Goal: Information Seeking & Learning: Understand process/instructions

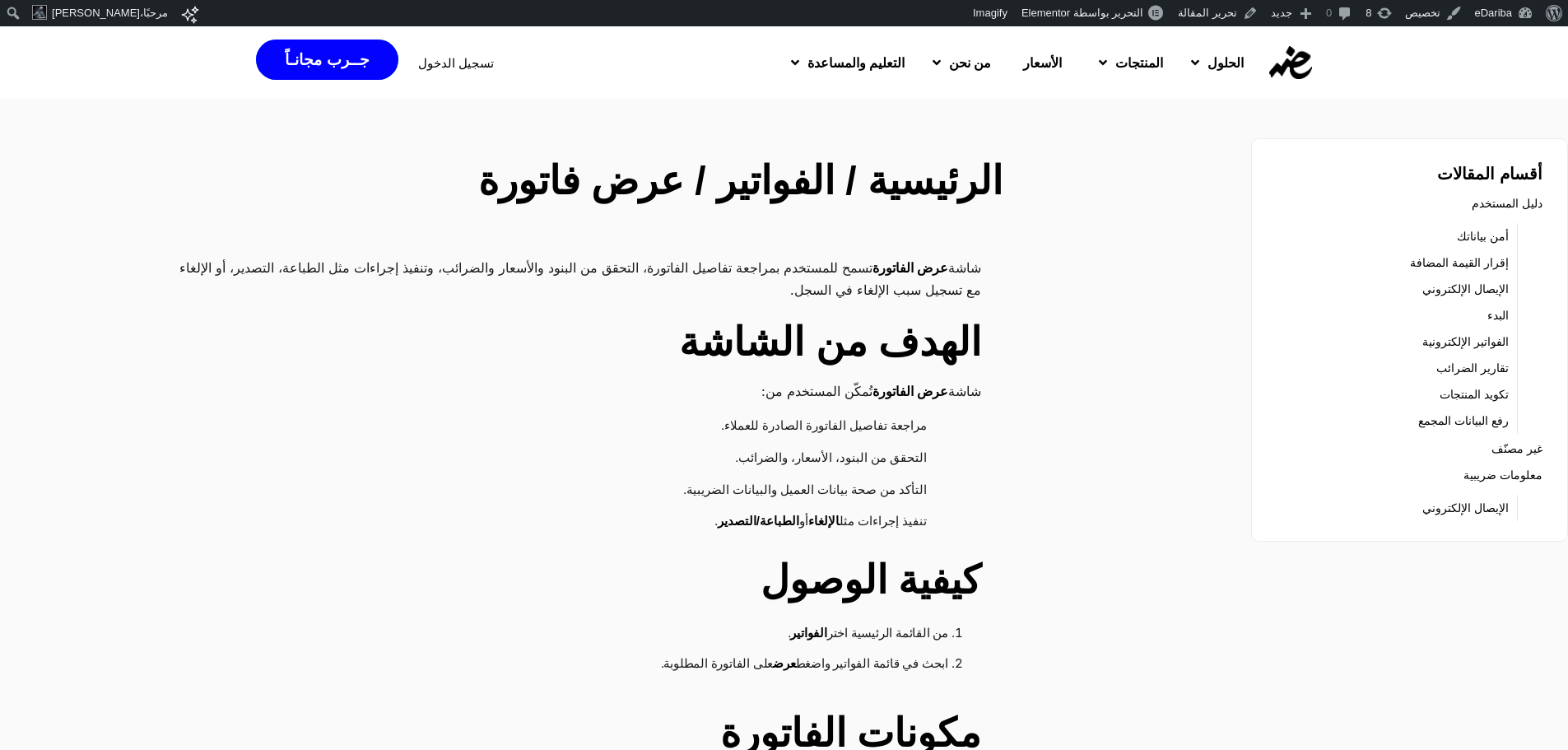
click at [875, 188] on h2 "الرئيسية / الفواتير / عرض فاتورة" at bounding box center [591, 181] width 821 height 59
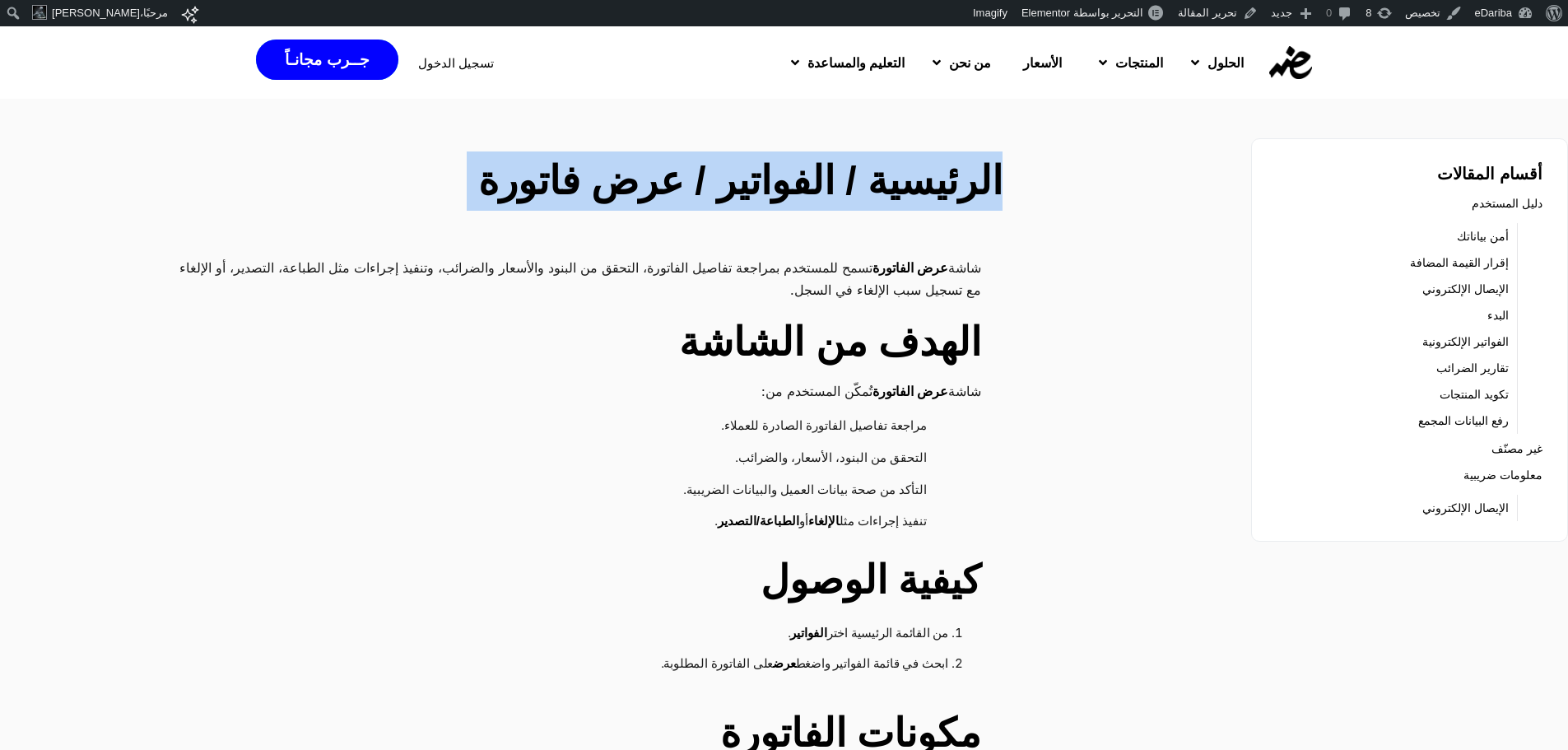
click at [875, 188] on h2 "الرئيسية / الفواتير / عرض فاتورة" at bounding box center [591, 181] width 821 height 59
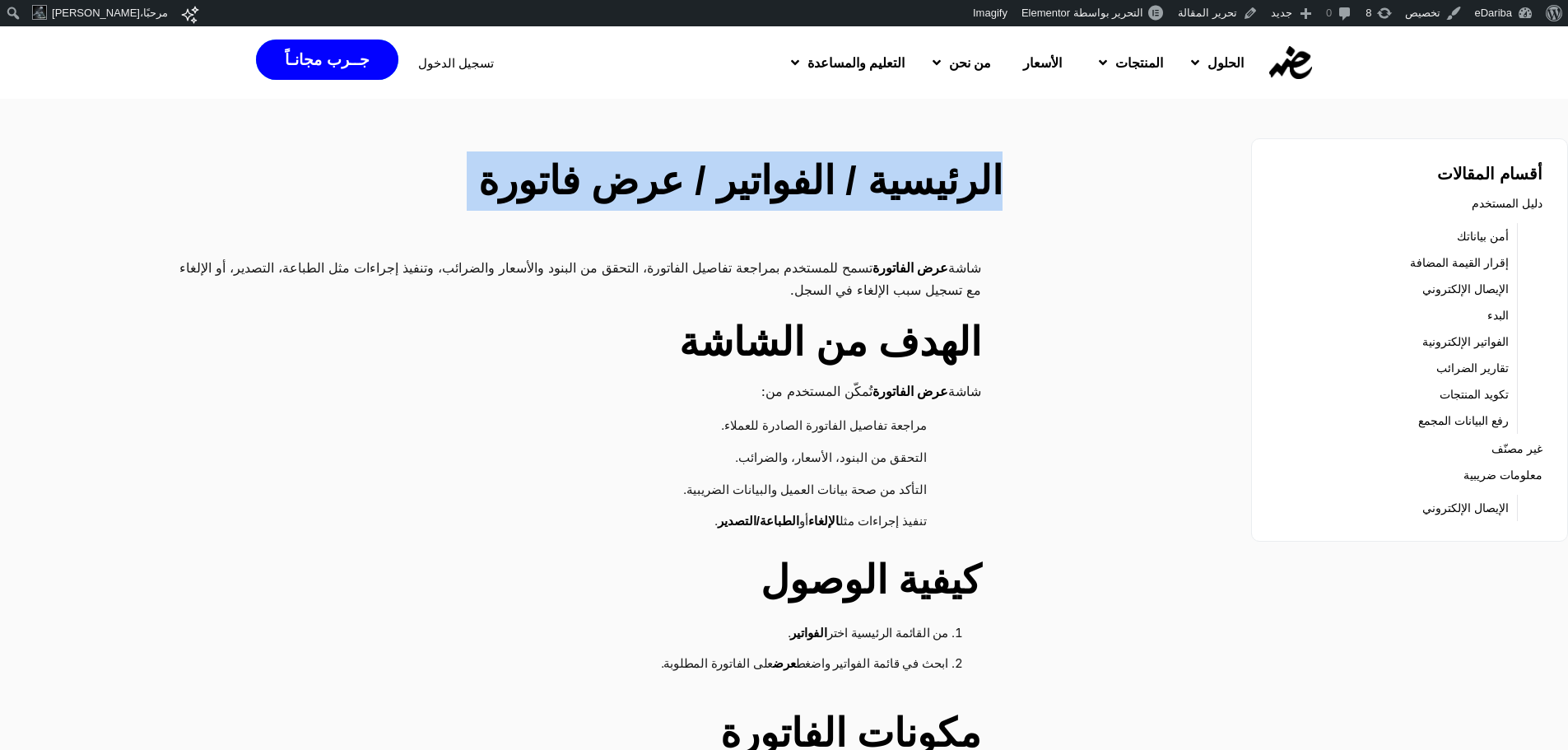
click at [875, 188] on h2 "الرئيسية / الفواتير / عرض فاتورة" at bounding box center [591, 181] width 821 height 59
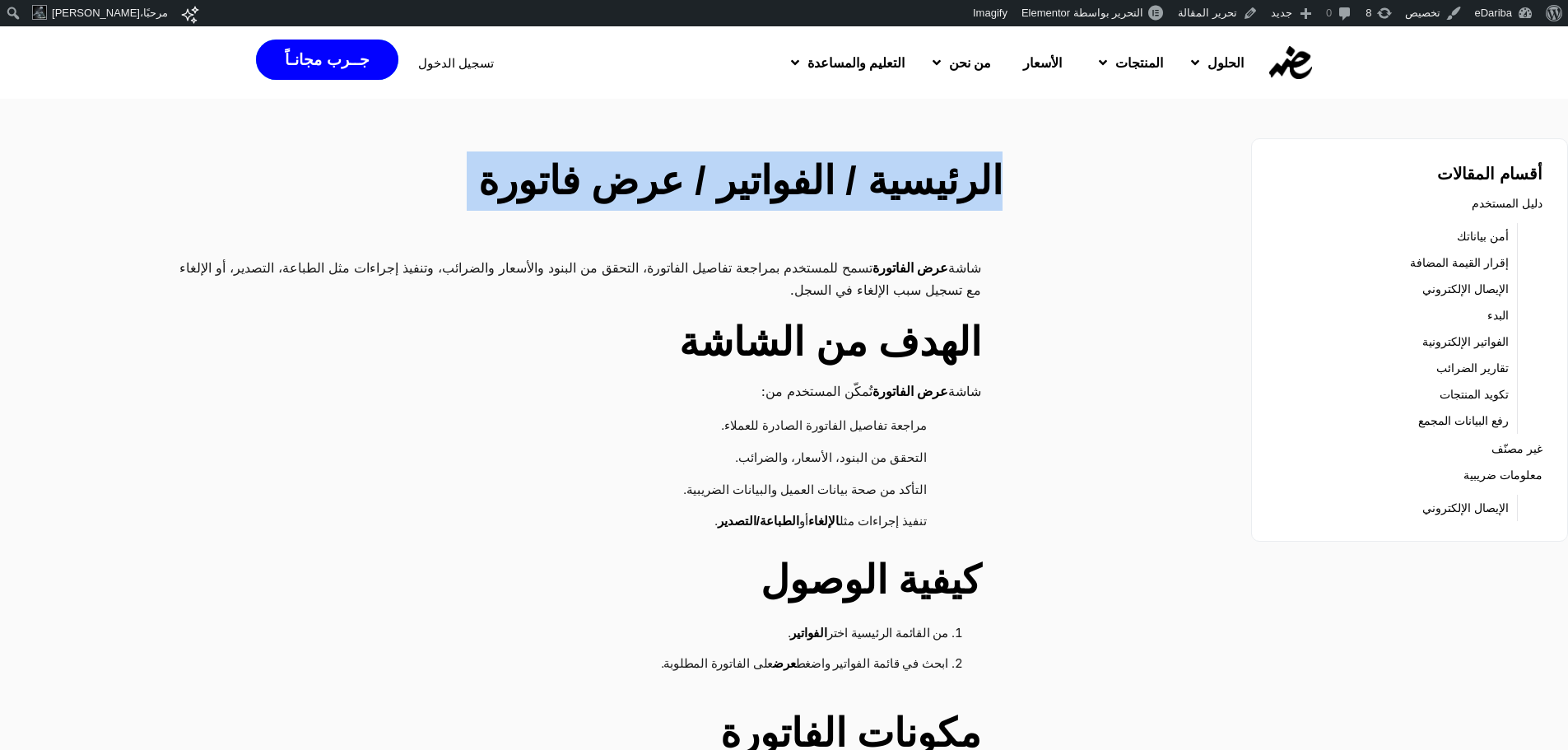
click at [875, 188] on h2 "الرئيسية / الفواتير / عرض فاتورة" at bounding box center [591, 181] width 821 height 59
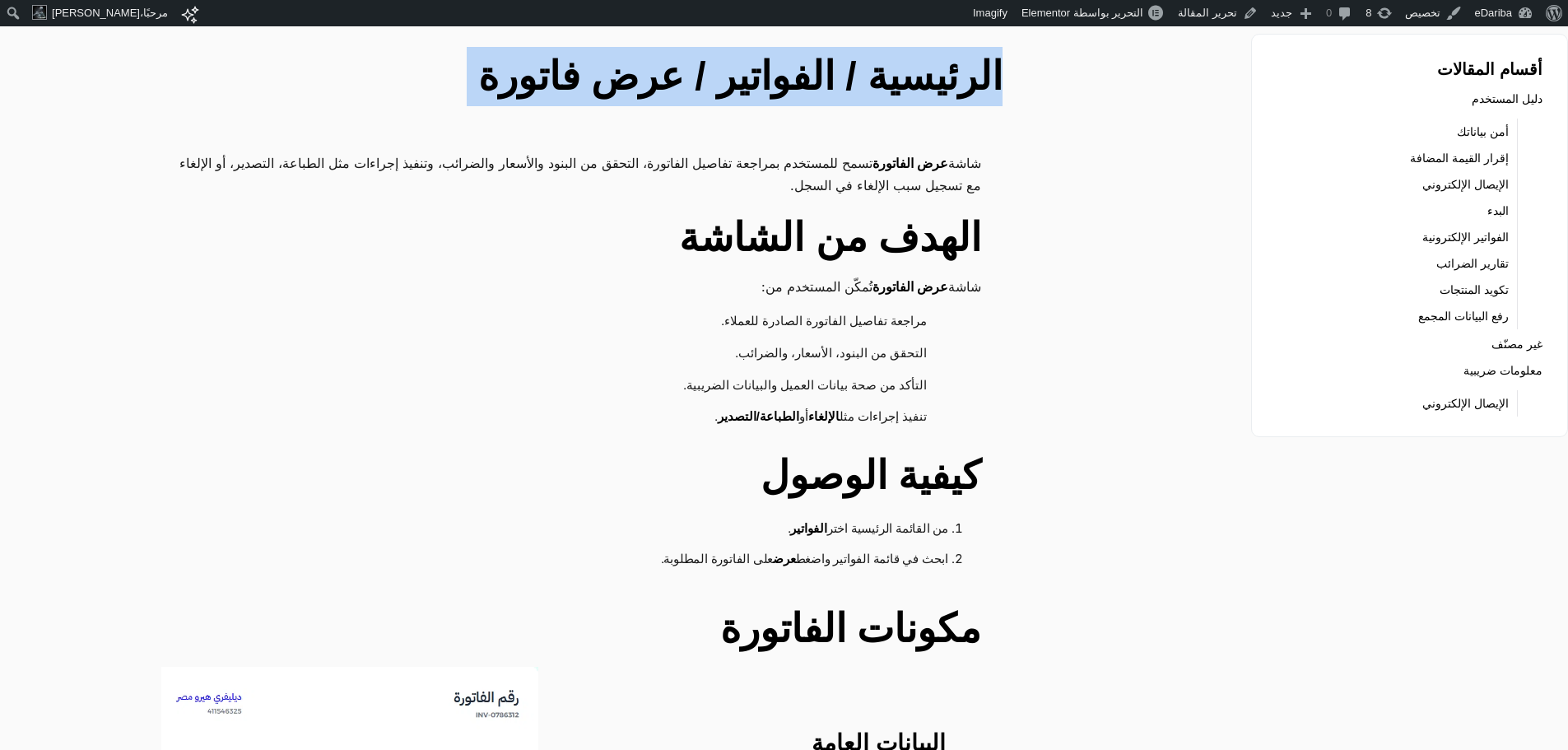
scroll to position [109, 0]
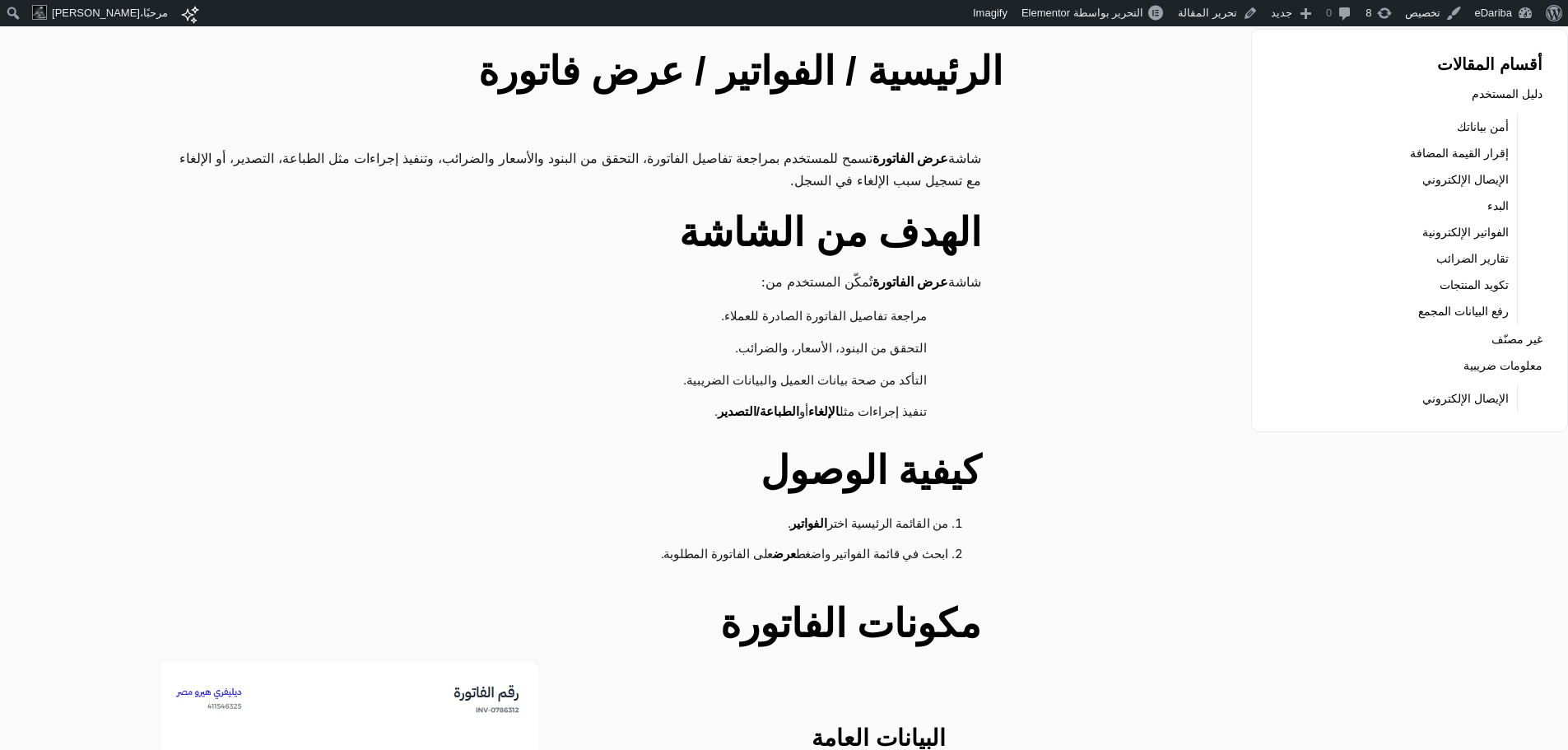
click at [875, 188] on p "شاشة عرض الفاتورة تسمح للمستخدم بمراجعة تفاصيل الفاتورة، التحقق من البنود والأس…" at bounding box center [572, 169] width 820 height 43
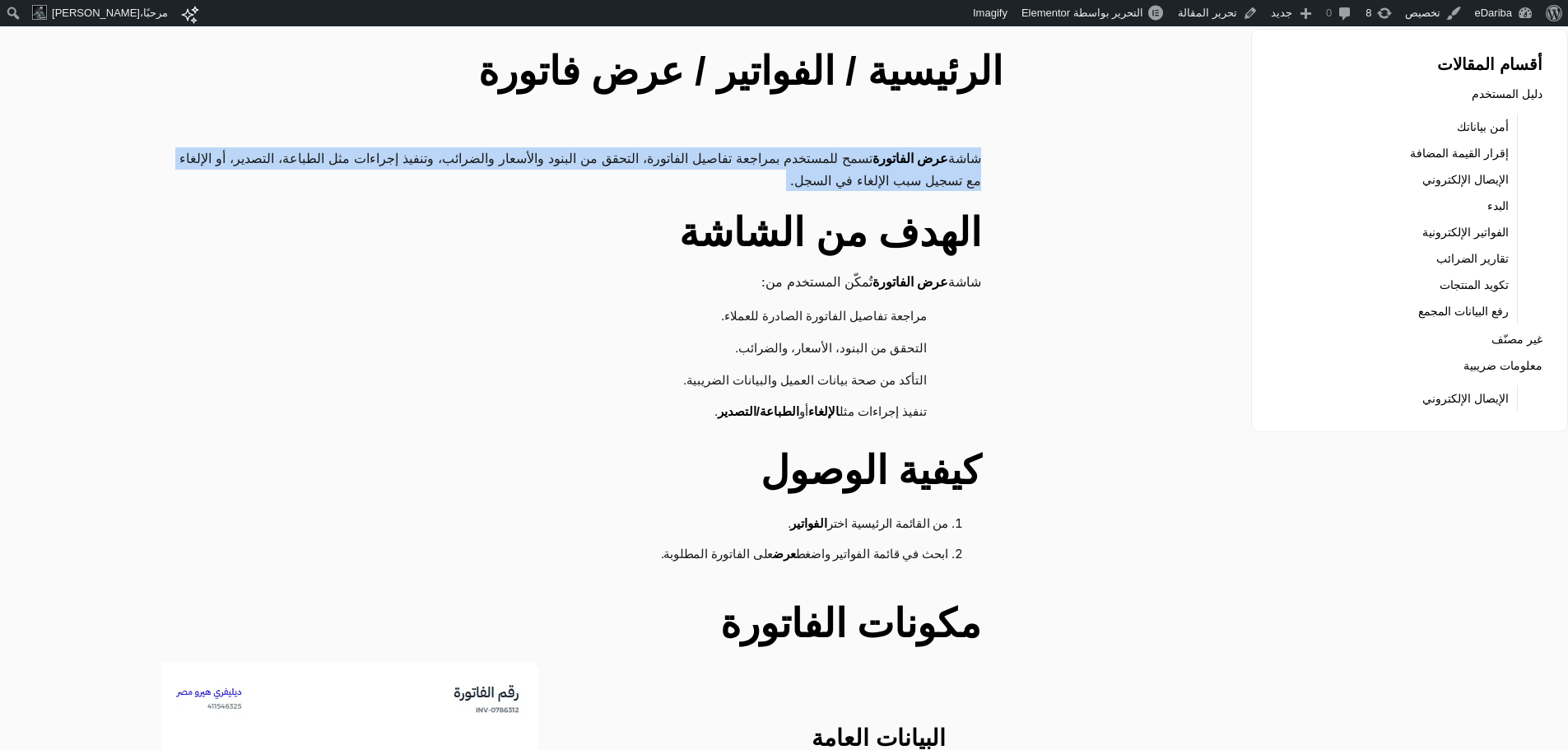
click at [875, 188] on p "شاشة عرض الفاتورة تسمح للمستخدم بمراجعة تفاصيل الفاتورة، التحقق من البنود والأس…" at bounding box center [572, 169] width 820 height 43
click at [892, 177] on p "شاشة عرض الفاتورة تسمح للمستخدم بمراجعة تفاصيل الفاتورة، التحقق من البنود والأس…" at bounding box center [572, 169] width 820 height 43
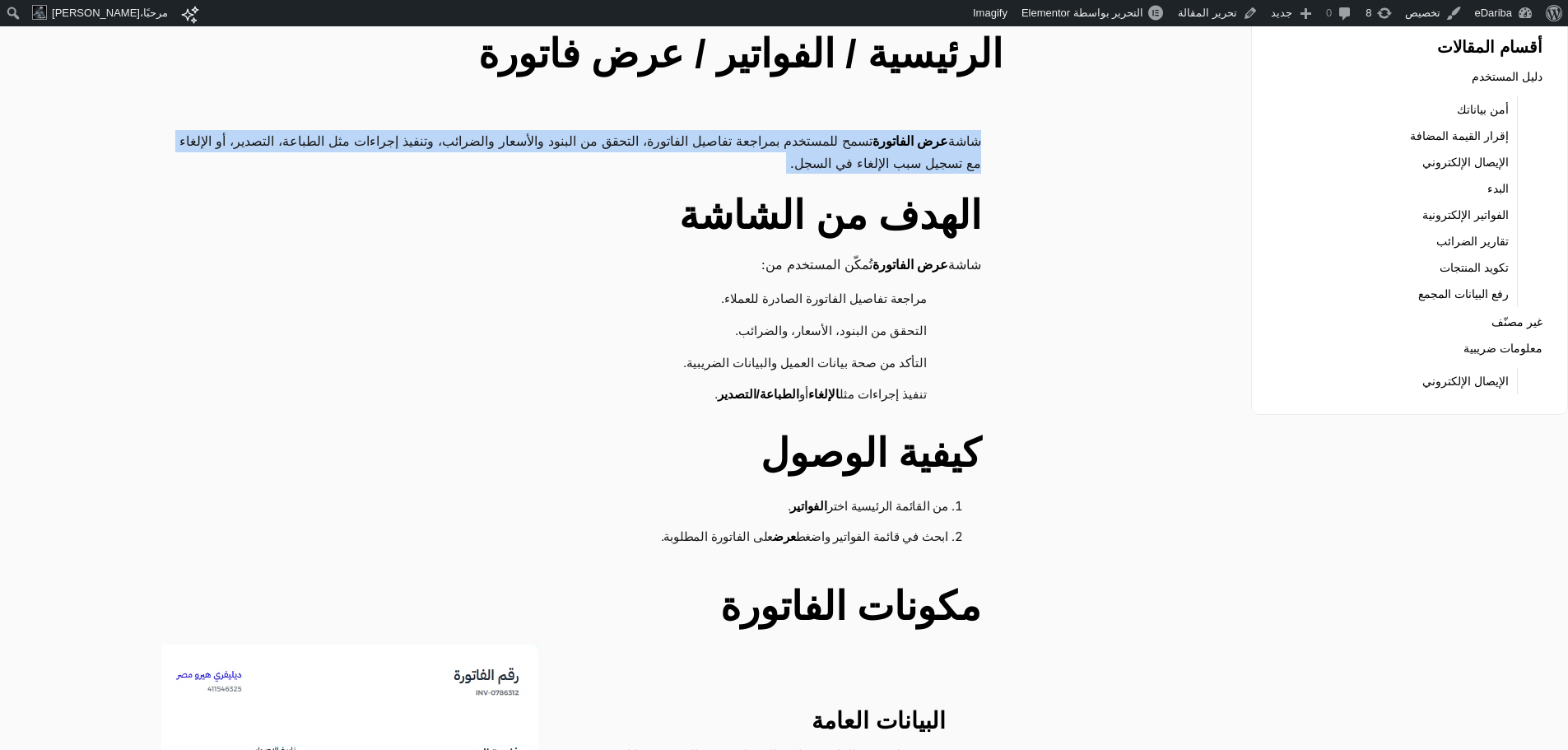
scroll to position [134, 0]
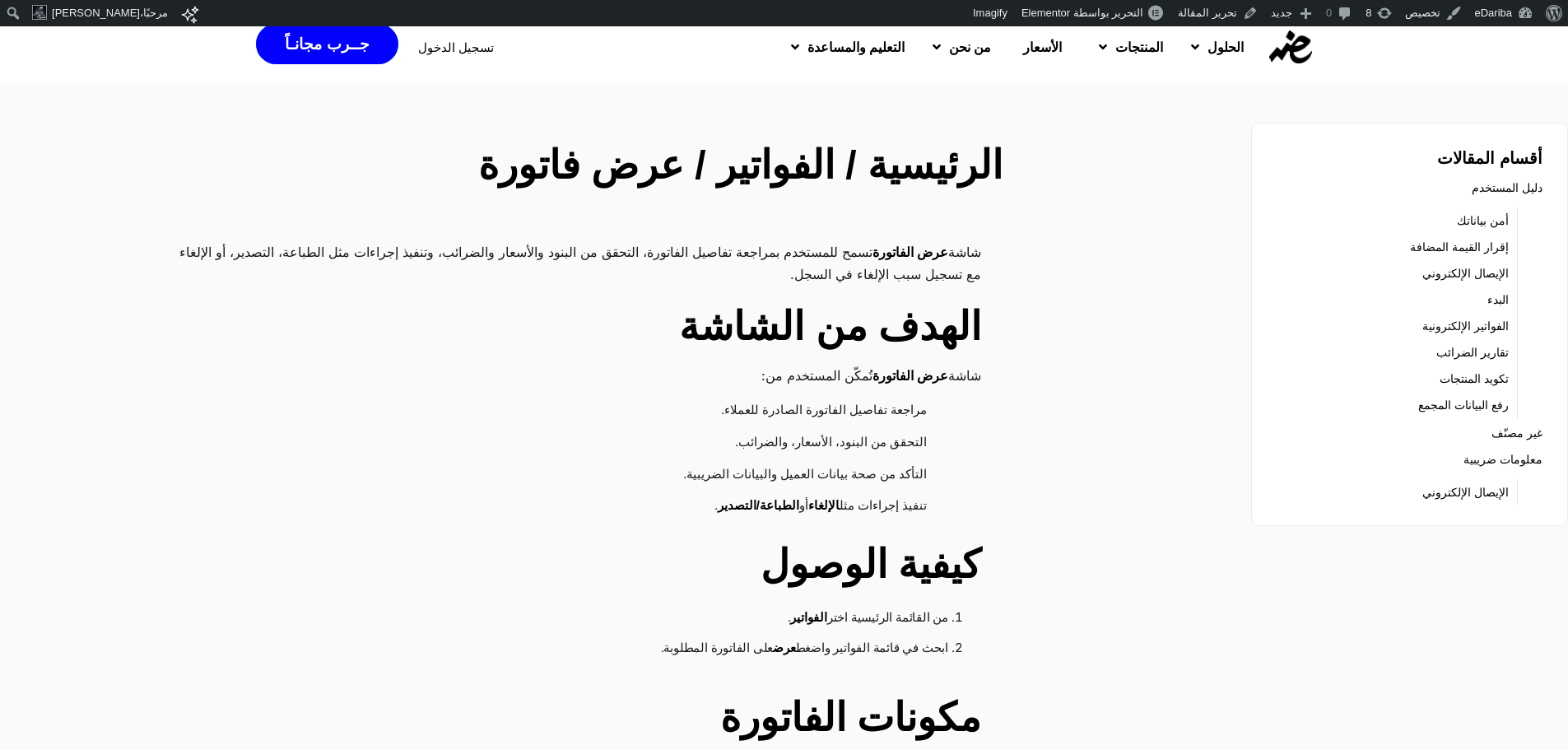
scroll to position [6, 0]
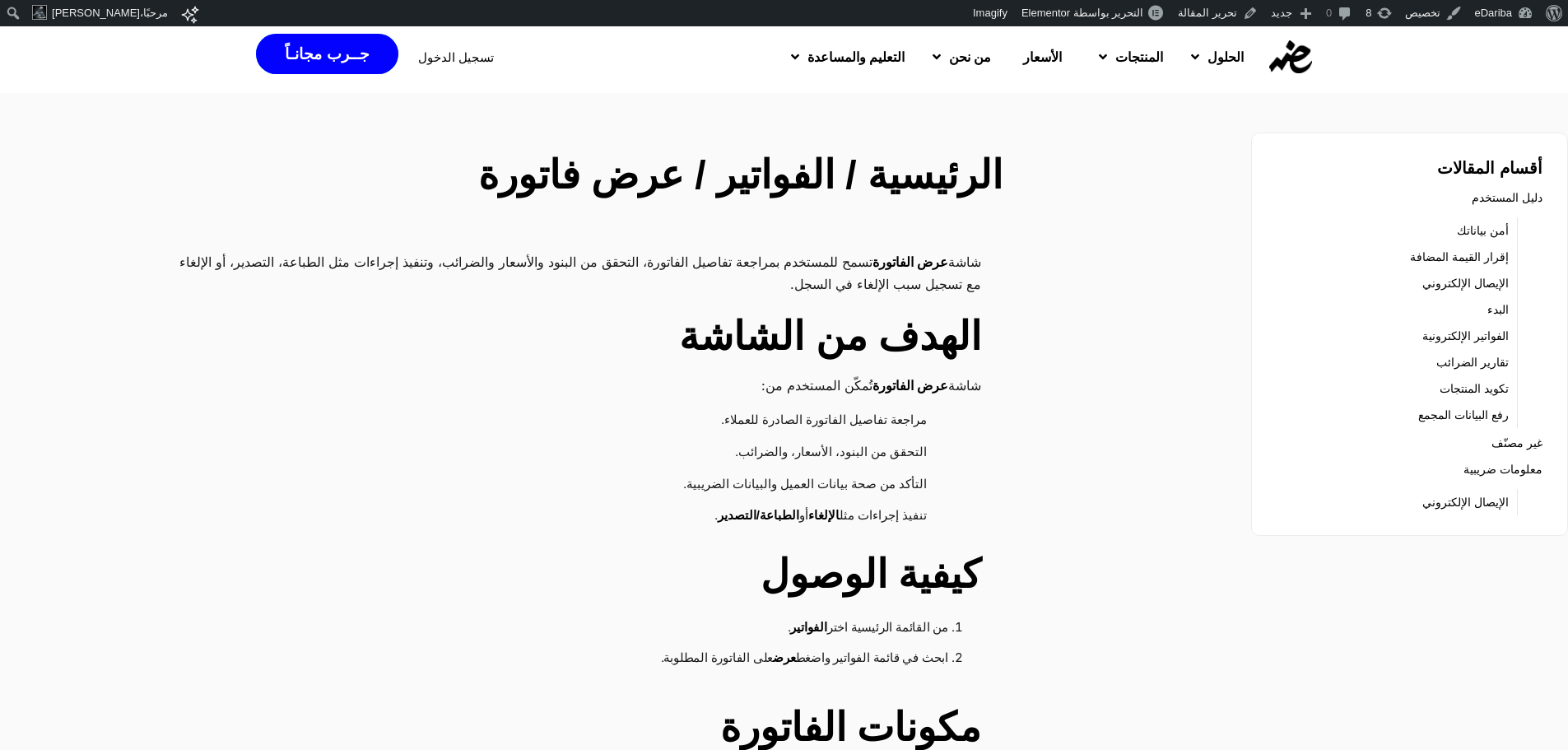
click at [903, 185] on h2 "الرئيسية / الفواتير / عرض فاتورة" at bounding box center [591, 175] width 821 height 59
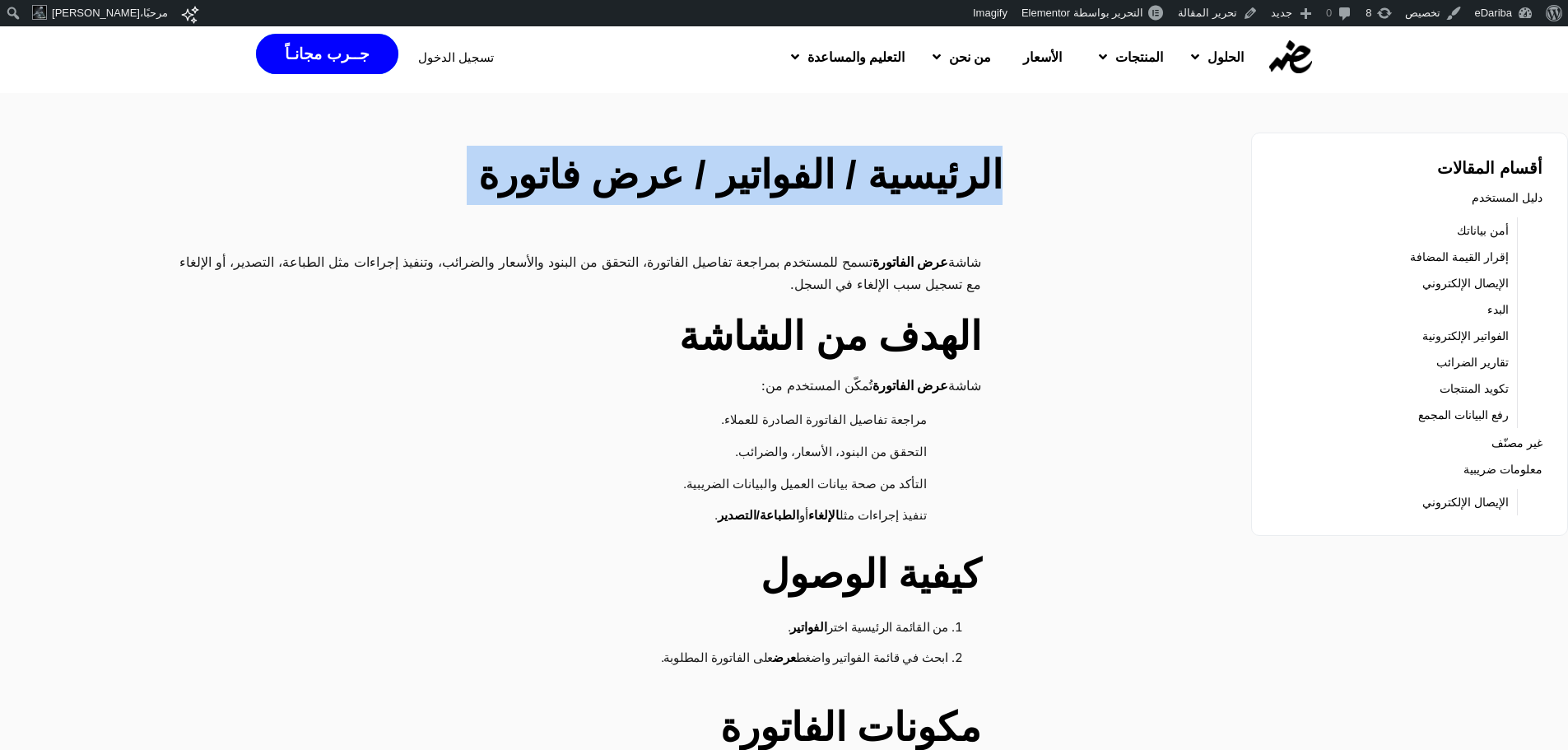
click at [903, 185] on h2 "الرئيسية / الفواتير / عرض فاتورة" at bounding box center [591, 175] width 821 height 59
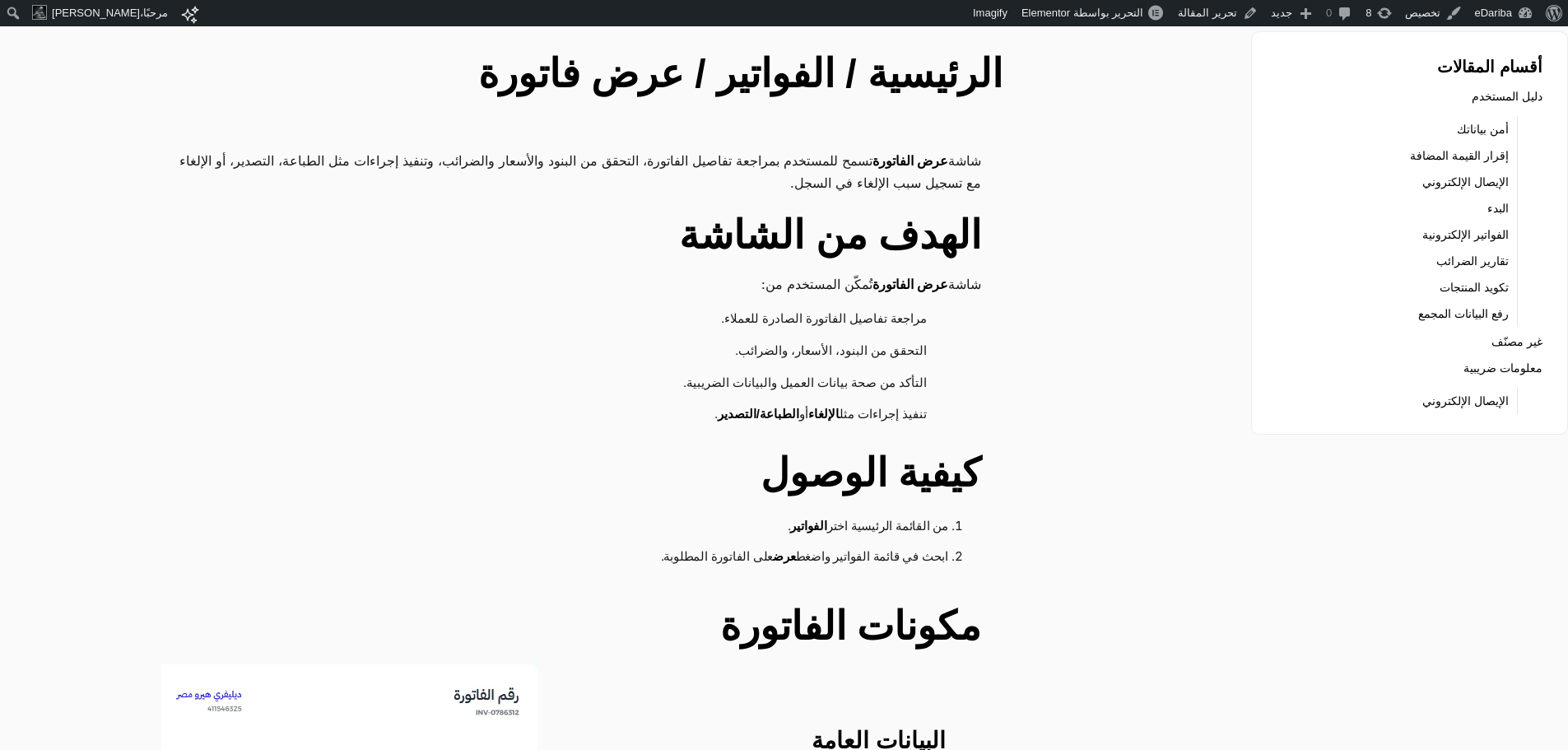
click at [903, 185] on p "شاشة عرض الفاتورة تسمح للمستخدم بمراجعة تفاصيل الفاتورة، التحقق من البنود والأس…" at bounding box center [572, 172] width 820 height 43
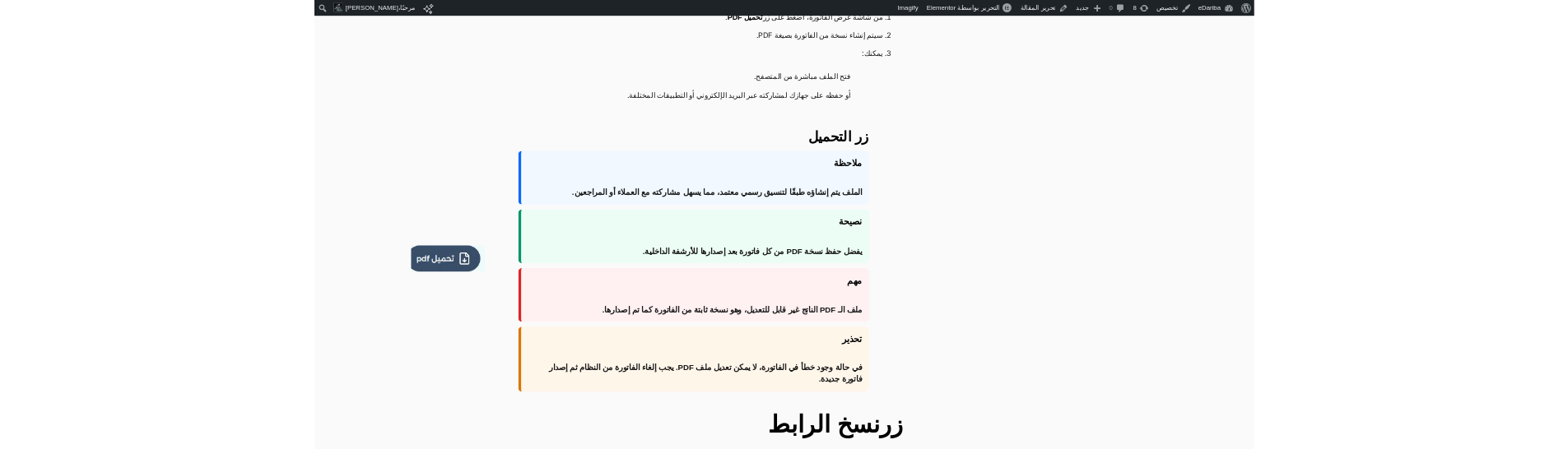
scroll to position [1398, 0]
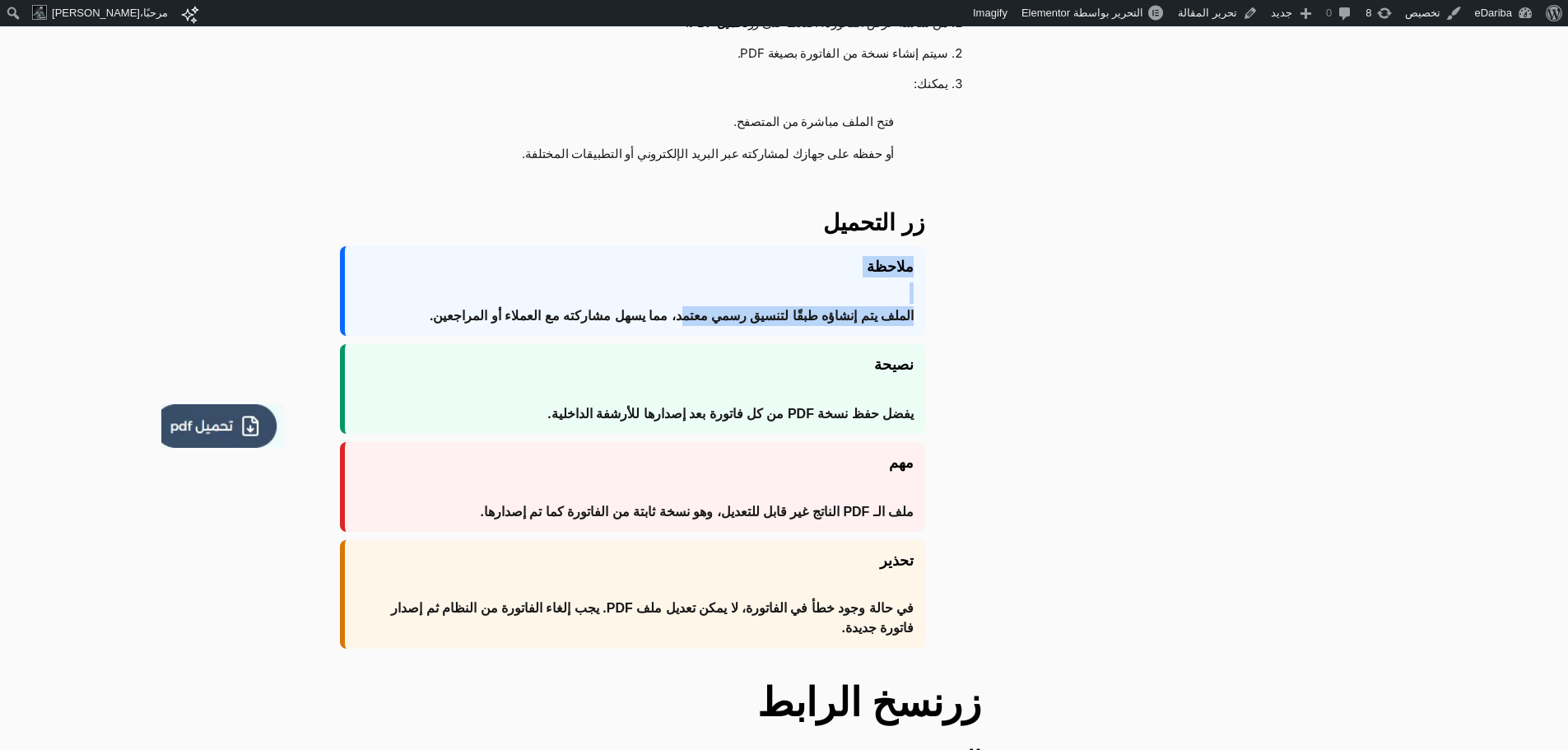
drag, startPoint x: 915, startPoint y: 255, endPoint x: 644, endPoint y: 310, distance: 276.5
click at [644, 310] on div "ملاحظة الملف يتم إنشاؤه طبقًا لتنسيق رسمي معتمد، مما يسهل مشاركته مع العملاء أو…" at bounding box center [632, 290] width 585 height 89
click at [644, 310] on span "الملف يتم إنشاؤه طبقًا لتنسيق رسمي معتمد، مما يسهل مشاركته مع العملاء أو المراج…" at bounding box center [672, 316] width 484 height 20
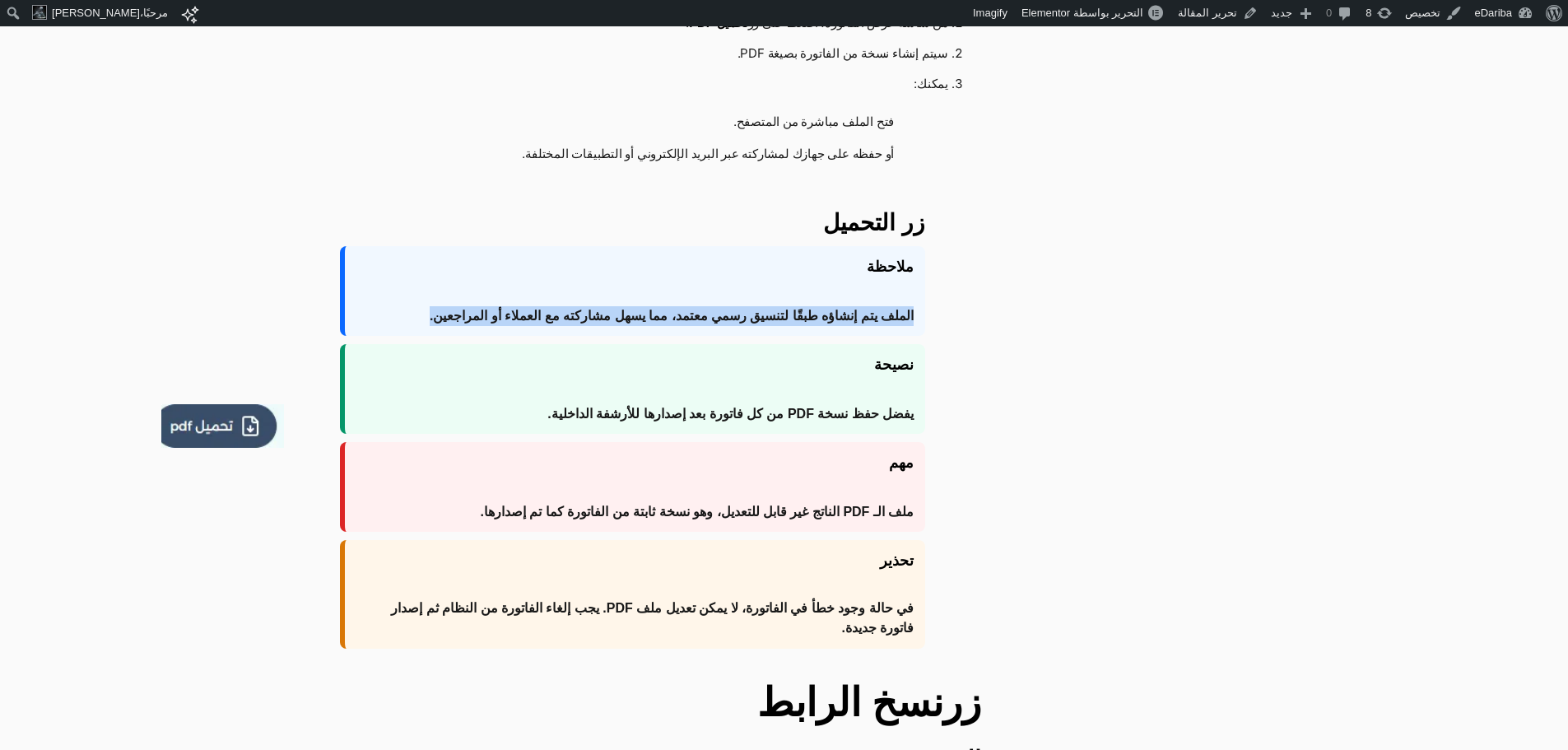
click at [644, 310] on span "الملف يتم إنشاؤه طبقًا لتنسيق رسمي معتمد، مما يسهل مشاركته مع العملاء أو المراج…" at bounding box center [672, 316] width 484 height 20
click at [852, 301] on div "ملاحظة الملف يتم إنشاؤه طبقًا لتنسيق رسمي معتمد، مما يسهل مشاركته مع العملاء أو…" at bounding box center [632, 290] width 585 height 89
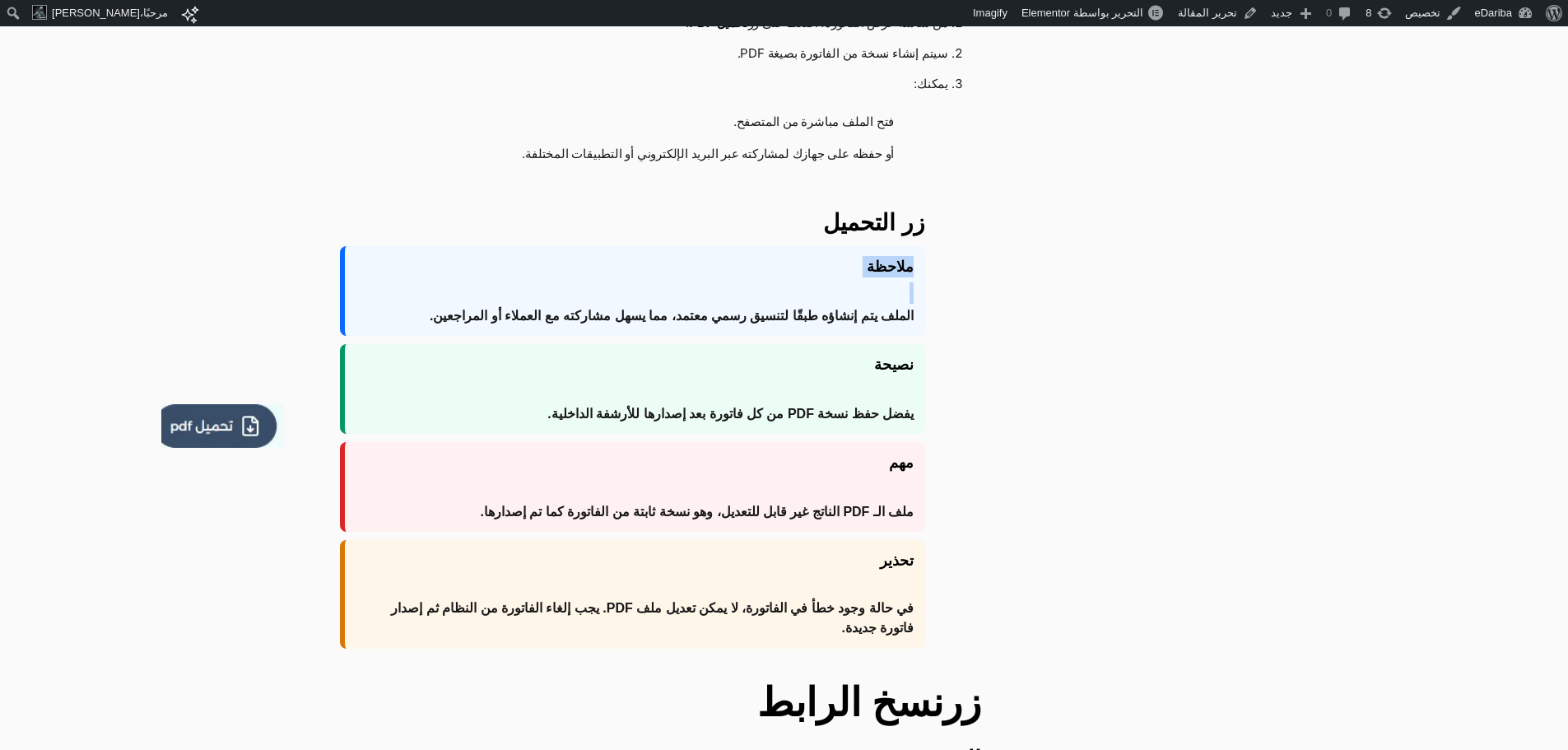
click at [852, 301] on div "ملاحظة الملف يتم إنشاؤه طبقًا لتنسيق رسمي معتمد، مما يسهل مشاركته مع العملاء أو…" at bounding box center [632, 290] width 585 height 89
click at [829, 310] on span "الملف يتم إنشاؤه طبقًا لتنسيق رسمي معتمد، مما يسهل مشاركته مع العملاء أو المراج…" at bounding box center [672, 316] width 484 height 20
click at [804, 316] on span "الملف يتم إنشاؤه طبقًا لتنسيق رسمي معتمد، مما يسهل مشاركته مع العملاء أو المراج…" at bounding box center [672, 316] width 484 height 20
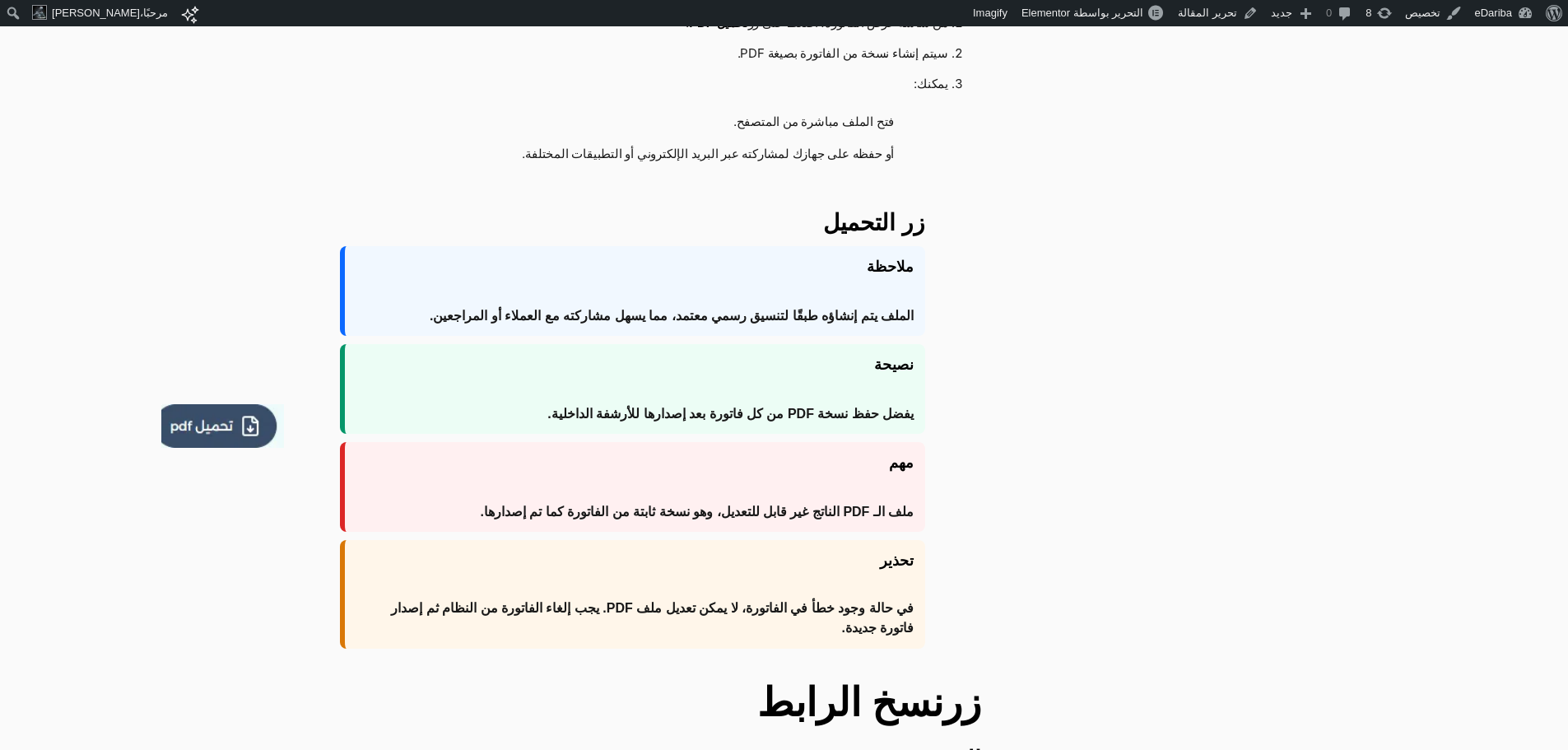
click at [828, 315] on span "الملف يتم إنشاؤه طبقًا لتنسيق رسمي معتمد، مما يسهل مشاركته مع العملاء أو المراج…" at bounding box center [672, 316] width 484 height 20
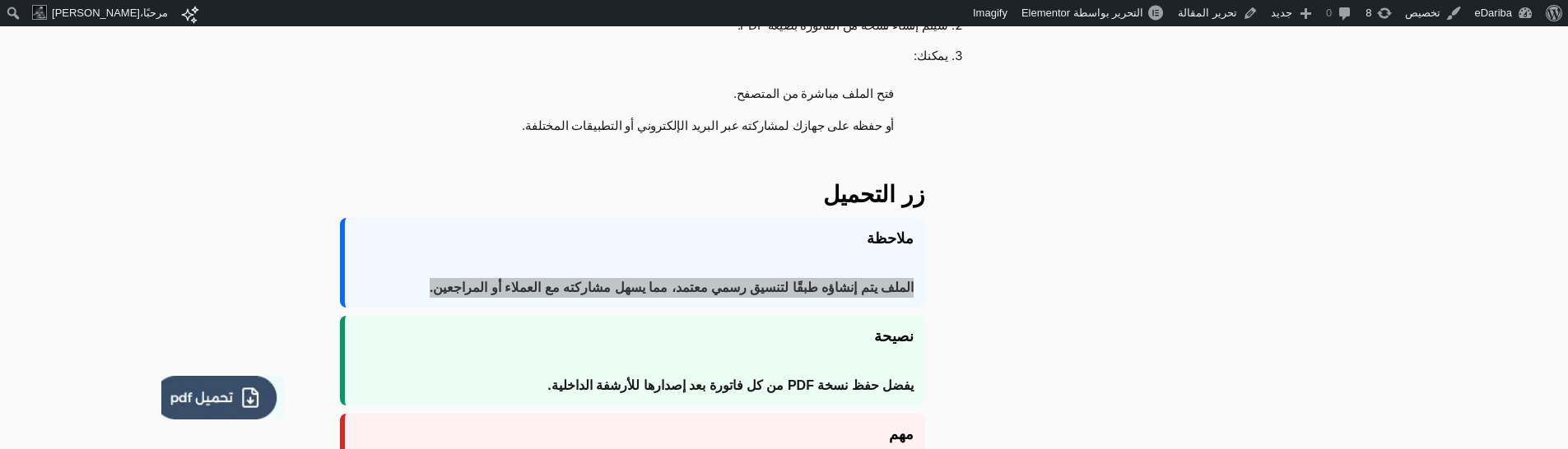
scroll to position [1428, 0]
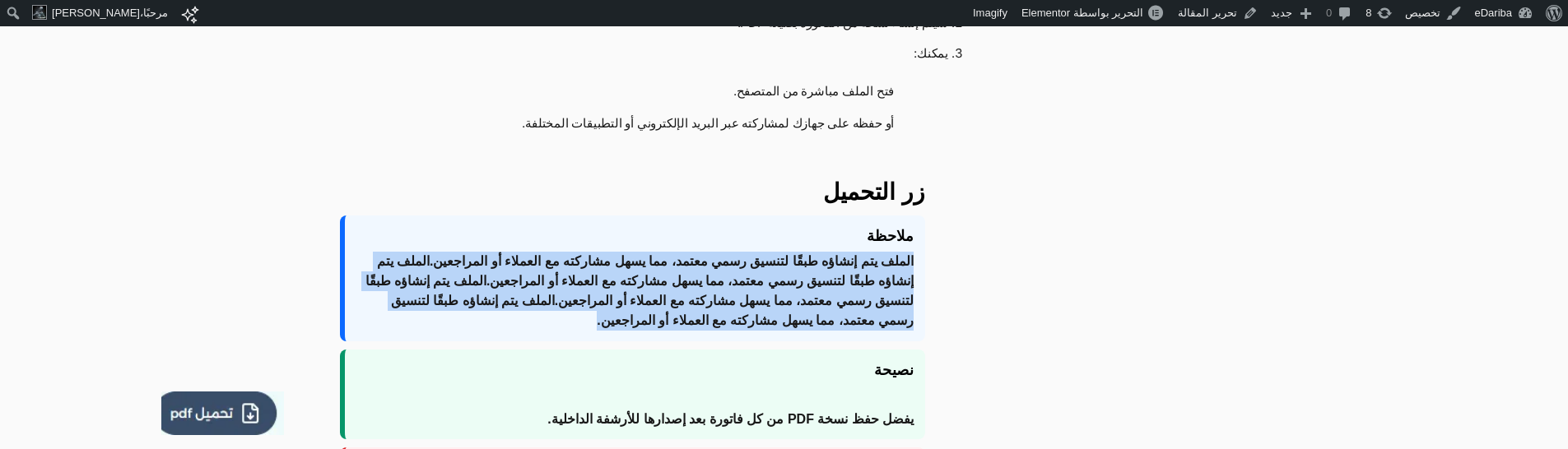
click at [815, 315] on span "الملف يتم إنشاؤه طبقًا لتنسيق رسمي معتمد، مما يسهل مشاركته مع العملاء أو المراج…" at bounding box center [635, 290] width 558 height 79
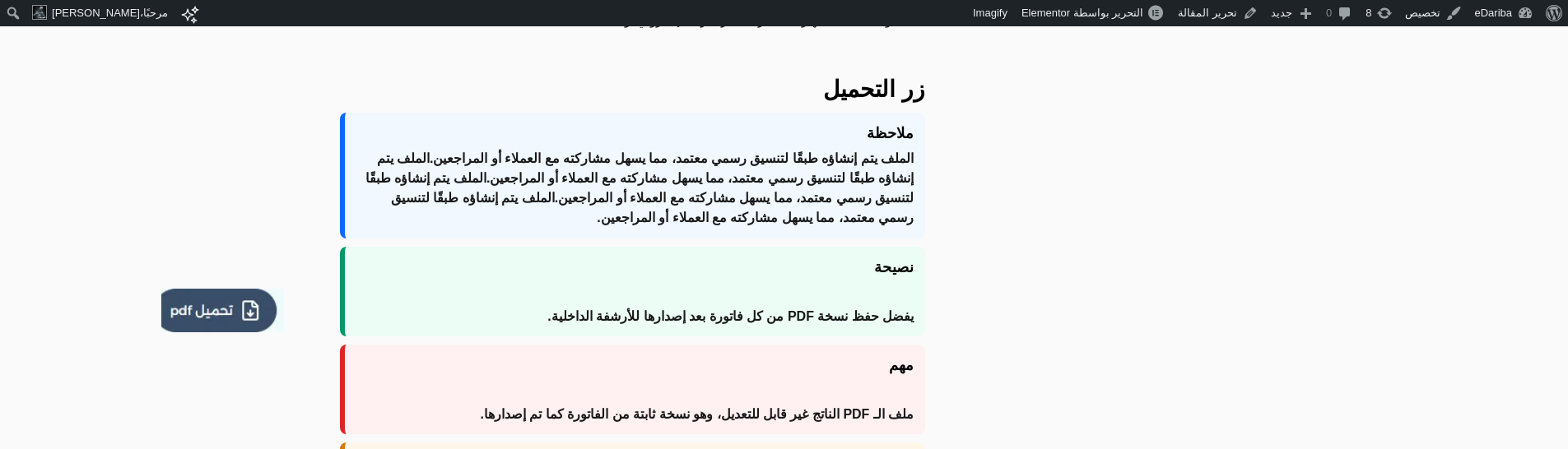
scroll to position [1530, 0]
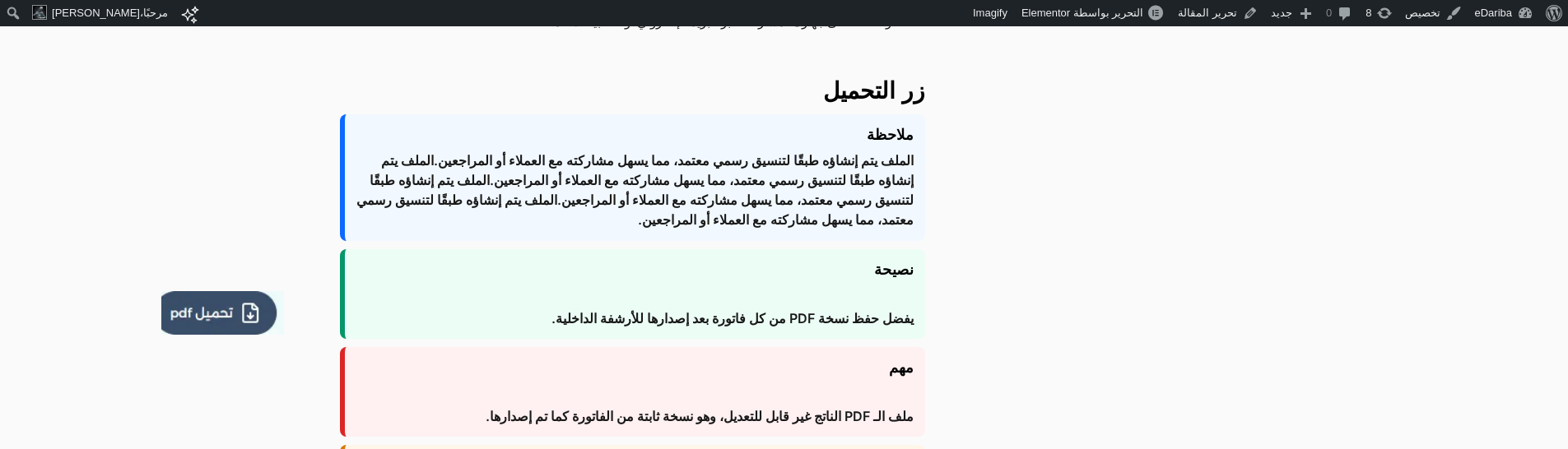
click at [959, 418] on div "زر التحميل ملاحظة الملف يتم إنشاؤه طبقًا لتنسيق رسمي معتمد، مما يسهل مشاركته مع…" at bounding box center [633, 313] width 697 height 498
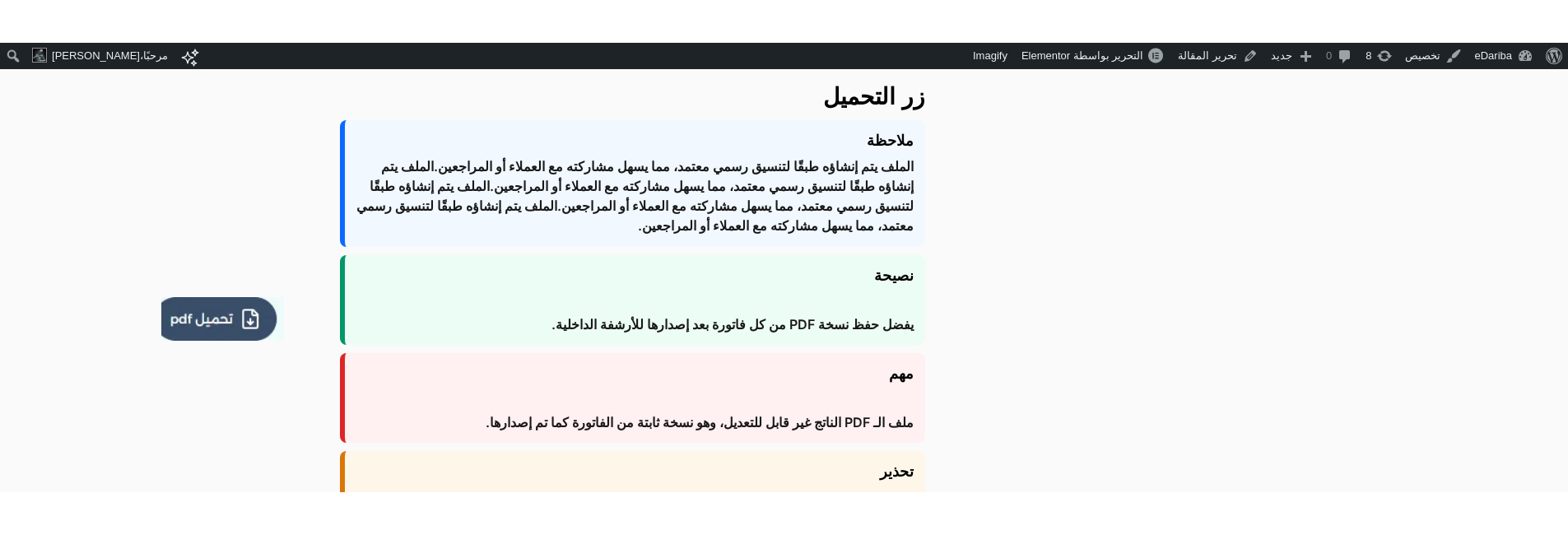
scroll to position [1517, 0]
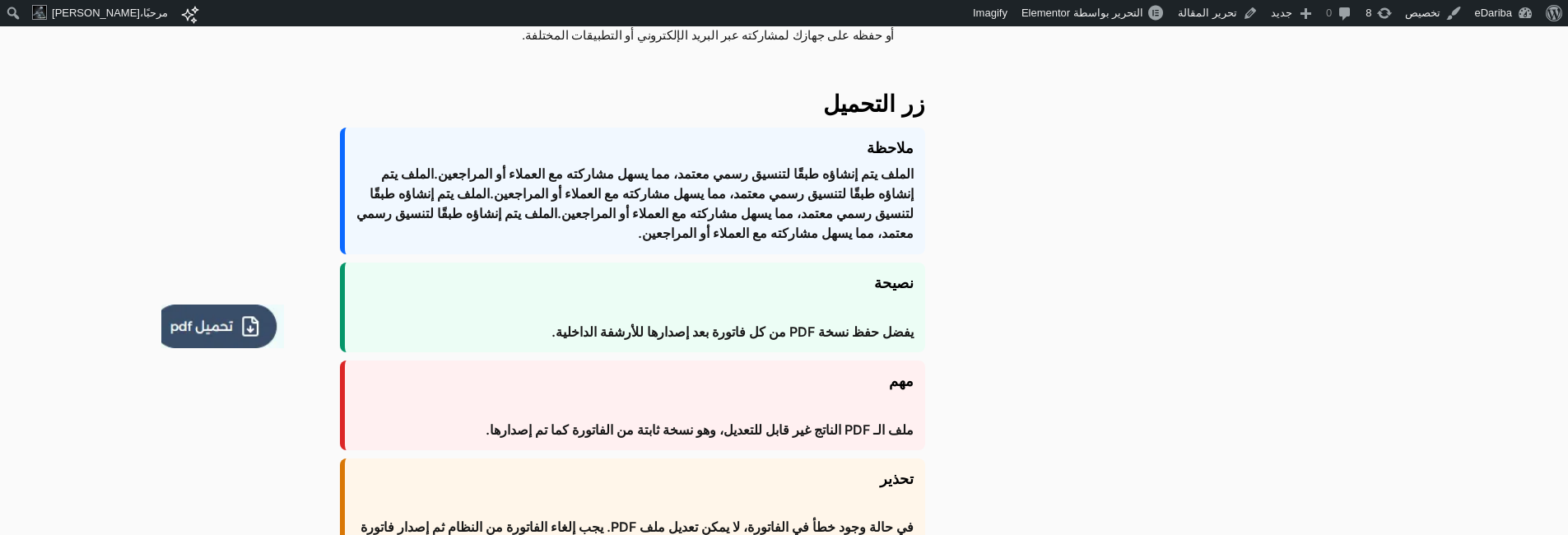
click at [903, 389] on strong "مهم" at bounding box center [635, 381] width 558 height 22
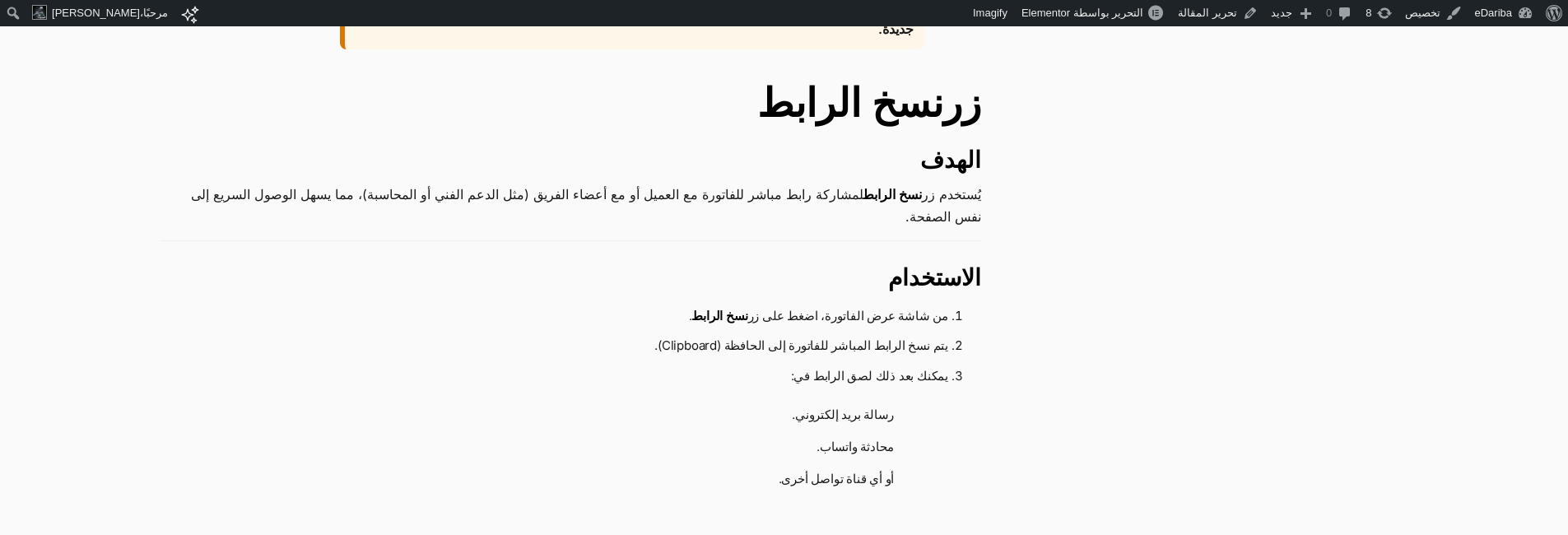
scroll to position [2040, 0]
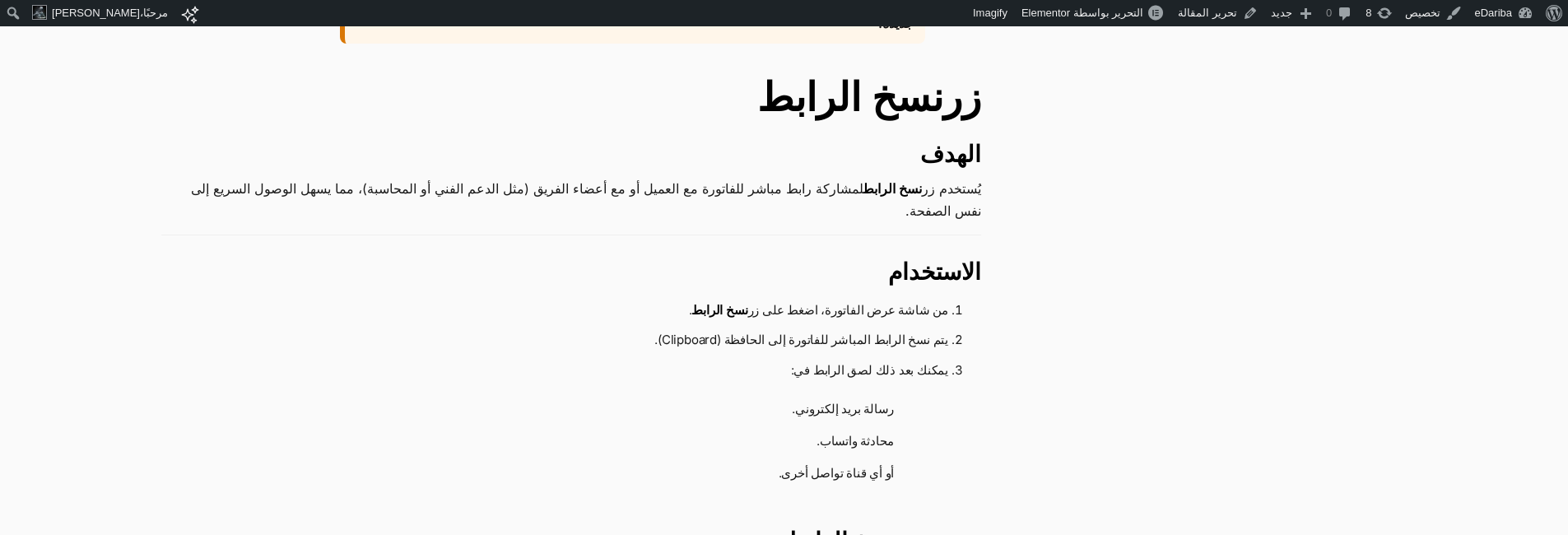
click at [948, 170] on h3 "الهدف" at bounding box center [572, 154] width 820 height 29
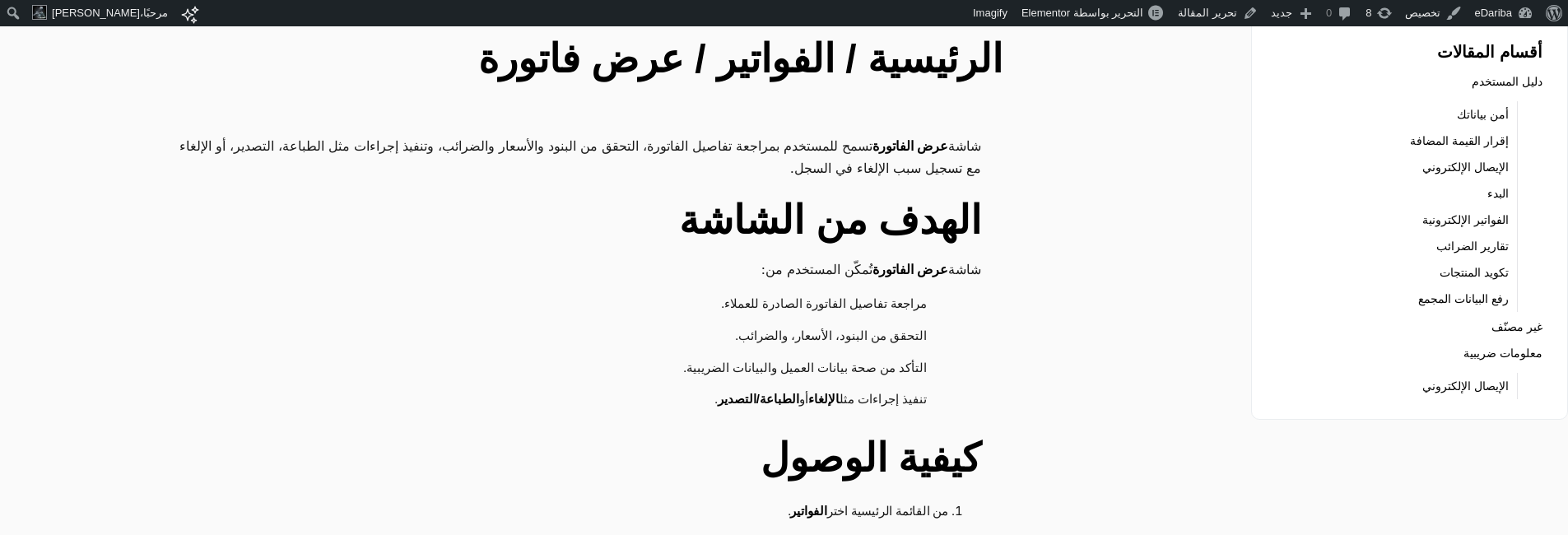
scroll to position [0, 0]
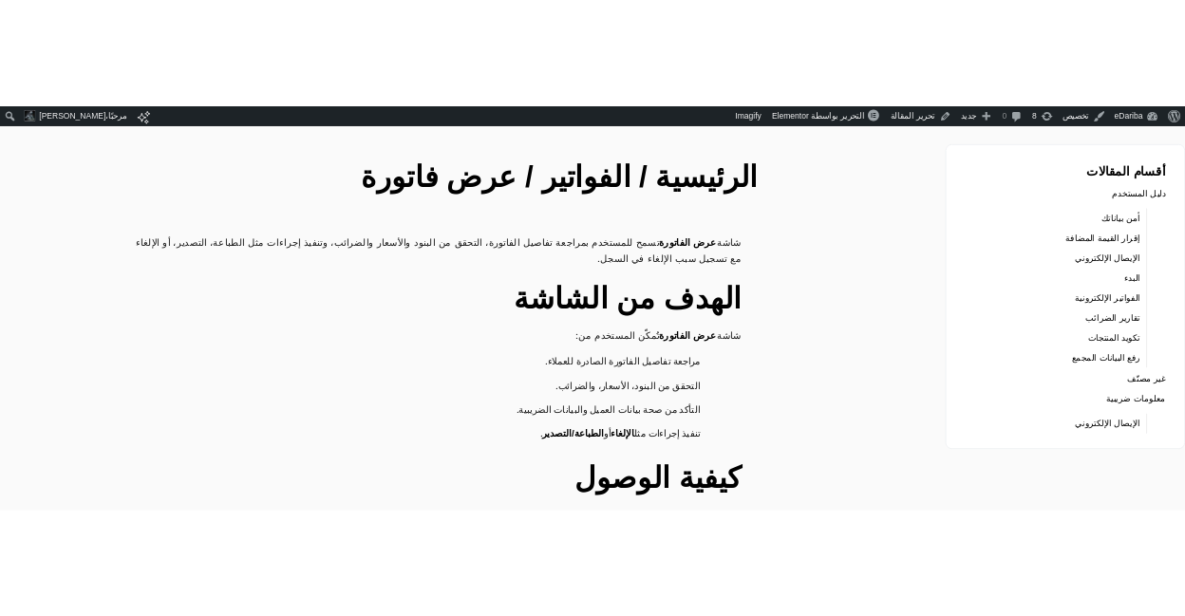
scroll to position [98, 0]
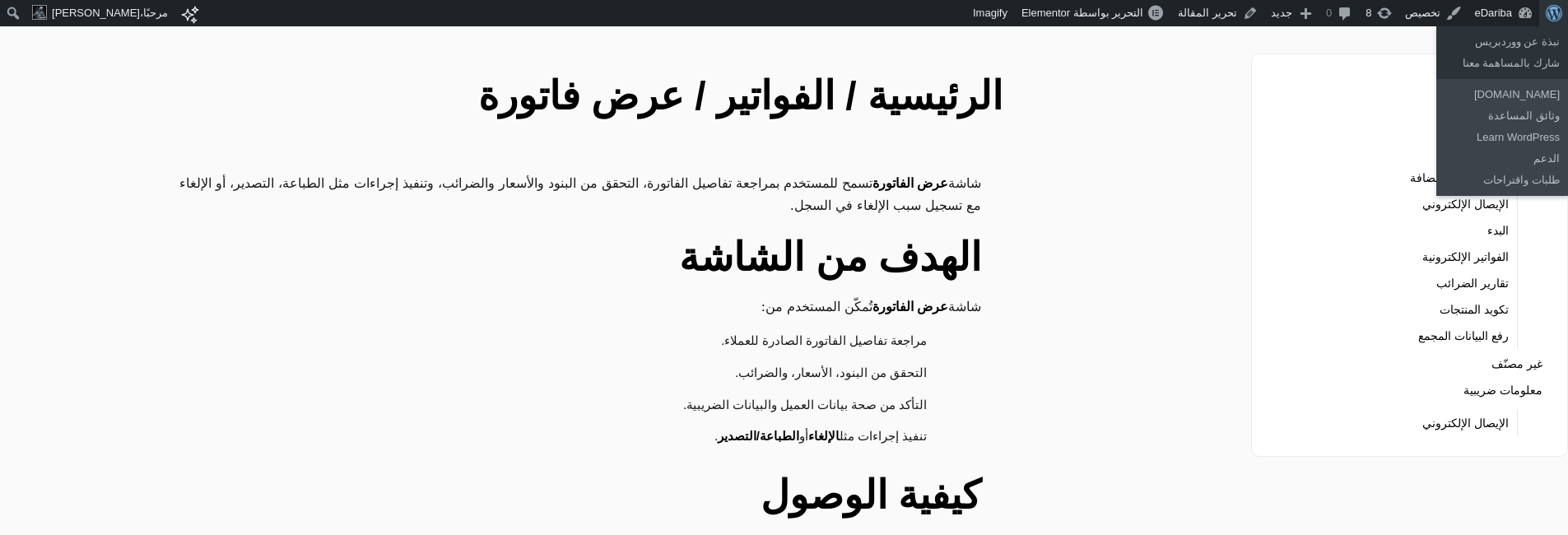
click at [1551, 17] on span "شريط الأدوات" at bounding box center [1557, 11] width 12 height 23
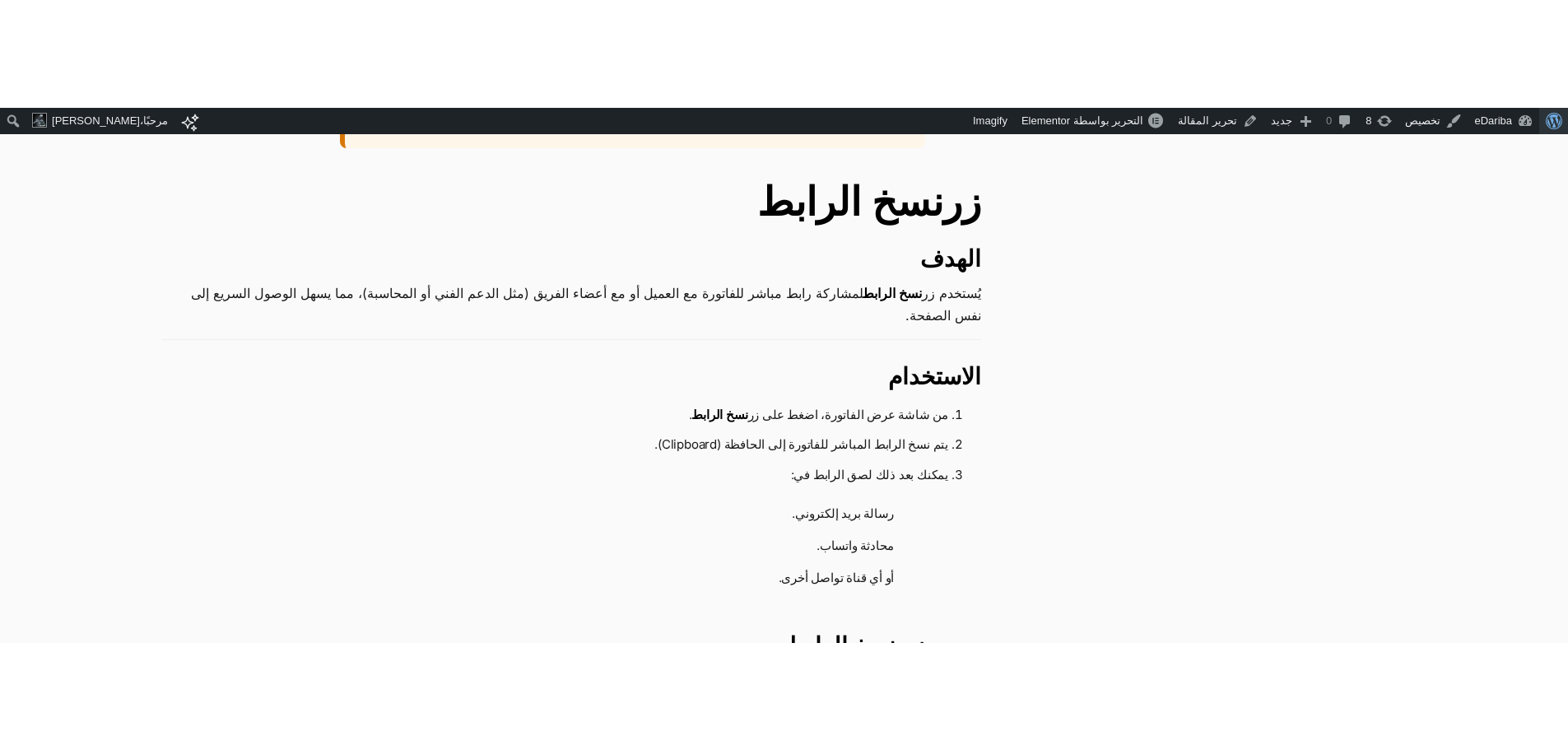
scroll to position [2060, 0]
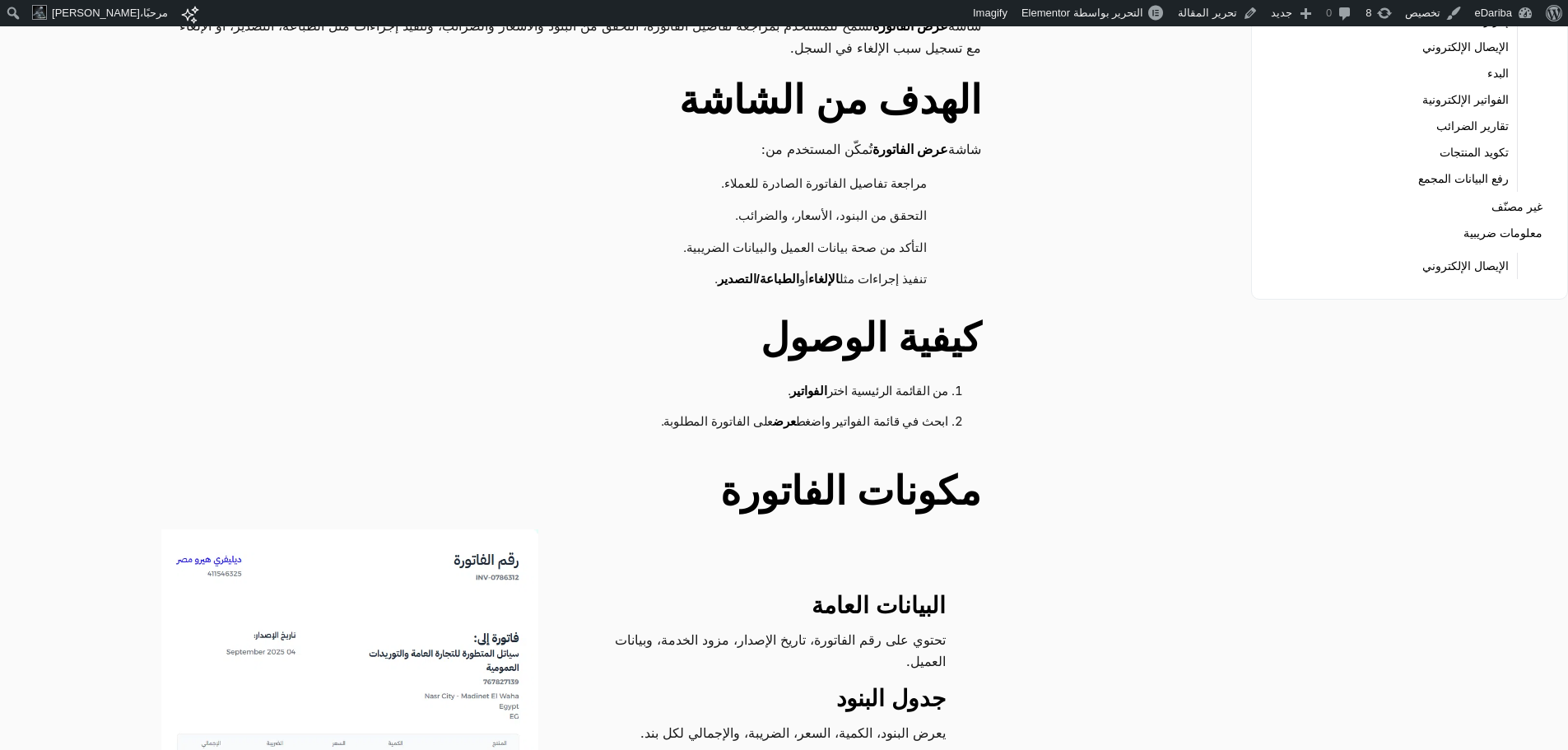
scroll to position [247, 0]
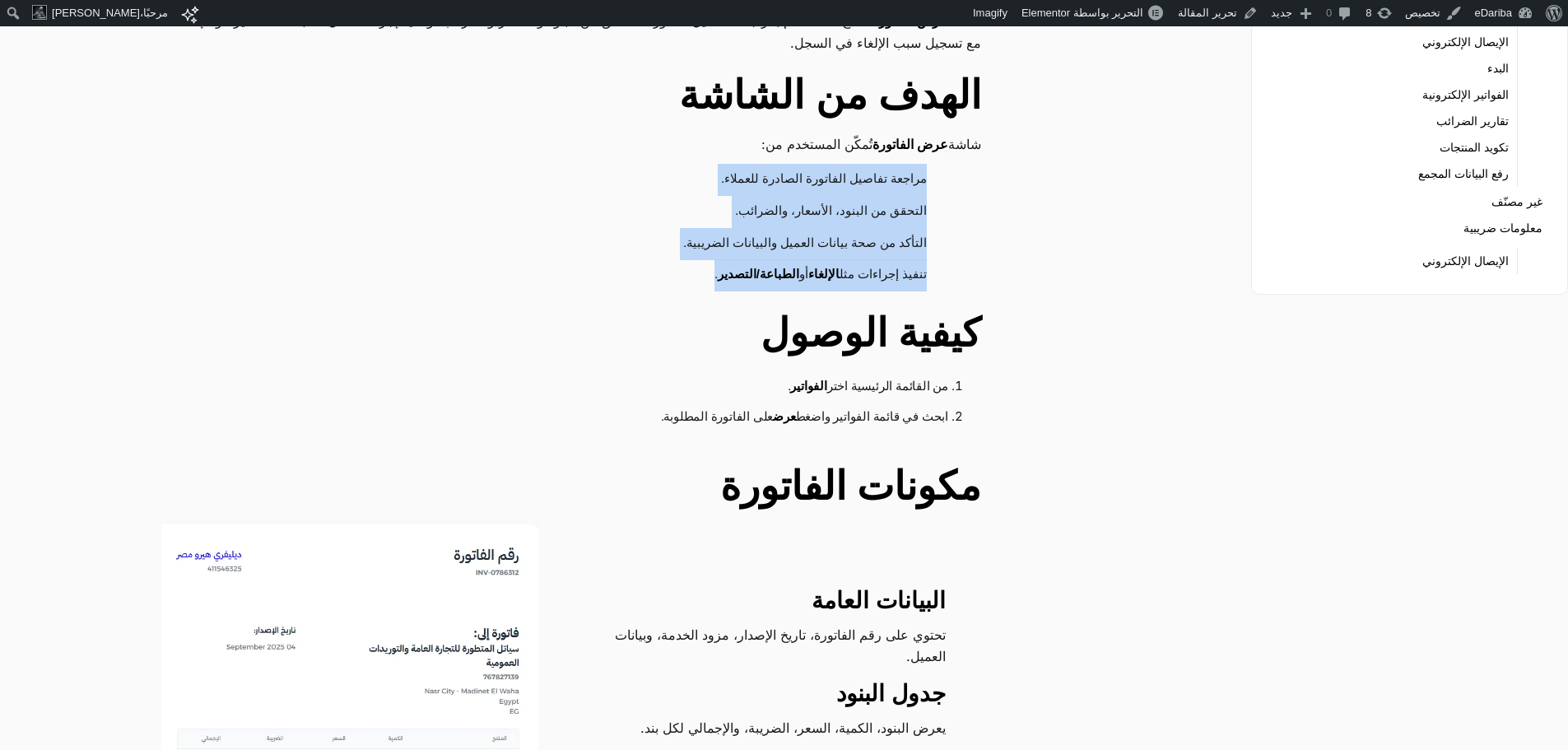
drag, startPoint x: 932, startPoint y: 166, endPoint x: 650, endPoint y: 274, distance: 302.0
click at [650, 274] on ul "مراجعة تفاصيل الفاتورة الصادرة للعملاء. التحقق من البنود، الأسعار، والضرائب. ال…" at bounding box center [572, 227] width 820 height 127
click at [650, 274] on li "تنفيذ إجراءات مثل الإلغاء أو الطباعة/التصدير ." at bounding box center [563, 275] width 771 height 32
drag, startPoint x: 665, startPoint y: 271, endPoint x: 975, endPoint y: 175, distance: 324.5
click at [975, 175] on ul "مراجعة تفاصيل الفاتورة الصادرة للعملاء. التحقق من البنود، الأسعار، والضرائب. ال…" at bounding box center [572, 227] width 820 height 127
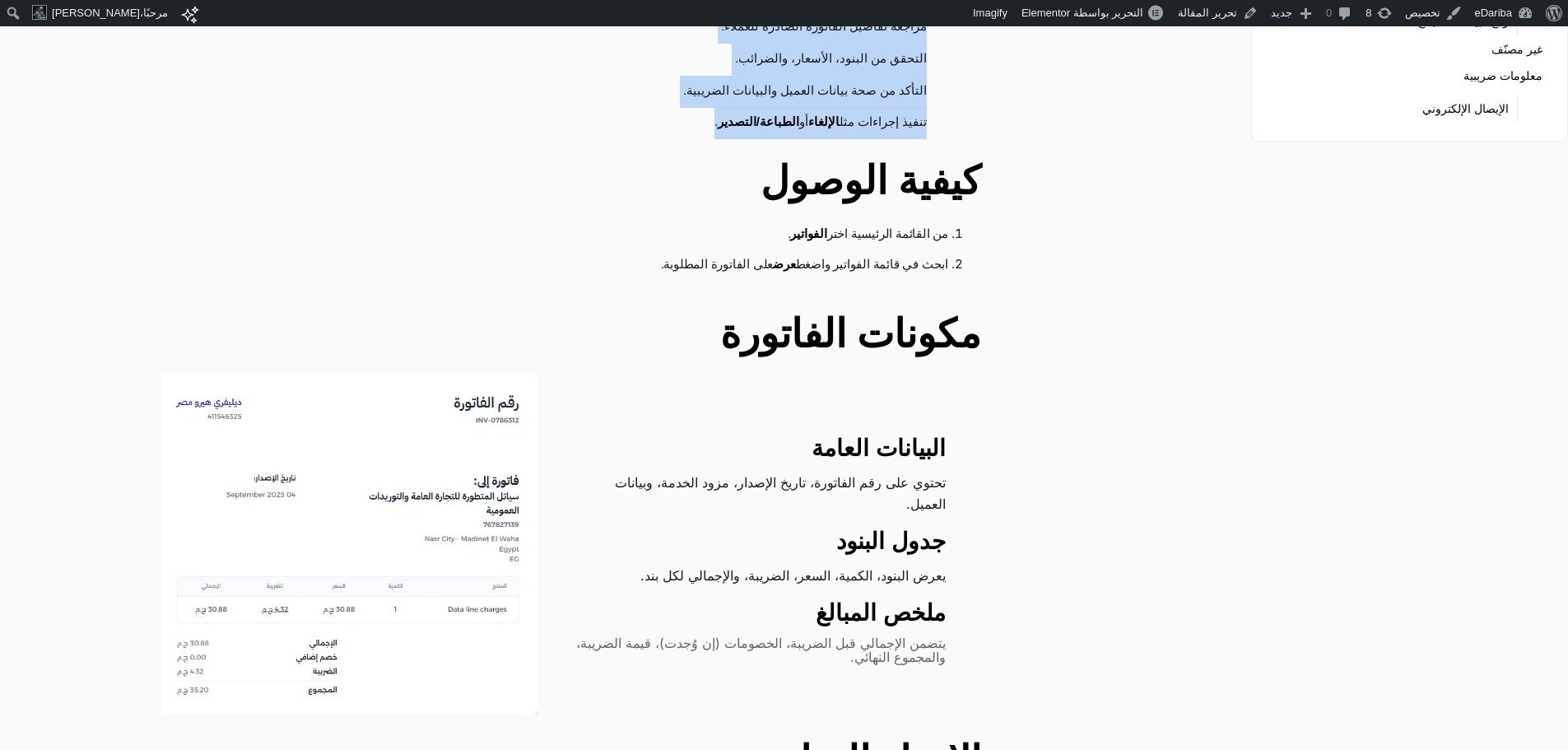
scroll to position [494, 0]
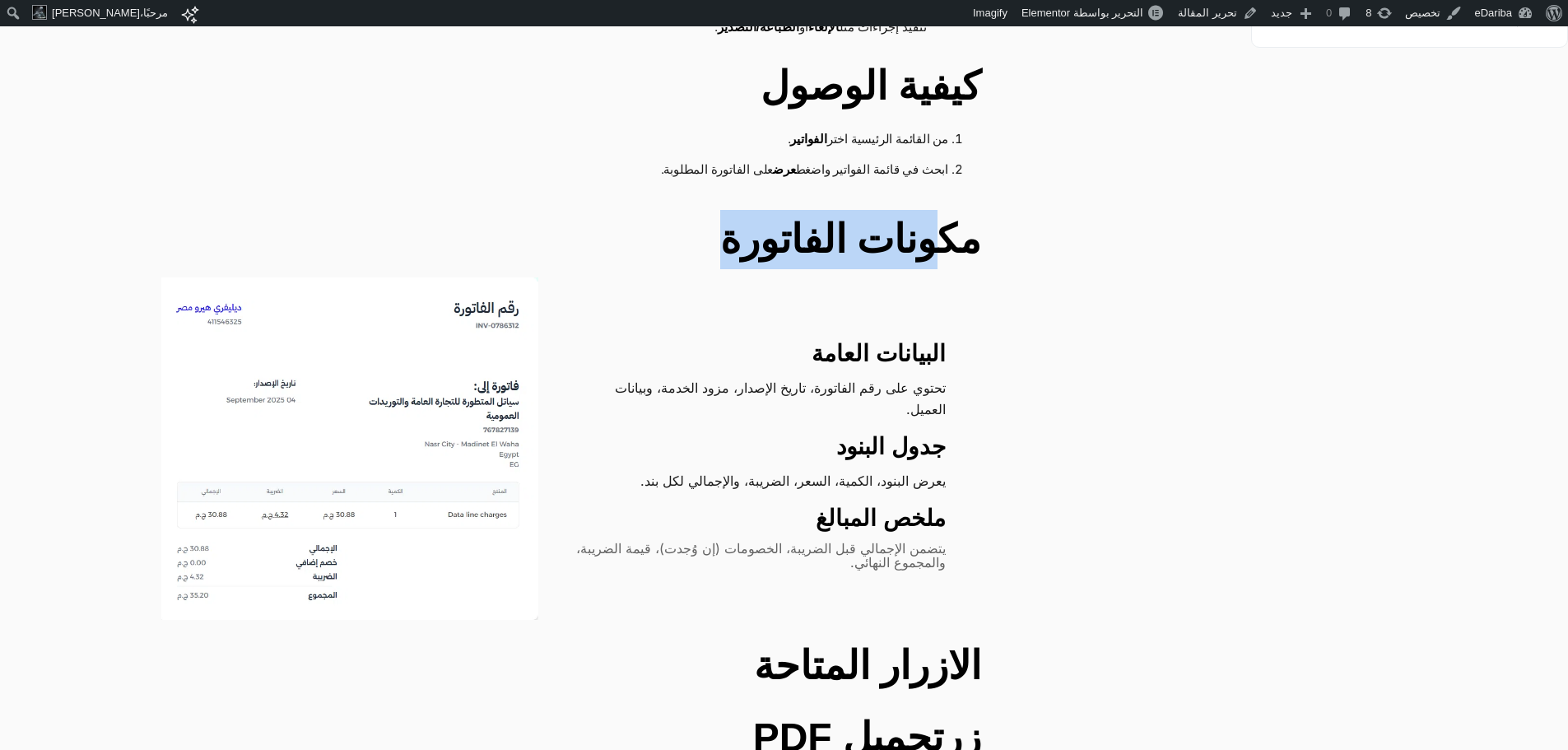
drag, startPoint x: 956, startPoint y: 229, endPoint x: 820, endPoint y: 232, distance: 136.0
click at [820, 232] on h2 "مكونات الفاتورة" at bounding box center [572, 239] width 820 height 59
click at [846, 248] on h2 "مكونات الفاتورة" at bounding box center [572, 239] width 820 height 59
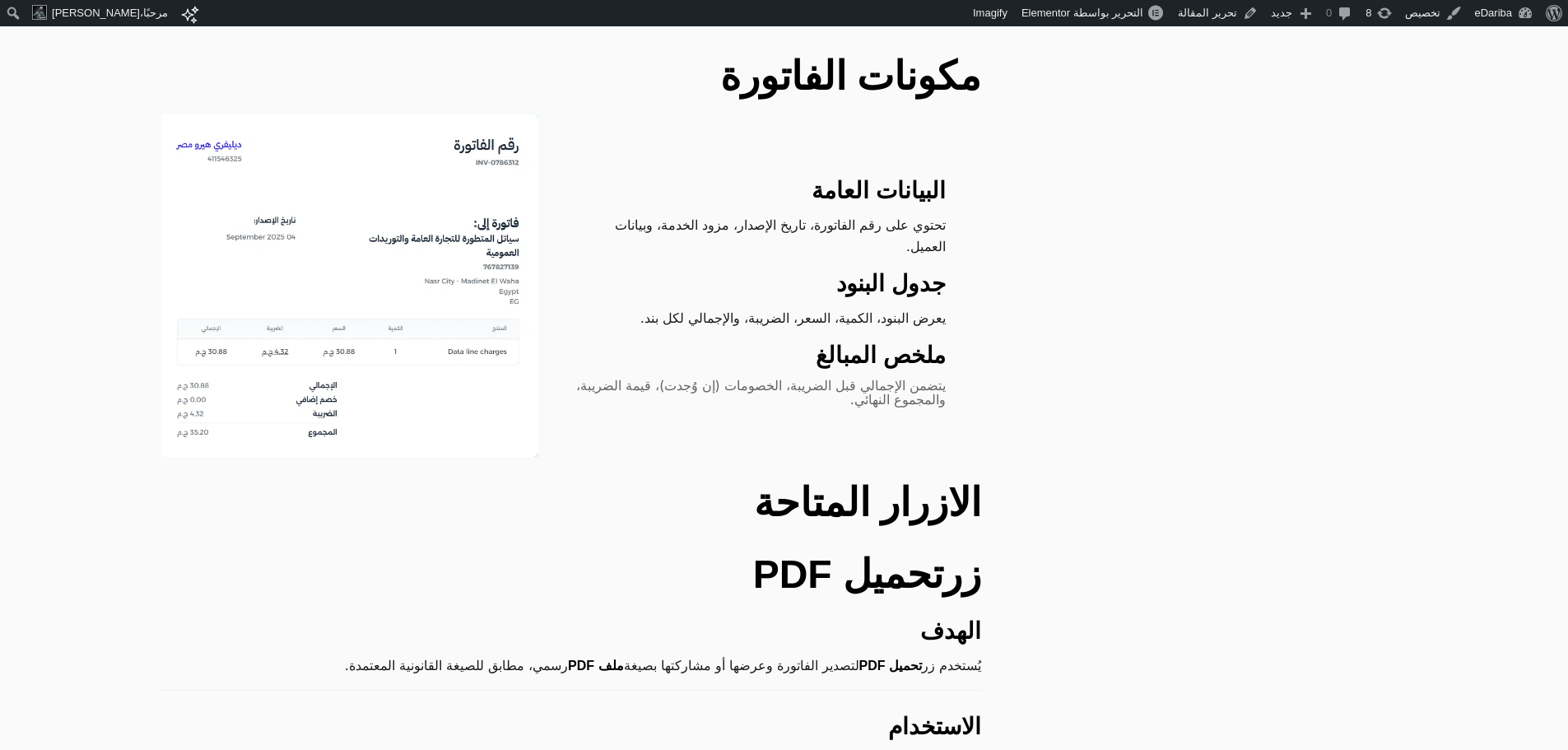
scroll to position [658, 0]
click at [888, 485] on h2 "الازرار المتاحة" at bounding box center [572, 501] width 820 height 59
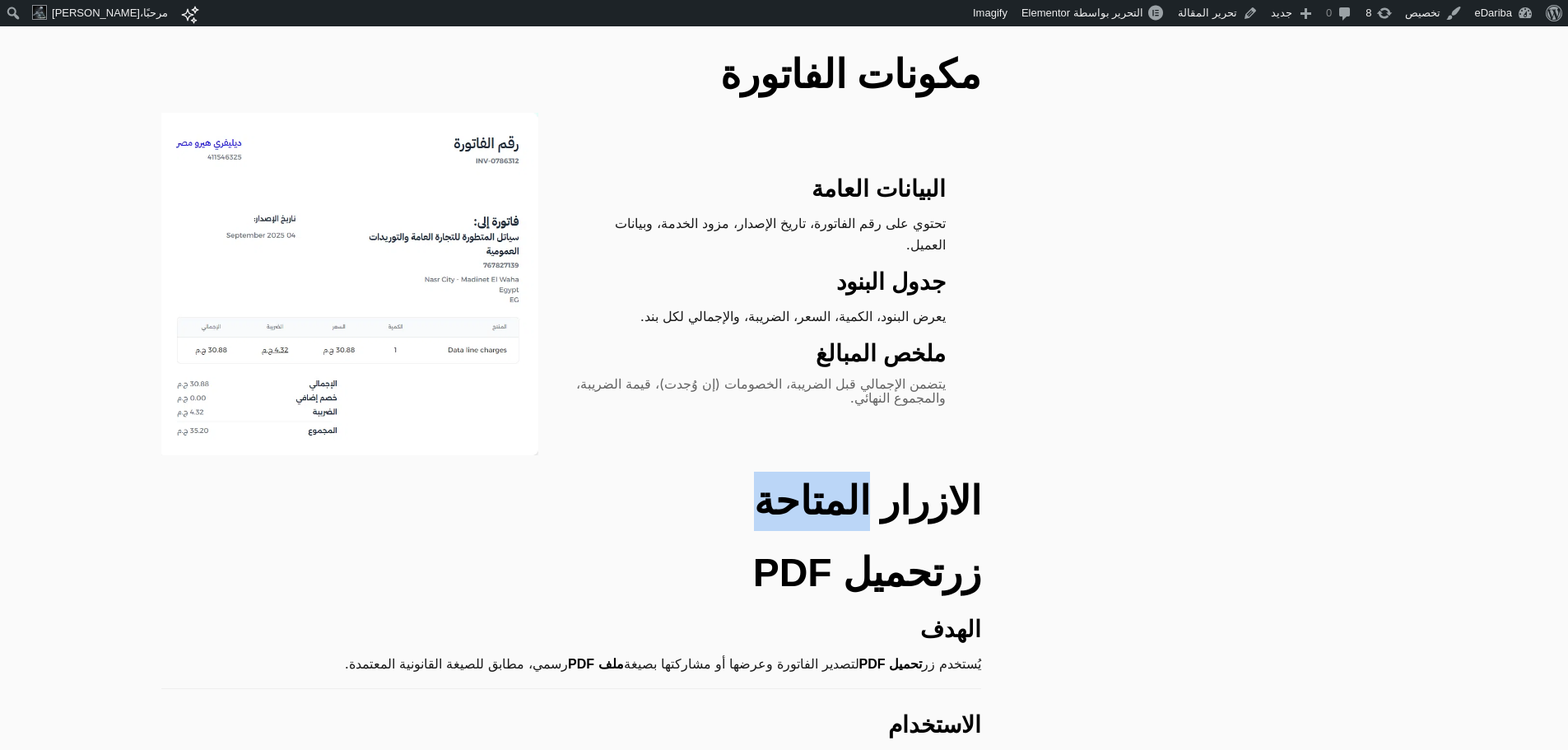
click at [888, 485] on h2 "الازرار المتاحة" at bounding box center [572, 501] width 820 height 59
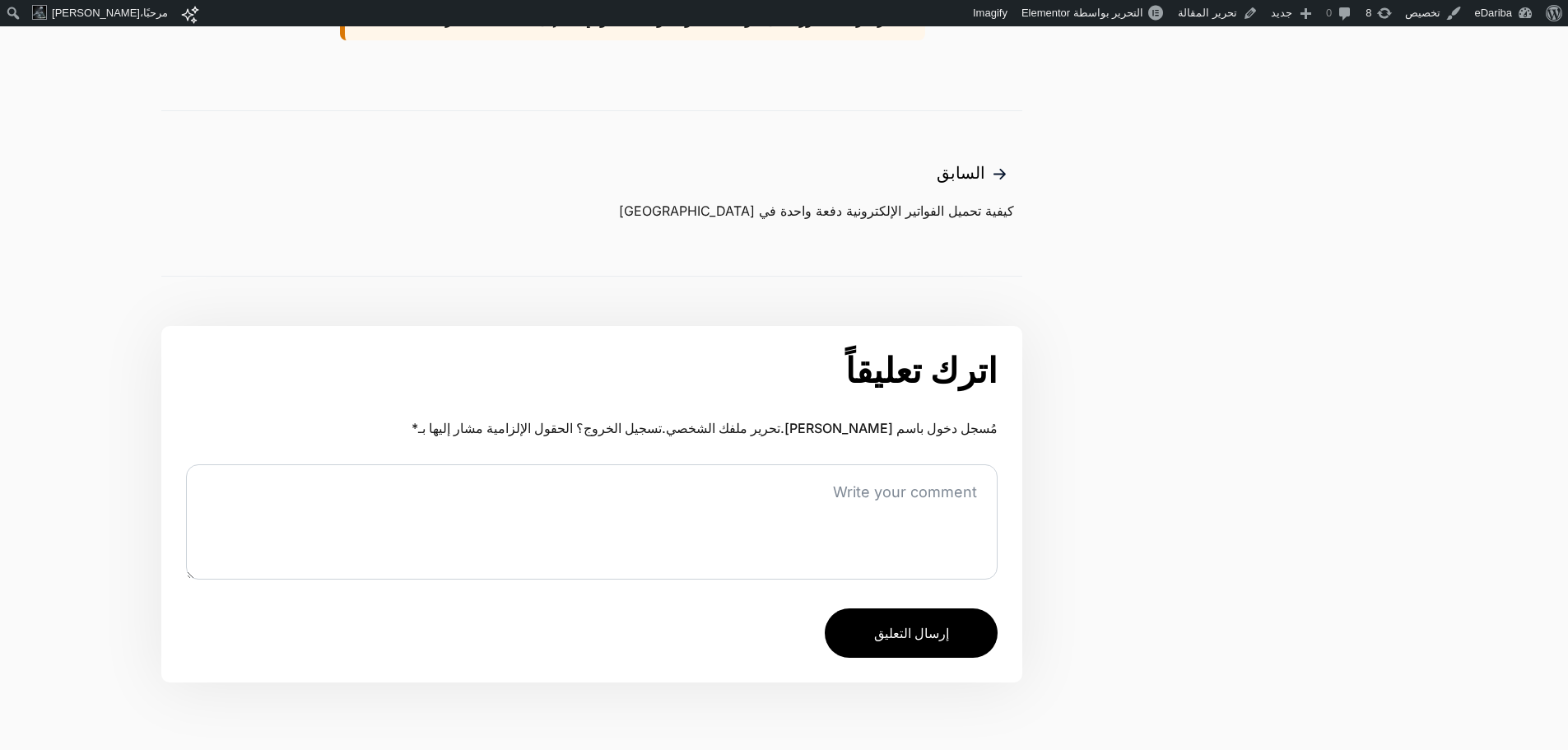
scroll to position [2971, 0]
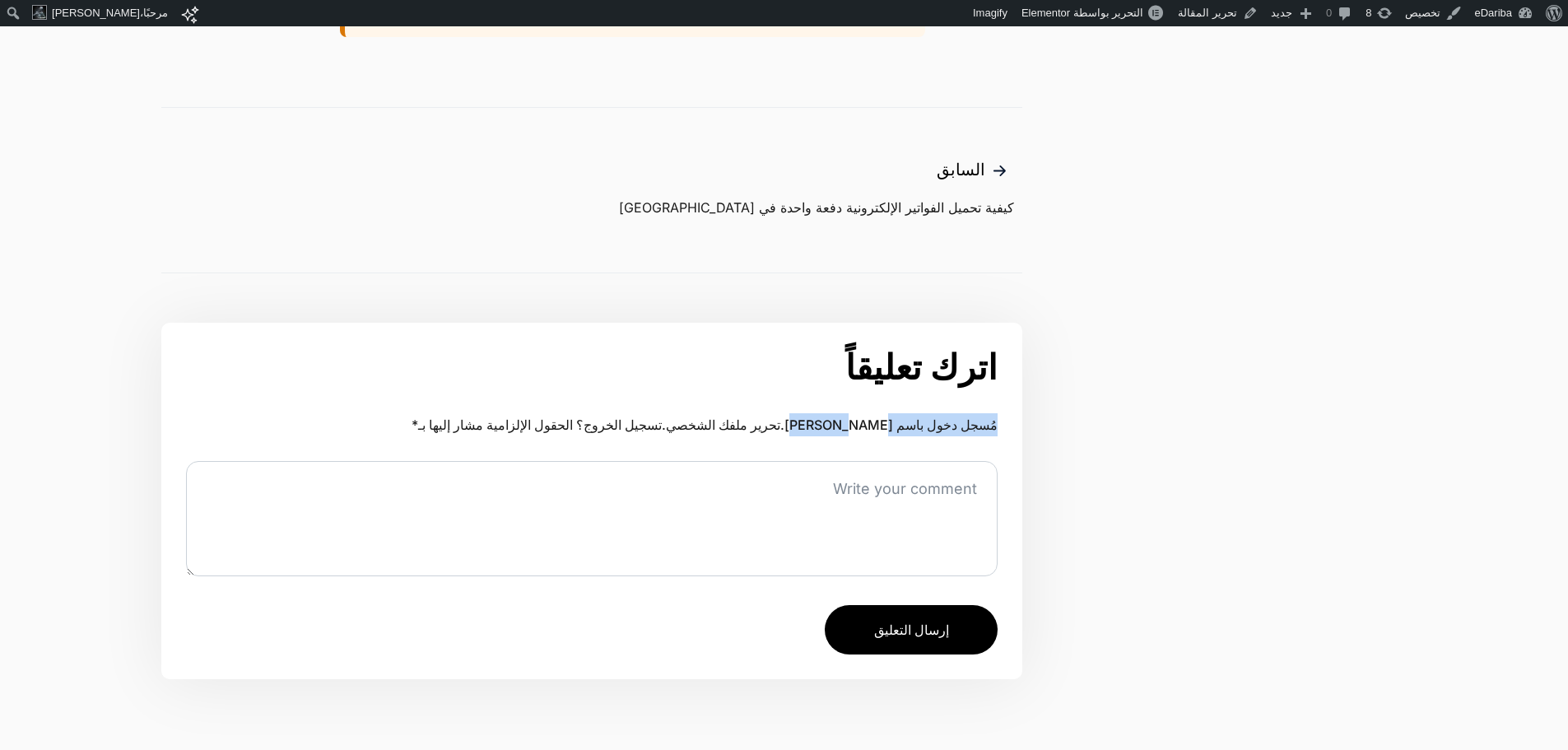
drag, startPoint x: 745, startPoint y: 302, endPoint x: 853, endPoint y: 333, distance: 112.4
click at [840, 355] on div "اترك تعليقاً إلغاء الرد مُسجل دخول باسم Mostafa Rawash. تحرير ملفك الشخصي . تسج…" at bounding box center [591, 500] width 861 height 356
drag, startPoint x: 859, startPoint y: 323, endPoint x: 805, endPoint y: 288, distance: 64.4
click at [860, 387] on div "اترك تعليقاً إلغاء الرد مُسجل دخول باسم Mostafa Rawash. تحرير ملفك الشخصي . تسج…" at bounding box center [591, 500] width 861 height 356
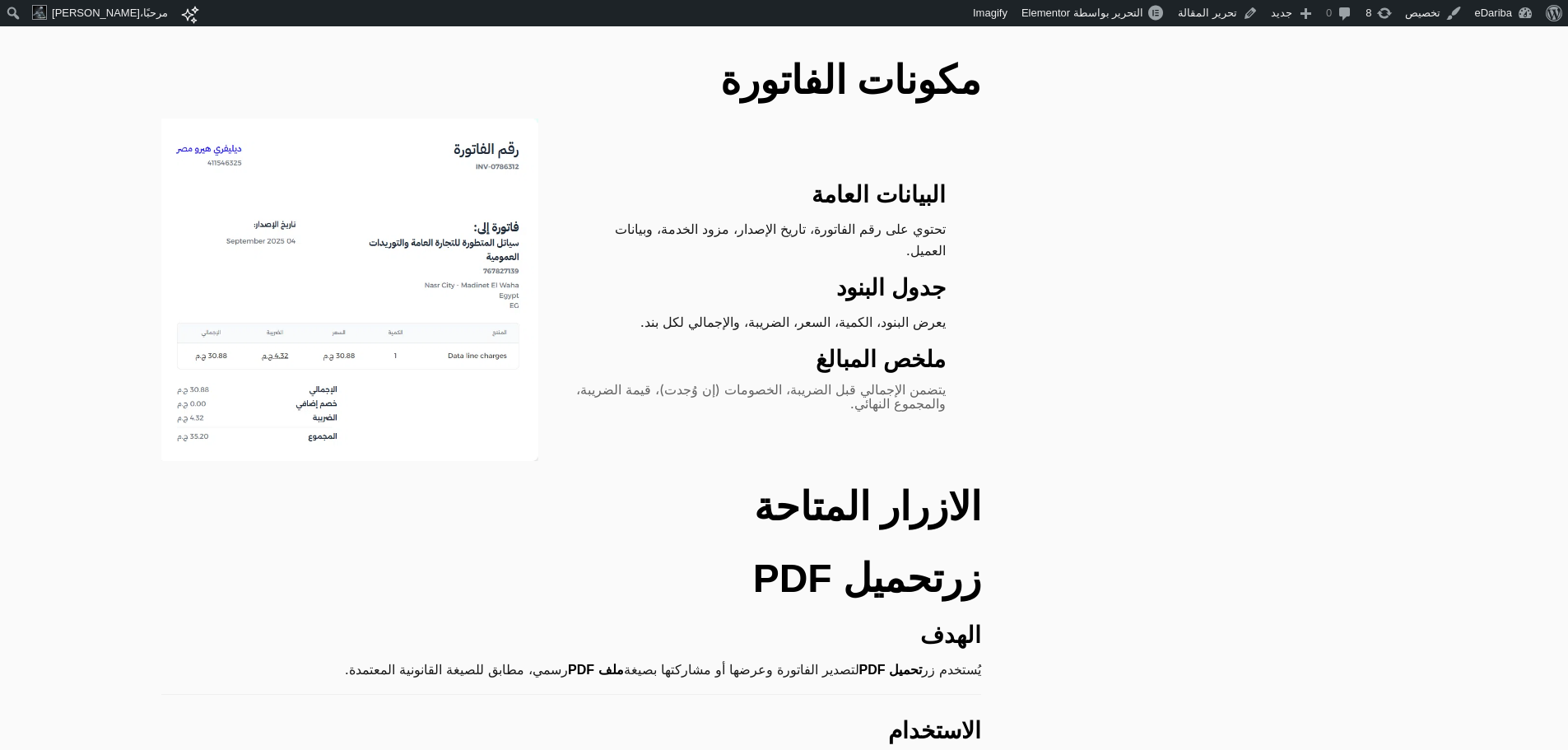
scroll to position [0, 0]
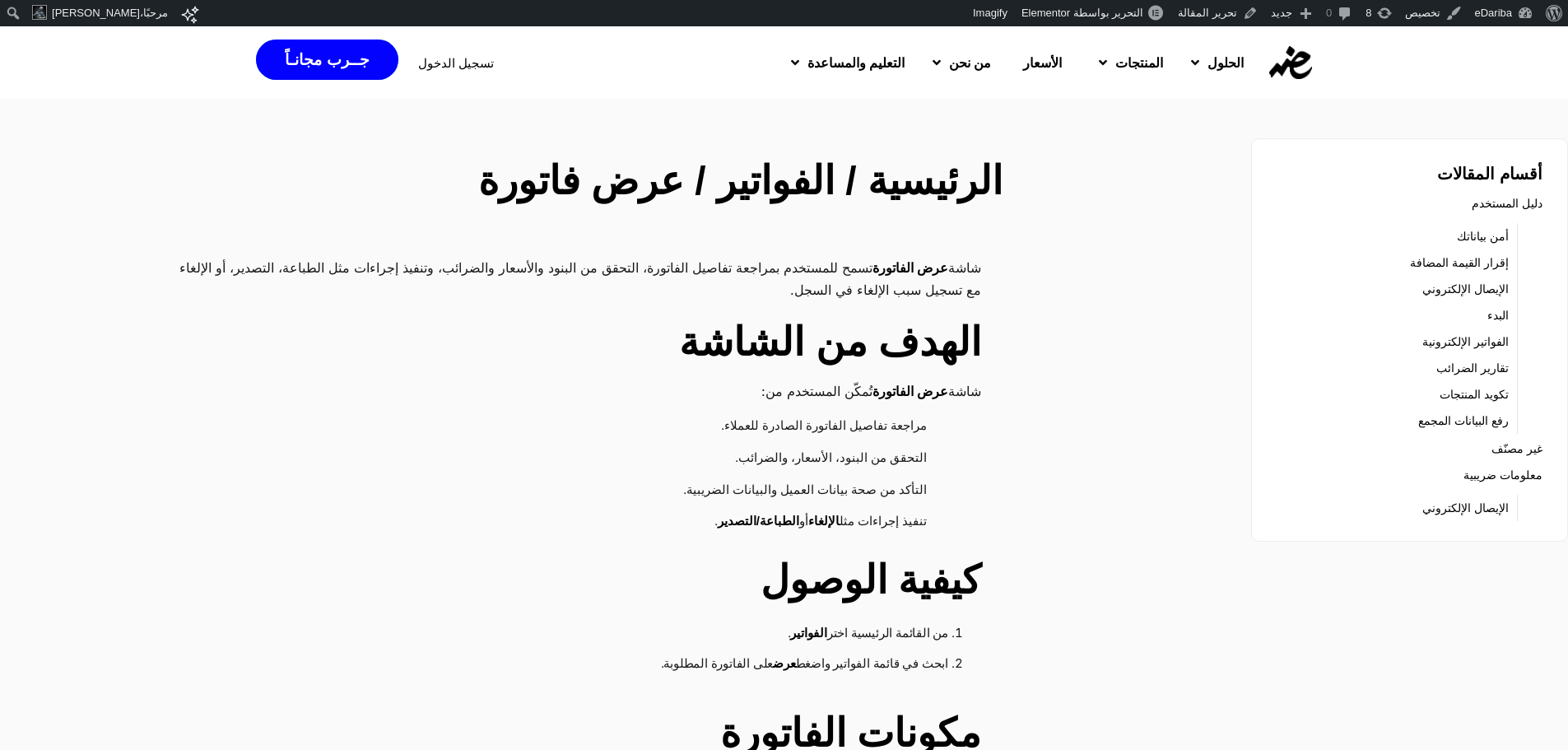
click at [797, 195] on h2 "الرئيسية / الفواتير / عرض فاتورة" at bounding box center [591, 181] width 821 height 59
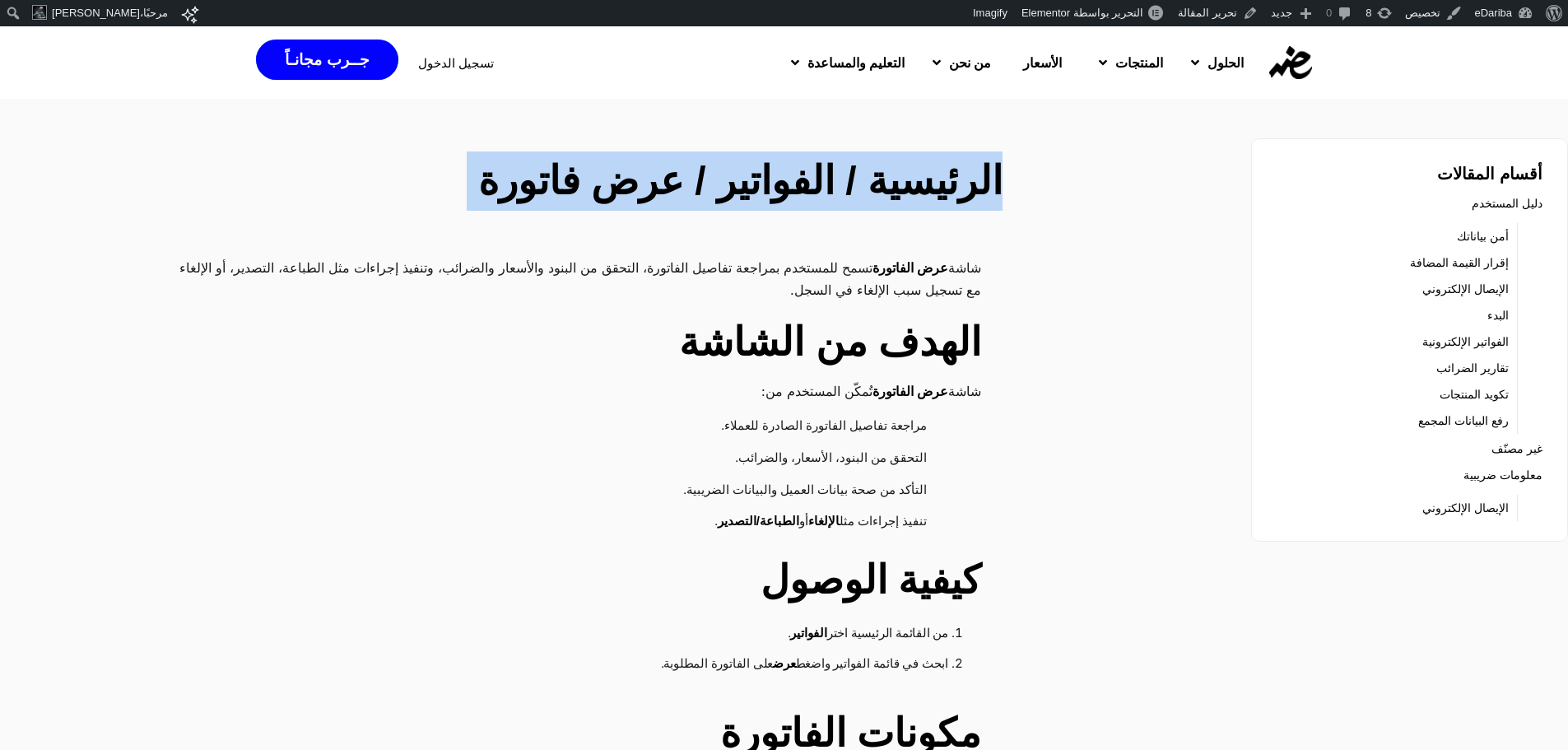
click at [797, 195] on h2 "الرئيسية / الفواتير / عرض فاتورة" at bounding box center [591, 181] width 821 height 59
click at [918, 192] on h2 "الرئيسية / الفواتير / عرض فاتورة" at bounding box center [591, 181] width 821 height 59
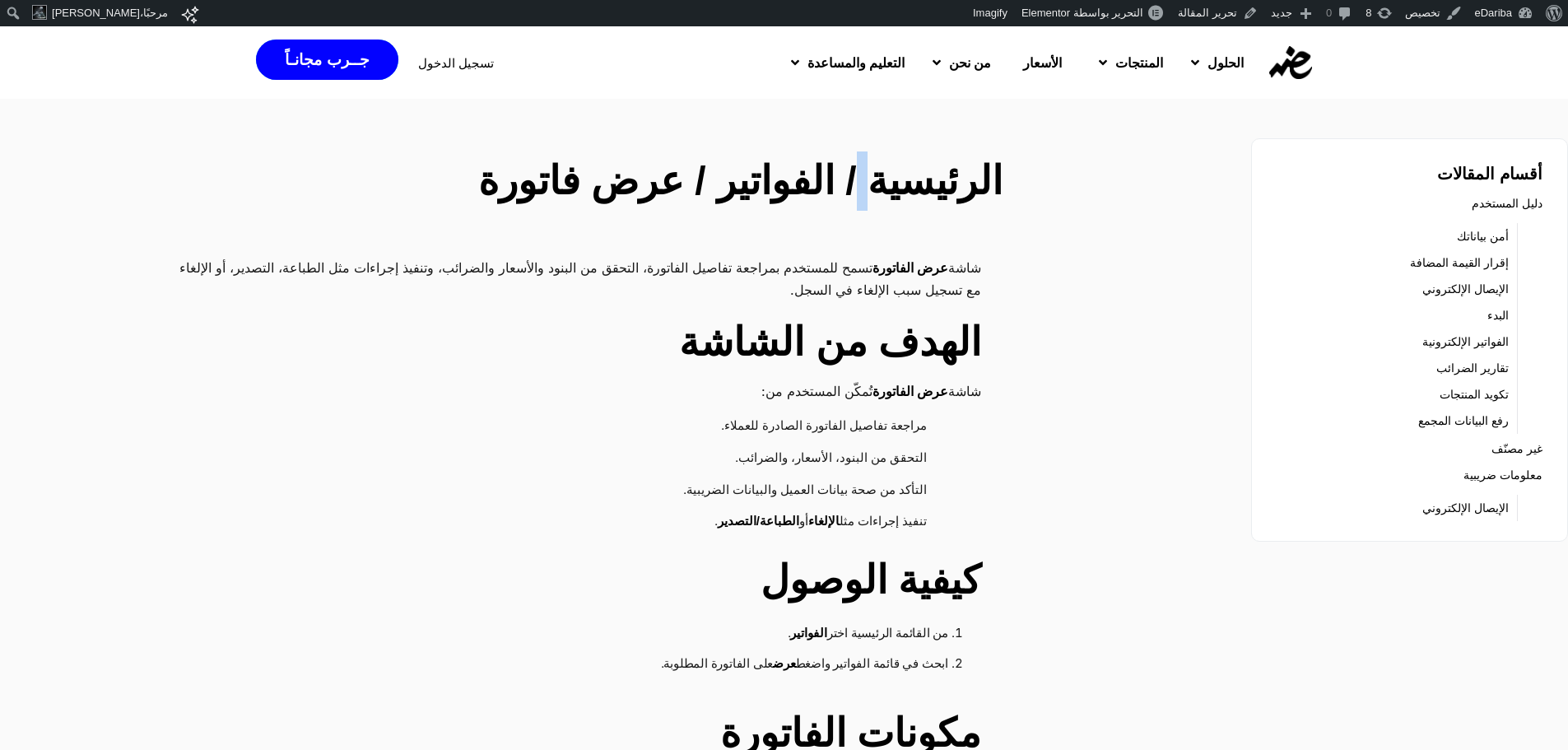
click at [918, 192] on h2 "الرئيسية / الفواتير / عرض فاتورة" at bounding box center [591, 181] width 821 height 59
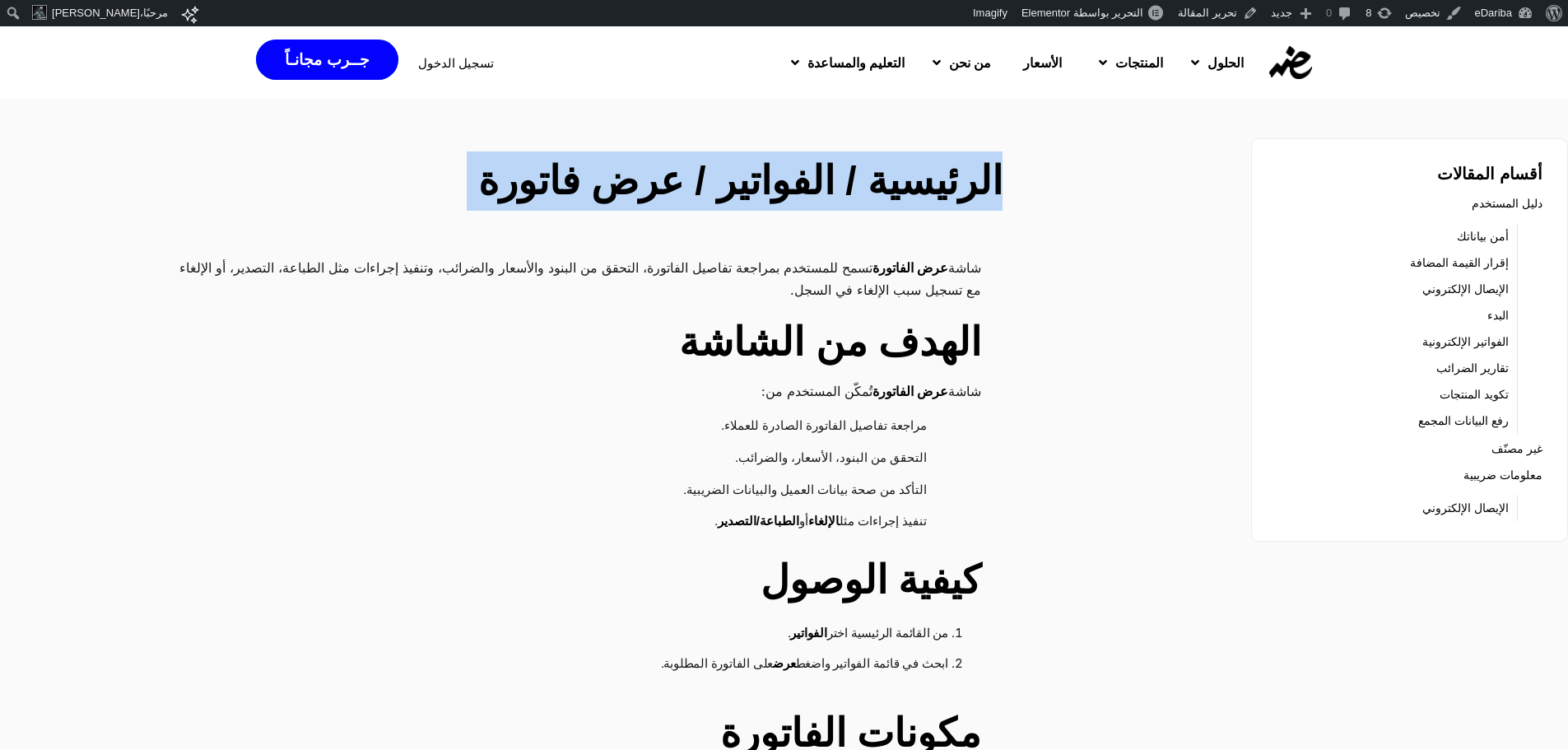
click at [918, 192] on h2 "الرئيسية / الفواتير / عرض فاتورة" at bounding box center [591, 181] width 821 height 59
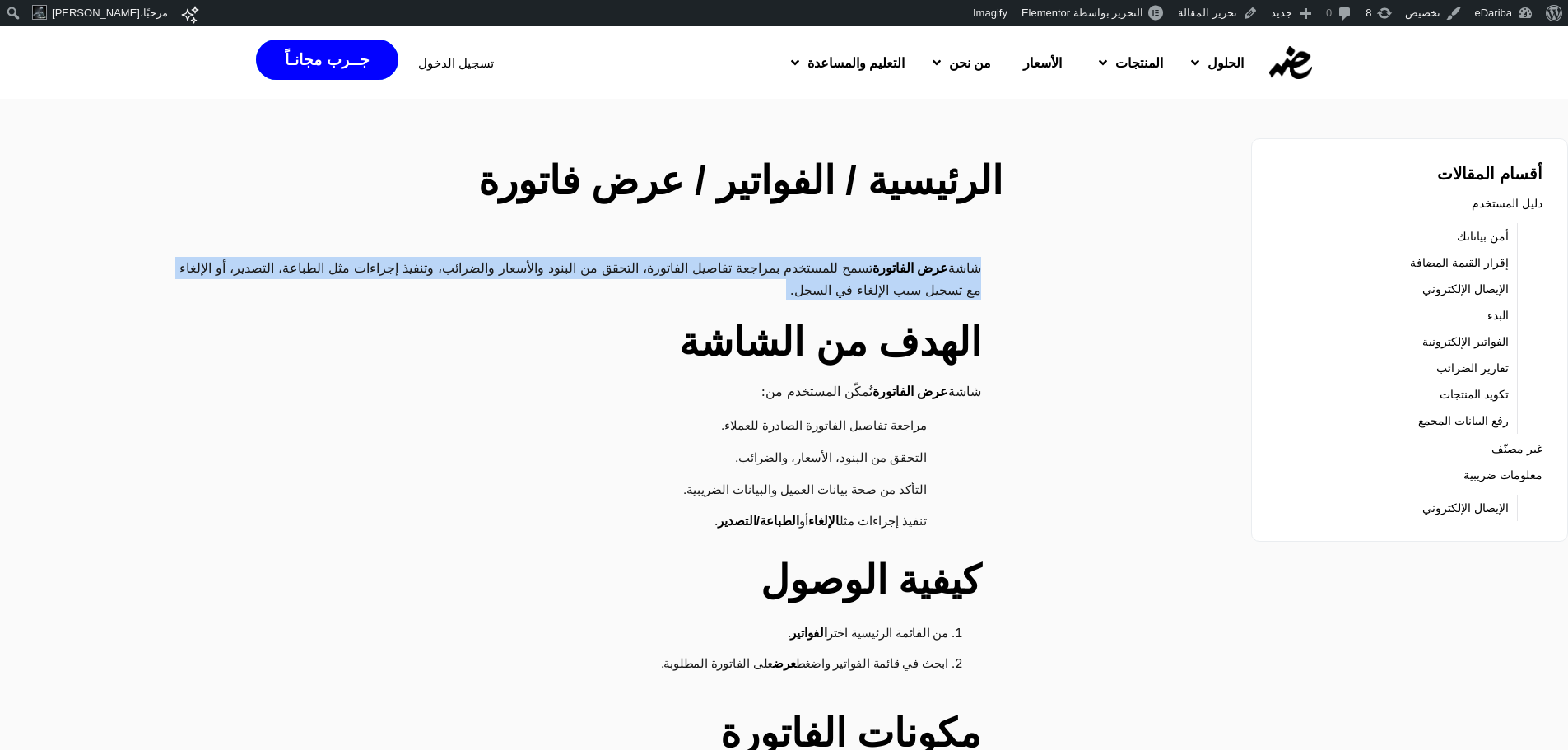
click at [948, 261] on p "شاشة عرض الفاتورة تسمح للمستخدم بمراجعة تفاصيل الفاتورة، التحقق من البنود والأس…" at bounding box center [572, 278] width 820 height 43
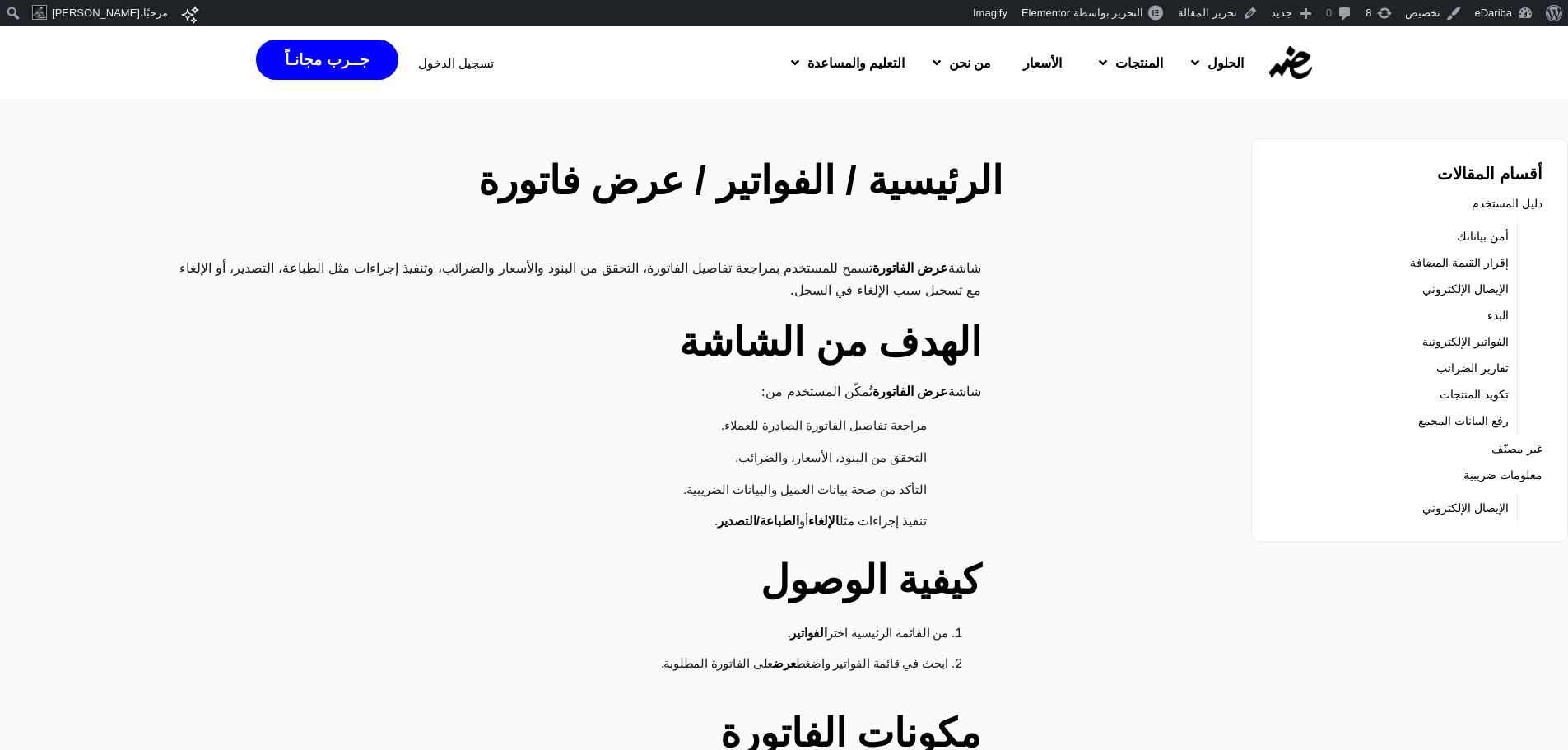
click at [966, 267] on p "شاشة عرض الفاتورة تسمح للمستخدم بمراجعة تفاصيل الفاتورة، التحقق من البنود والأس…" at bounding box center [572, 278] width 820 height 43
click at [970, 257] on p "شاشة عرض الفاتورة تسمح للمستخدم بمراجعة تفاصيل الفاتورة، التحقق من البنود والأس…" at bounding box center [572, 278] width 820 height 43
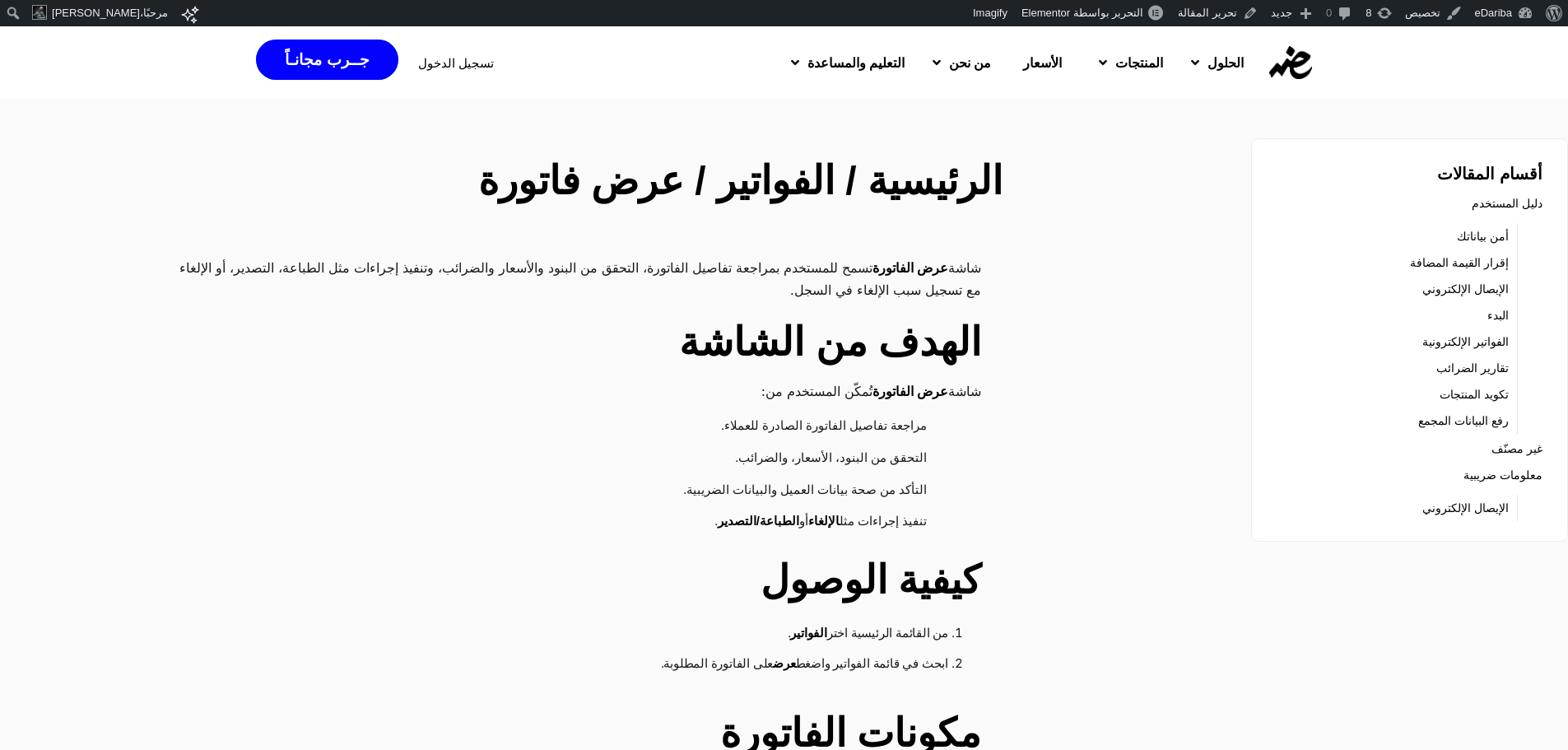
click at [958, 258] on p "شاشة عرض الفاتورة تسمح للمستخدم بمراجعة تفاصيل الفاتورة، التحقق من البنود والأس…" at bounding box center [572, 278] width 820 height 43
click at [964, 266] on p "شاشة عرض الفاتورة تسمح للمستخدم بمراجعة تفاصيل الفاتورة، التحقق من البنود والأس…" at bounding box center [572, 278] width 820 height 43
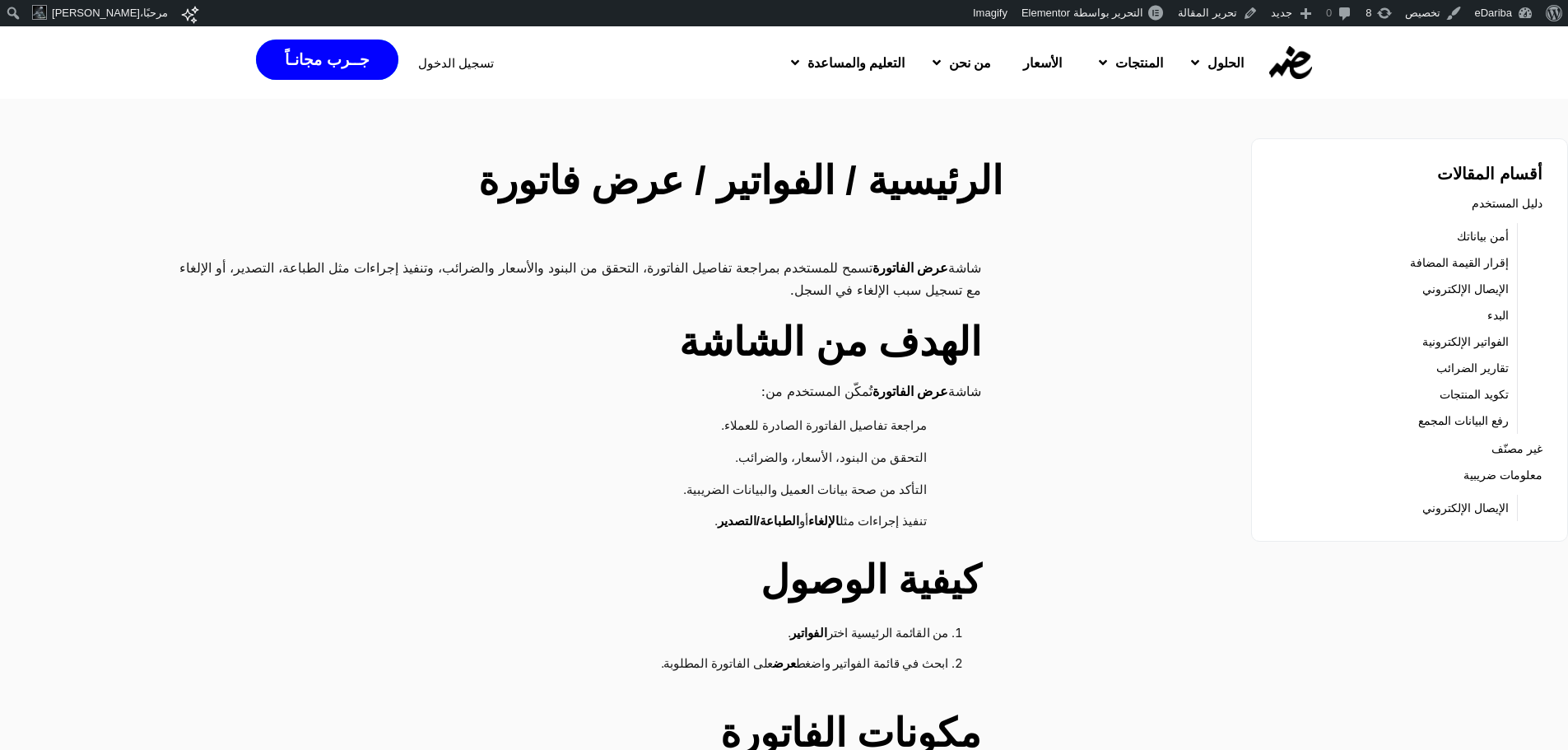
click at [970, 265] on p "شاشة عرض الفاتورة تسمح للمستخدم بمراجعة تفاصيل الفاتورة، التحقق من البنود والأس…" at bounding box center [572, 278] width 820 height 43
click at [969, 208] on h2 "الرئيسية / الفواتير / عرض فاتورة" at bounding box center [591, 181] width 821 height 59
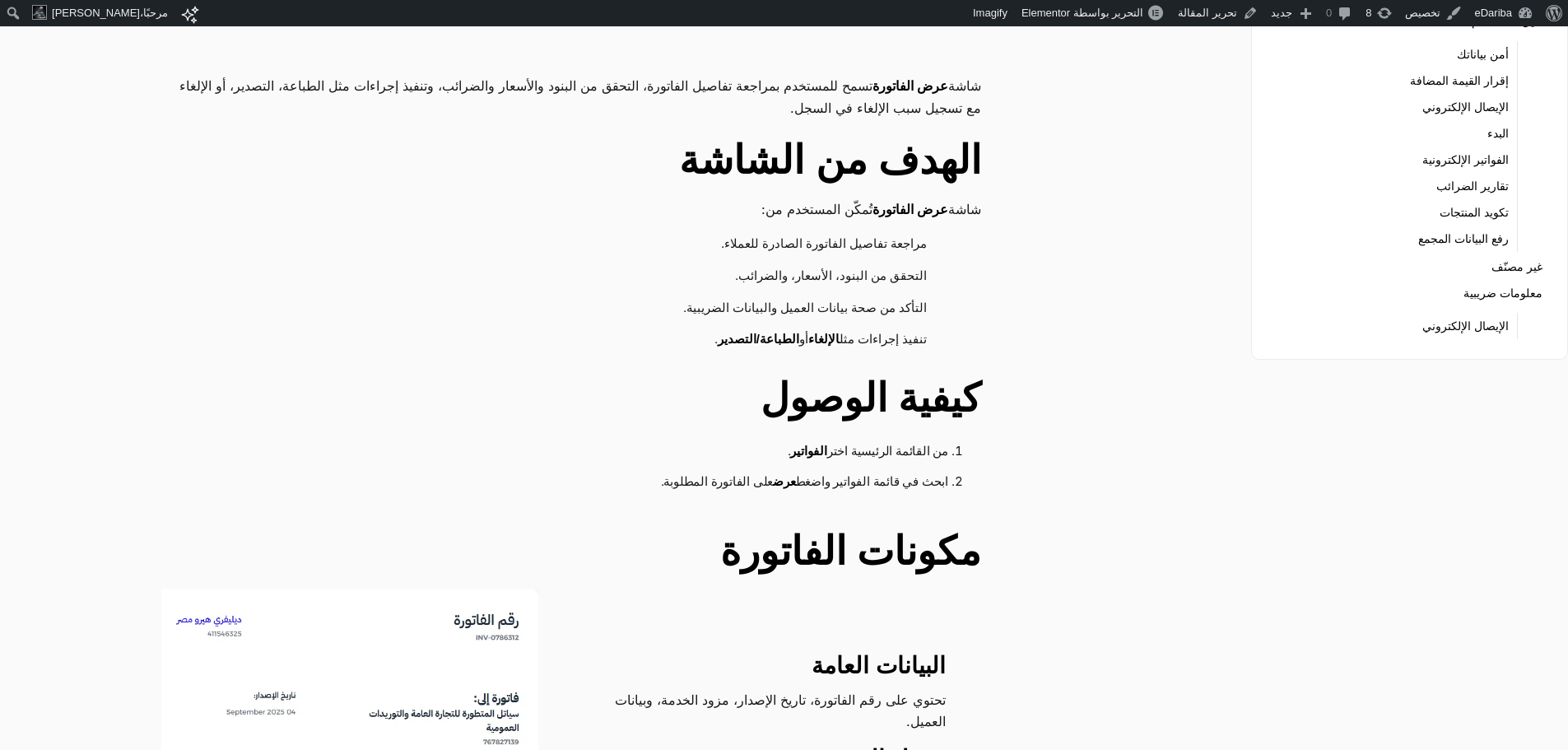
scroll to position [165, 0]
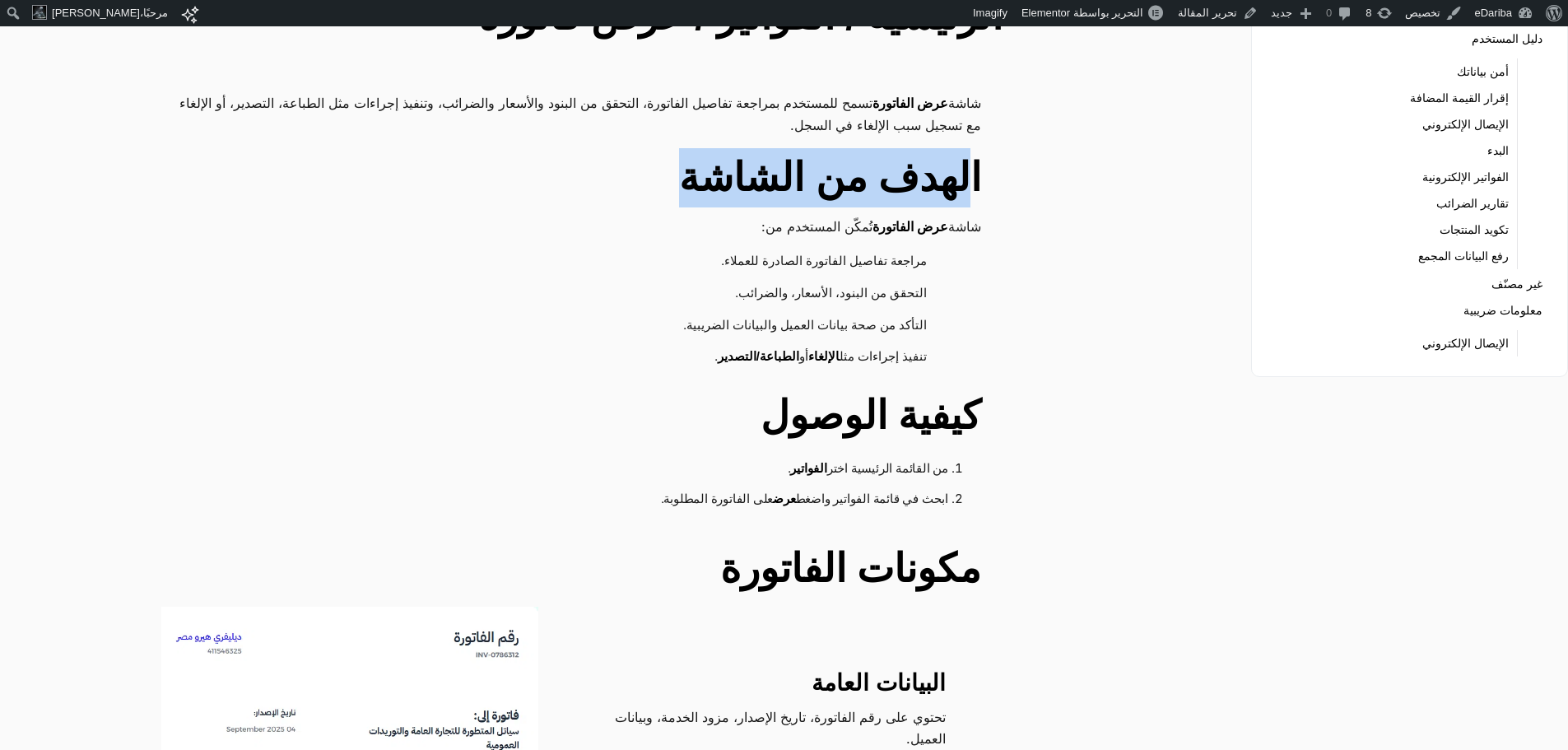
drag, startPoint x: 977, startPoint y: 178, endPoint x: 710, endPoint y: 172, distance: 267.1
click at [710, 172] on h2 "الهدف من الشاشة" at bounding box center [572, 178] width 820 height 59
click at [846, 179] on h2 "الهدف من الشاشة" at bounding box center [572, 178] width 820 height 59
click at [846, 180] on h2 "الهدف من الشاشة" at bounding box center [572, 178] width 820 height 59
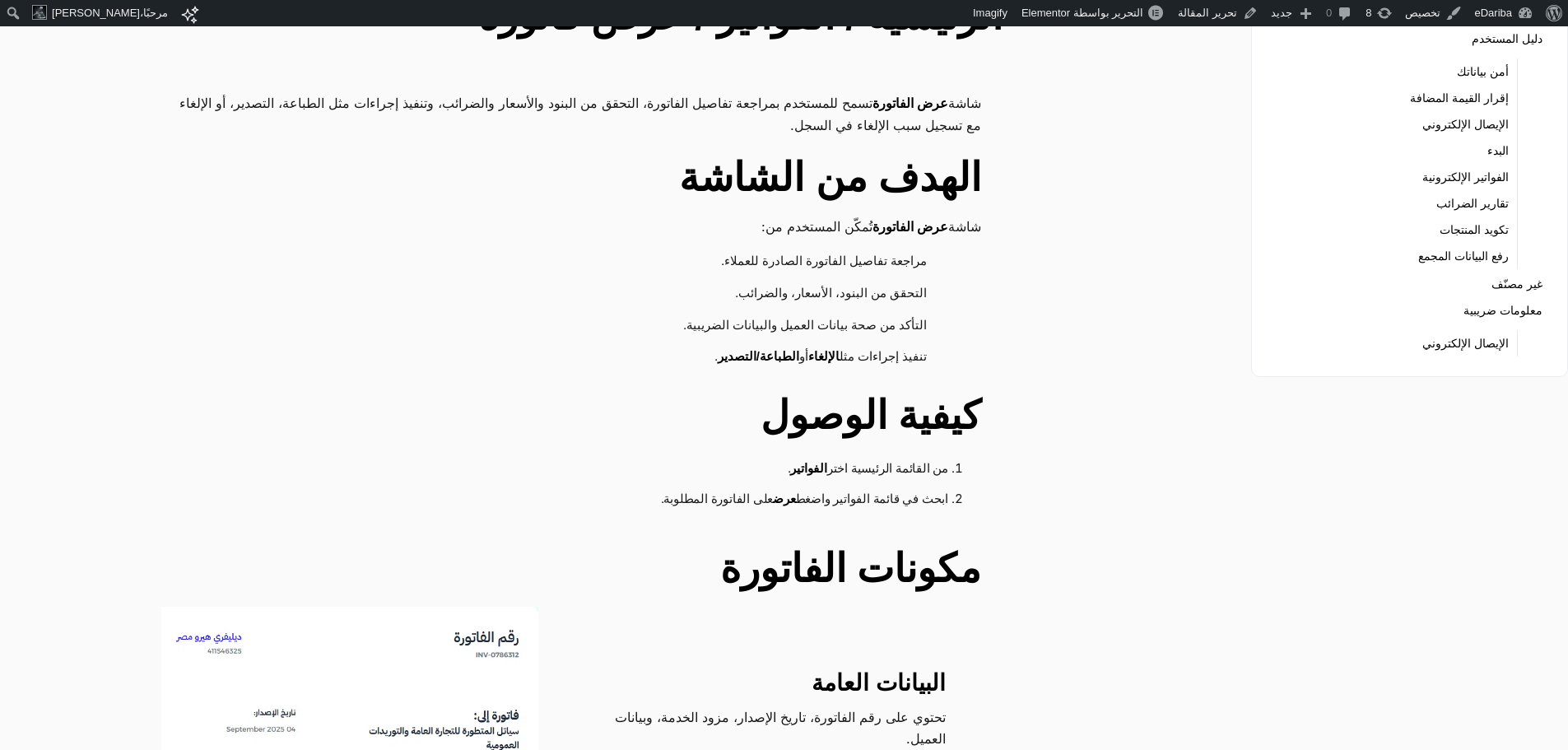
click at [886, 219] on strong "عرض الفاتورة" at bounding box center [910, 226] width 75 height 14
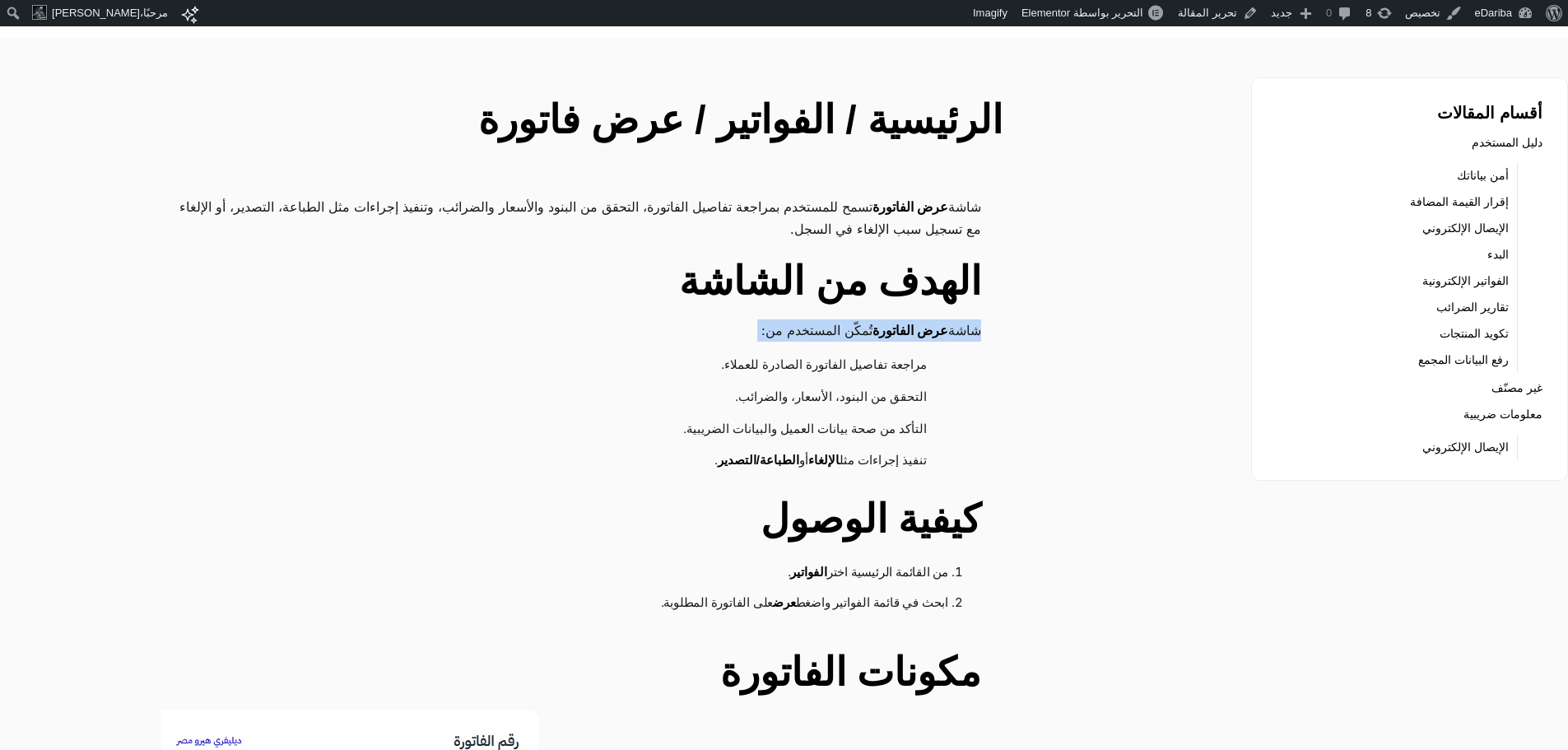
scroll to position [0, 0]
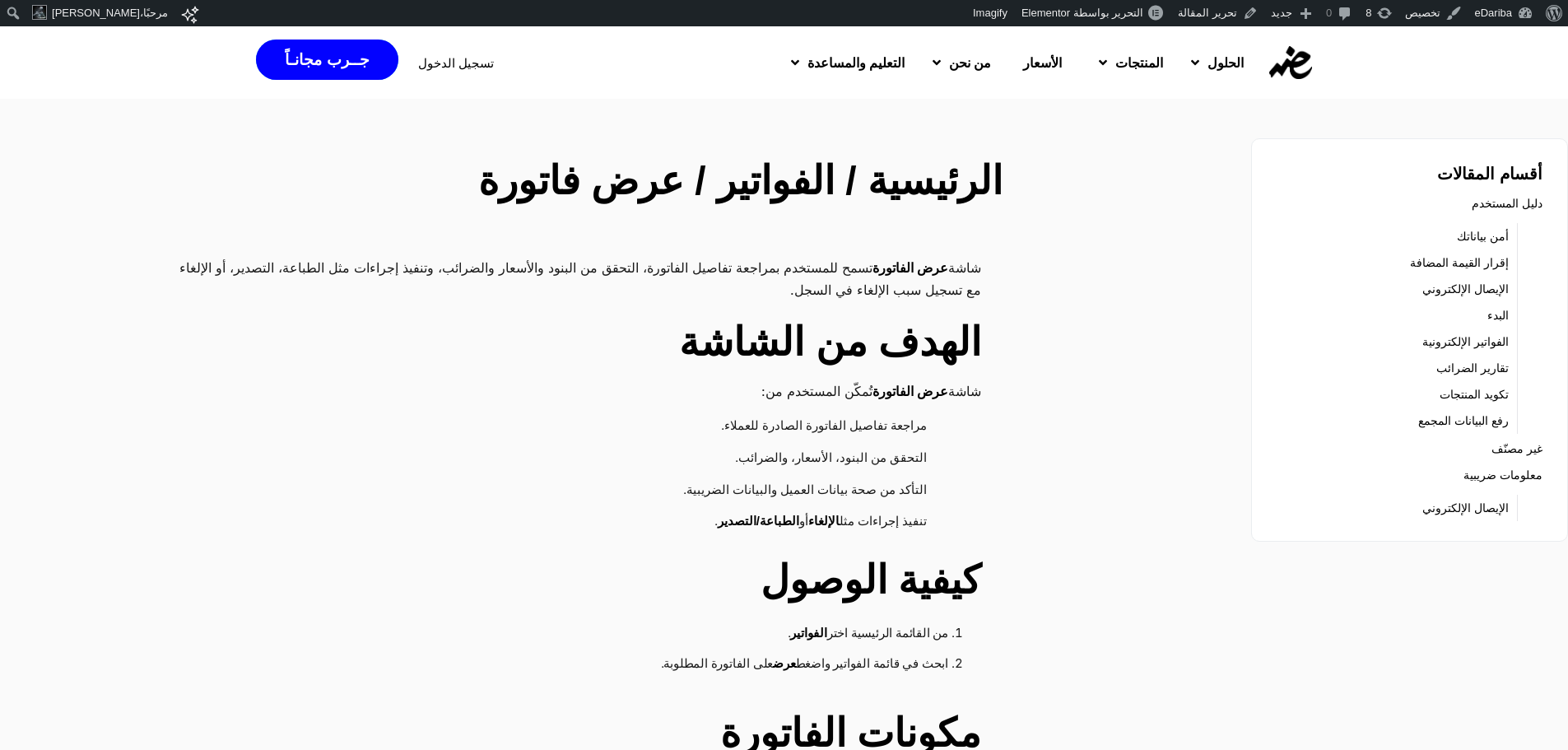
click at [947, 182] on h2 "الرئيسية / الفواتير / عرض فاتورة" at bounding box center [591, 181] width 821 height 59
click at [945, 182] on h2 "الرئيسية / الفواتير / عرض فاتورة" at bounding box center [591, 181] width 821 height 59
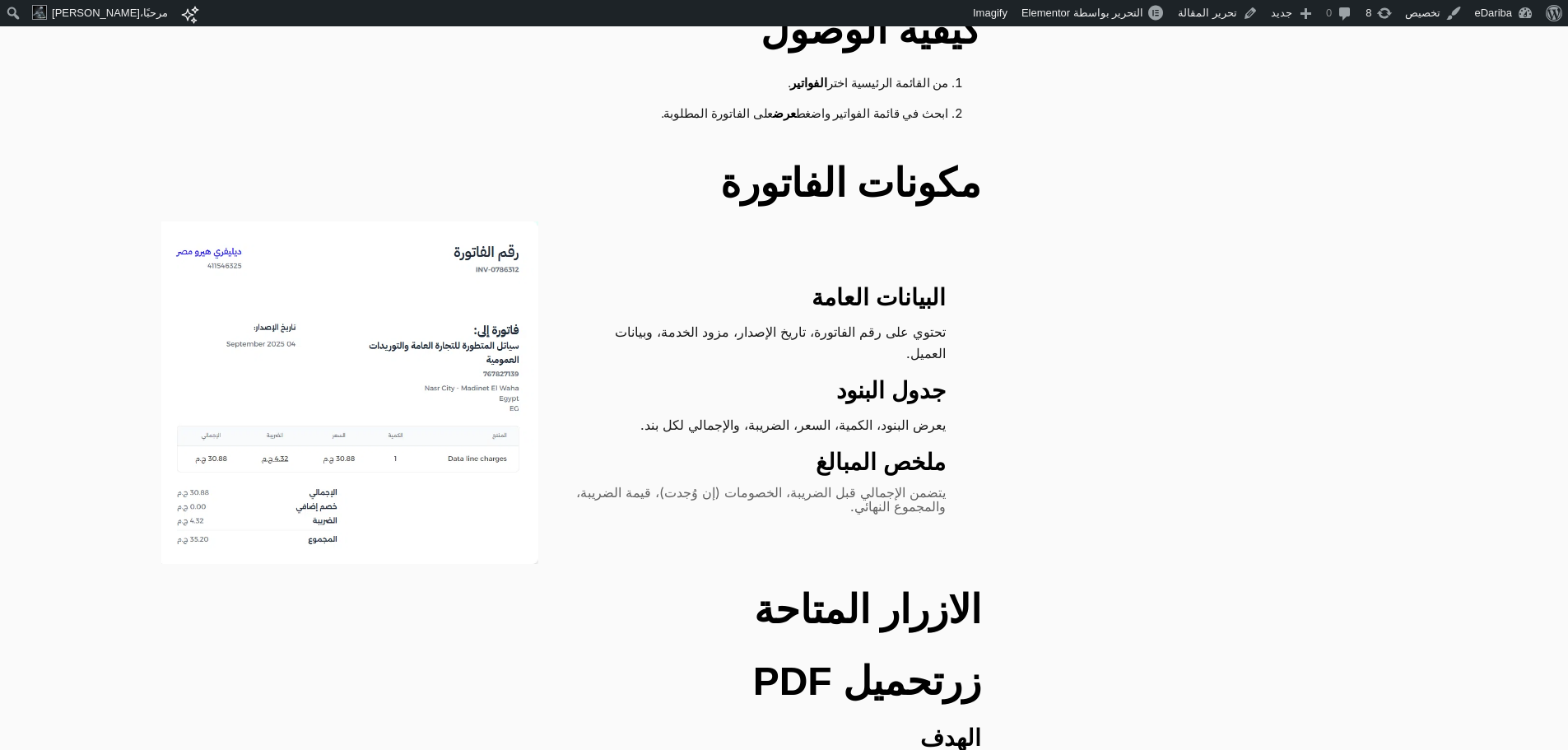
scroll to position [577, 0]
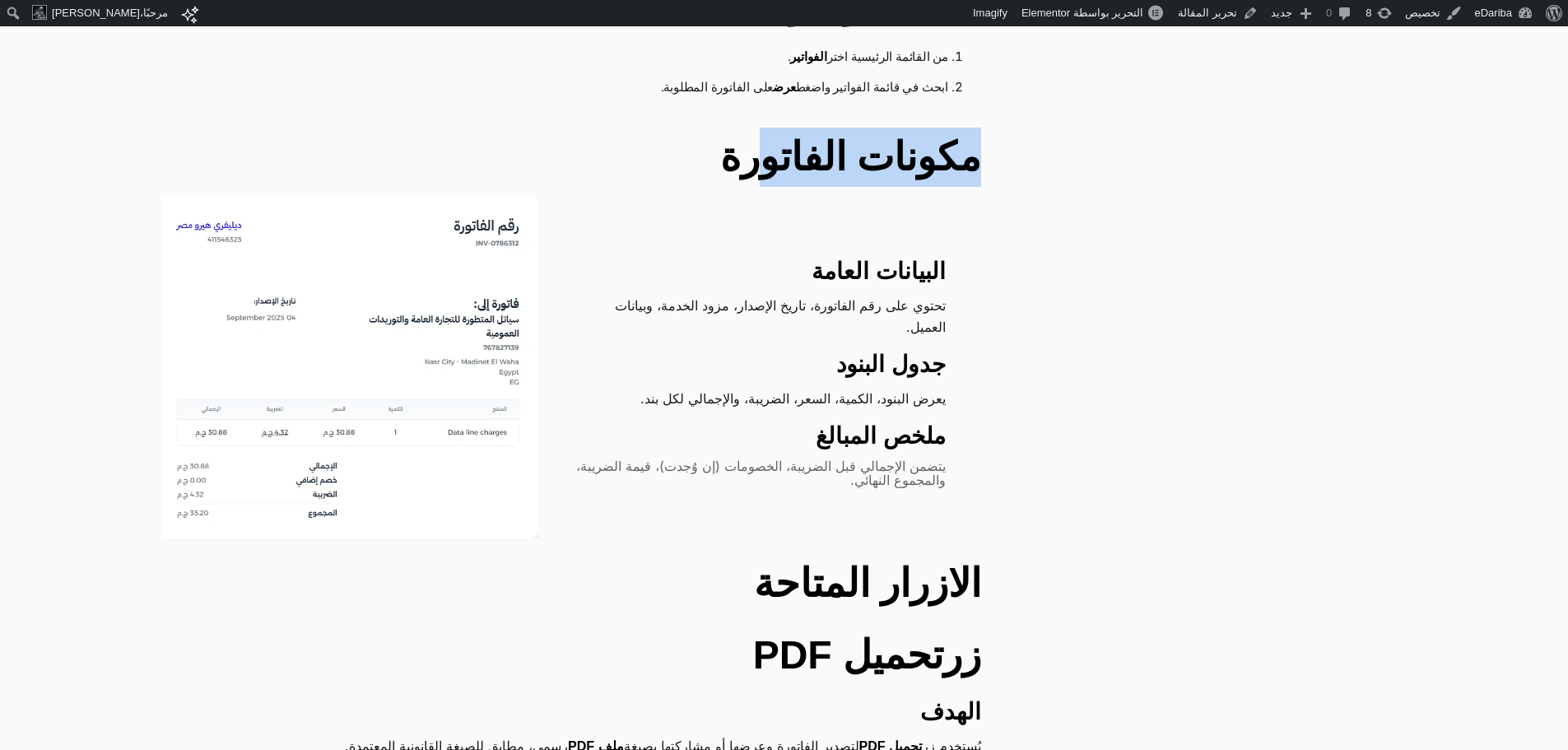
drag, startPoint x: 980, startPoint y: 129, endPoint x: 831, endPoint y: 134, distance: 149.1
click at [832, 134] on h2 "مكونات الفاتورة" at bounding box center [572, 157] width 820 height 59
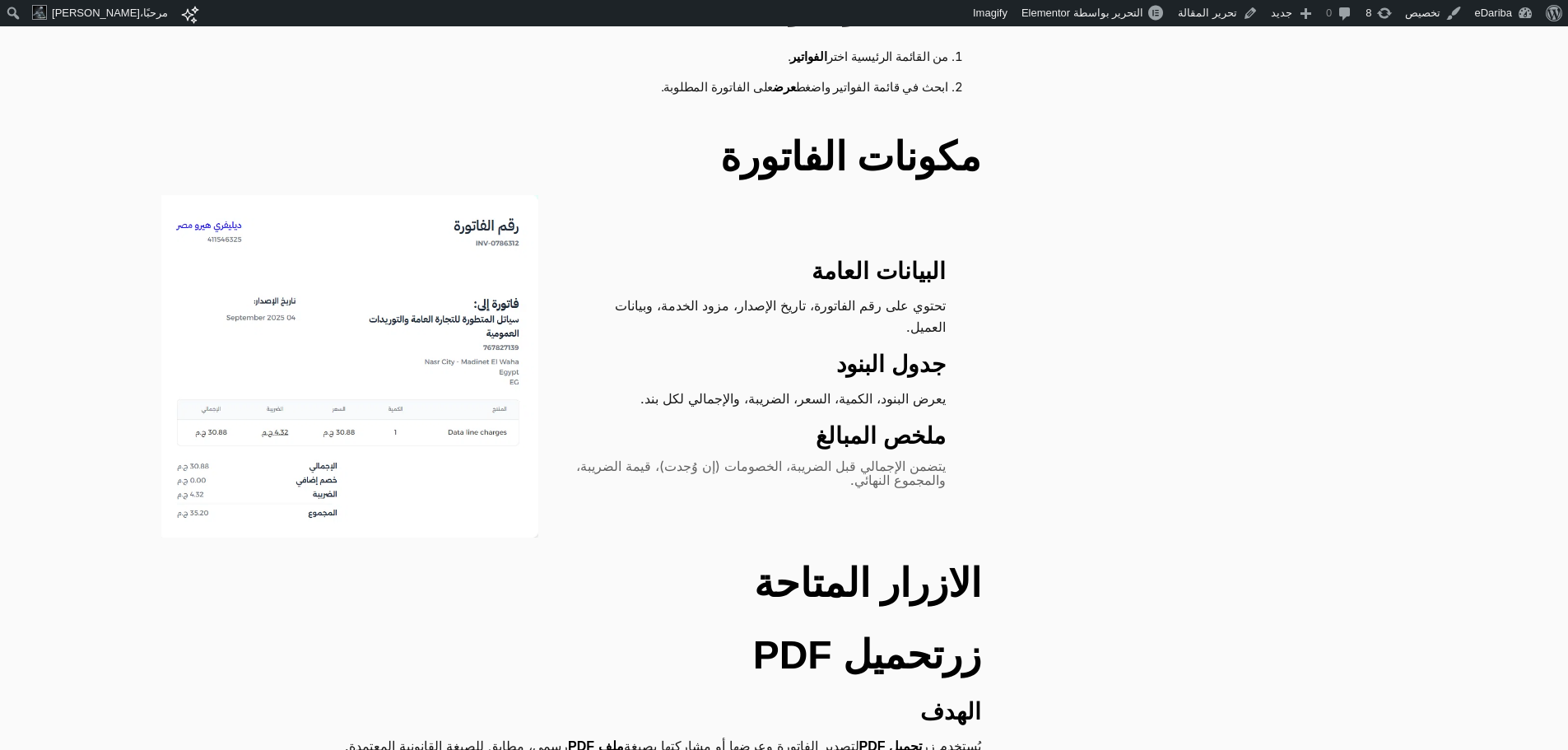
drag, startPoint x: 877, startPoint y: 169, endPoint x: 879, endPoint y: 237, distance: 68.0
click at [879, 237] on div "البيانات العامة تحتوي على رقم الفاتورة، تاريخ الإصدار، مزود الخدمة، وبيانات الع…" at bounding box center [572, 366] width 820 height 342
drag, startPoint x: 961, startPoint y: 450, endPoint x: 974, endPoint y: 552, distance: 102.8
click at [950, 504] on div "البيانات العامة تحتوي على رقم الفاتورة، تاريخ الإصدار، مزود الخدمة، وبيانات الع…" at bounding box center [572, 366] width 820 height 342
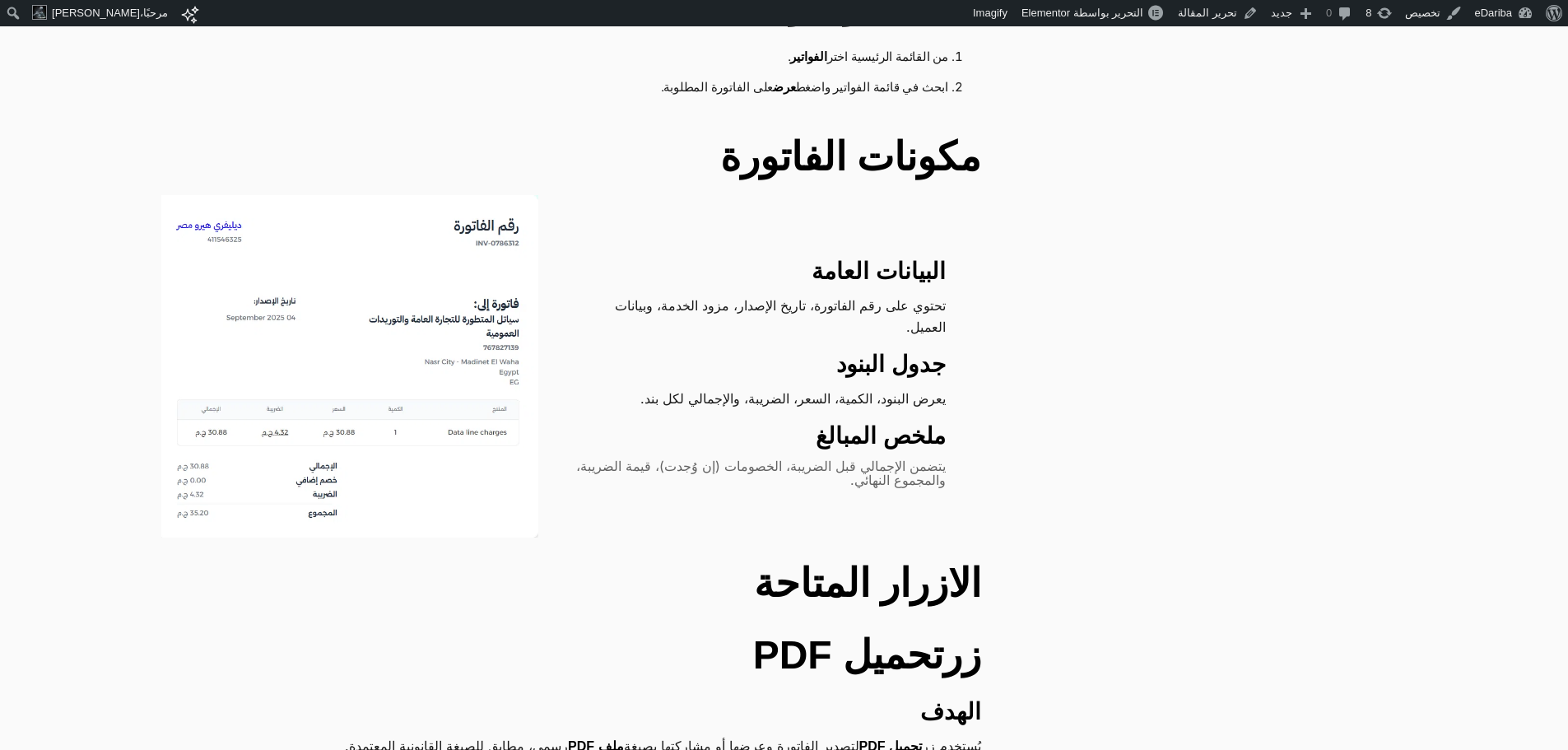
click at [901, 258] on strong "البيانات العامة" at bounding box center [879, 271] width 134 height 25
click at [866, 260] on strong "البيانات العامة" at bounding box center [879, 271] width 134 height 25
click at [879, 236] on div "البيانات العامة تحتوي على رقم الفاتورة، تاريخ الإصدار، مزود الخدمة، وبيانات الع…" at bounding box center [572, 366] width 820 height 342
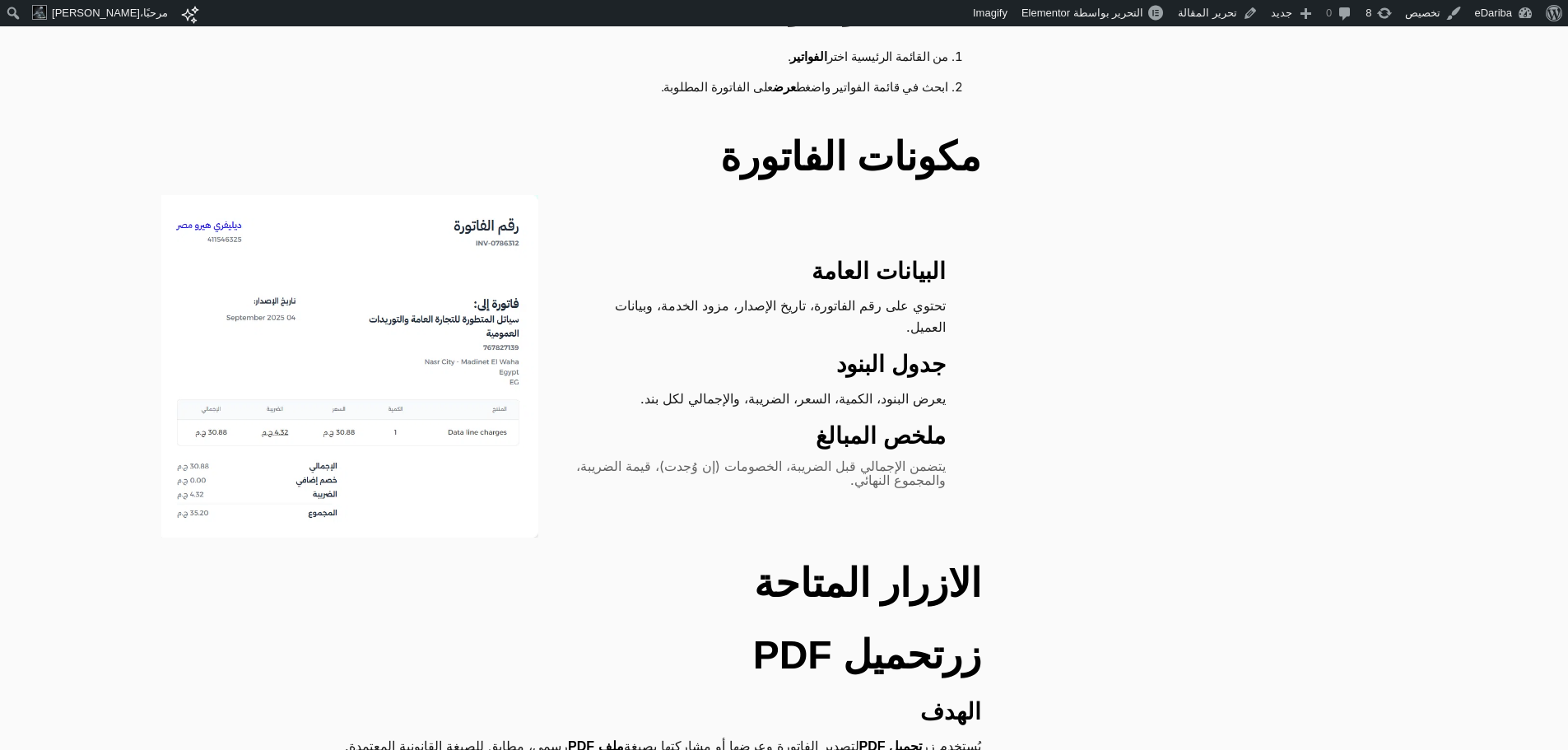
click at [899, 268] on strong "البيانات العامة" at bounding box center [879, 271] width 134 height 25
click at [899, 270] on strong "البيانات العامة" at bounding box center [879, 271] width 134 height 25
click at [892, 272] on strong "البيانات العامة" at bounding box center [879, 271] width 134 height 25
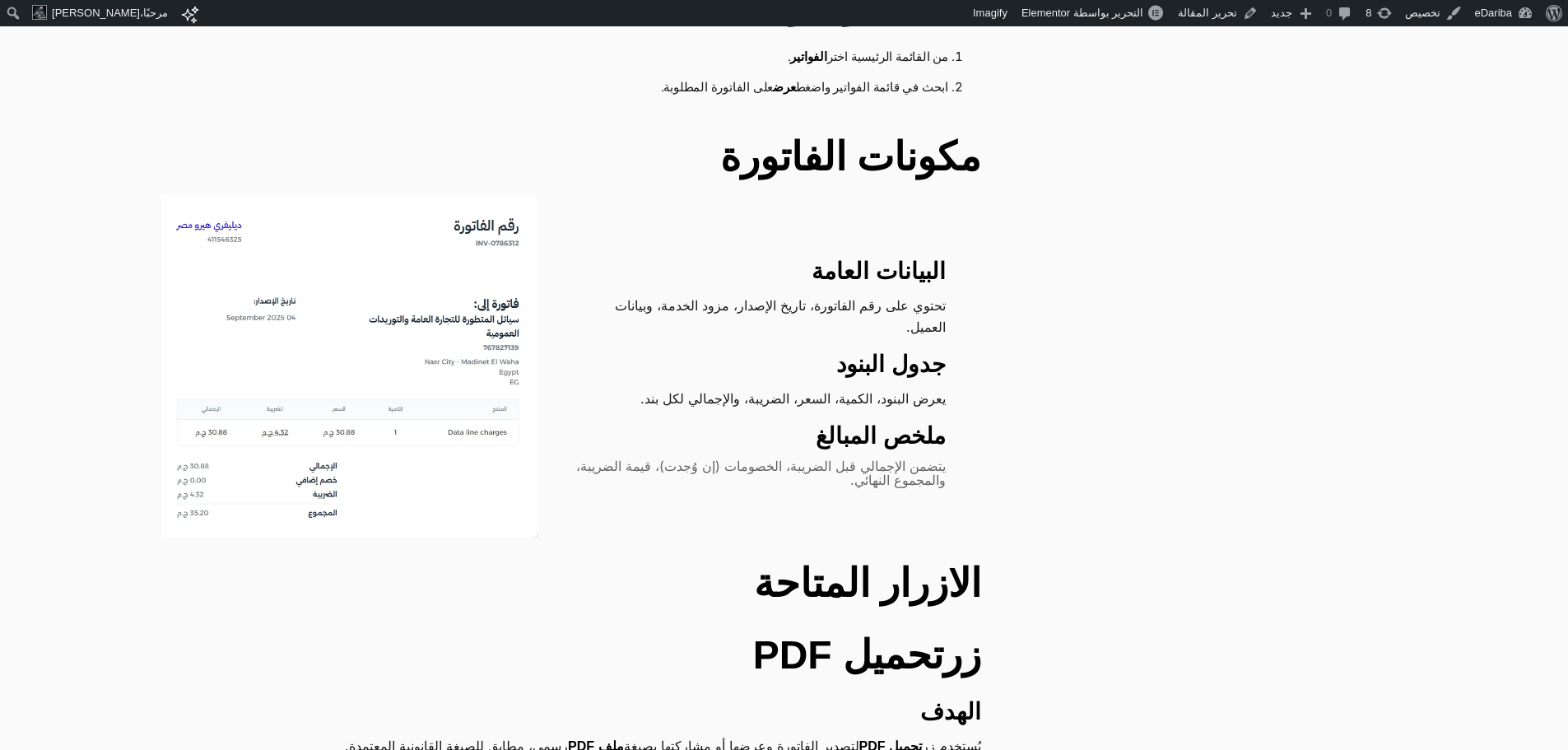
click at [642, 421] on h3 "ملخص المبالغ" at bounding box center [760, 436] width 372 height 29
click at [637, 460] on p "يتضمن الإجمالي قبل الضريبة، الخصومات (إن وُجدت)، قيمة الضريبة، والمجموع النهائي." at bounding box center [760, 473] width 372 height 29
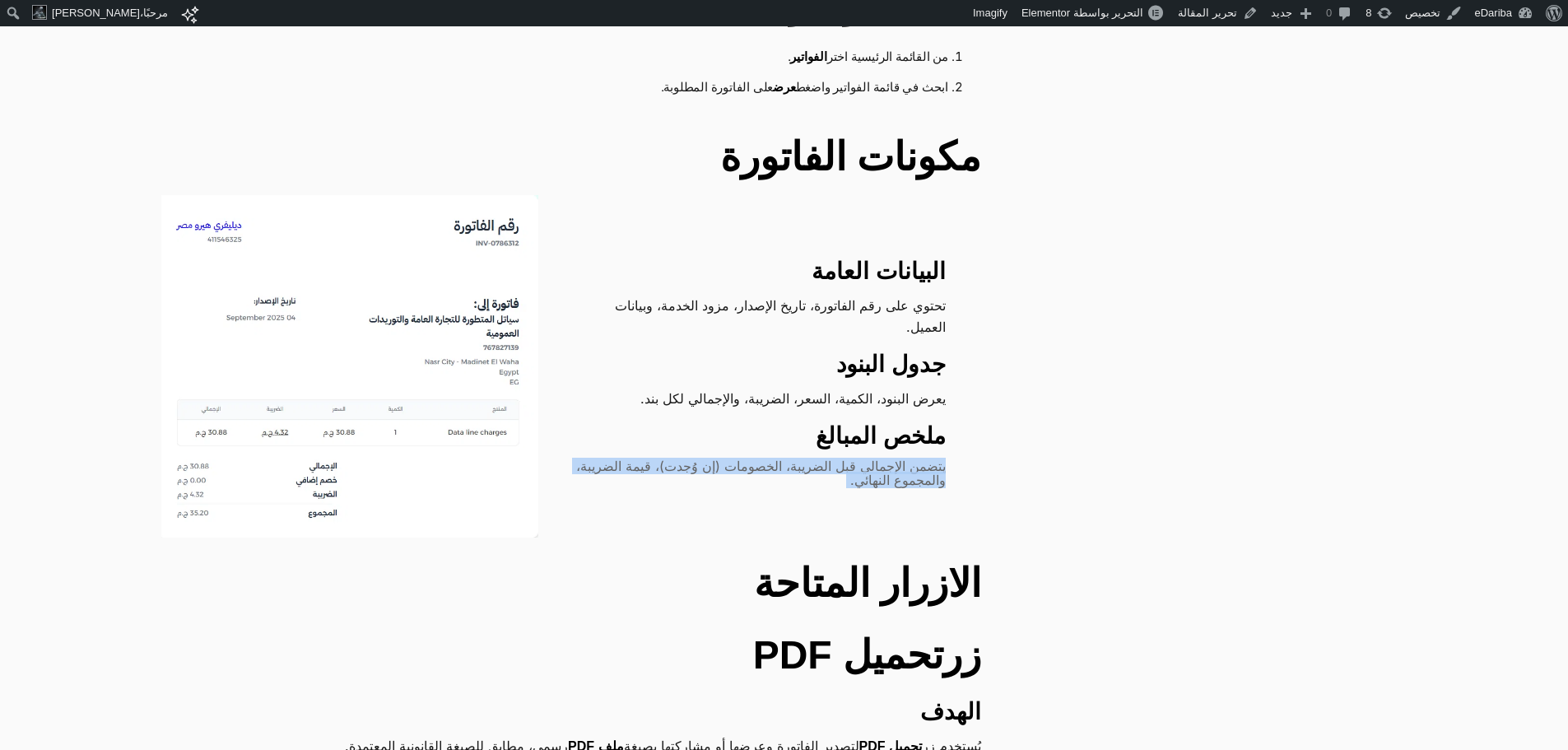
click at [637, 460] on p "يتضمن الإجمالي قبل الضريبة، الخصومات (إن وُجدت)، قيمة الضريبة، والمجموع النهائي." at bounding box center [760, 473] width 372 height 29
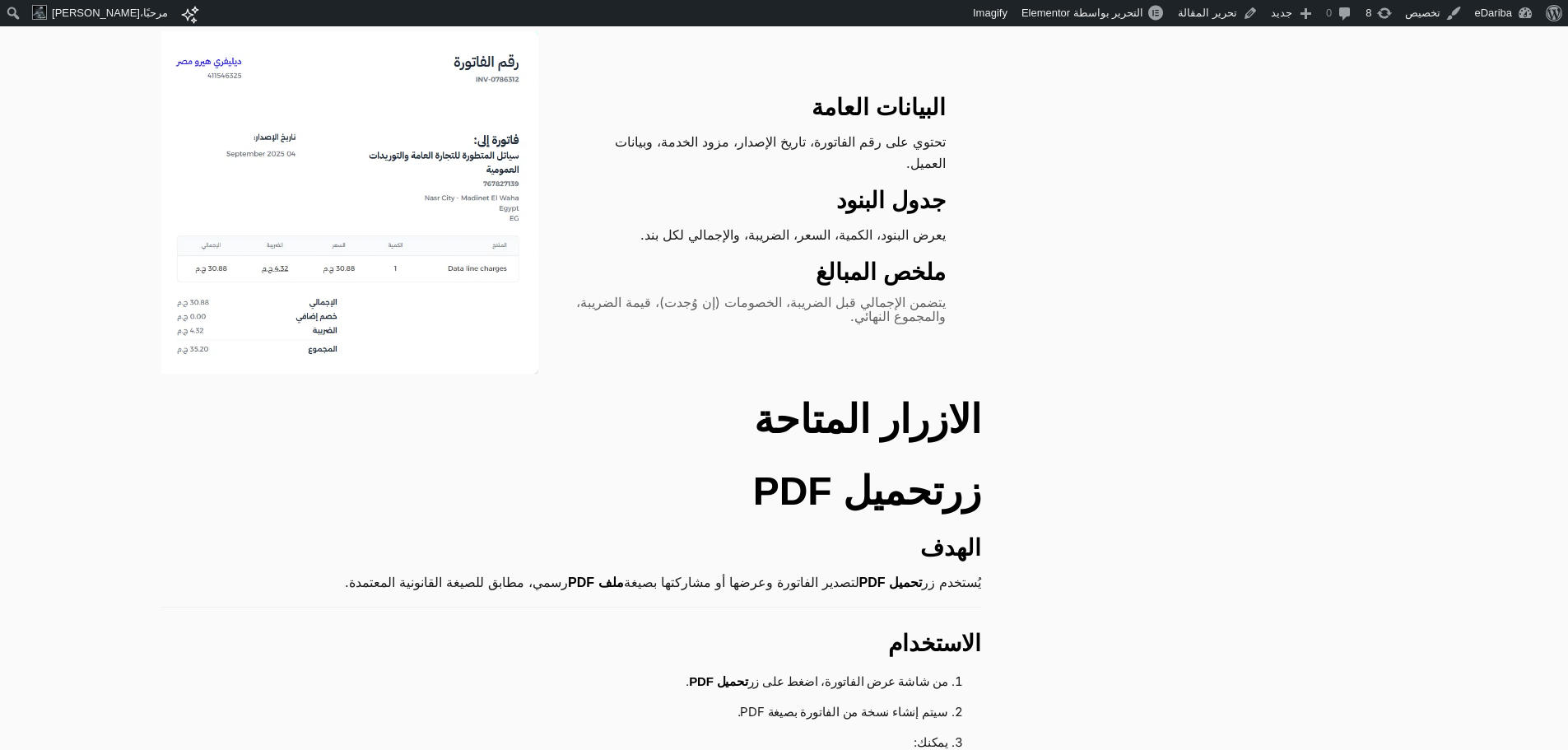
scroll to position [740, 0]
click at [919, 391] on h2 "الازرار المتاحة" at bounding box center [572, 419] width 820 height 59
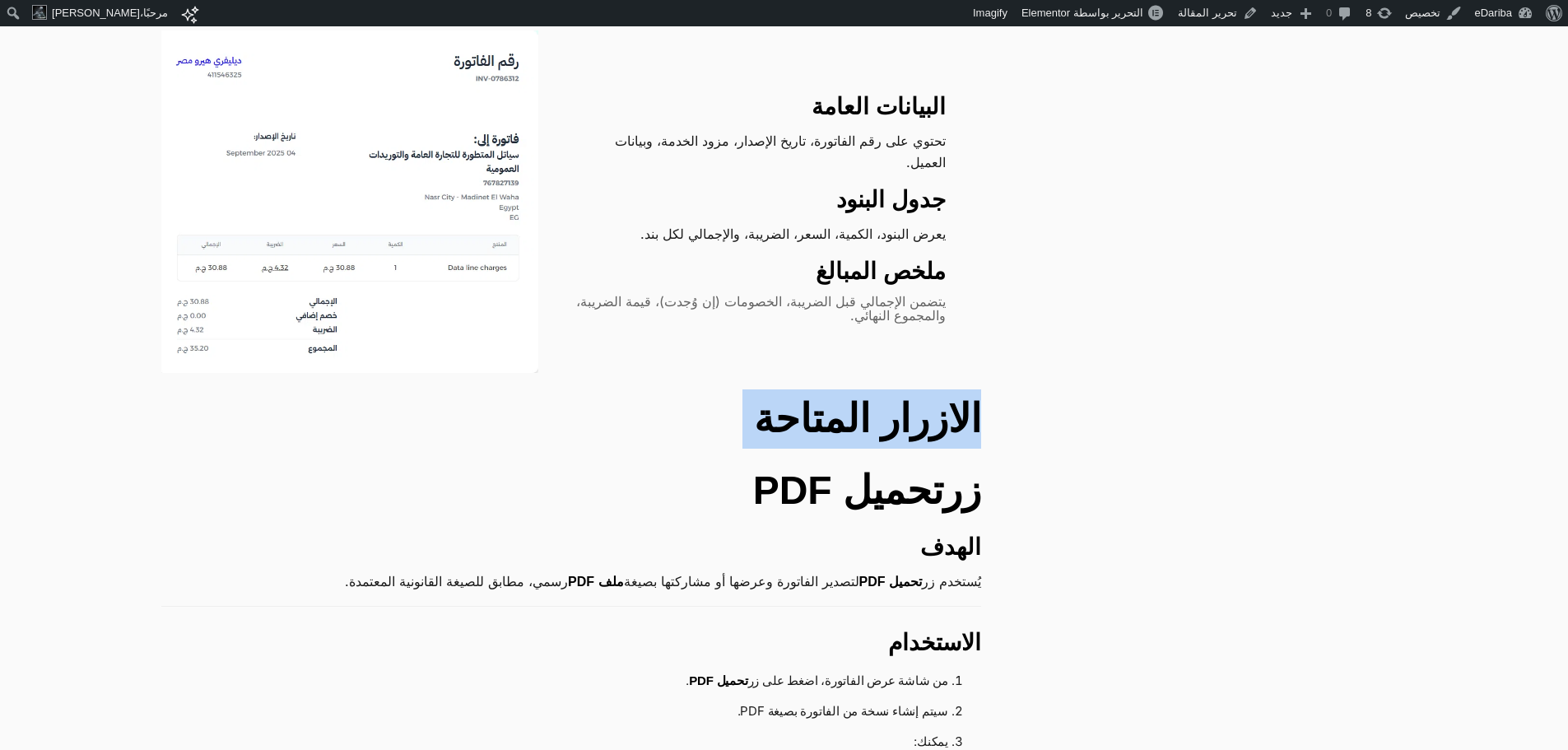
click at [919, 391] on h2 "الازرار المتاحة" at bounding box center [572, 419] width 820 height 59
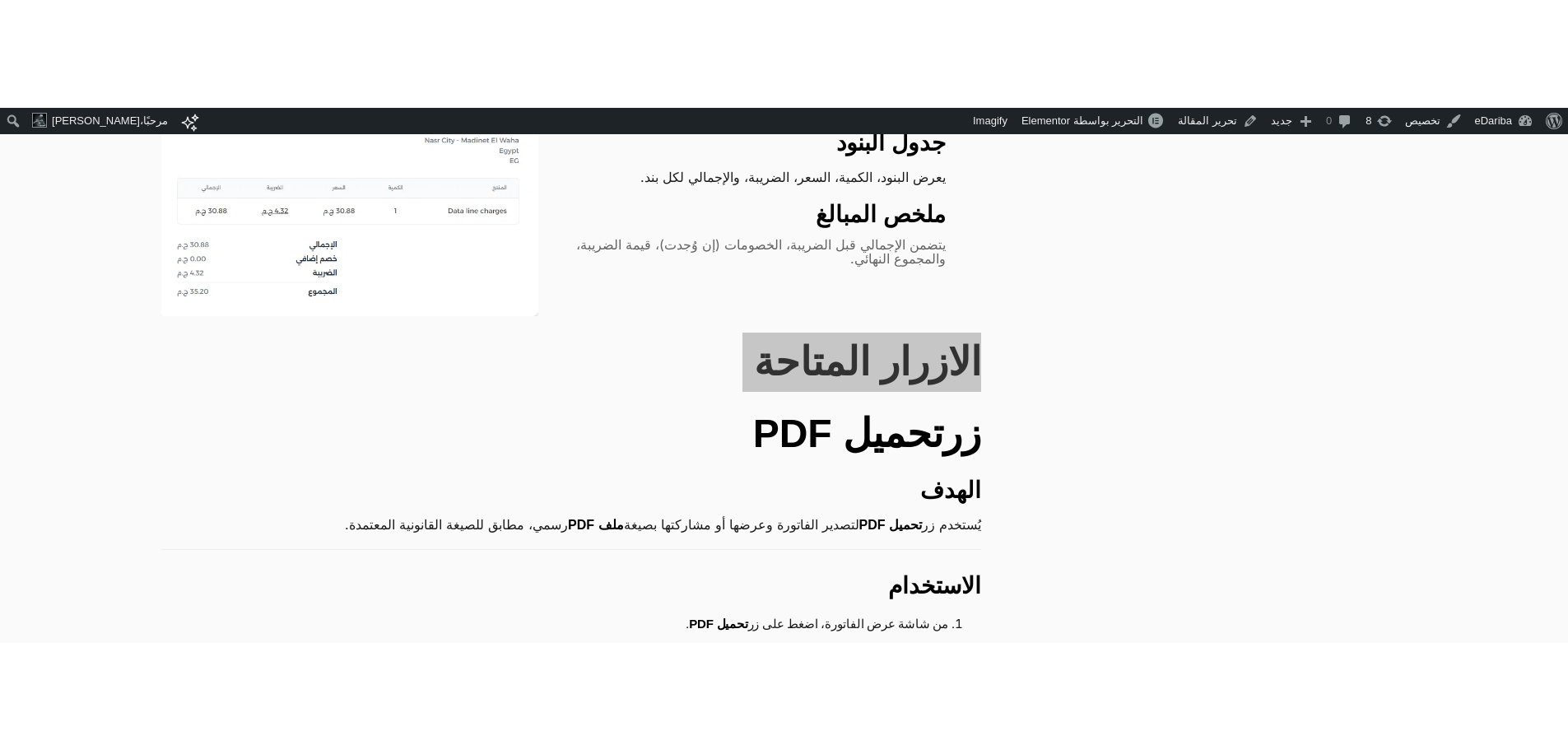
scroll to position [988, 0]
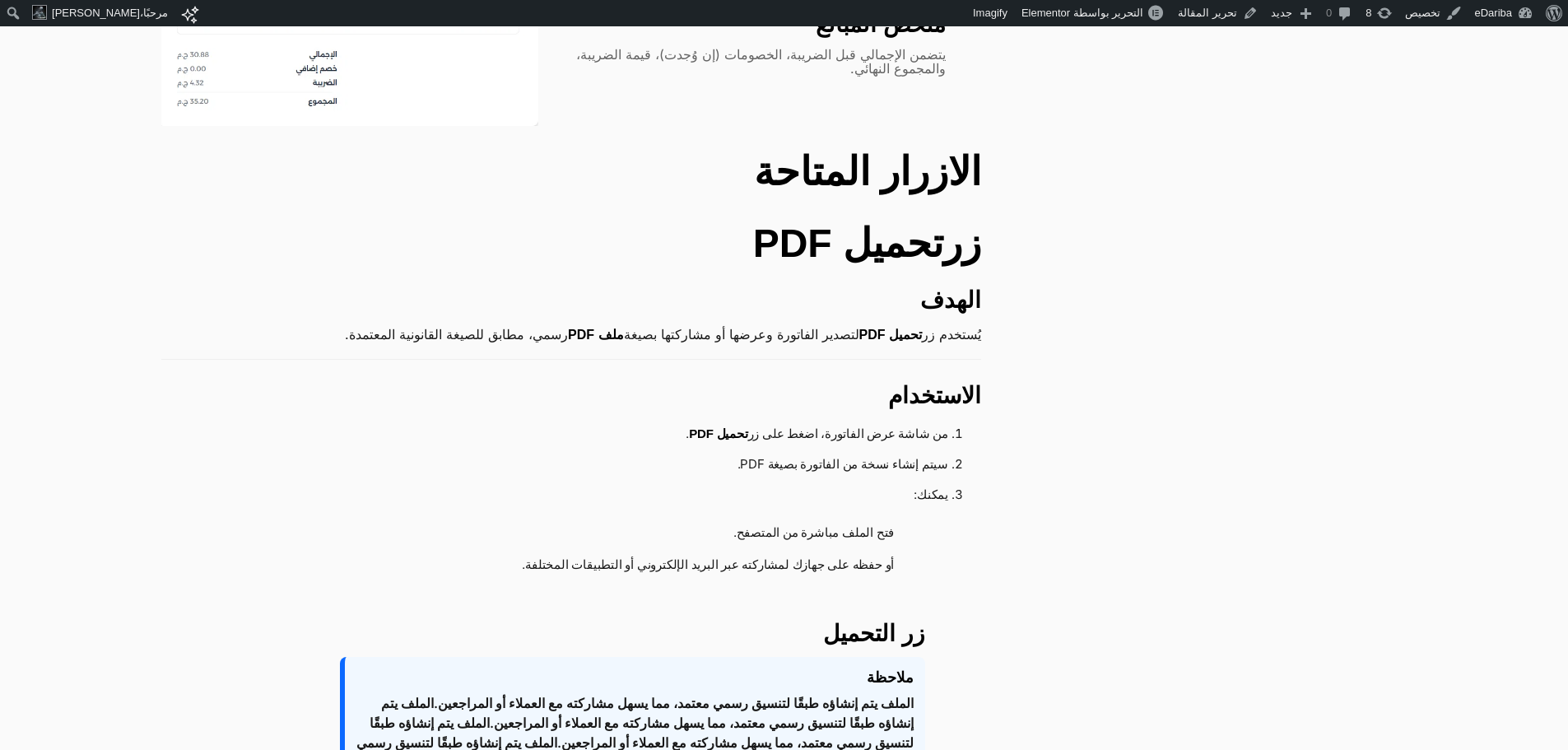
drag, startPoint x: 959, startPoint y: 271, endPoint x: 963, endPoint y: 281, distance: 10.8
click at [963, 285] on h3 "الهدف" at bounding box center [572, 300] width 820 height 29
drag, startPoint x: 954, startPoint y: 225, endPoint x: 864, endPoint y: 237, distance: 90.8
click at [864, 237] on h2 "زر تحميل PDF" at bounding box center [572, 244] width 820 height 59
drag, startPoint x: 980, startPoint y: 277, endPoint x: 970, endPoint y: 359, distance: 82.6
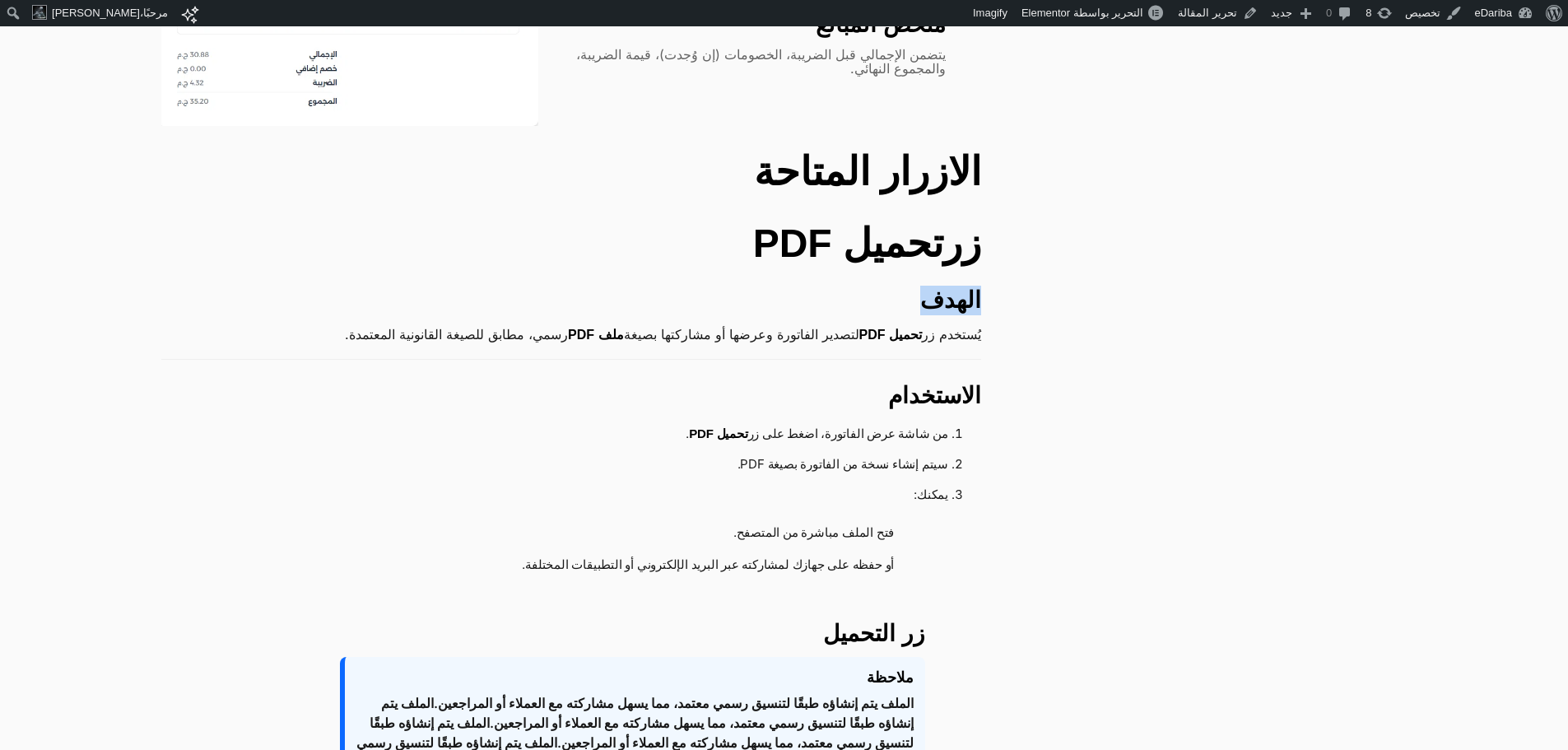
click at [920, 285] on h3 "الهدف" at bounding box center [572, 300] width 820 height 29
drag, startPoint x: 966, startPoint y: 360, endPoint x: 898, endPoint y: 372, distance: 69.1
click at [898, 382] on h3 "الاستخدام" at bounding box center [572, 396] width 820 height 29
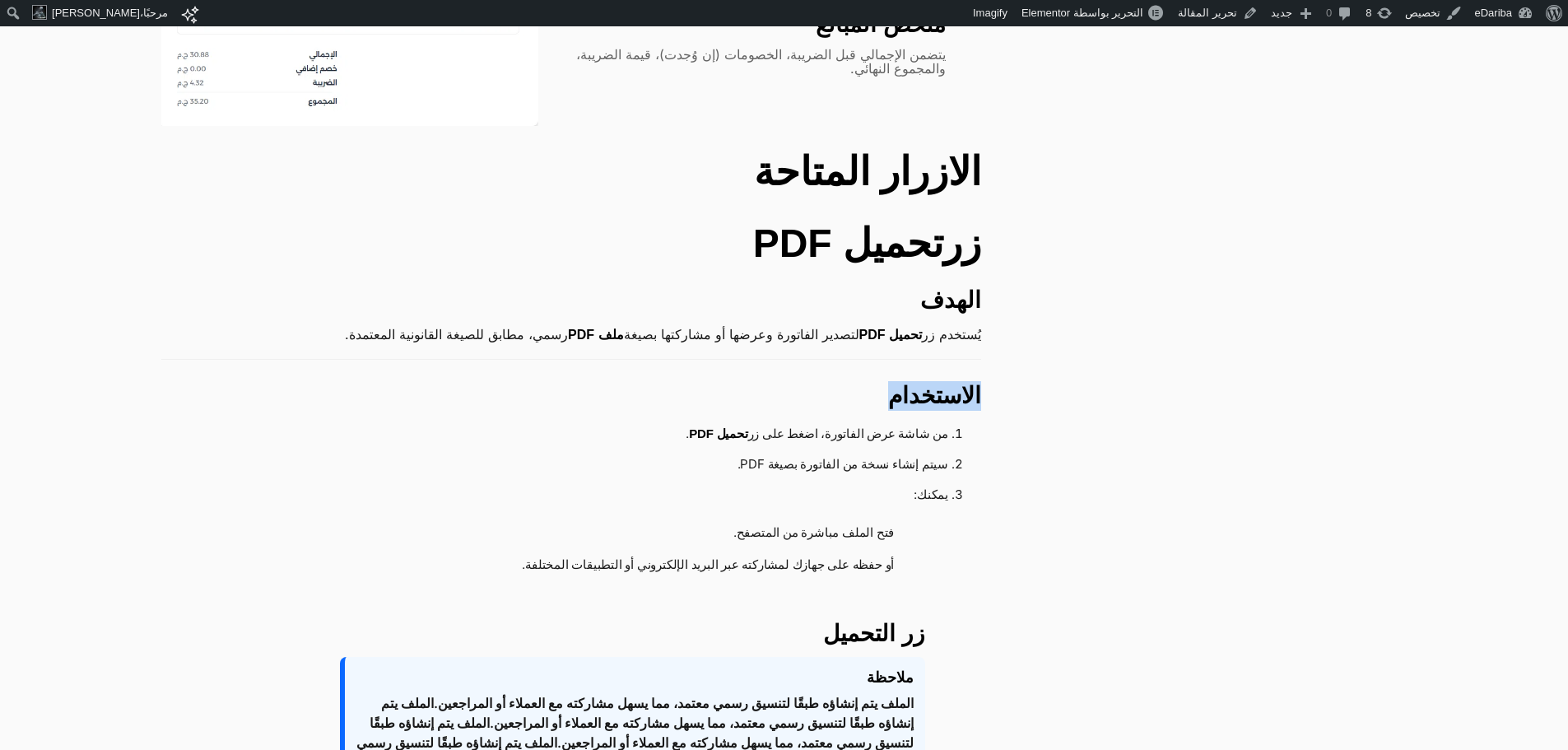
click at [898, 382] on h3 "الاستخدام" at bounding box center [572, 396] width 820 height 29
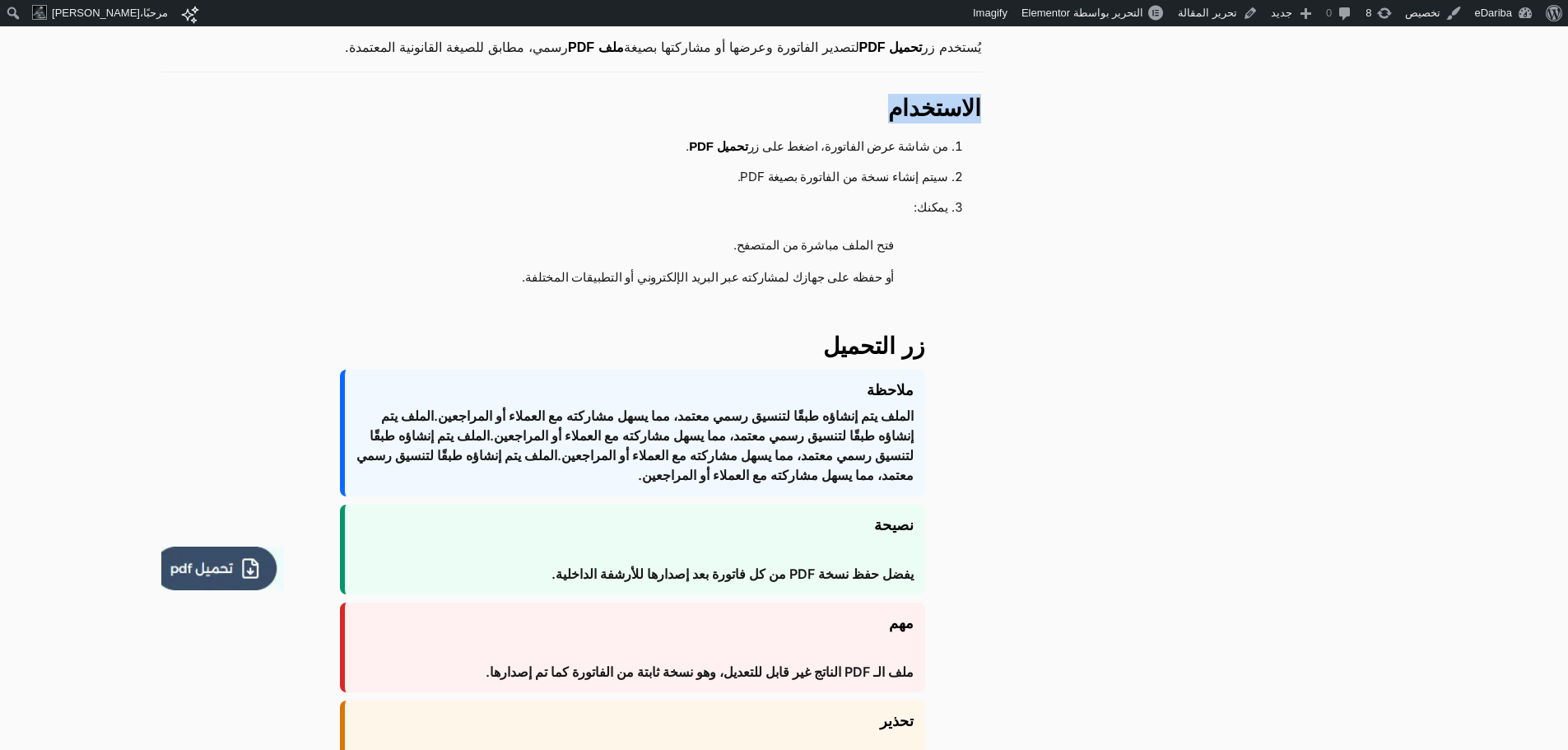
scroll to position [1235, 0]
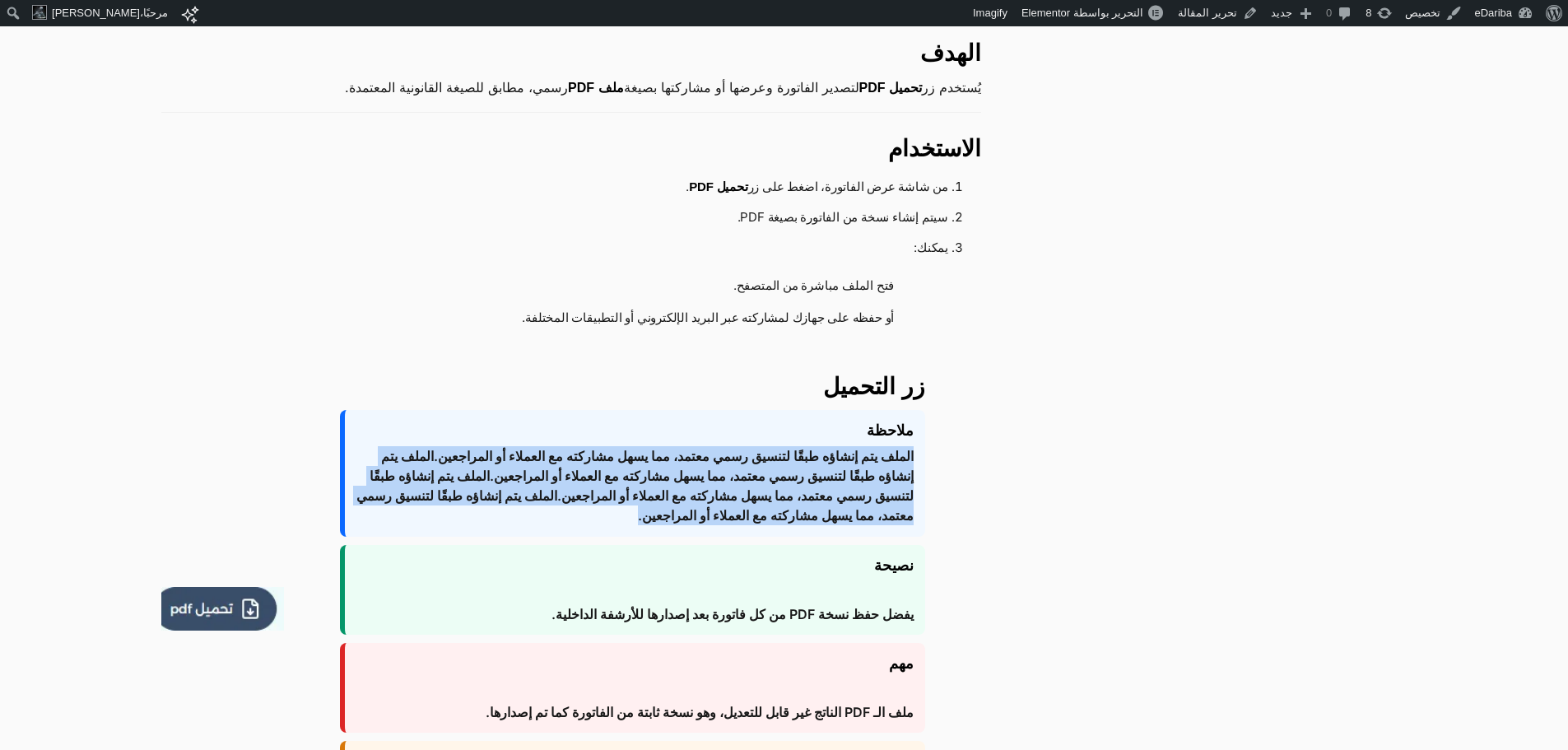
drag, startPoint x: 919, startPoint y: 410, endPoint x: 834, endPoint y: 506, distance: 128.2
click at [834, 506] on div "ملاحظة الملف يتم إنشاؤه طبقًا لتنسيق رسمي معتمد، مما يسهل مشاركته مع العملاء أو…" at bounding box center [632, 473] width 585 height 127
click at [834, 456] on span "الملف يتم إنشاؤه طبقًا لتنسيق رسمي معتمد، مما يسهل مشاركته مع العملاء أو المراج…" at bounding box center [635, 486] width 558 height 79
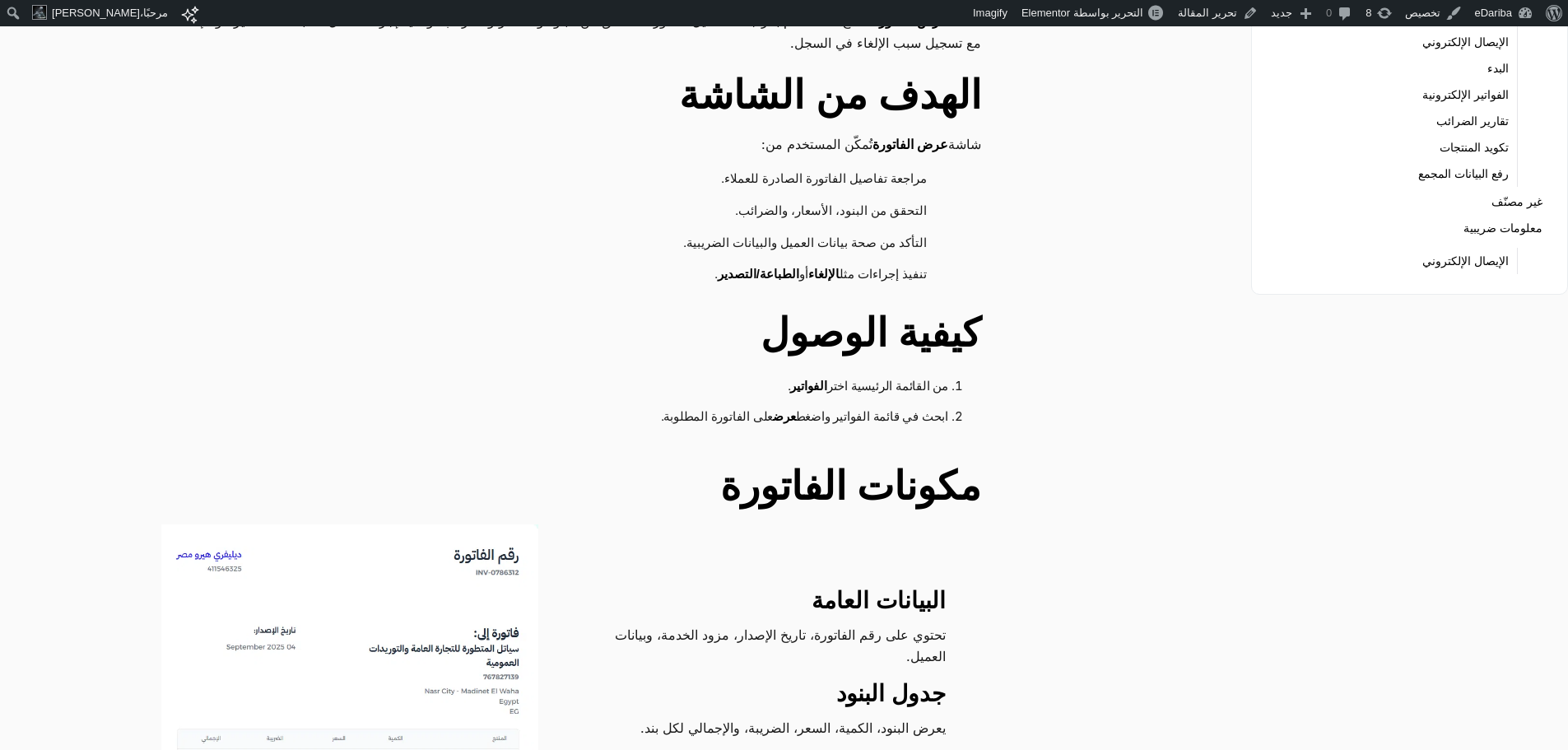
scroll to position [0, 0]
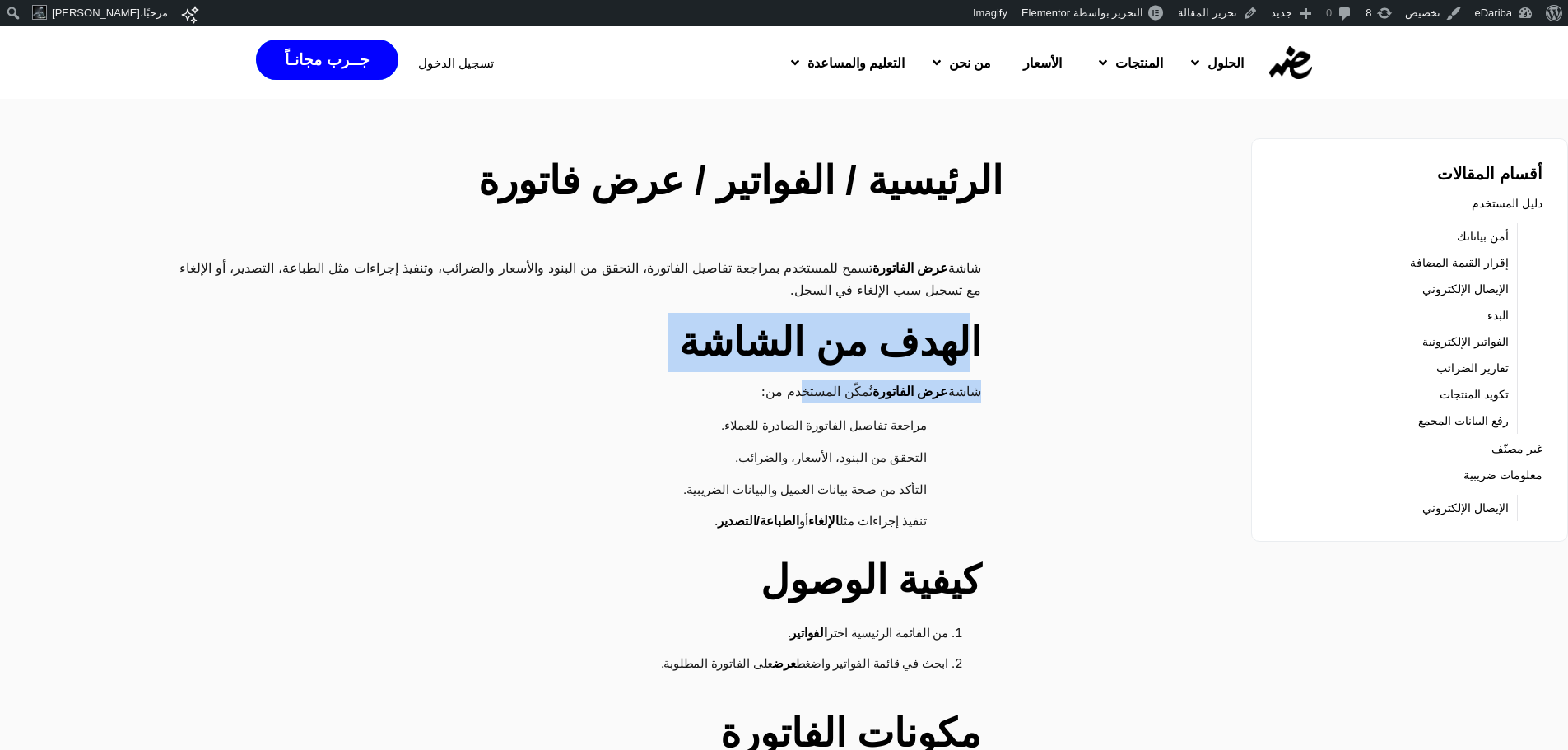
drag, startPoint x: 875, startPoint y: 371, endPoint x: 833, endPoint y: 415, distance: 60.8
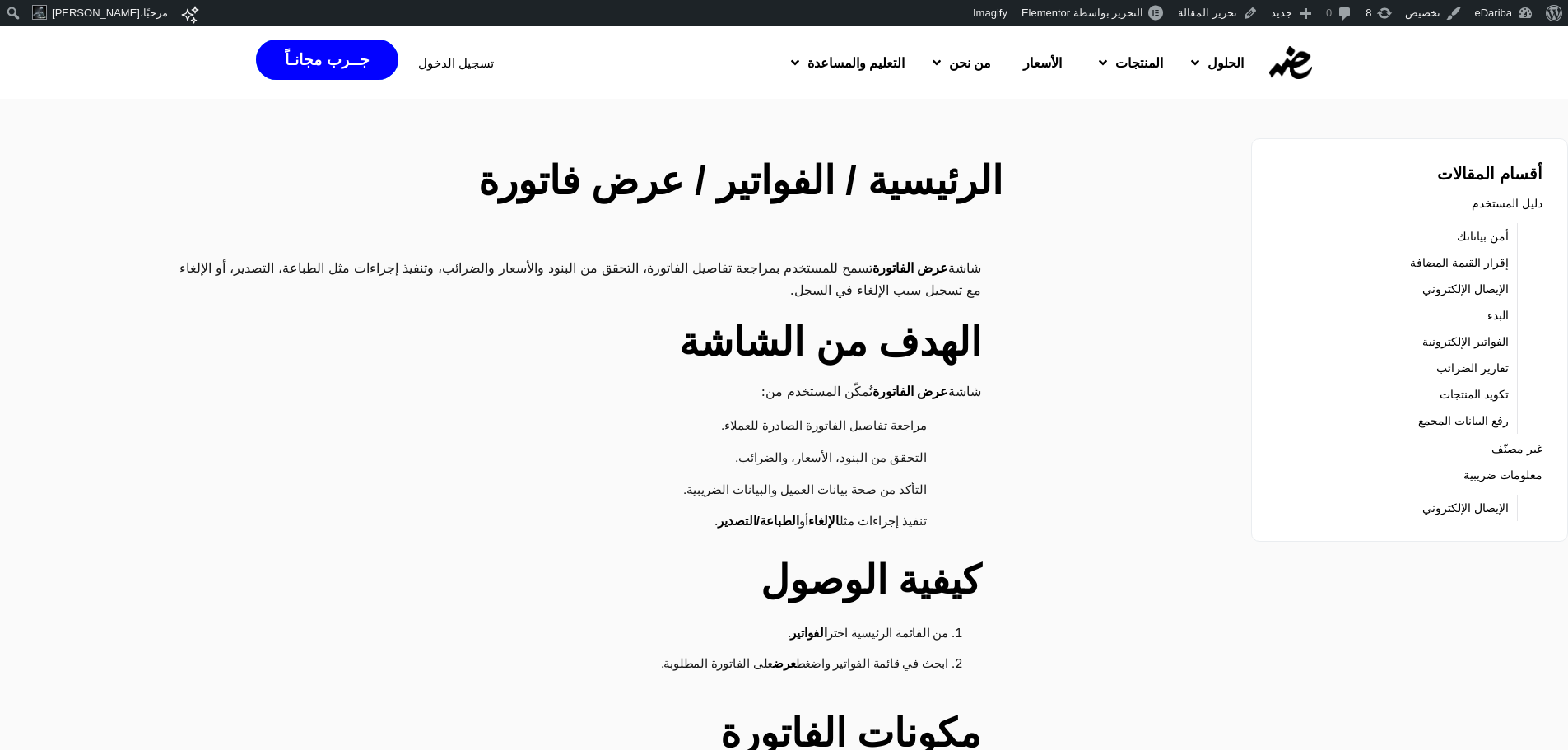
click at [928, 417] on li "مراجعة تفاصيل الفاتورة الصادرة للعملاء." at bounding box center [563, 427] width 771 height 32
click at [921, 391] on strong "عرض الفاتورة" at bounding box center [910, 391] width 75 height 14
click at [920, 391] on strong "عرض الفاتورة" at bounding box center [910, 391] width 75 height 14
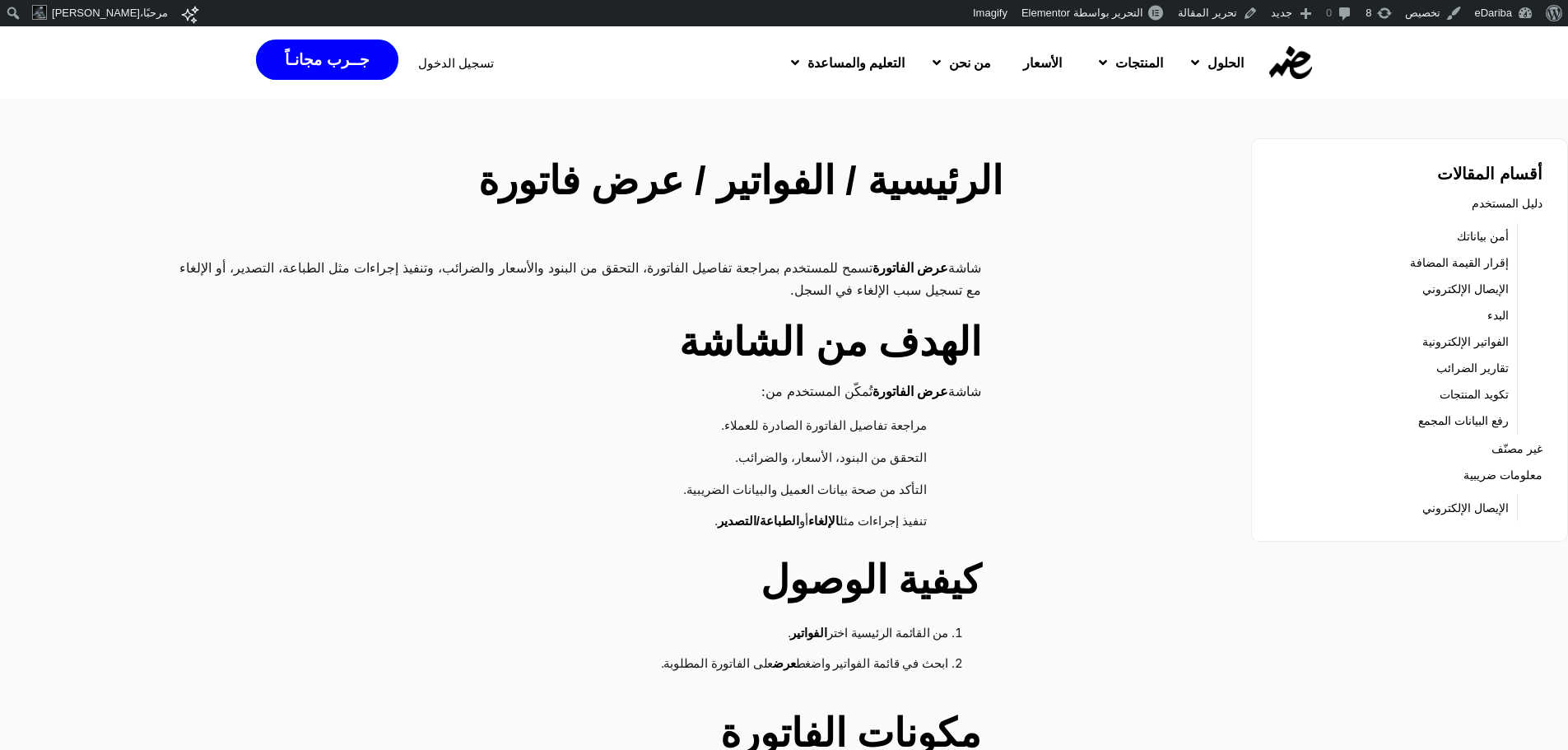
click at [884, 387] on strong "عرض الفاتورة" at bounding box center [910, 391] width 75 height 14
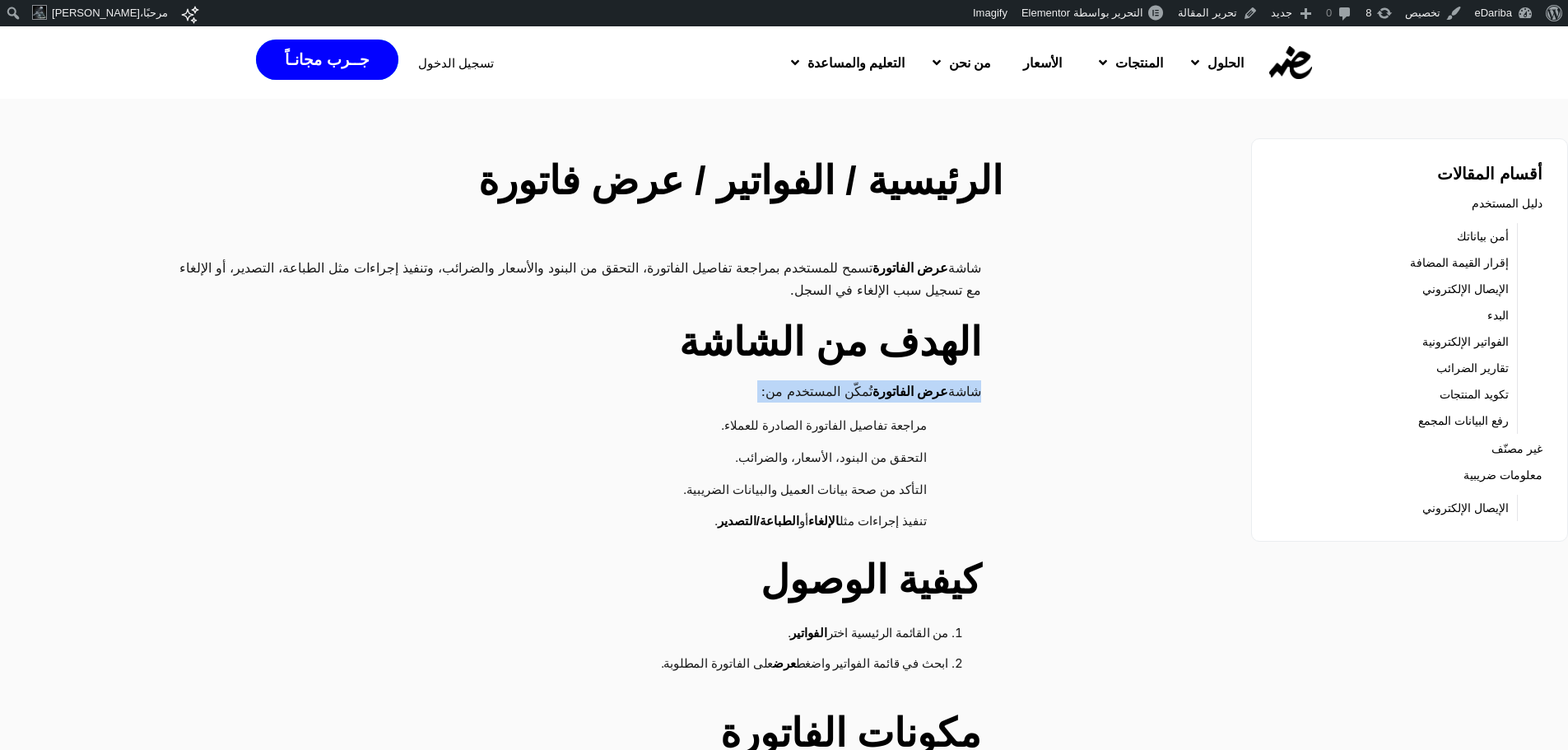
click at [884, 387] on strong "عرض الفاتورة" at bounding box center [910, 391] width 75 height 14
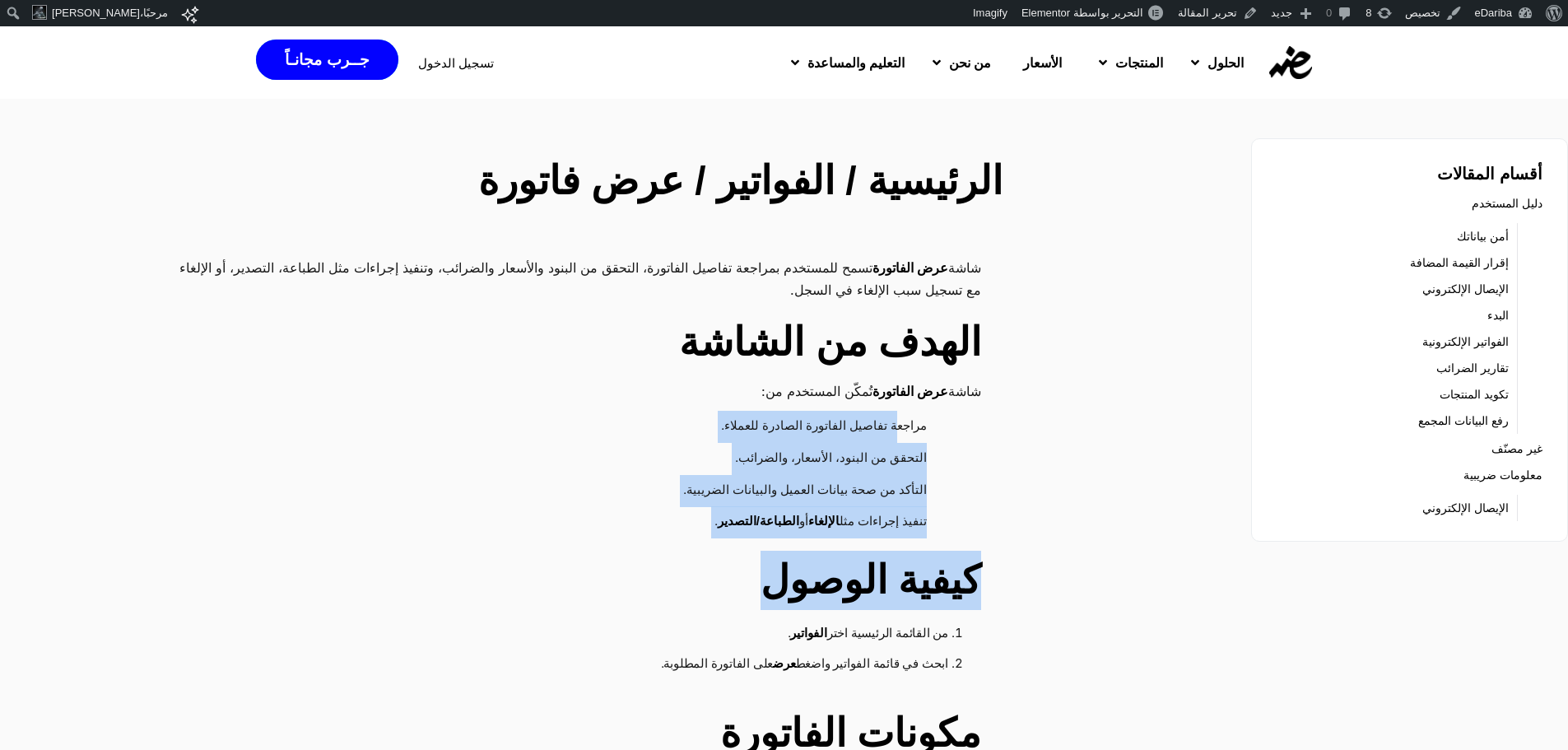
drag, startPoint x: 895, startPoint y: 421, endPoint x: 842, endPoint y: 533, distance: 123.9
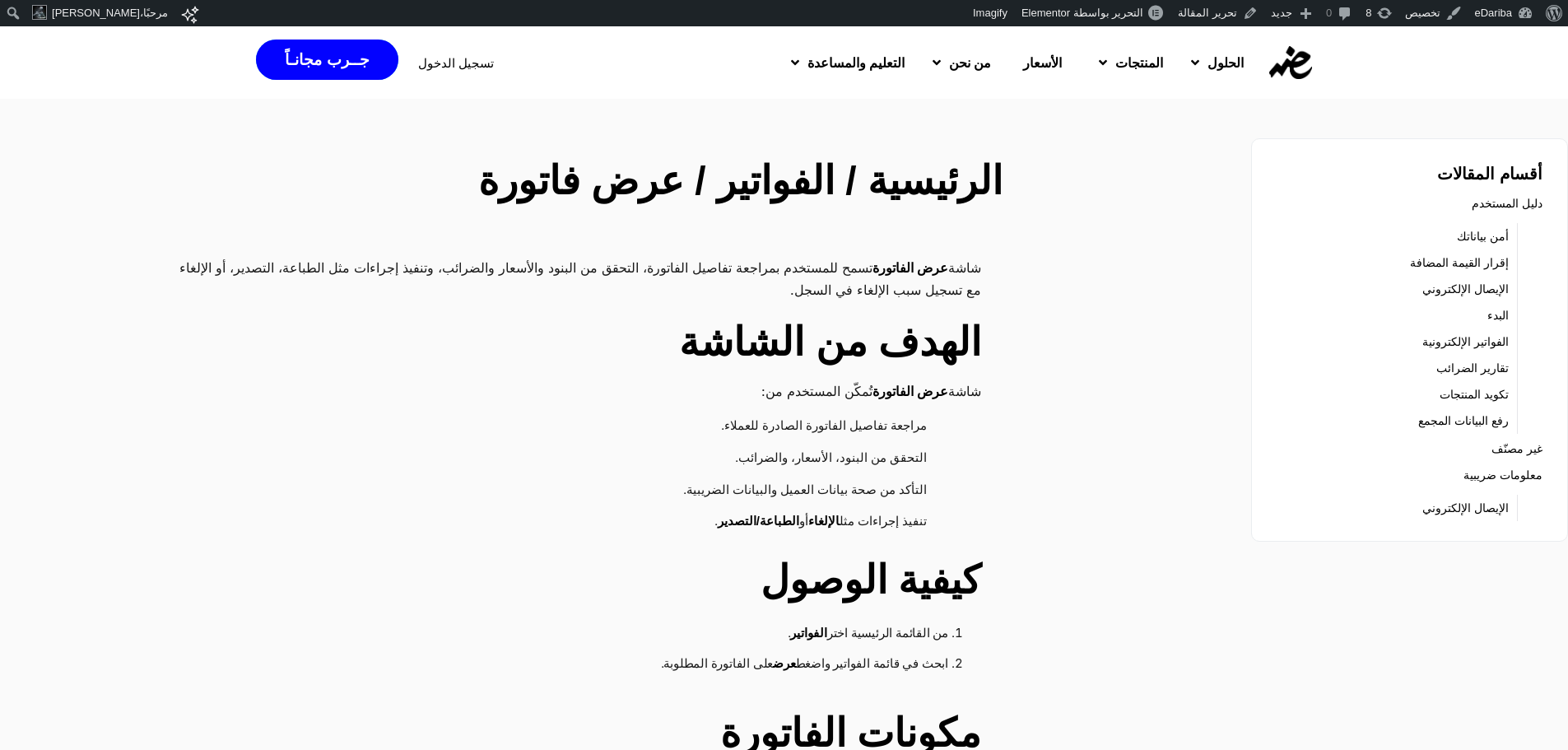
click at [888, 366] on h2 "الهدف من الشاشة" at bounding box center [572, 342] width 820 height 59
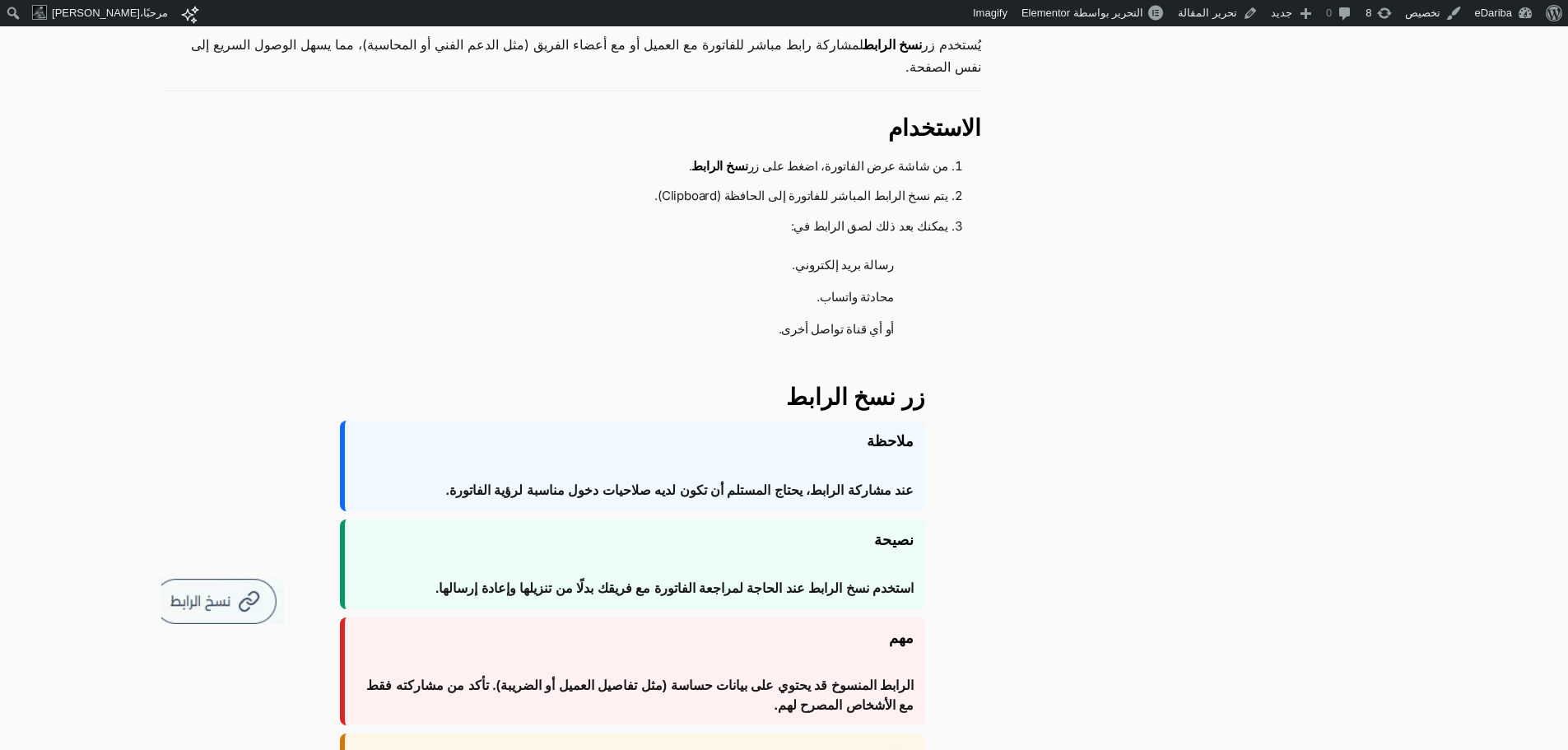
scroll to position [2182, 0]
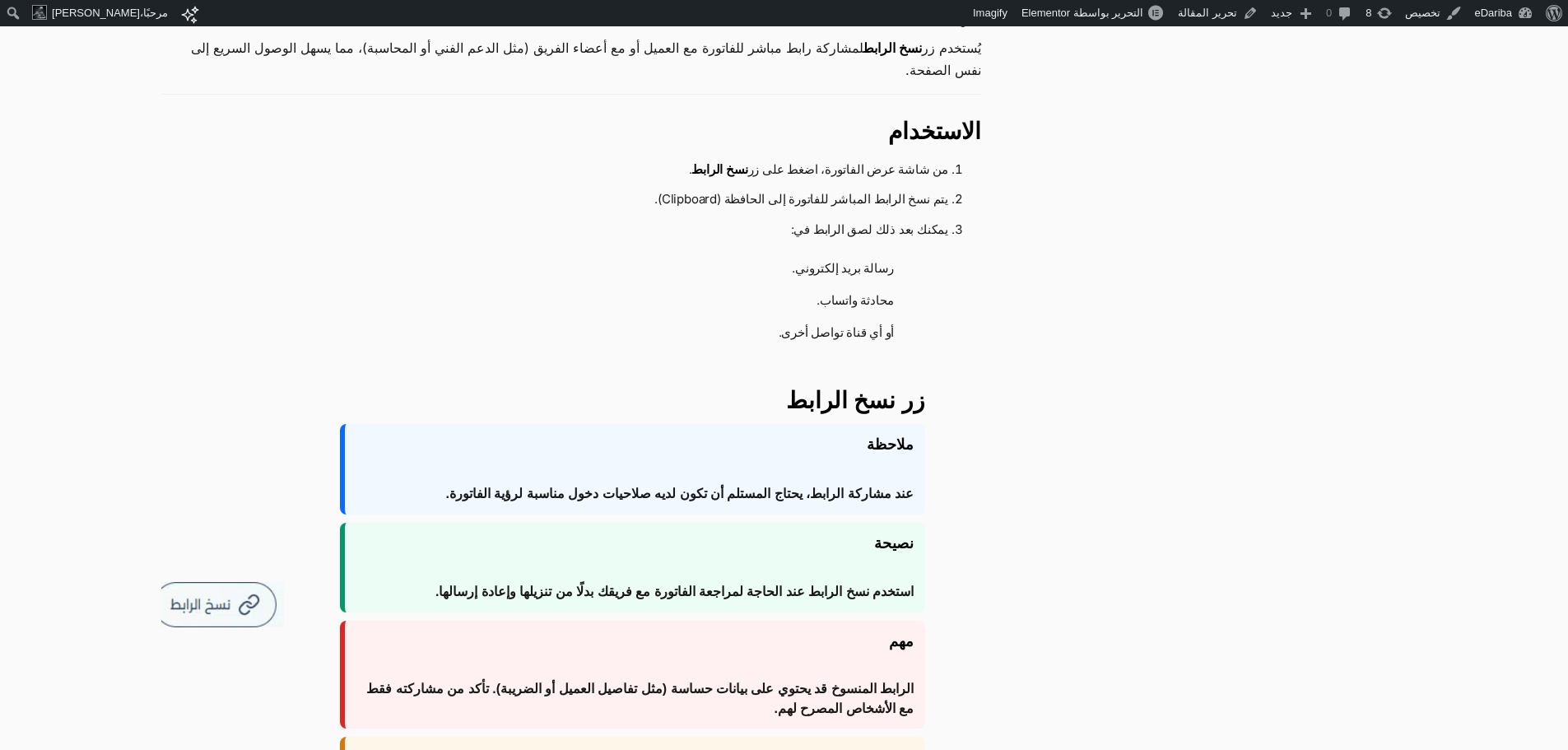
click at [876, 434] on strong "ملاحظة" at bounding box center [635, 444] width 558 height 22
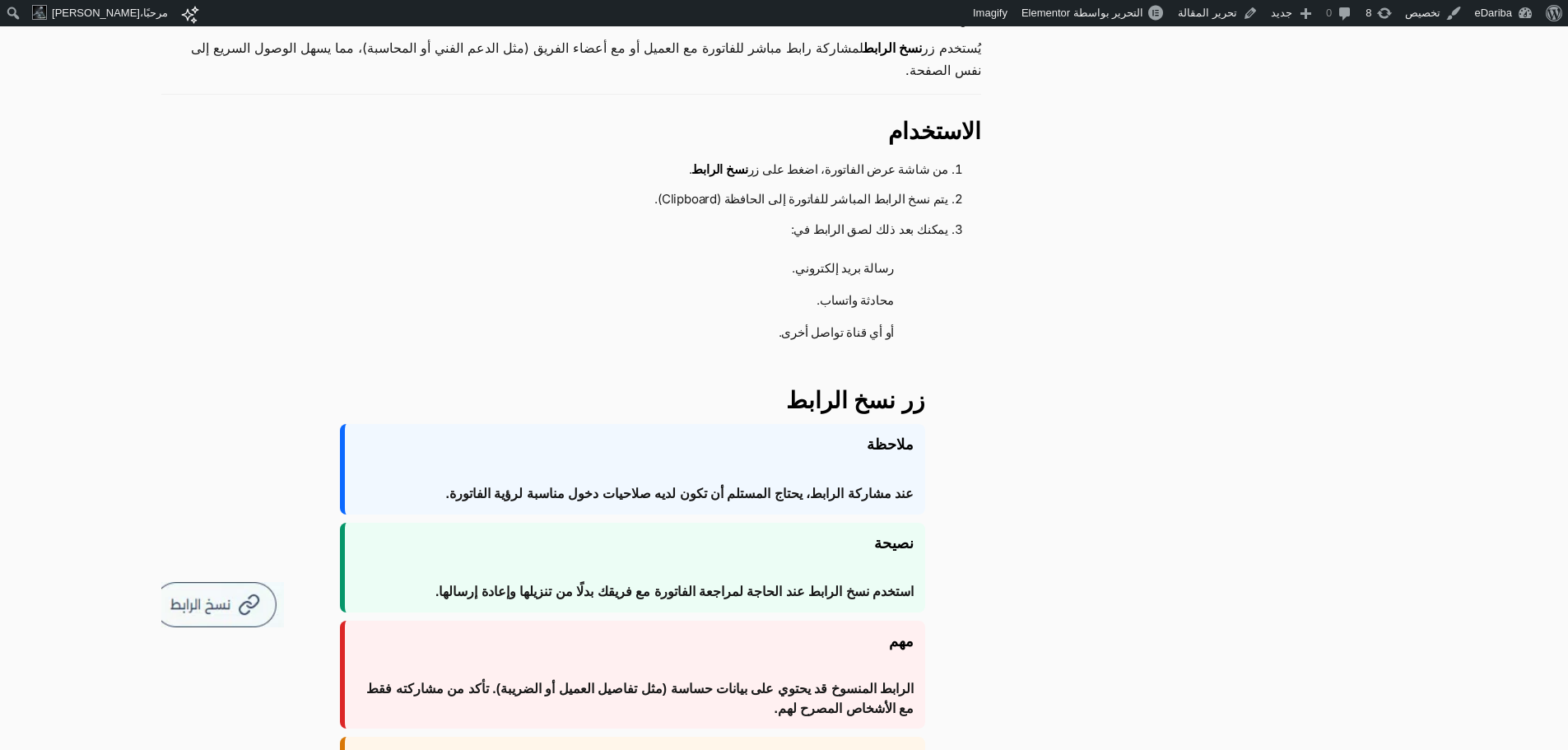
click at [876, 434] on strong "ملاحظة" at bounding box center [635, 444] width 558 height 22
click at [885, 484] on span "عند مشاركة الرابط، يحتاج المستلم أن تكون لديه صلاحيات دخول مناسبة لرؤية الفاتور…" at bounding box center [680, 493] width 468 height 20
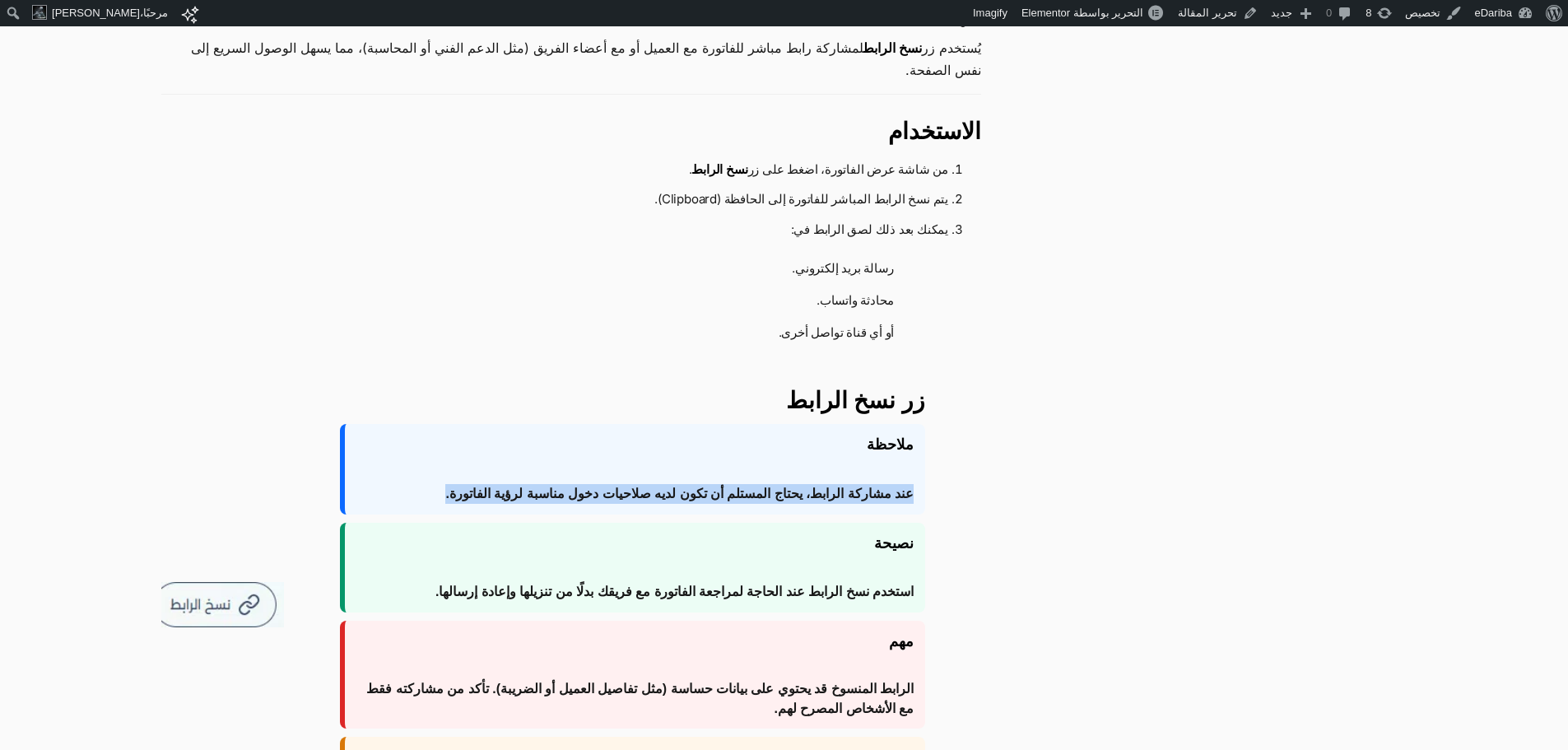
copy div "عند مشاركة الرابط، يحتاج المستلم أن تكون لديه صلاحيات دخول مناسبة لرؤية الفاتور…"
click at [853, 424] on div "ملاحظة عند مشاركة الرابط، يحتاج المستلم أن تكون لديه صلاحيات دخول مناسبة لرؤية …" at bounding box center [632, 468] width 585 height 89
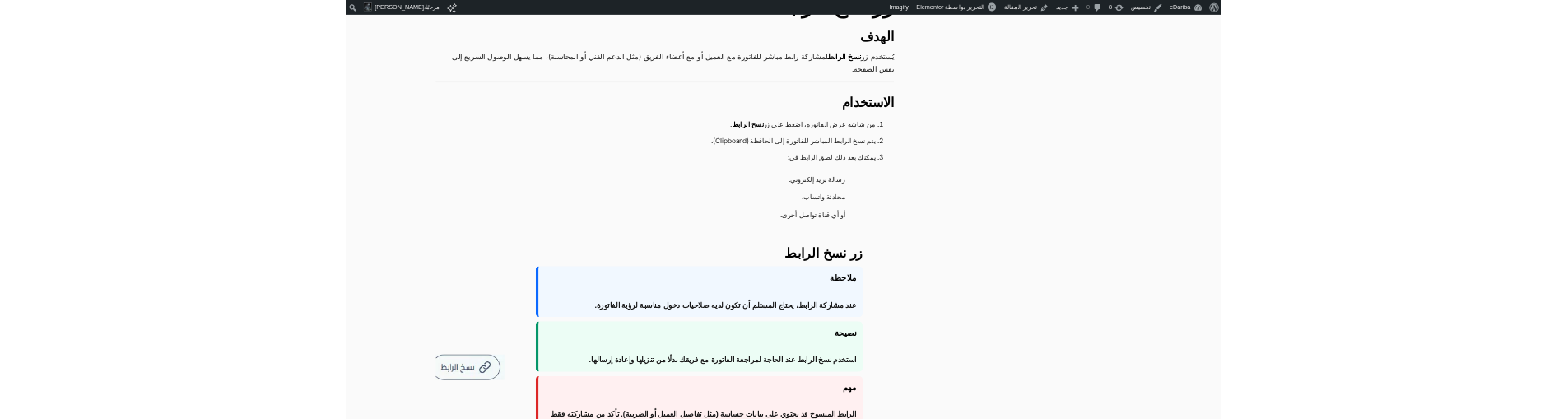
scroll to position [2124, 0]
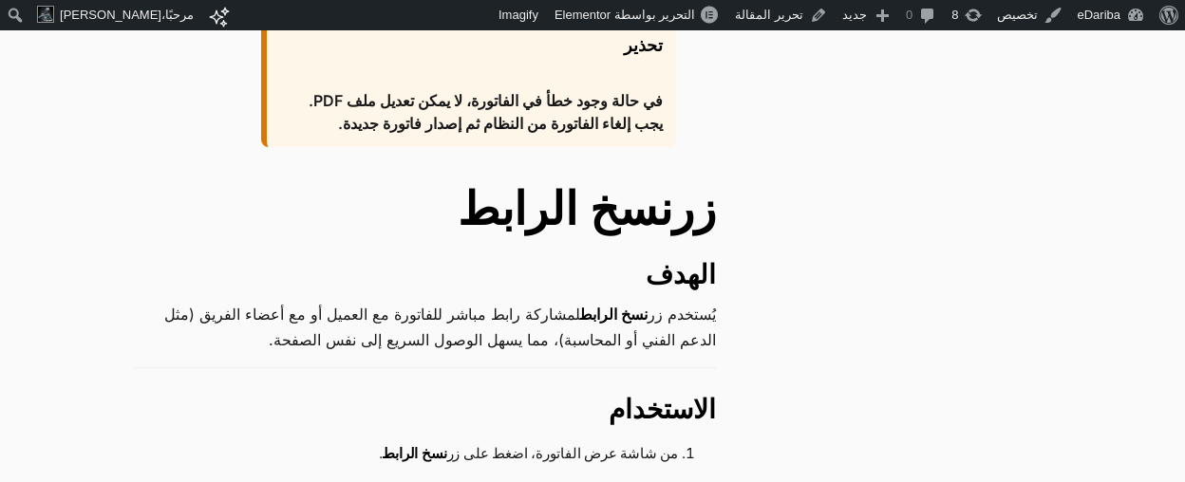
click at [641, 302] on p "يُستخدم زر نسخ الرابط لمشاركة رابط مباشر للفاتورة مع العميل أو مع أعضاء الفريق …" at bounding box center [425, 327] width 582 height 50
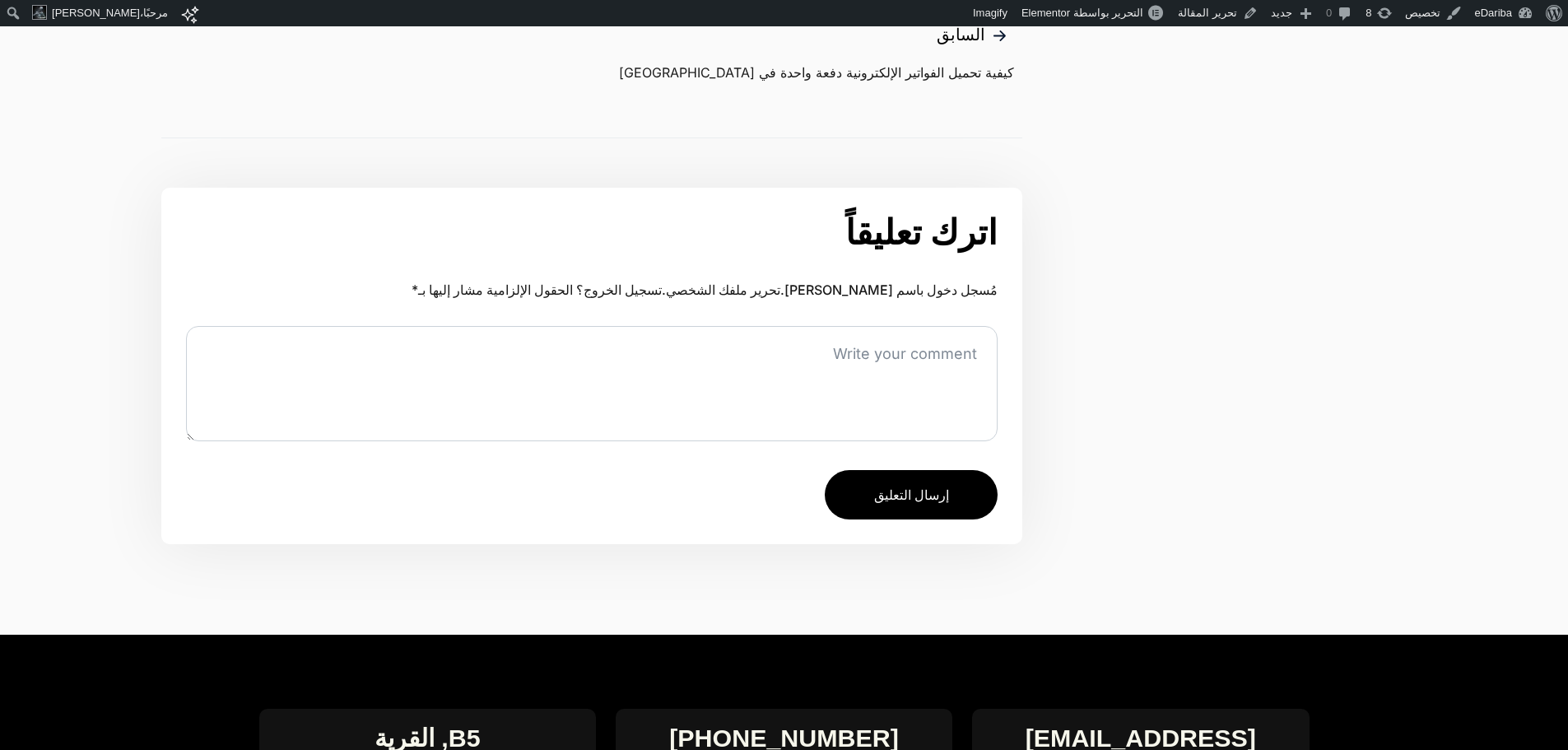
scroll to position [3375, 0]
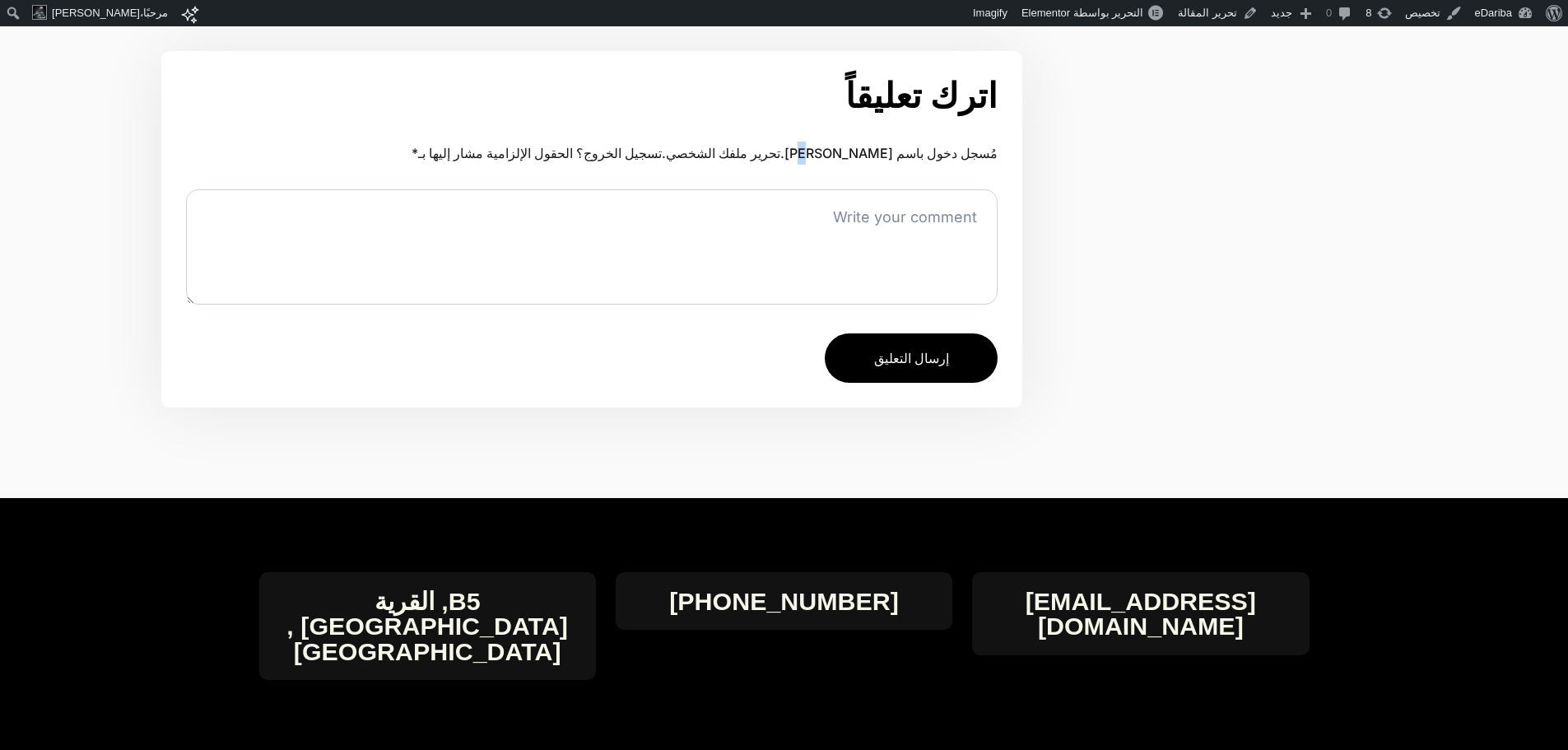
drag, startPoint x: 792, startPoint y: 66, endPoint x: 804, endPoint y: 106, distance: 41.8
click at [804, 106] on div "اترك تعليقاً إلغاء الرد مُسجل دخول باسم [PERSON_NAME]. تحرير ملفك الشخصي . تسجي…" at bounding box center [591, 229] width 861 height 356
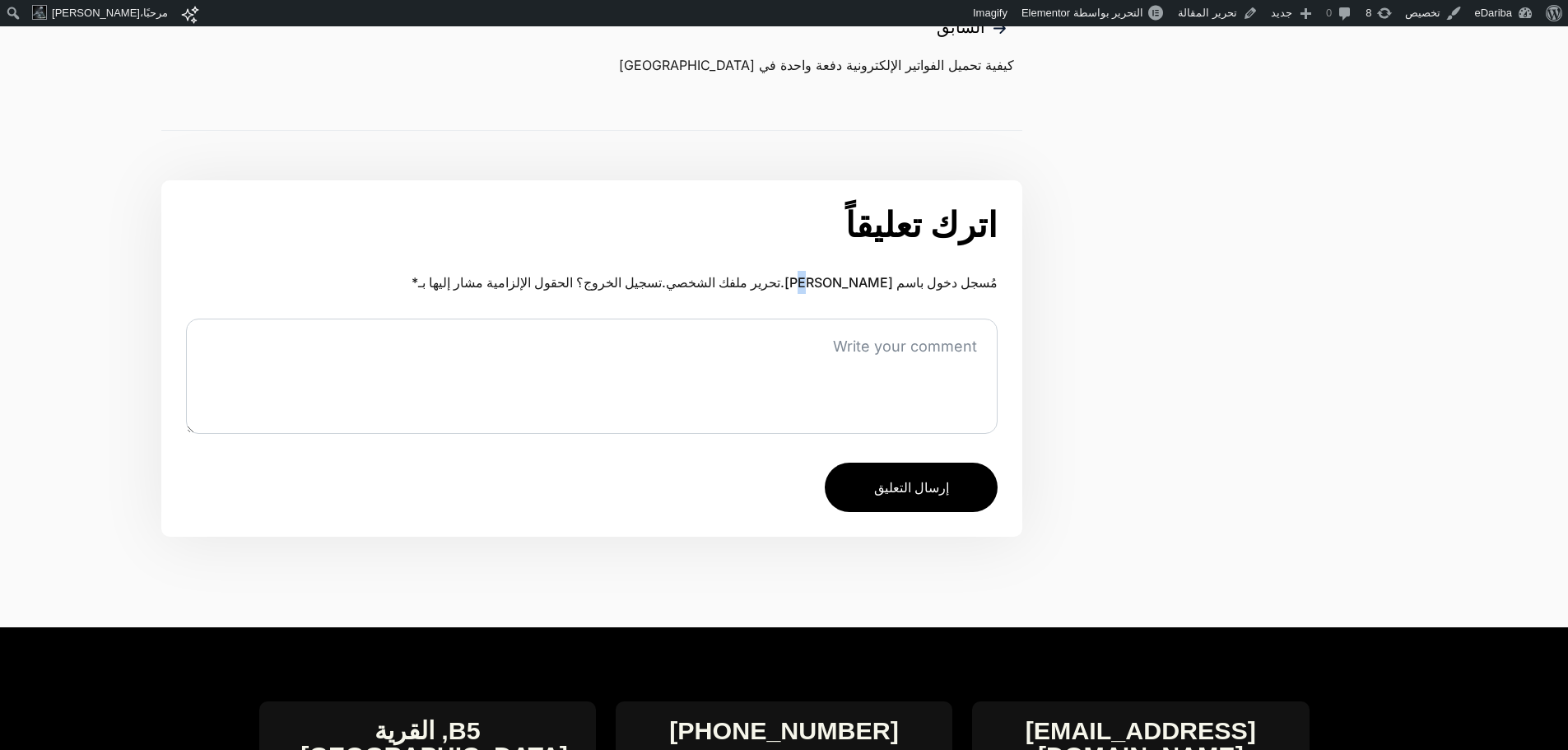
scroll to position [3210, 0]
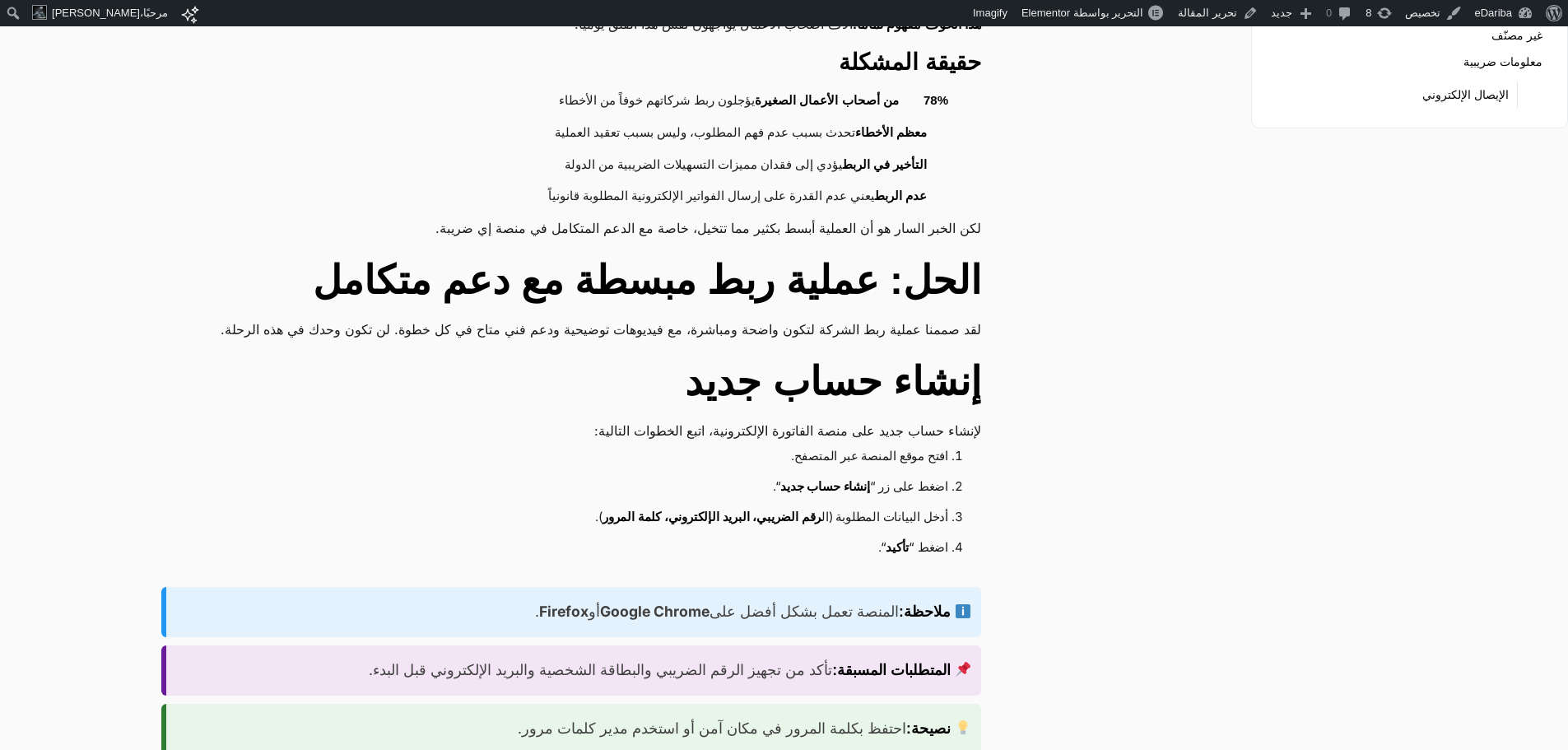
scroll to position [412, 0]
click at [811, 354] on h2 "إنشاء حساب جديد" at bounding box center [572, 383] width 820 height 59
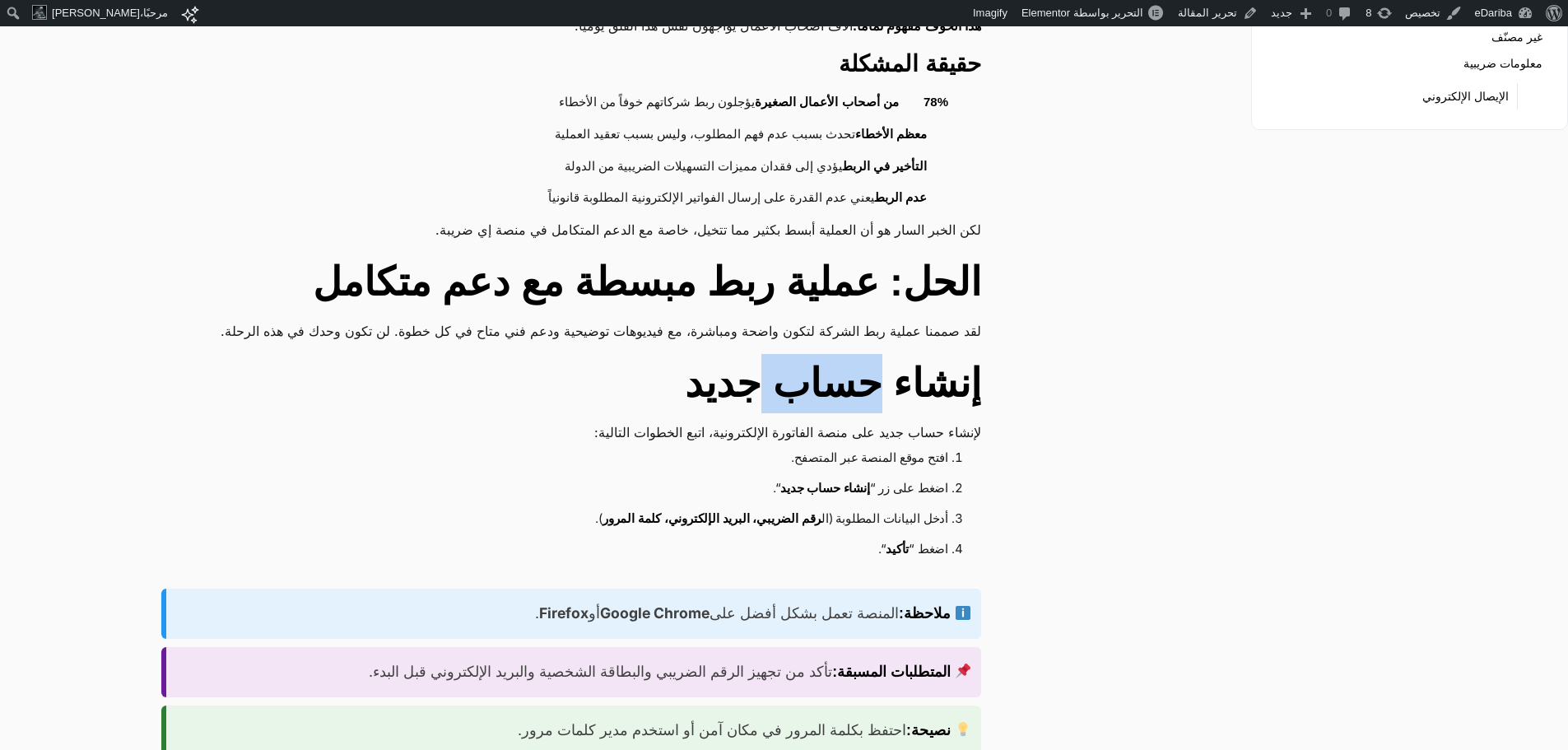
click at [811, 354] on h2 "إنشاء حساب جديد" at bounding box center [572, 383] width 820 height 59
click at [820, 252] on h2 "الحل: عملية ربط مبسطة مع دعم متكامل" at bounding box center [572, 282] width 820 height 59
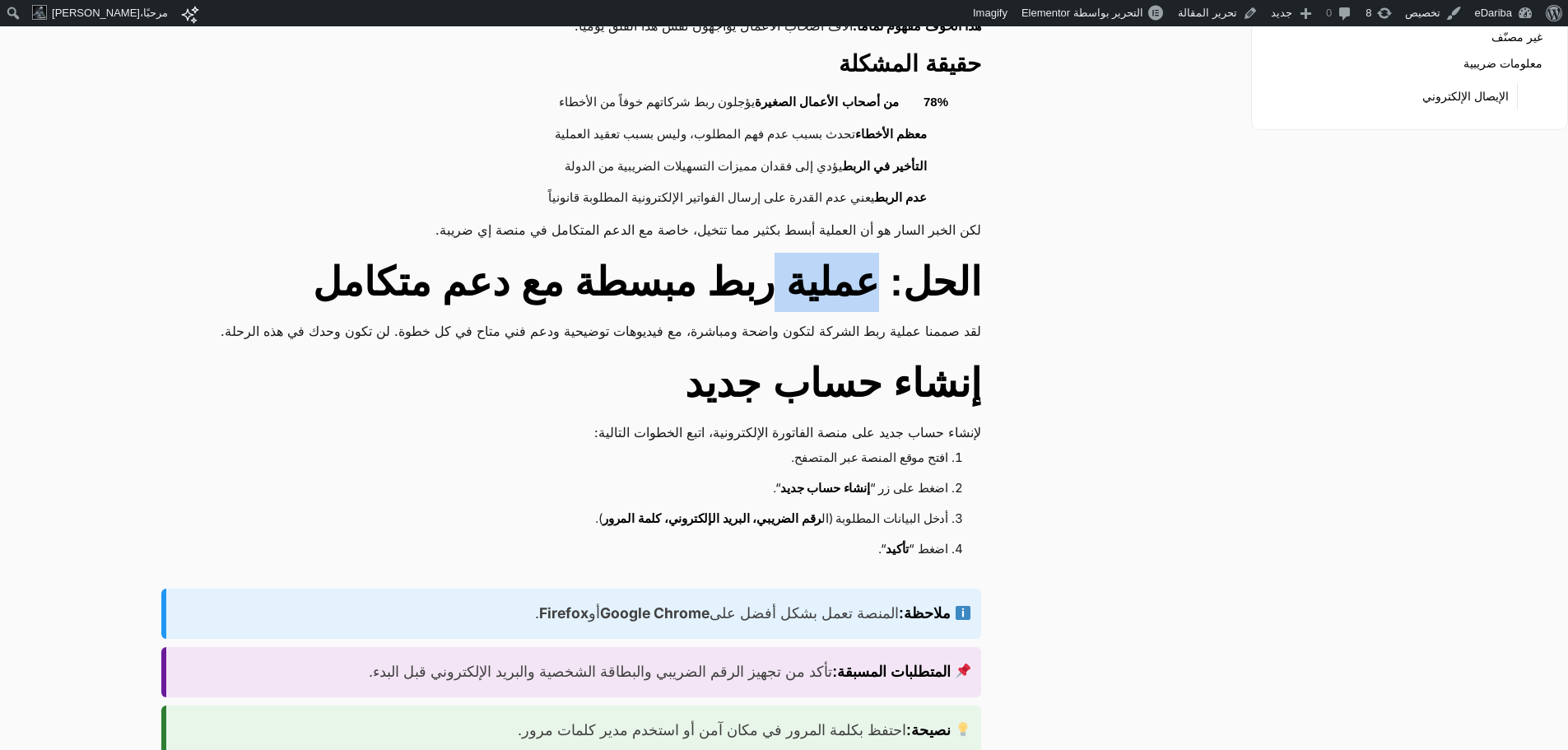
click at [820, 252] on h2 "الحل: عملية ربط مبسطة مع دعم متكامل" at bounding box center [572, 282] width 820 height 59
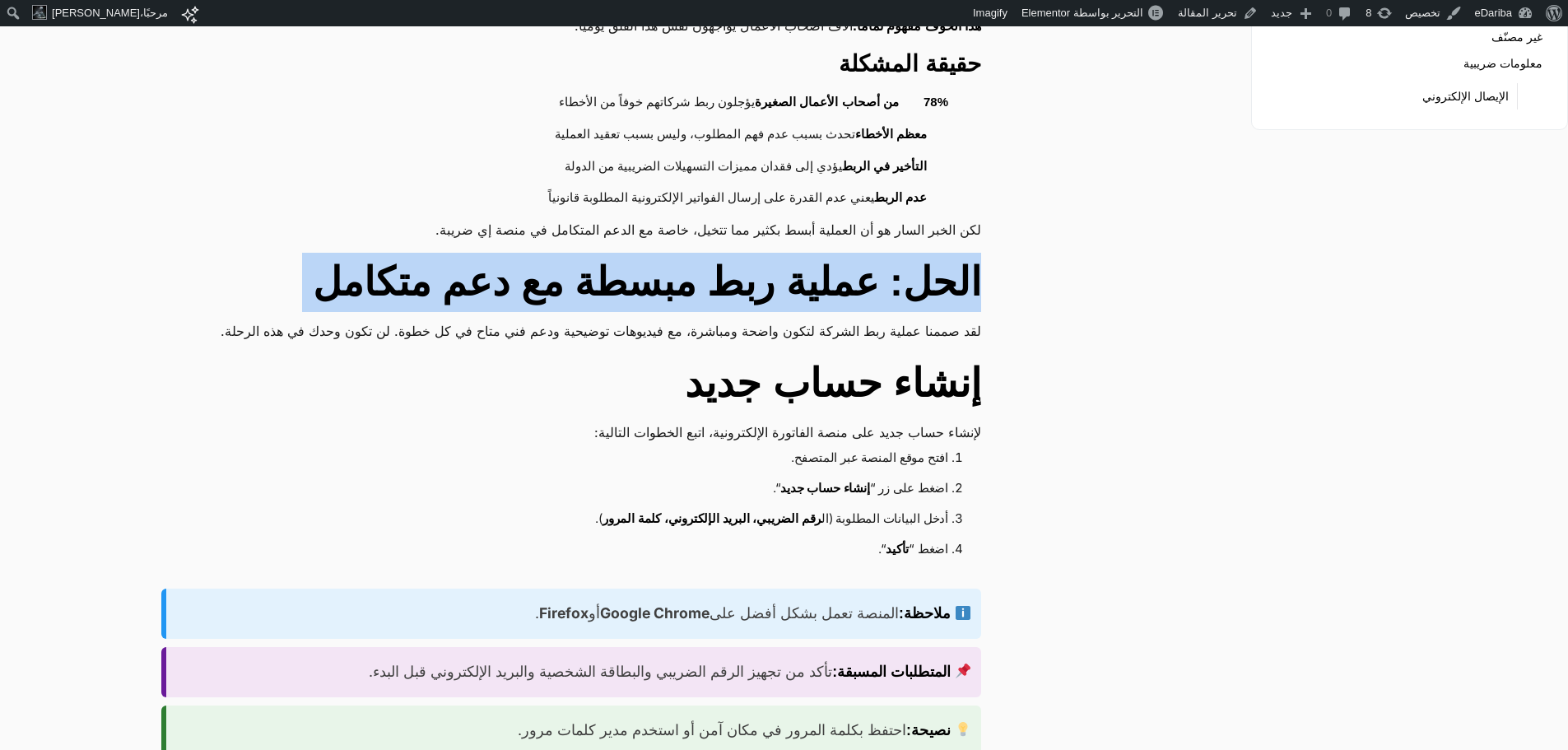
click at [820, 252] on h2 "الحل: عملية ربط مبسطة مع دعم متكامل" at bounding box center [572, 282] width 820 height 59
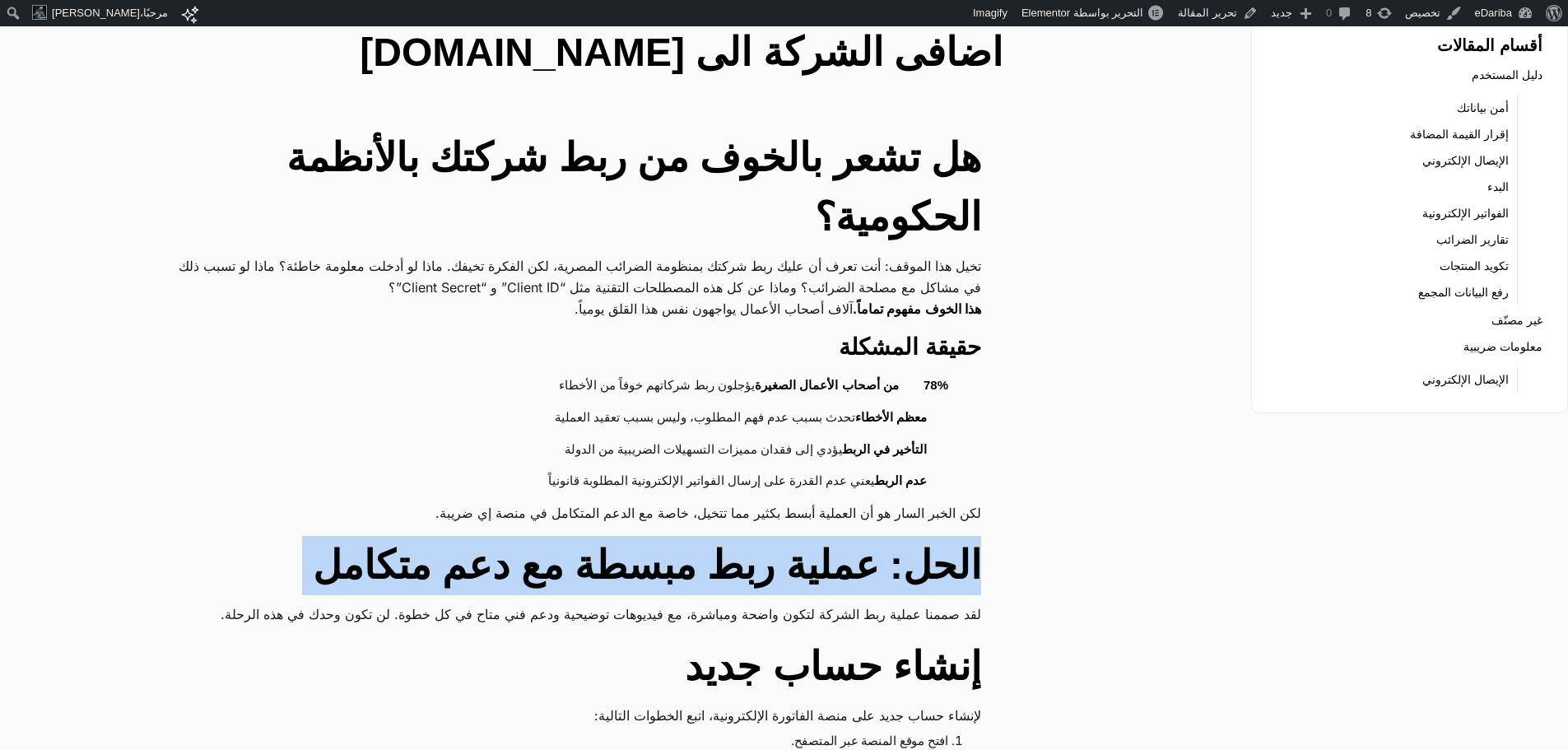
scroll to position [82, 0]
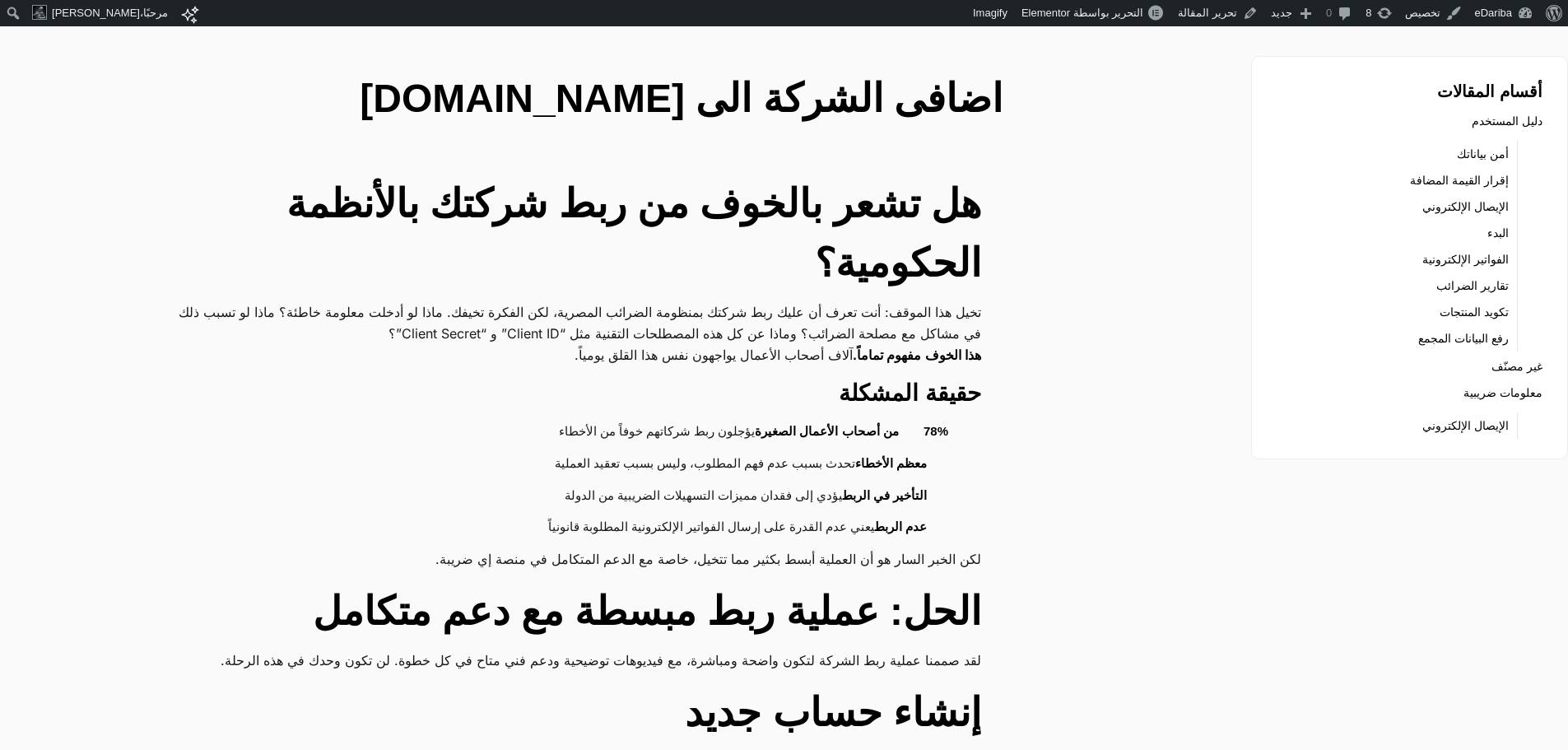
click at [829, 203] on h2 "هل تشعر بالخوف من ربط شركتك بالأنظمة الحكومية؟" at bounding box center [572, 233] width 820 height 119
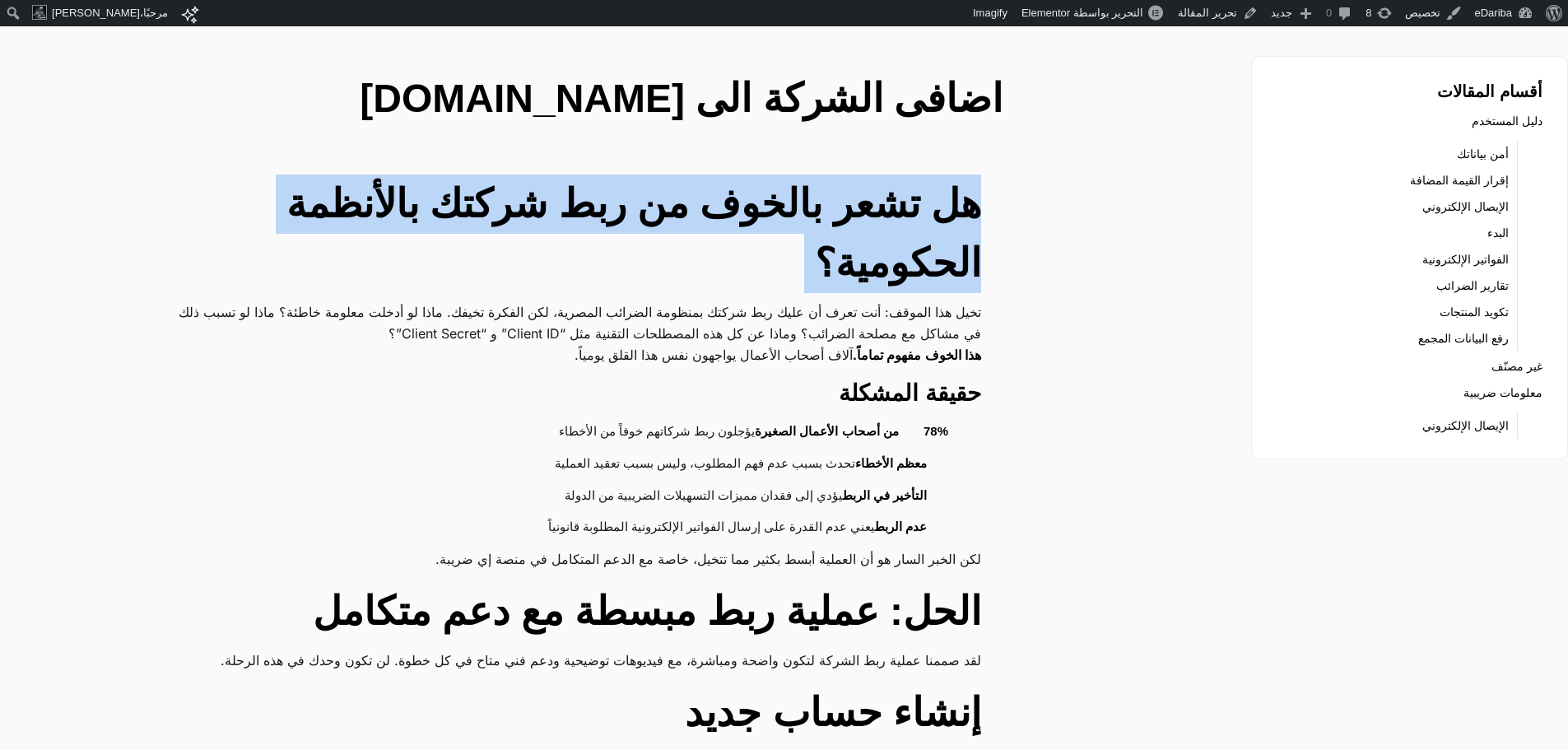
click at [829, 203] on h2 "هل تشعر بالخوف من ربط شركتك بالأنظمة الحكومية؟" at bounding box center [572, 233] width 820 height 119
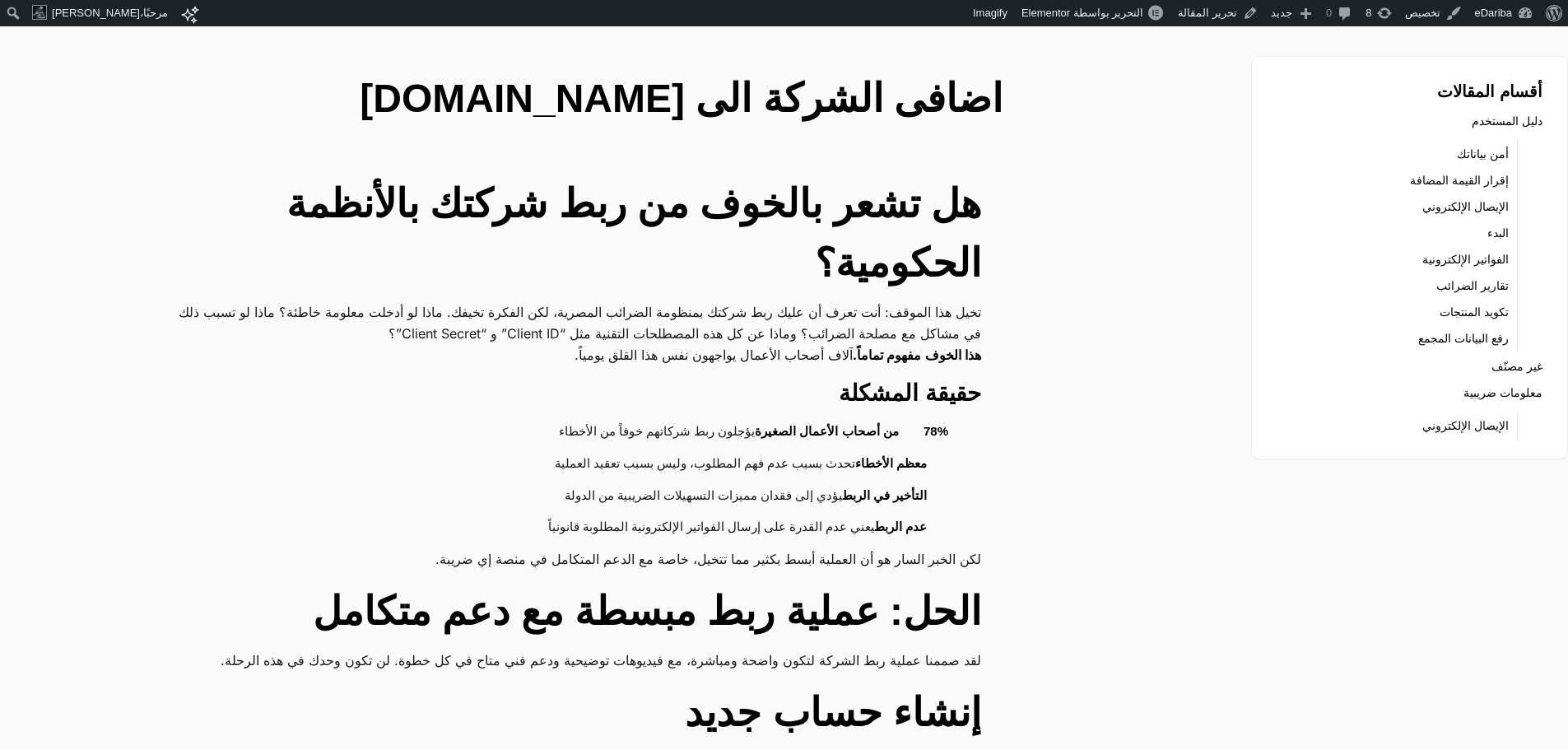
click at [832, 301] on p "تخيل هذا الموقف: أنت تعرف أن عليك ربط شركتك بمنظومة الضرائب المصرية، لكن الفكرة…" at bounding box center [572, 322] width 820 height 42
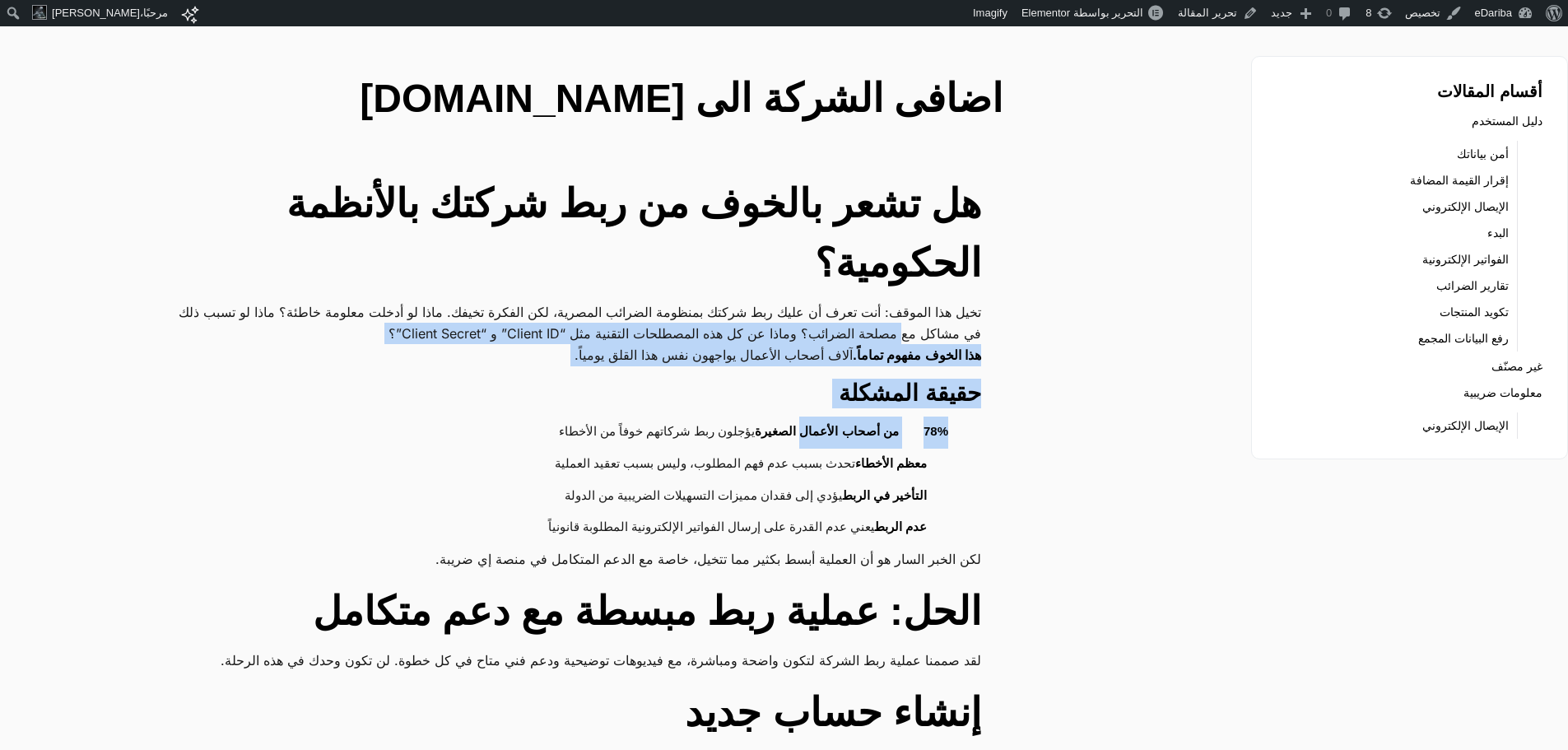
drag, startPoint x: 832, startPoint y: 267, endPoint x: 839, endPoint y: 375, distance: 108.2
click at [840, 424] on strong "78% من أصحاب الأعمال الصغيرة" at bounding box center [852, 431] width 193 height 14
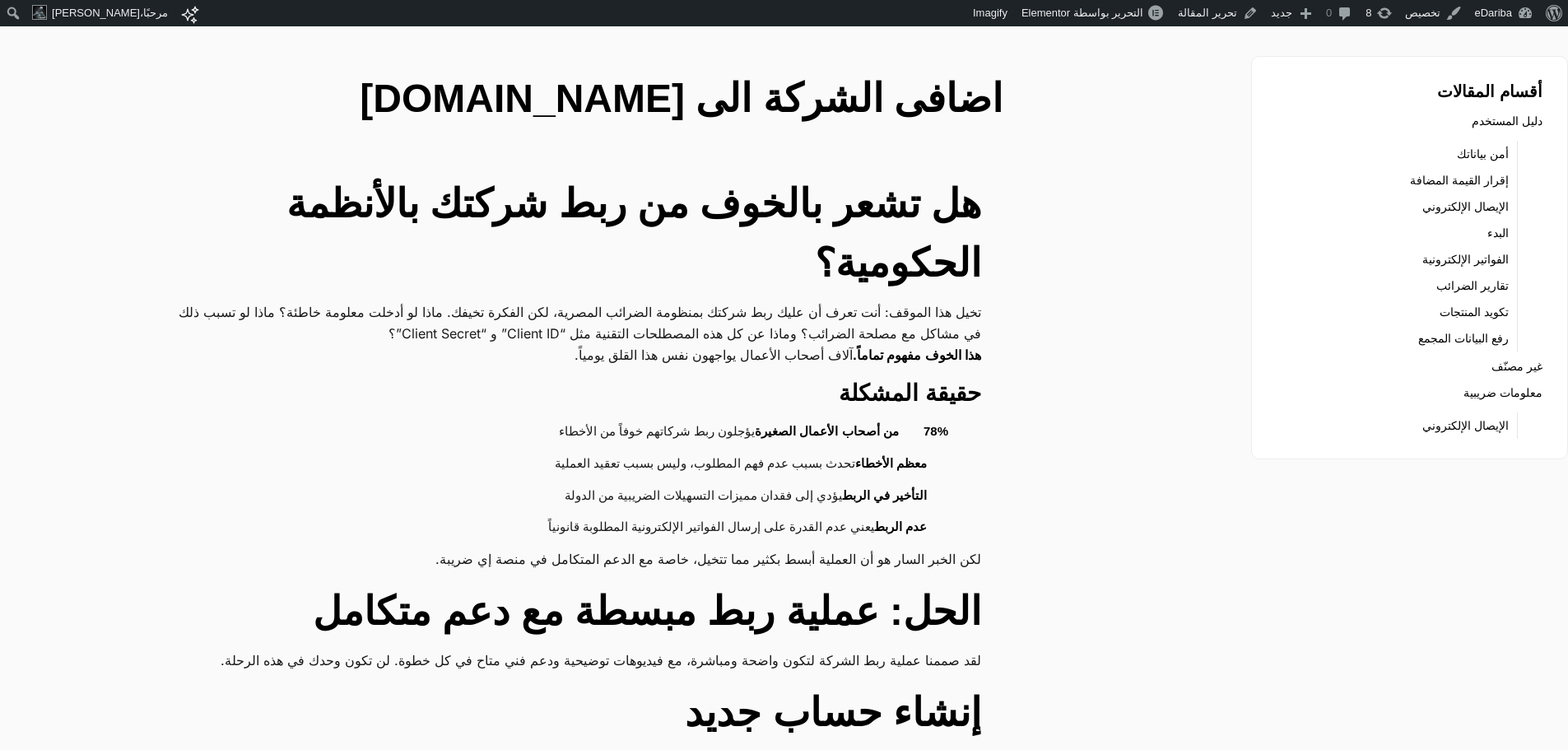
click at [800, 416] on li "78% من أصحاب الأعمال الصغيرة يؤجلون ربط شركاتهم خوفاً من الأخطاء" at bounding box center [563, 432] width 771 height 32
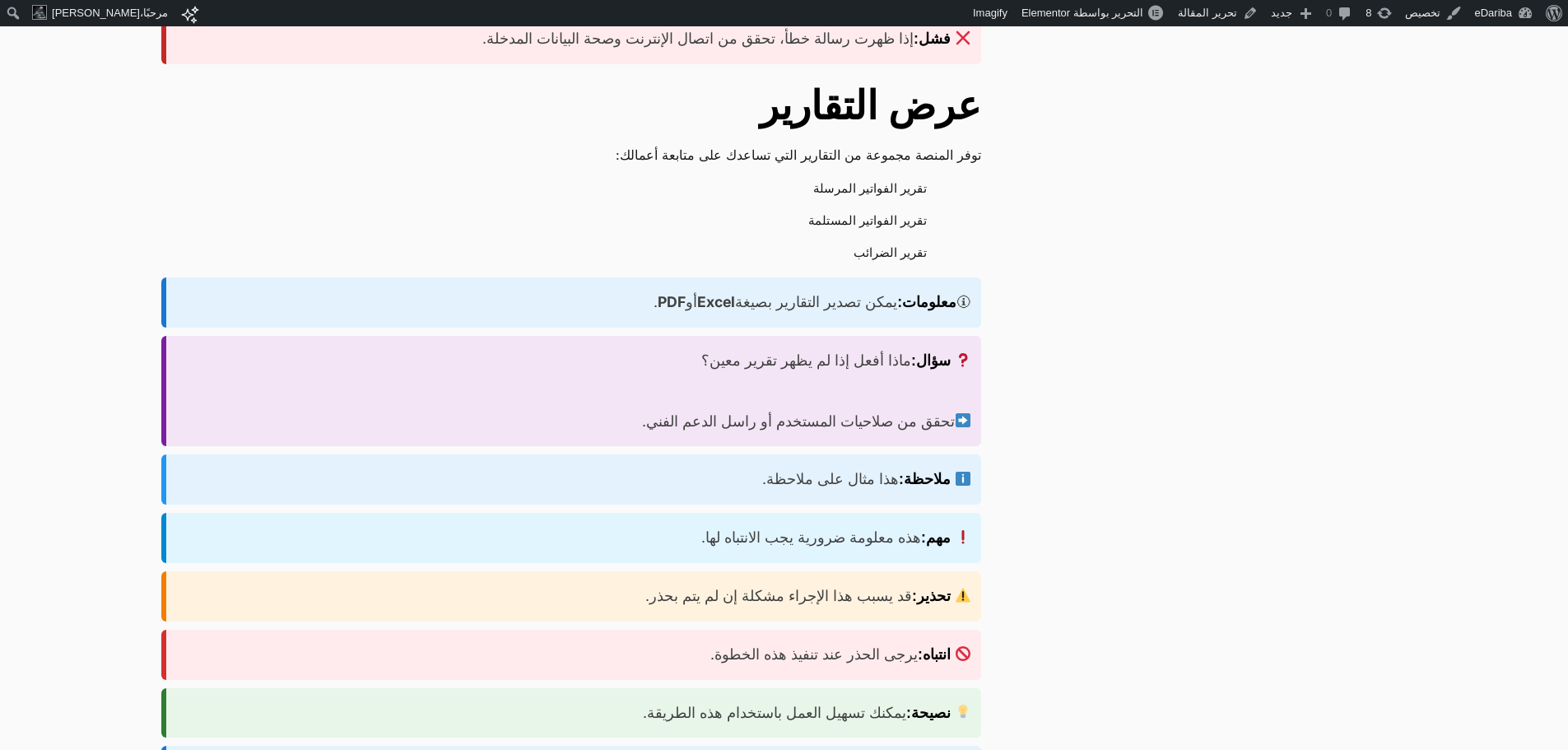
scroll to position [1975, 0]
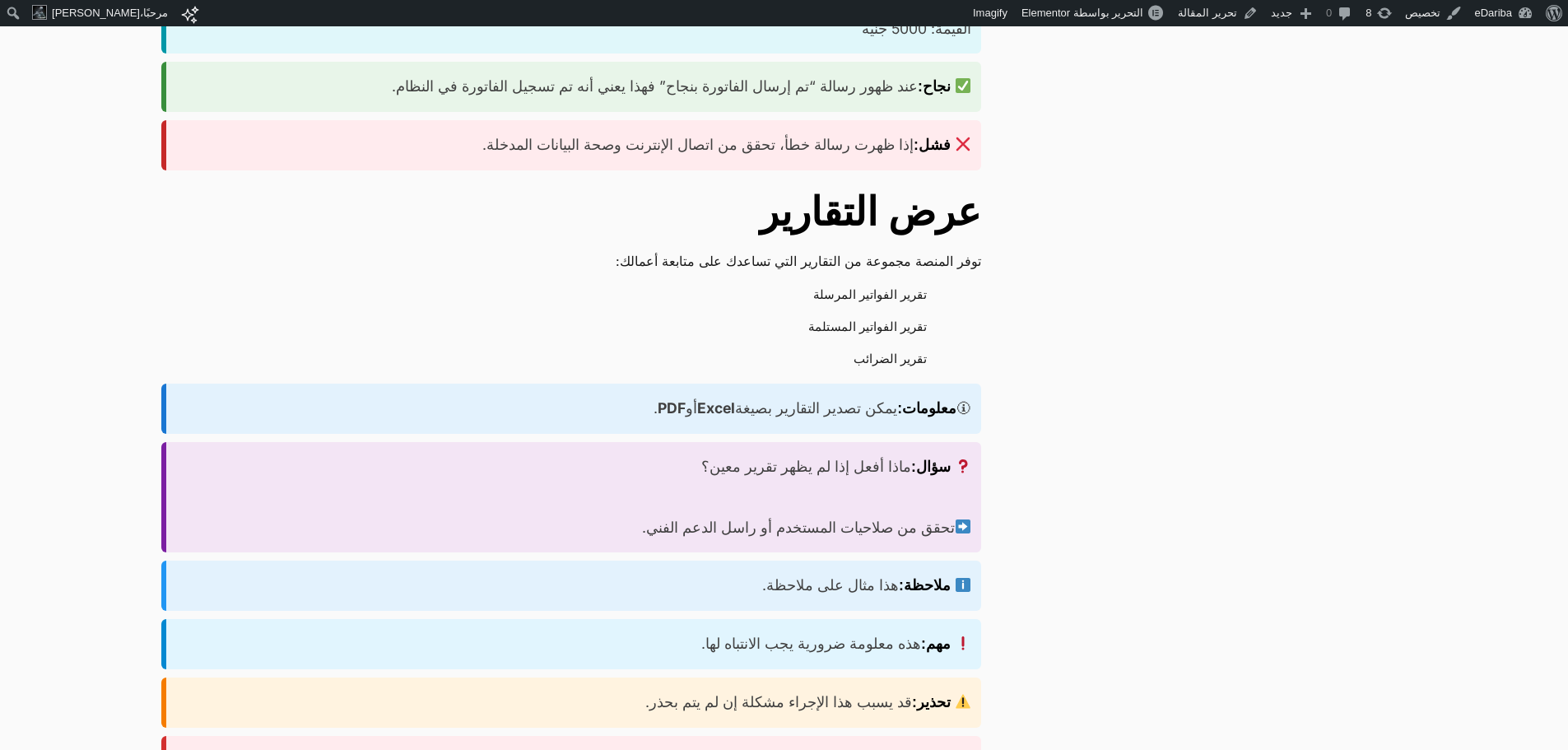
click at [872, 183] on h2 "عرض التقارير" at bounding box center [572, 212] width 820 height 59
click at [913, 183] on h2 "عرض التقارير" at bounding box center [572, 212] width 820 height 59
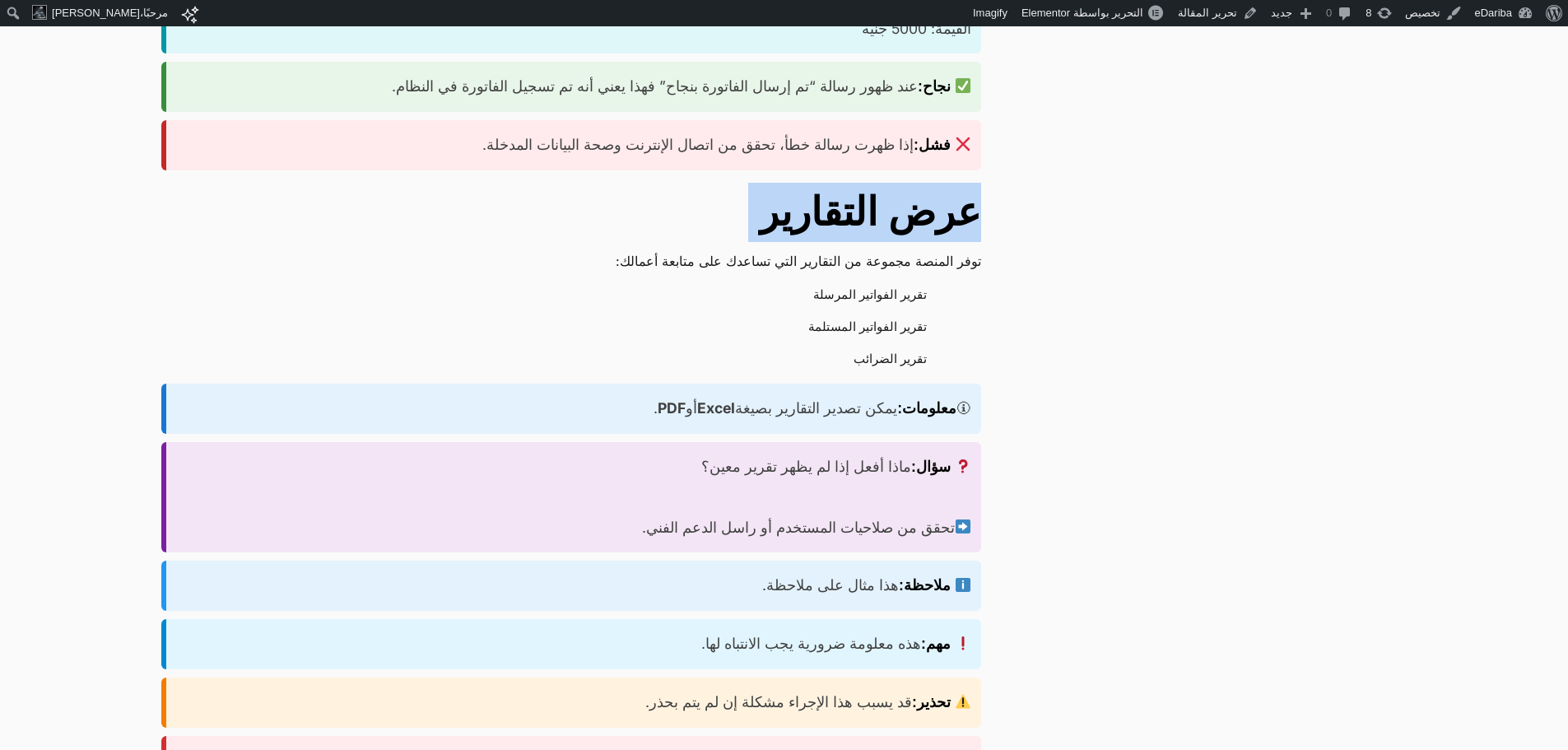
click at [913, 183] on h2 "عرض التقارير" at bounding box center [572, 212] width 820 height 59
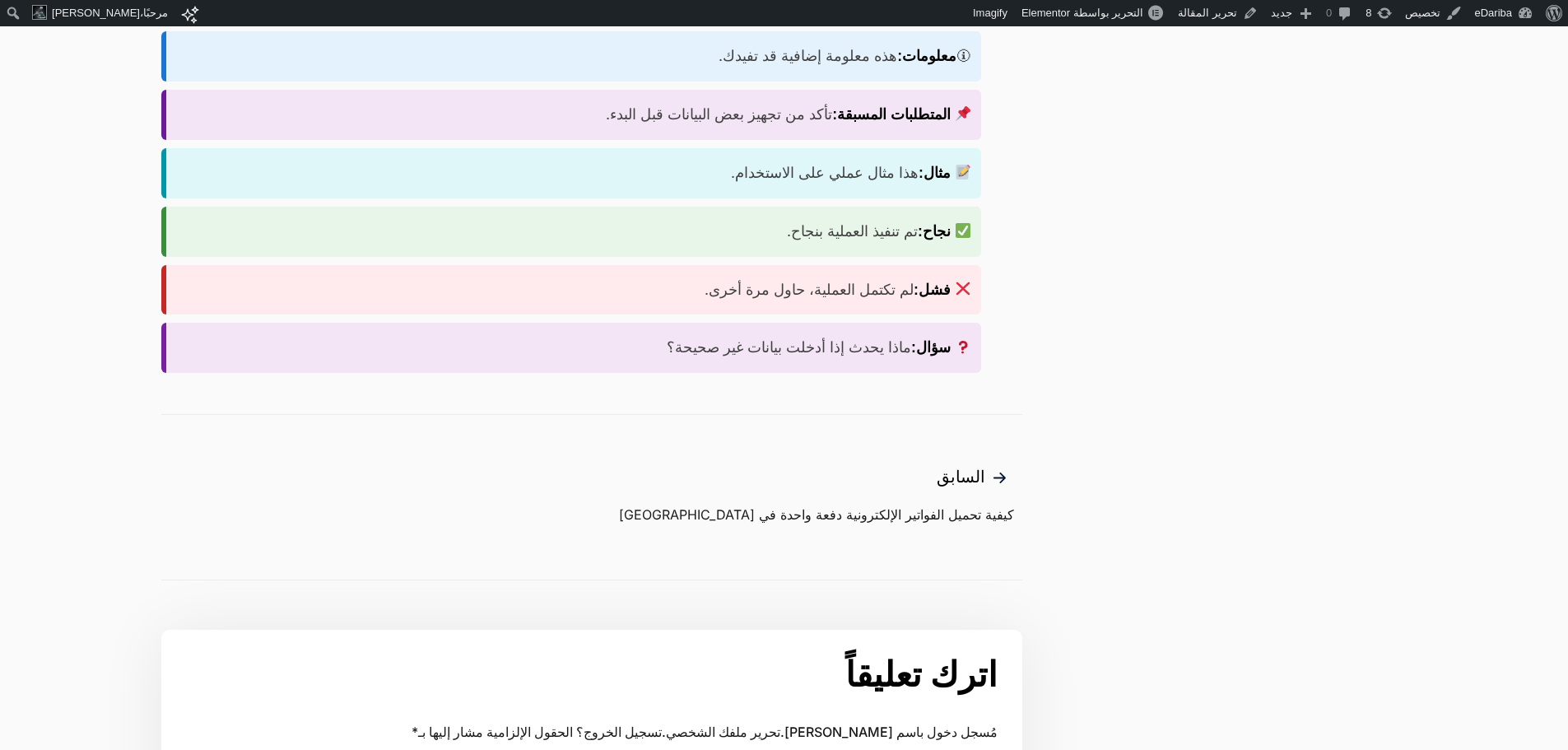
scroll to position [2552, 0]
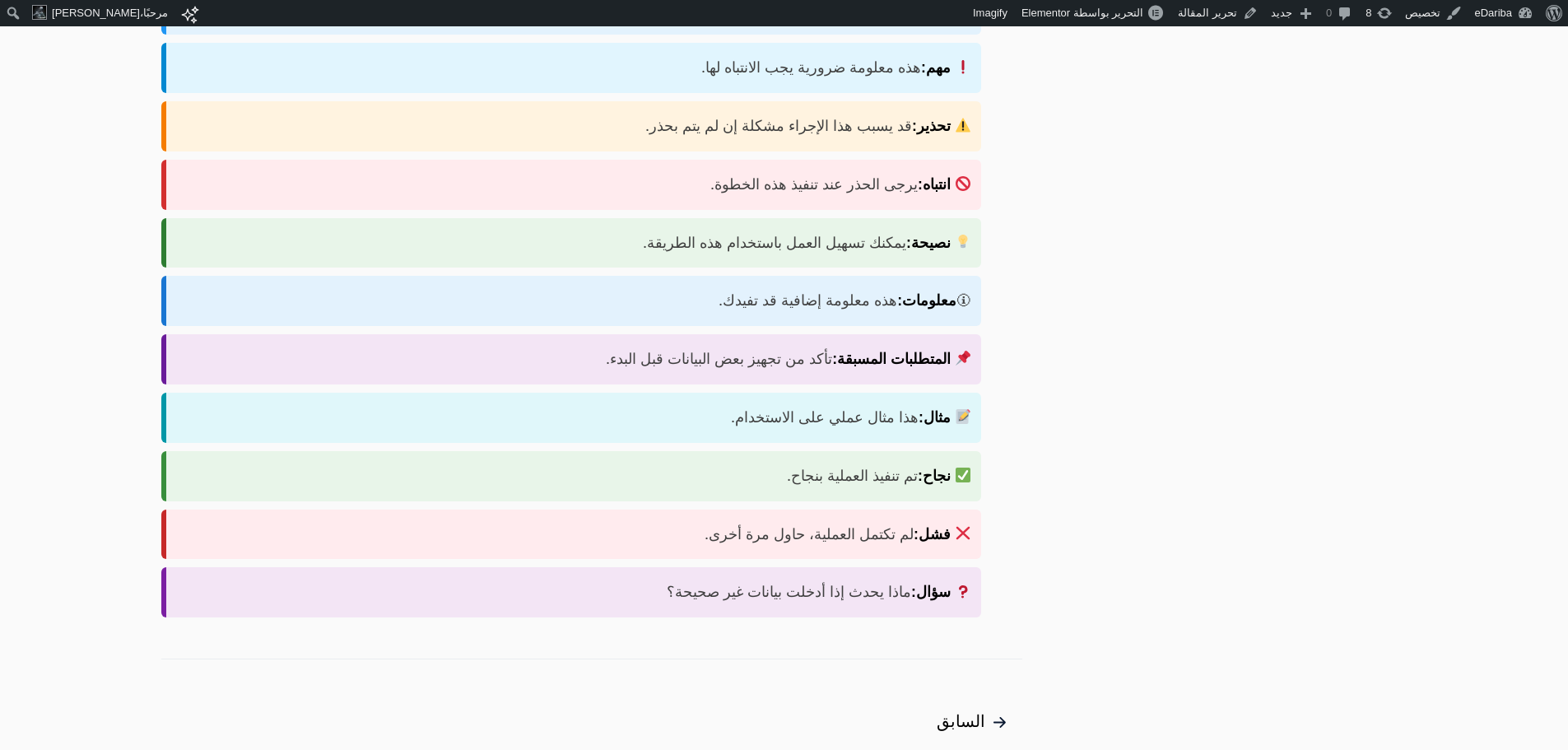
drag, startPoint x: 646, startPoint y: 535, endPoint x: 893, endPoint y: 189, distance: 425.1
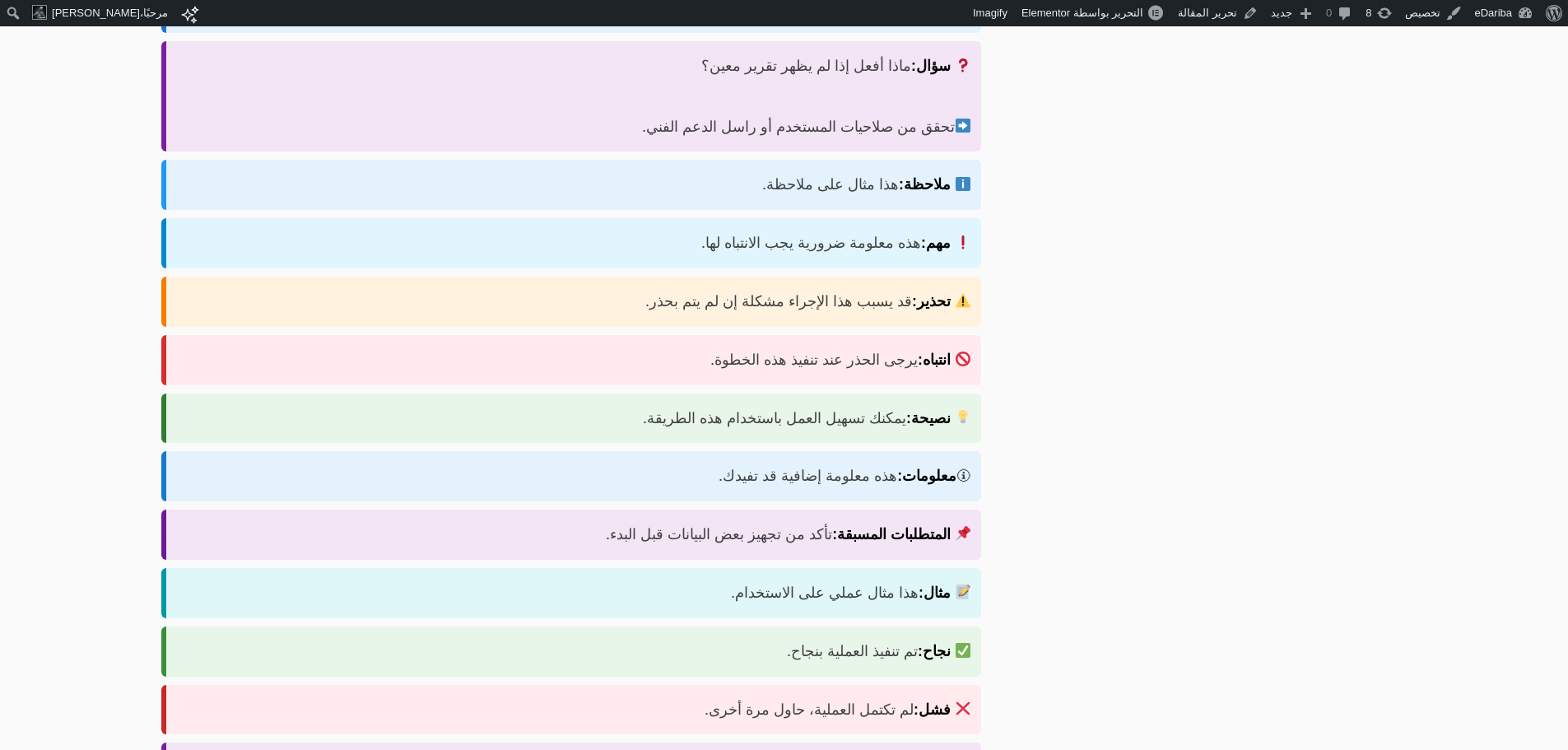
scroll to position [2140, 0]
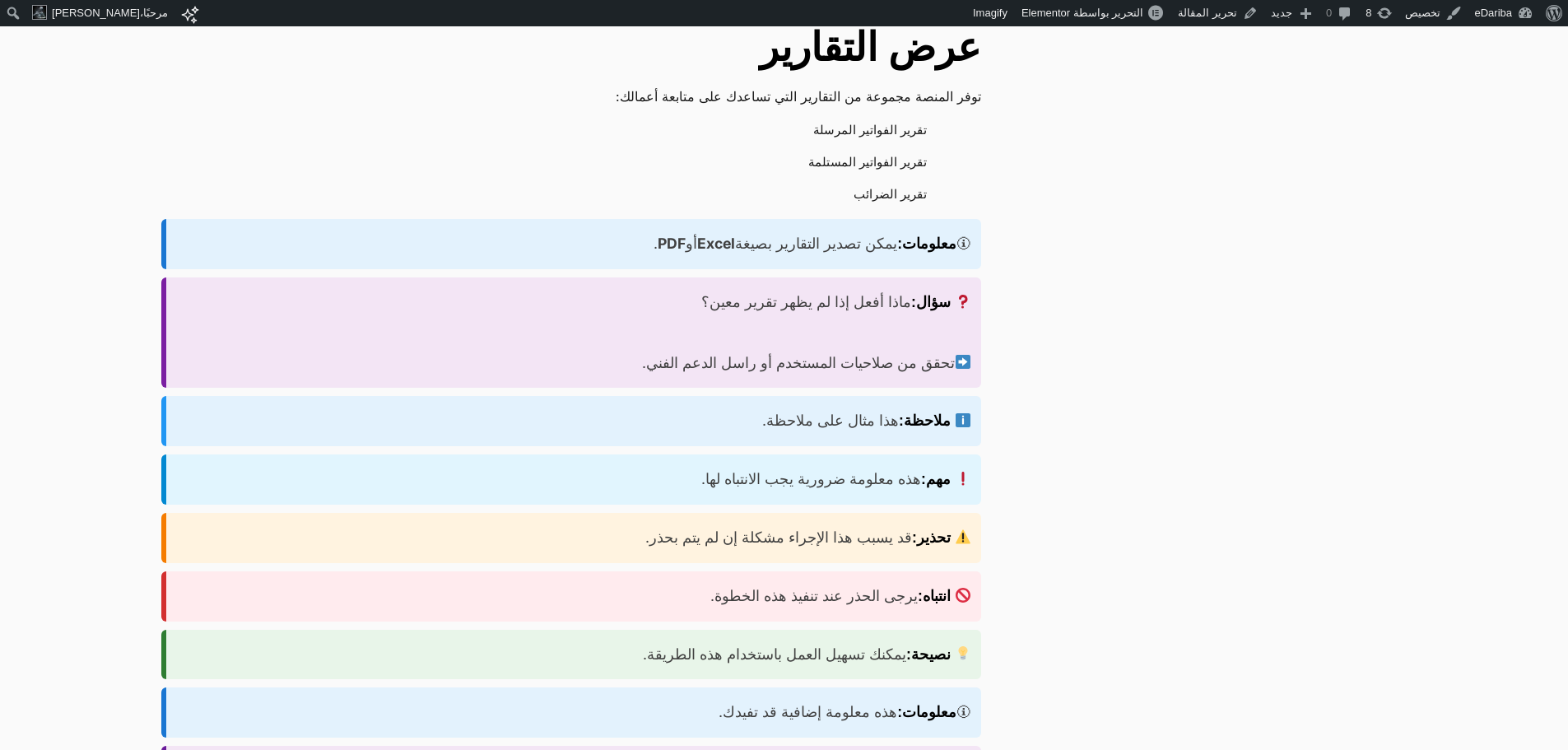
click at [872, 571] on div "انتباه: يرجى الحذر عند تنفيذ هذه الخطوة." at bounding box center [572, 597] width 820 height 50
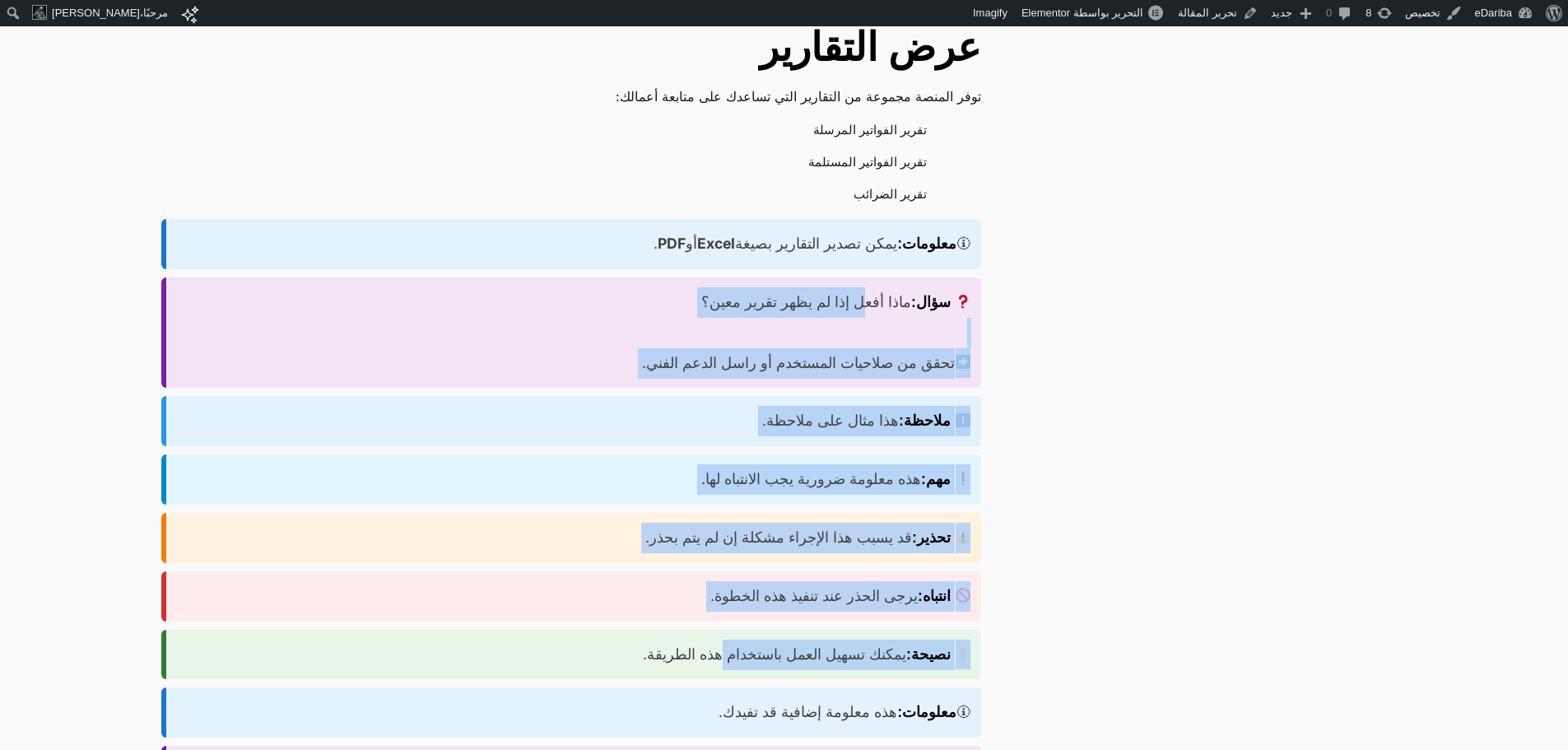
drag, startPoint x: 704, startPoint y: 563, endPoint x: 871, endPoint y: 214, distance: 386.9
click at [874, 283] on div "سؤال: ماذا أفعل إذا لم يظهر تقرير معين؟ تحقق من صلاحيات المستخدم أو راسل الدعم …" at bounding box center [572, 332] width 820 height 110
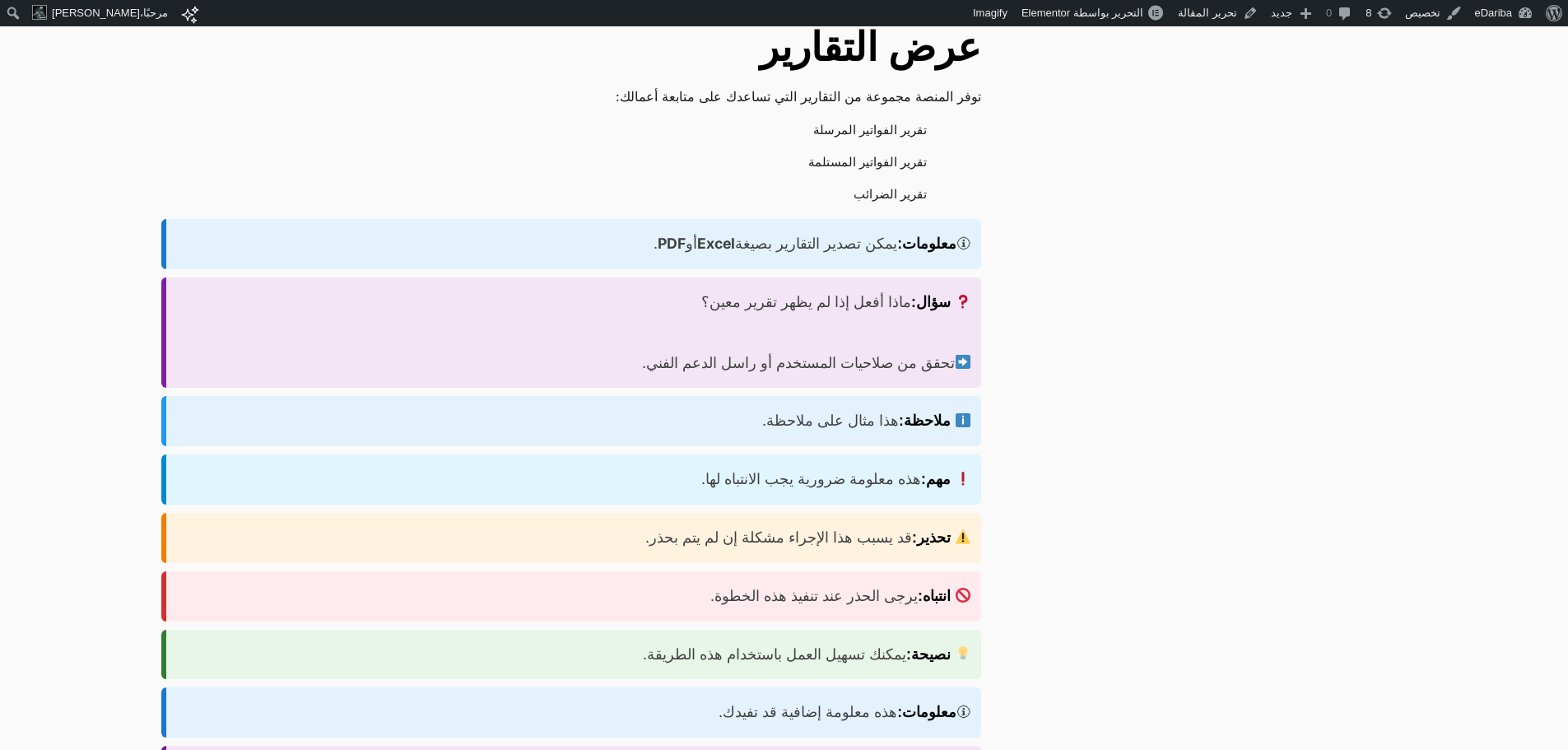
click at [929, 236] on strong "معلومات:" at bounding box center [927, 244] width 59 height 16
click at [939, 413] on strong "ملاحظة:" at bounding box center [925, 421] width 52 height 16
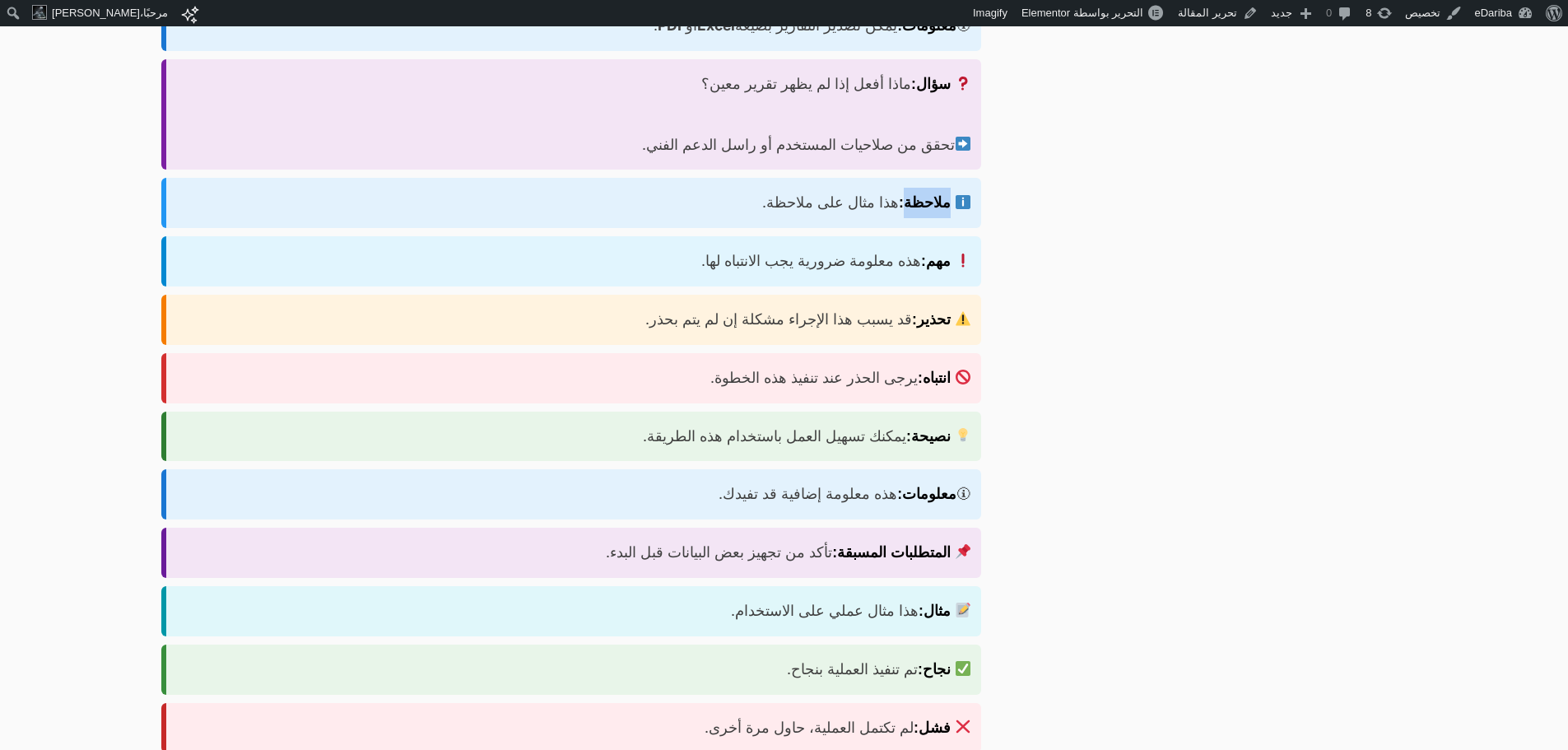
scroll to position [2387, 0]
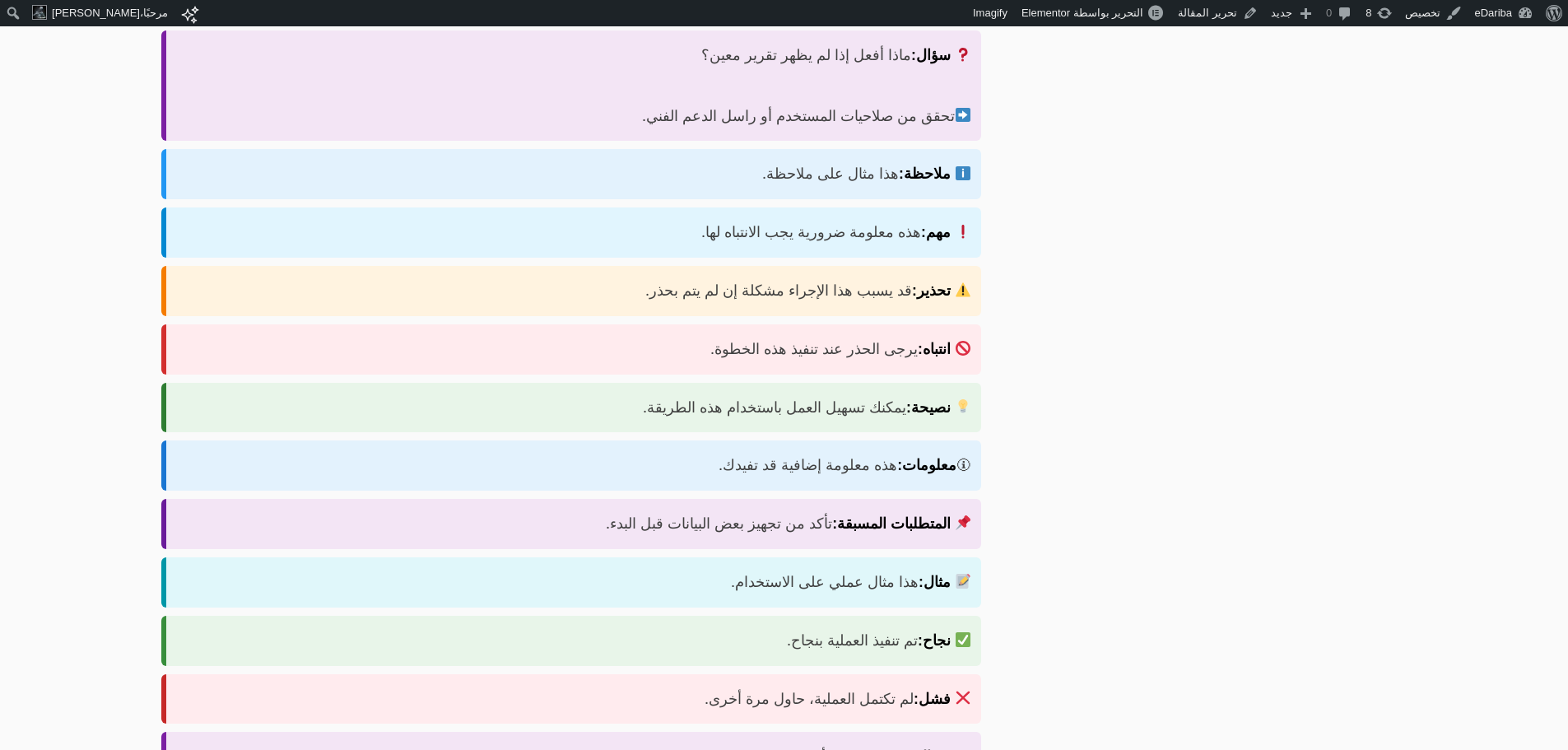
click at [932, 515] on strong "المتطلبات المسبقة:" at bounding box center [892, 523] width 119 height 16
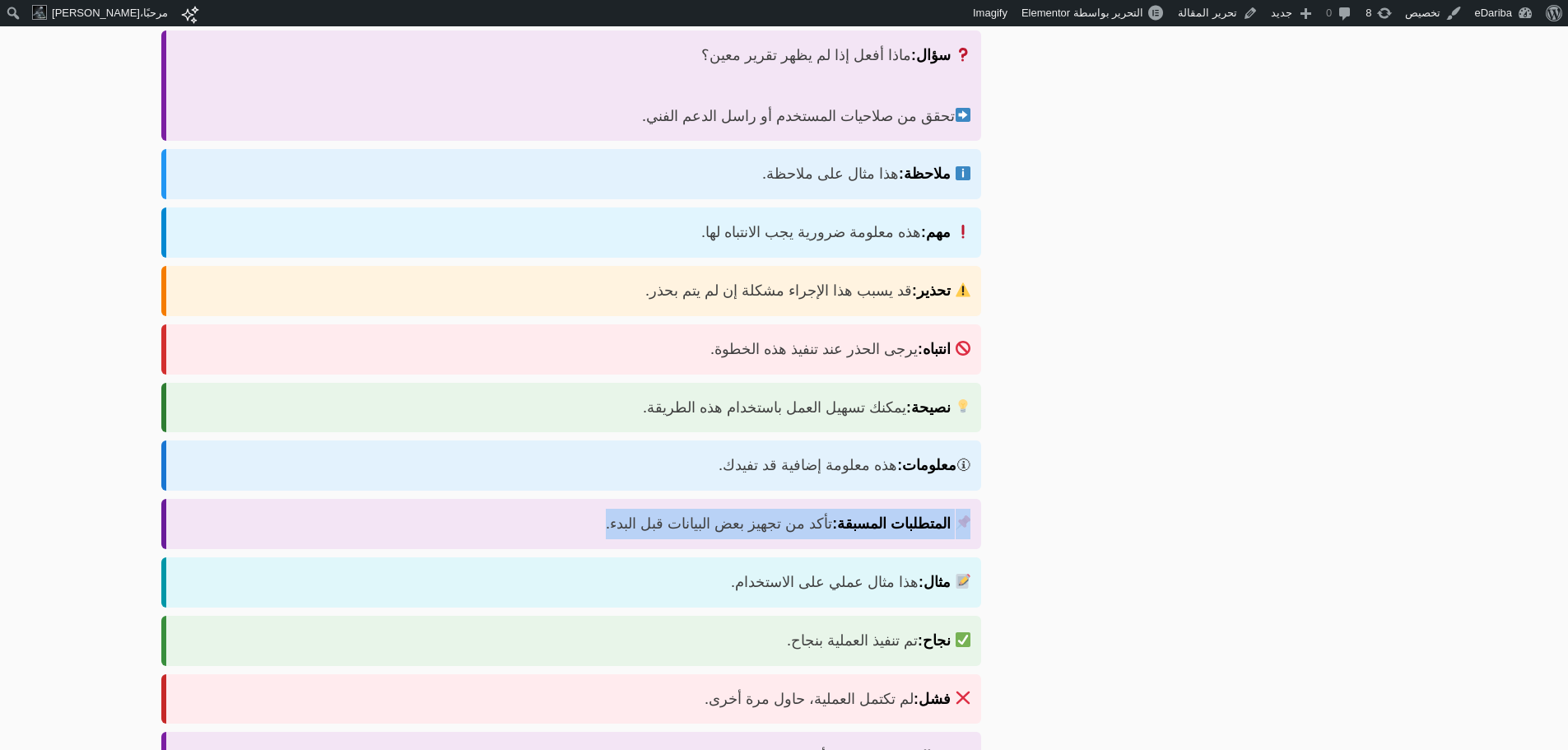
click at [932, 515] on strong "المتطلبات المسبقة:" at bounding box center [892, 523] width 119 height 16
click at [925, 515] on strong "المتطلبات المسبقة:" at bounding box center [892, 523] width 119 height 16
drag, startPoint x: 925, startPoint y: 463, endPoint x: 739, endPoint y: 463, distance: 186.0
click at [739, 499] on div "المتطلبات المسبقة: تأكد من تجهيز بعض البيانات قبل البدء." at bounding box center [572, 524] width 820 height 50
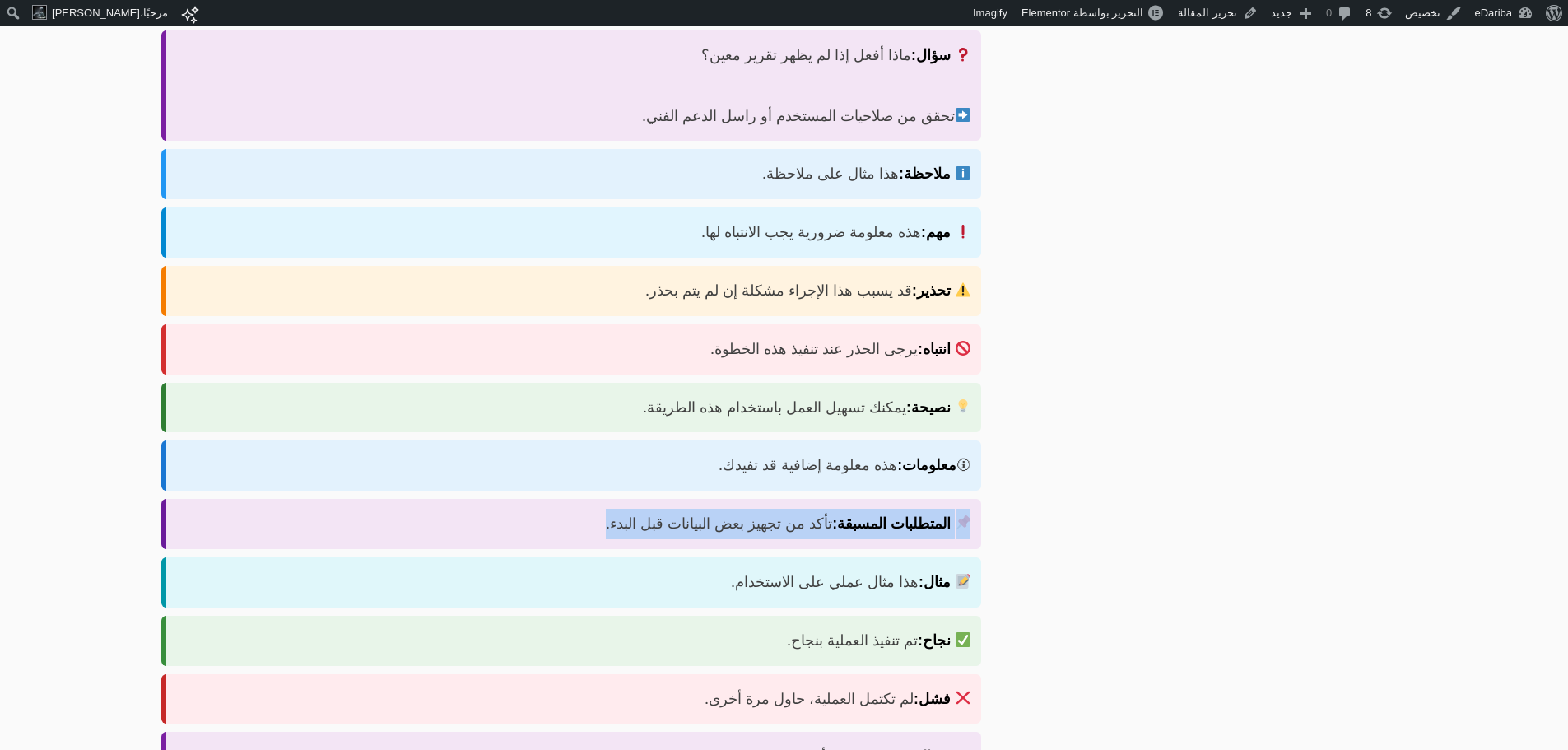
click at [757, 499] on div "المتطلبات المسبقة: تأكد من تجهيز بعض البيانات قبل البدء." at bounding box center [572, 524] width 820 height 50
click at [755, 499] on div "المتطلبات المسبقة: تأكد من تجهيز بعض البيانات قبل البدء." at bounding box center [572, 524] width 820 height 50
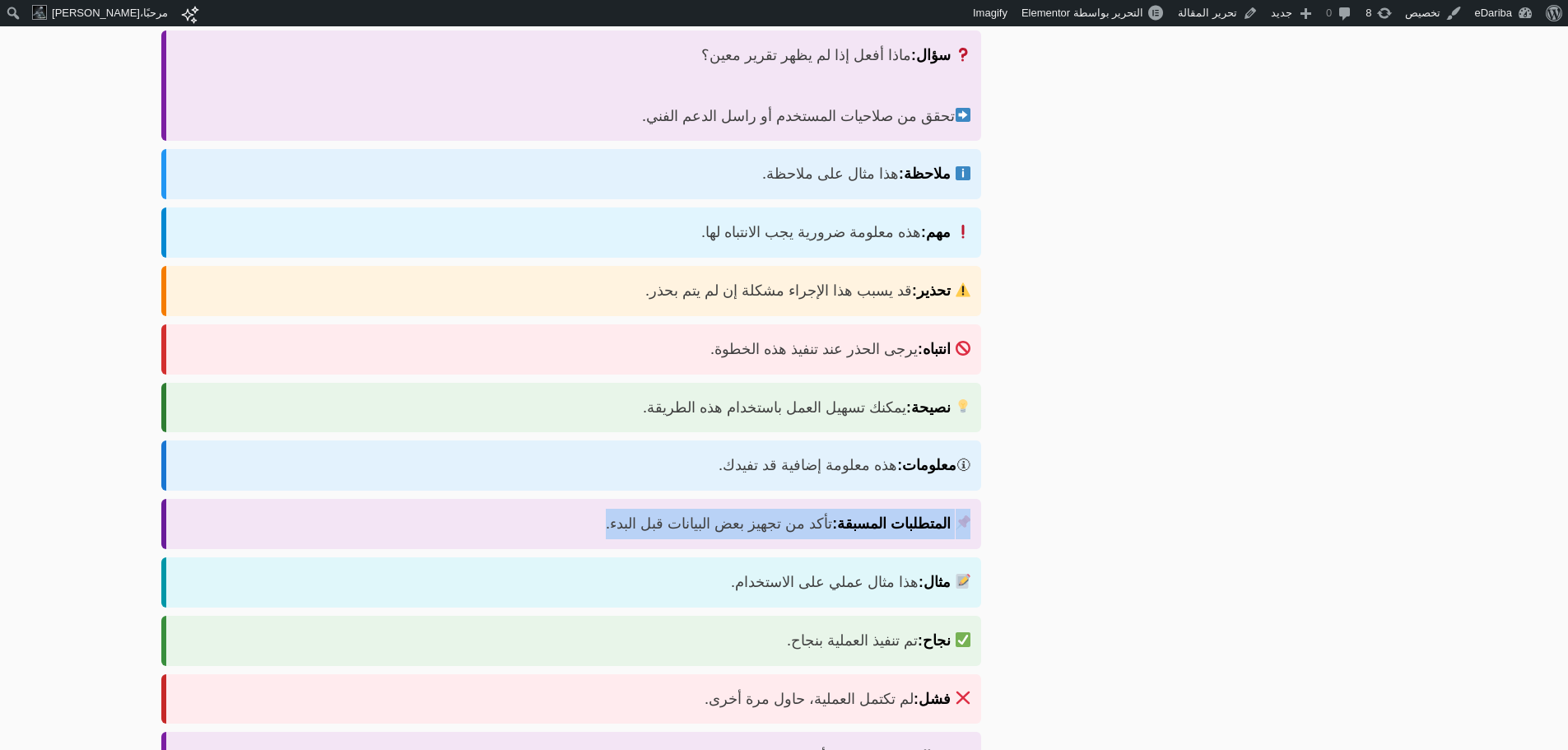
click at [755, 499] on div "المتطلبات المسبقة: تأكد من تجهيز بعض البيانات قبل البدء." at bounding box center [572, 524] width 820 height 50
click at [728, 499] on div "المتطلبات المسبقة: تأكد من تجهيز بعض البيانات قبل البدء." at bounding box center [572, 524] width 820 height 50
click at [758, 499] on div "المتطلبات المسبقة: تأكد من تجهيز بعض البيانات قبل البدء." at bounding box center [572, 524] width 820 height 50
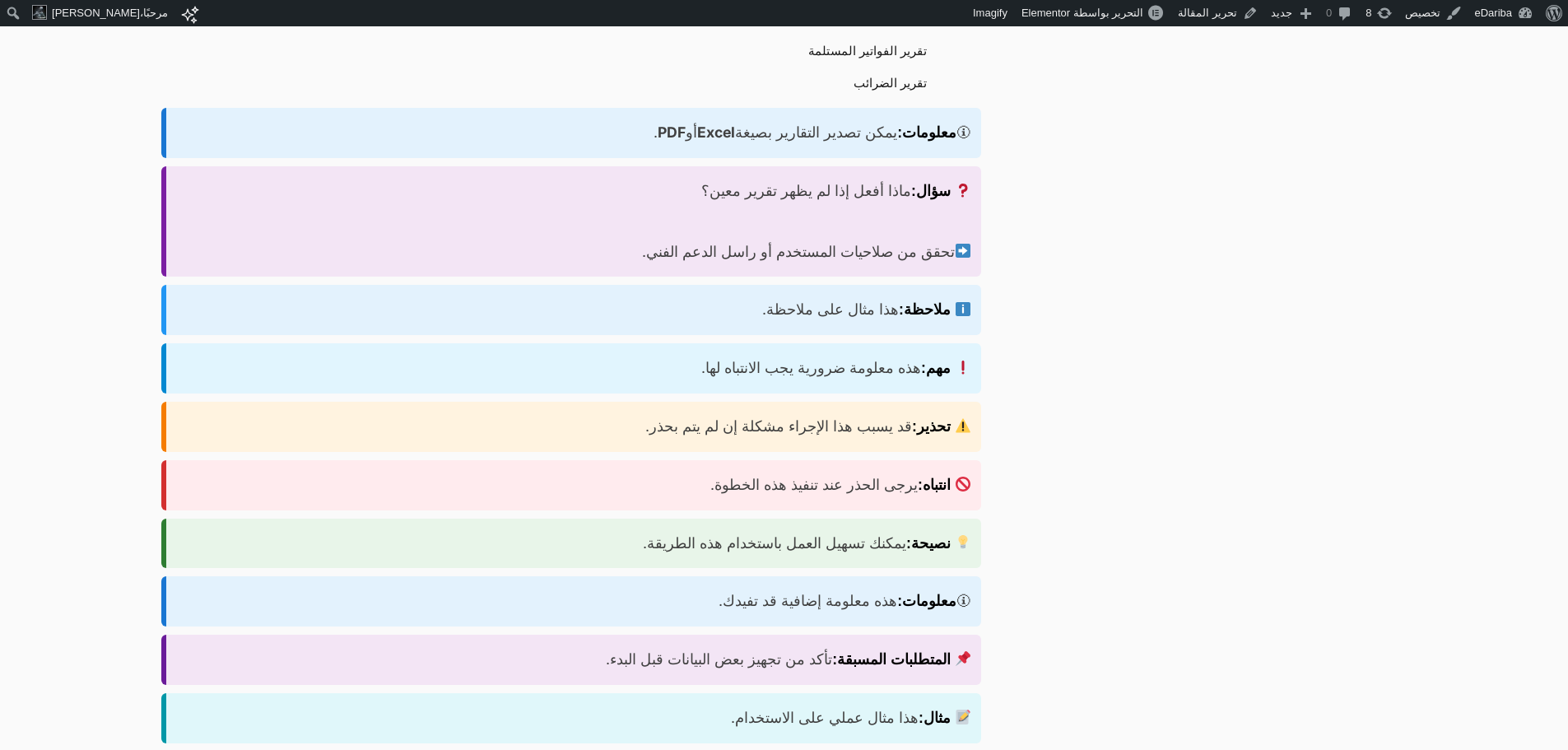
scroll to position [2222, 0]
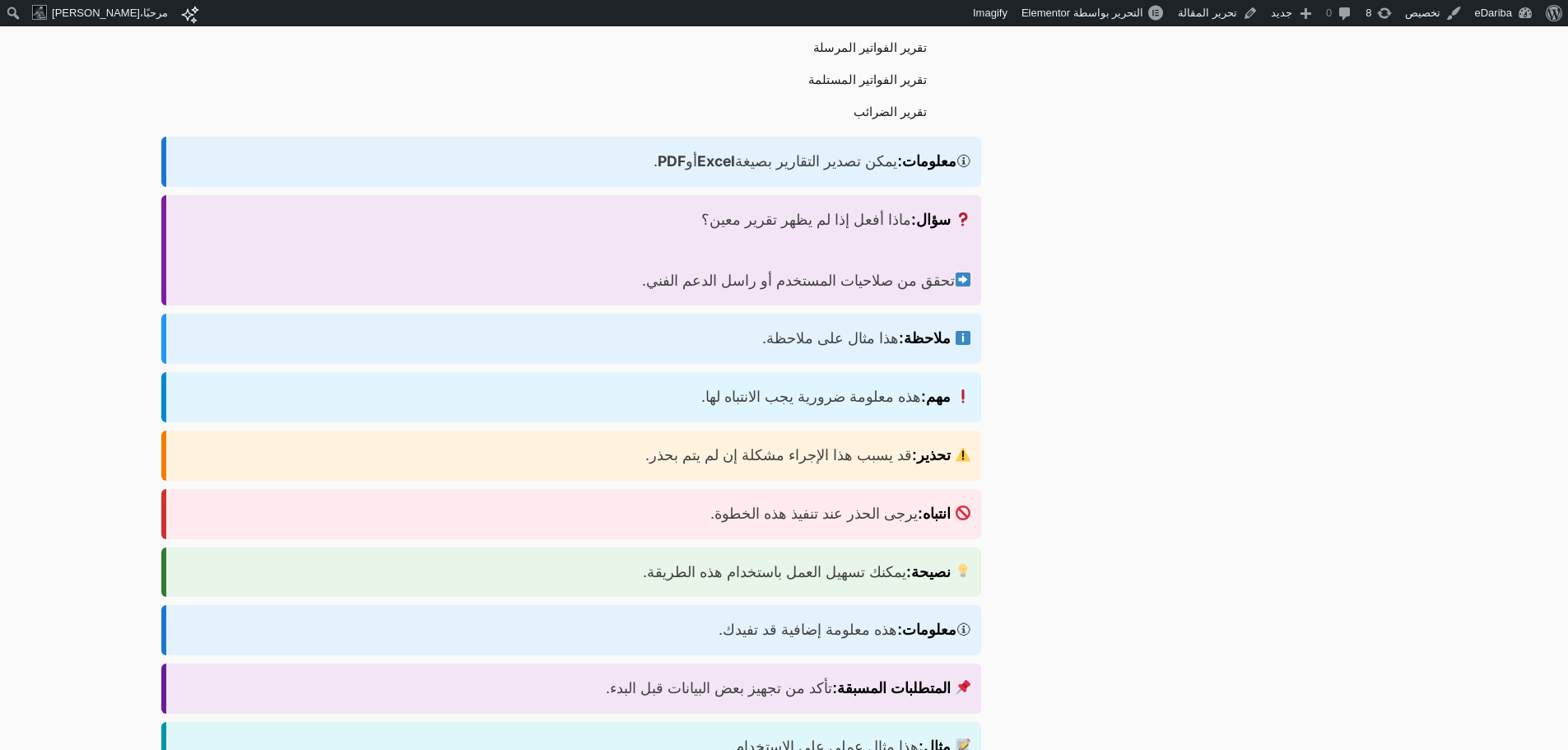
drag, startPoint x: 897, startPoint y: 178, endPoint x: 944, endPoint y: 198, distance: 51.1
click at [944, 198] on div "سؤال: ماذا أفعل إذا لم يظهر تقرير معين؟ تحقق من صلاحيات المستخدم أو راسل الدعم …" at bounding box center [572, 250] width 820 height 110
drag, startPoint x: 933, startPoint y: 199, endPoint x: 929, endPoint y: 240, distance: 41.2
click at [929, 240] on div "سؤال: ماذا أفعل إذا لم يظهر تقرير معين؟ تحقق من صلاحيات المستخدم أو راسل الدعم …" at bounding box center [572, 250] width 820 height 110
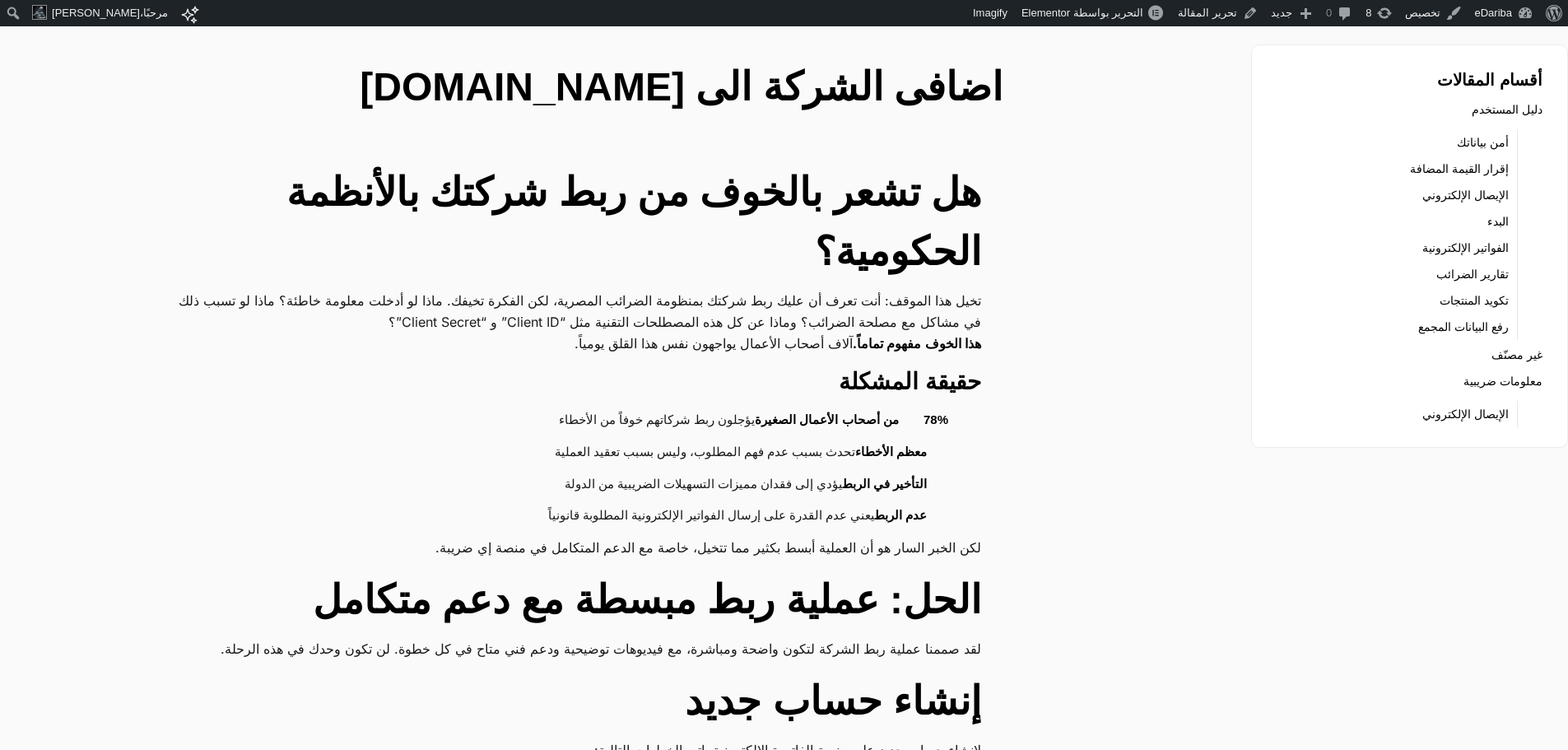
scroll to position [0, 0]
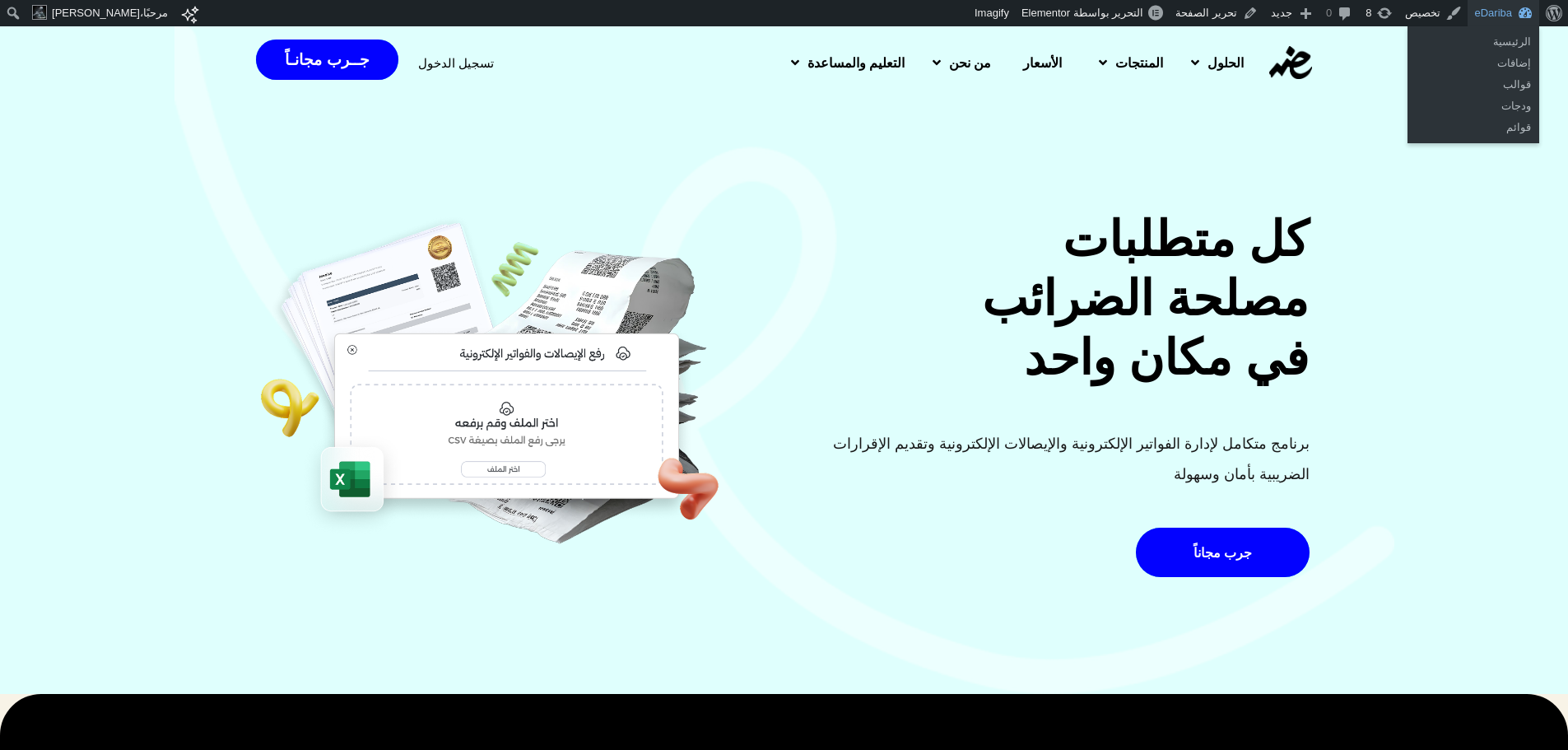
click at [1511, 16] on link "eDariba" at bounding box center [1504, 13] width 72 height 26
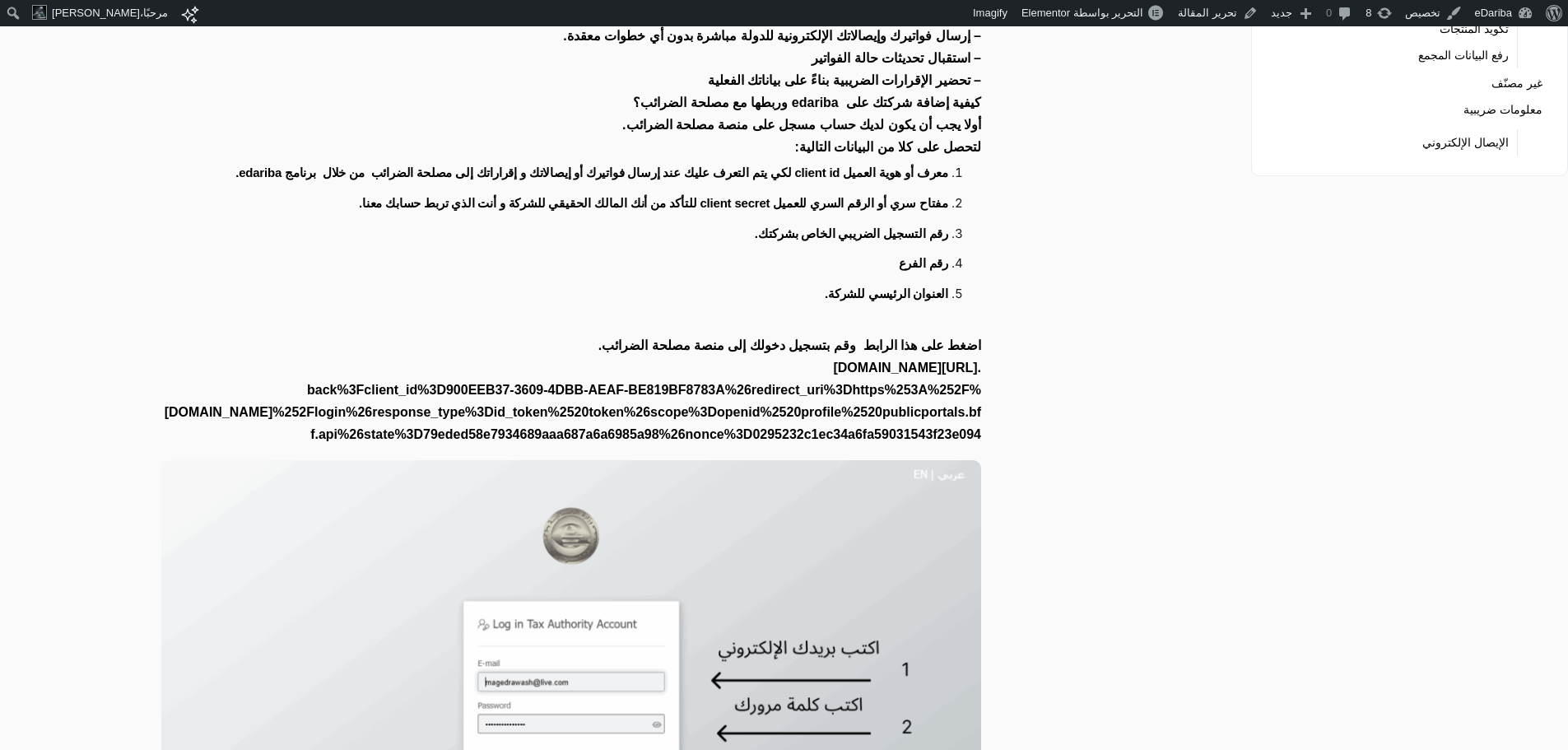
scroll to position [389, 0]
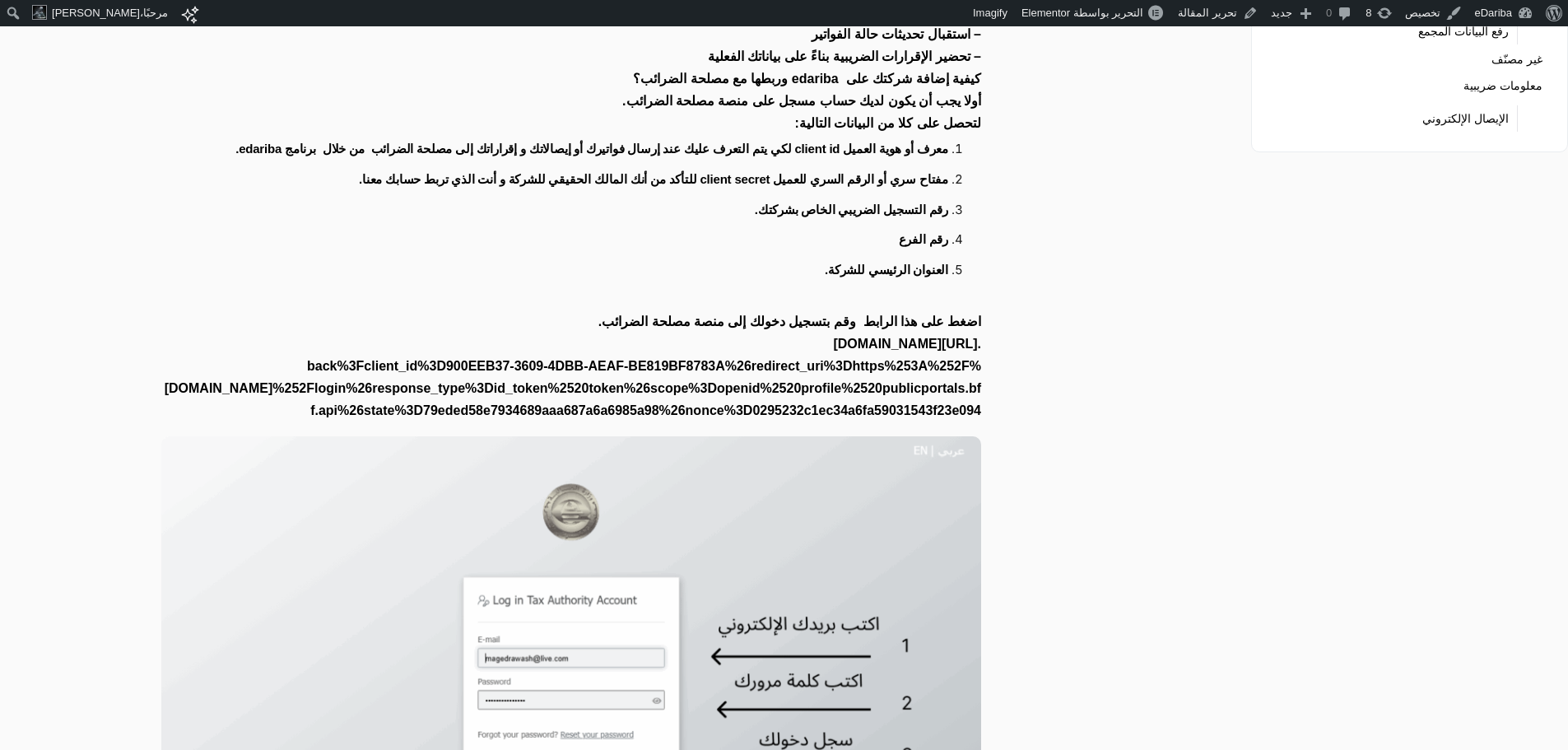
click at [833, 336] on strong "[URL][DOMAIN_NAME]" at bounding box center [905, 343] width 144 height 14
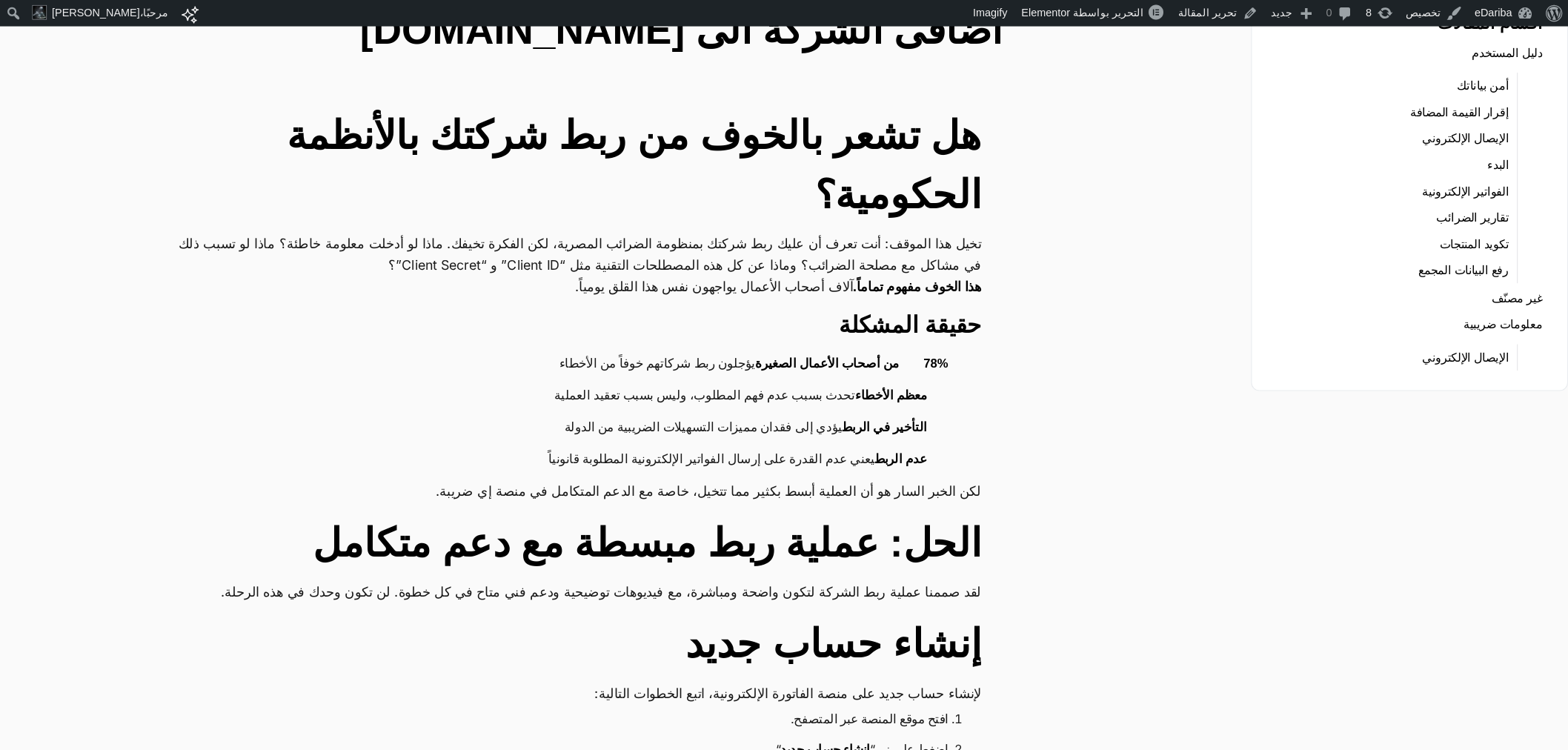
scroll to position [136, 0]
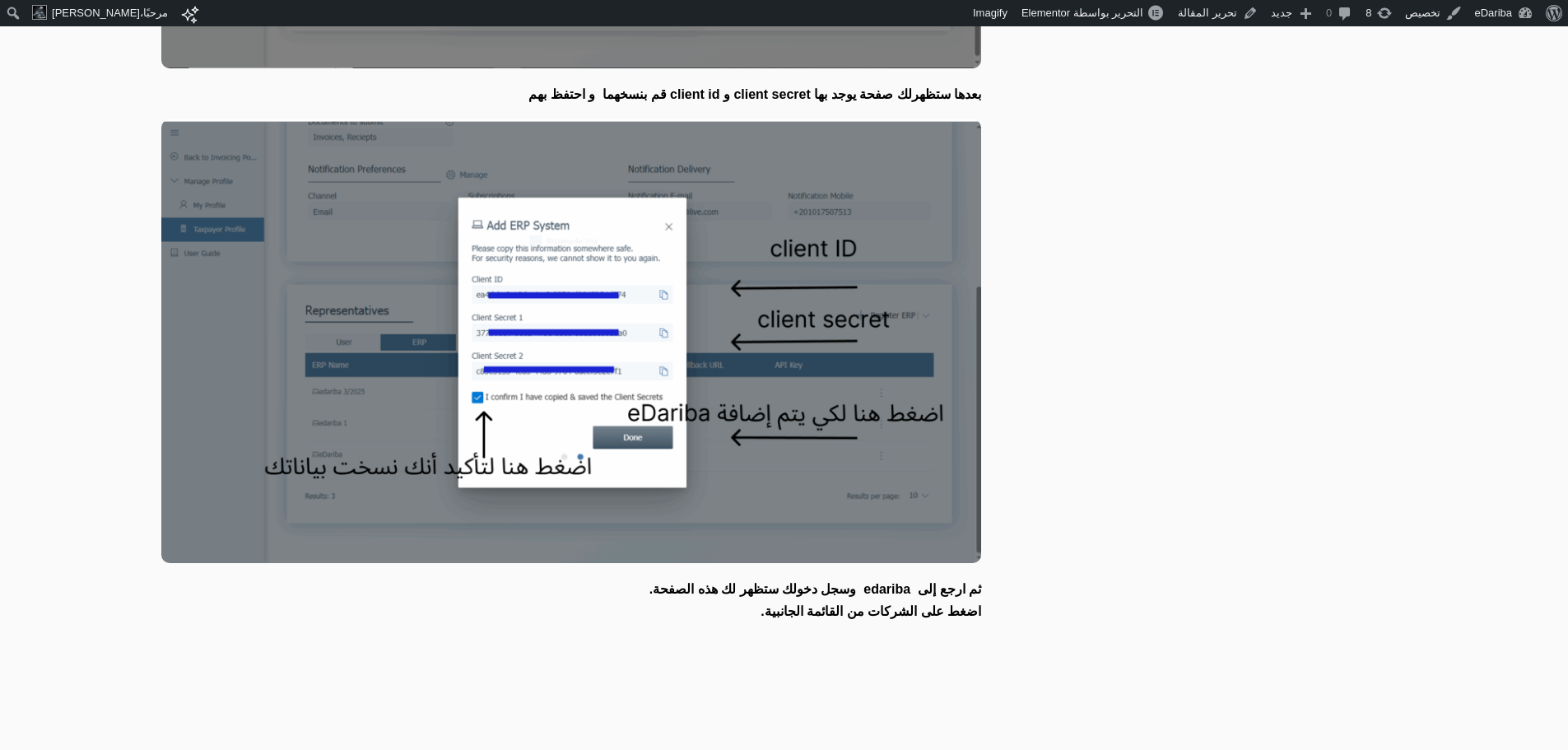
scroll to position [2553, 0]
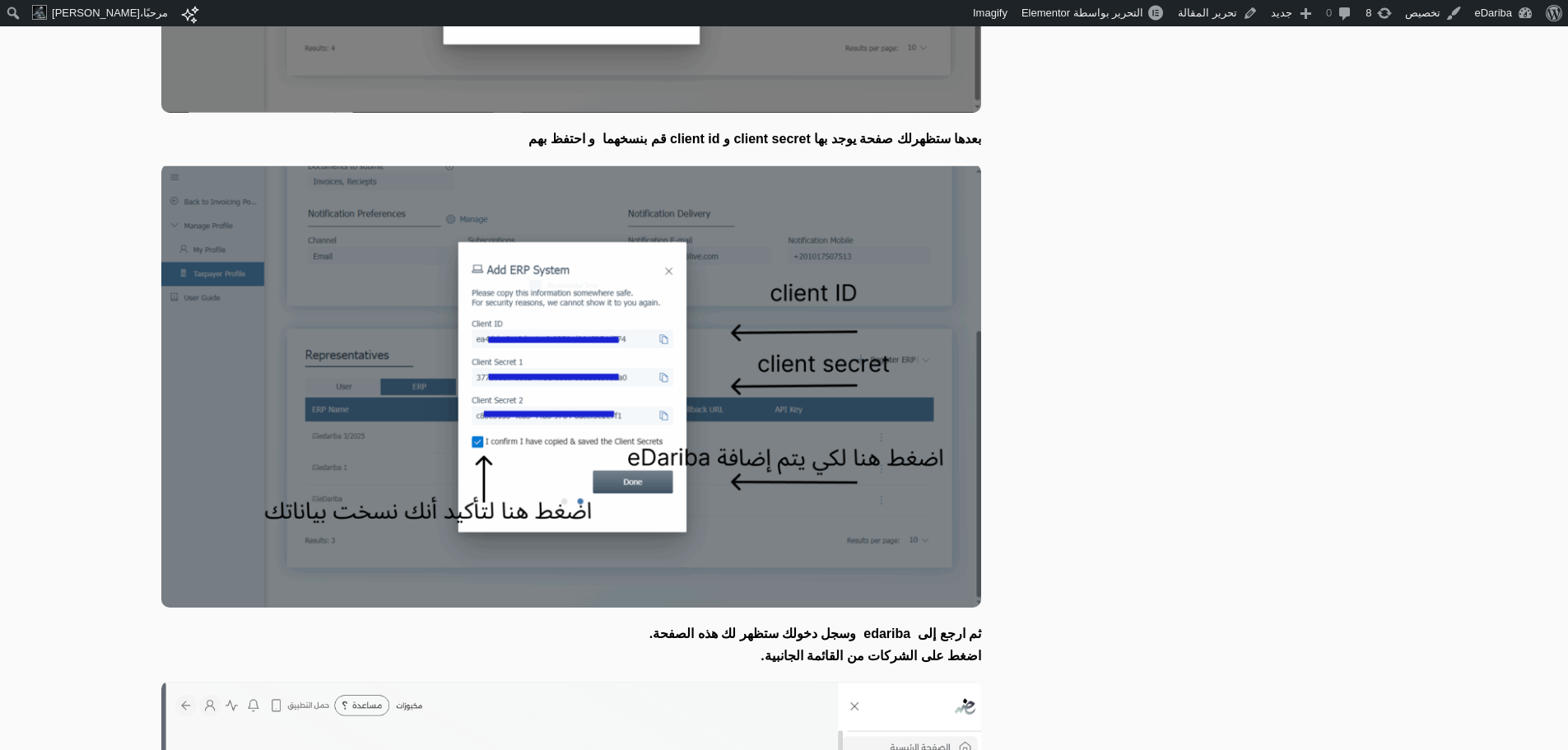
click at [752, 414] on img at bounding box center [572, 386] width 820 height 444
click at [739, 453] on img at bounding box center [572, 386] width 820 height 444
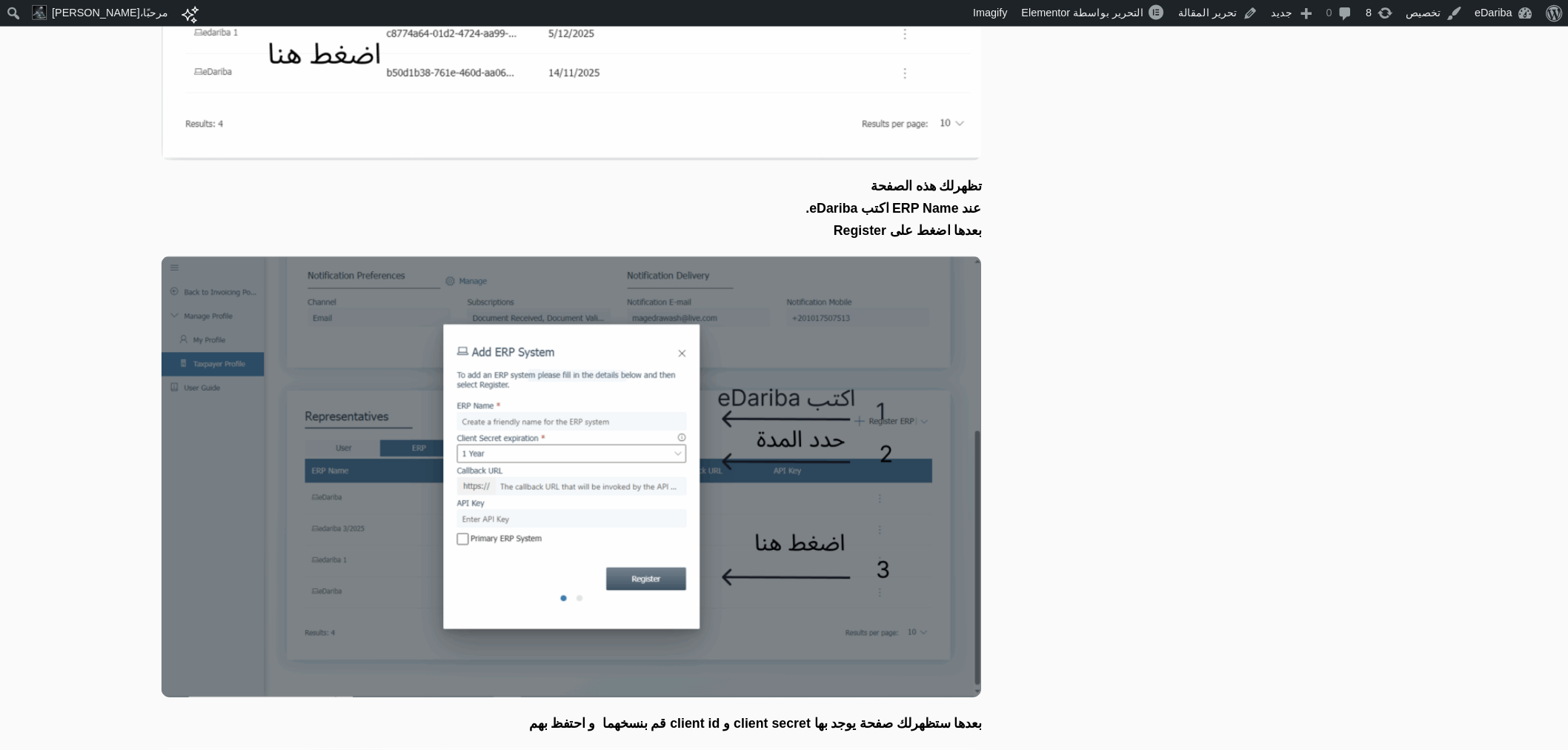
scroll to position [1772, 0]
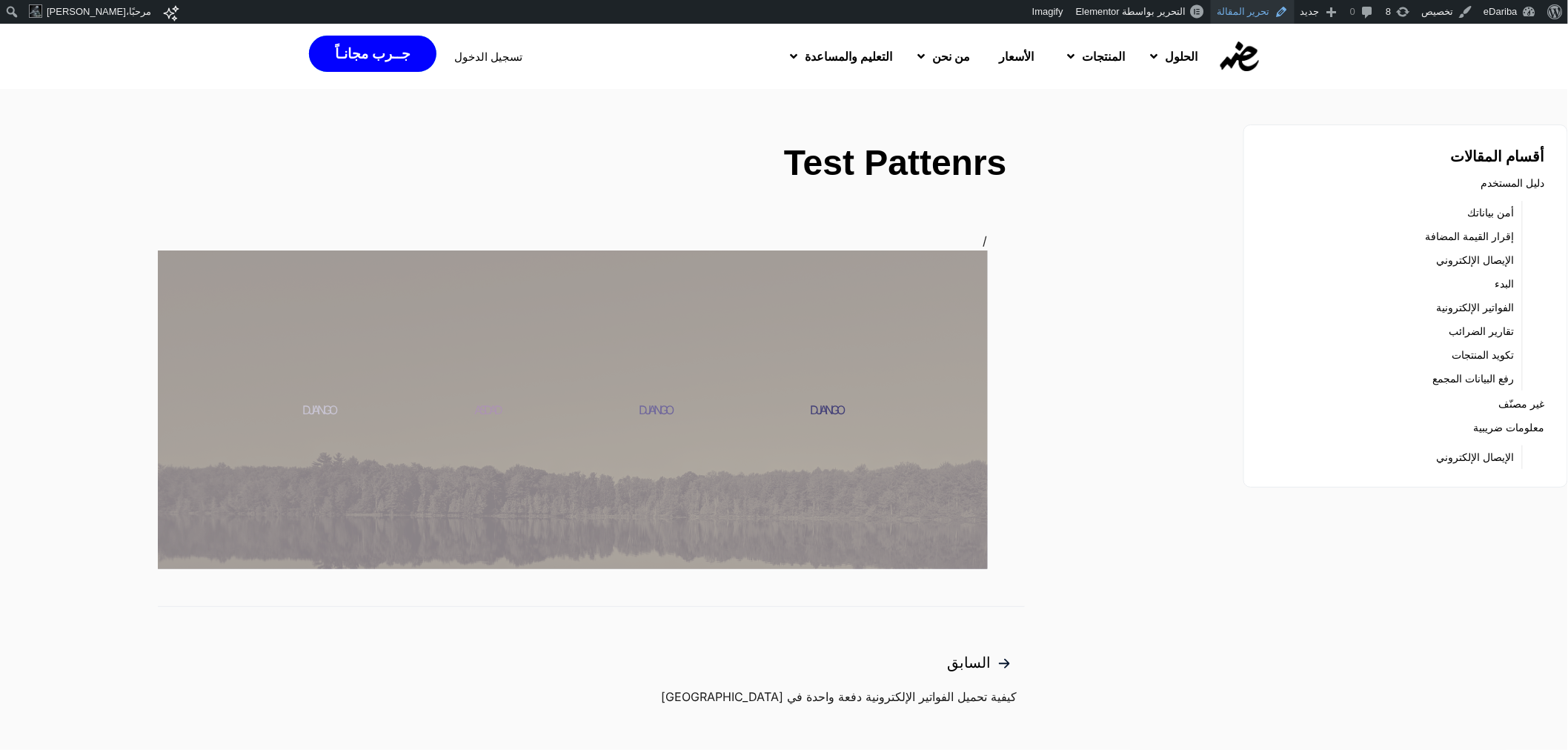
click at [1233, 7] on link "تحرير المقالة" at bounding box center [1252, 12] width 84 height 23
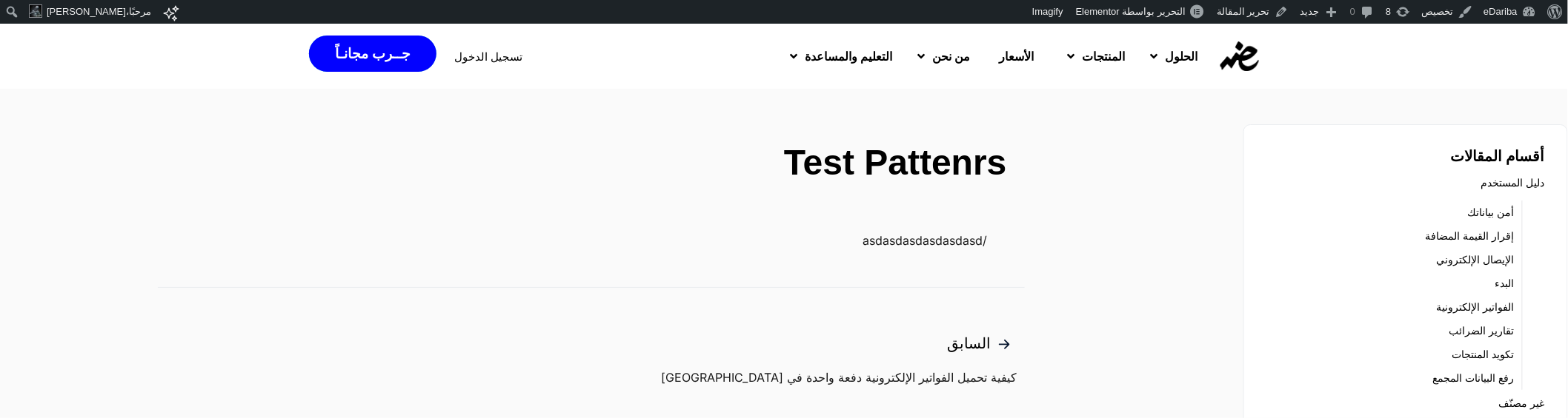
click at [692, 250] on p "/asdasdasdasdasdasd" at bounding box center [572, 240] width 829 height 19
click at [849, 250] on p "/asdasdasdasdasdasd" at bounding box center [572, 240] width 829 height 19
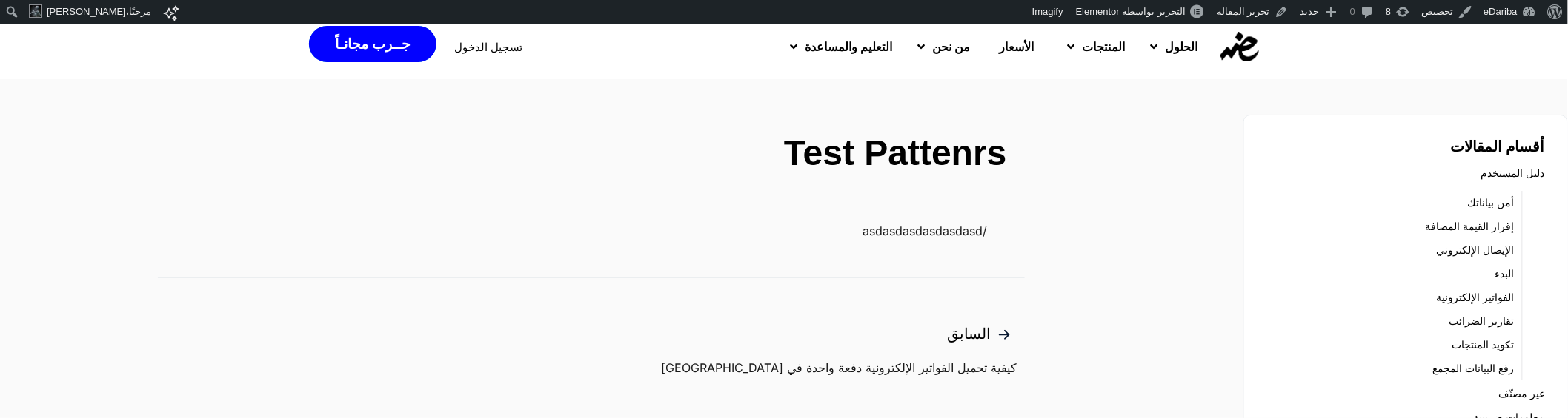
click at [706, 241] on p "/asdasdasdasdasdasd" at bounding box center [572, 231] width 829 height 19
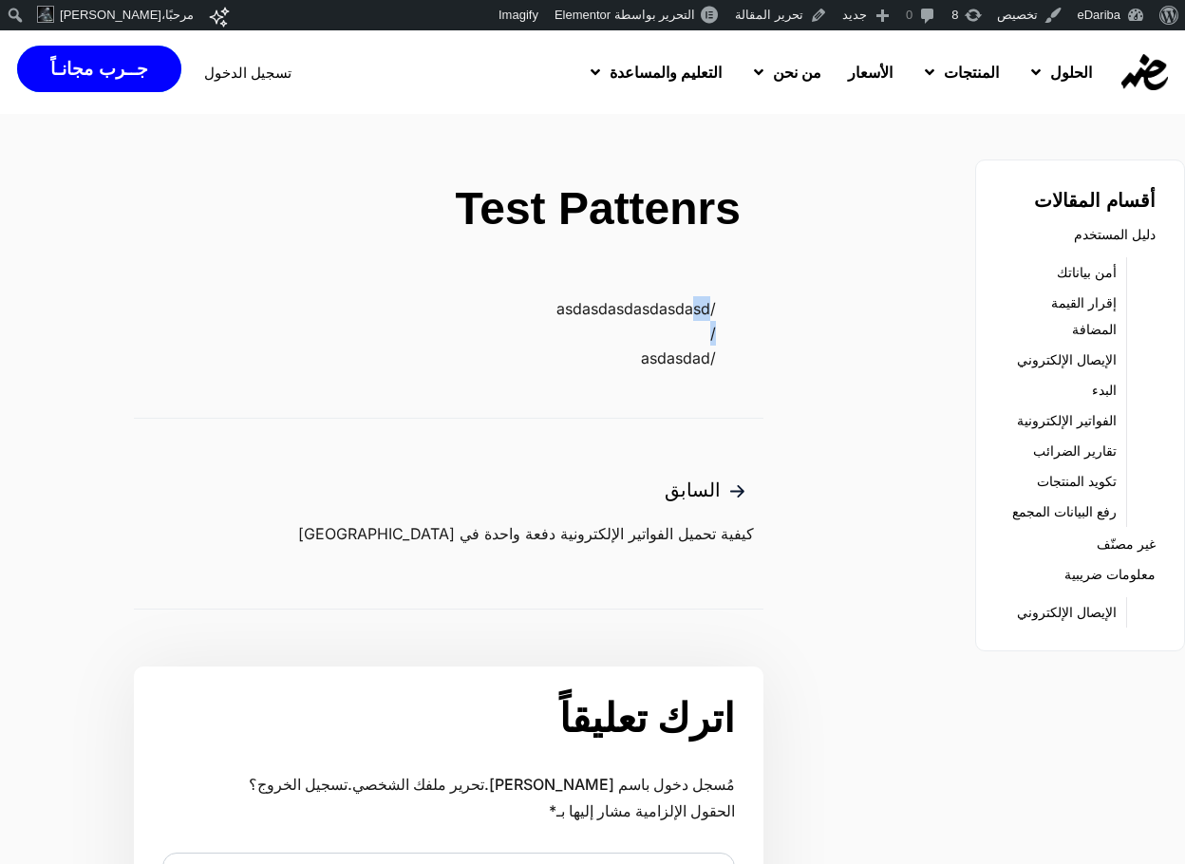
drag, startPoint x: 0, startPoint y: 0, endPoint x: 635, endPoint y: 450, distance: 778.4
click at [635, 370] on div "/asdasdasdasdasdasd / /asdasdad" at bounding box center [448, 333] width 629 height 74
click at [635, 346] on p "/" at bounding box center [425, 333] width 582 height 25
drag, startPoint x: 612, startPoint y: 489, endPoint x: 699, endPoint y: 329, distance: 181.4
click at [699, 329] on div "/asdasdasdasdasdasd / /asdasdad" at bounding box center [448, 333] width 629 height 74
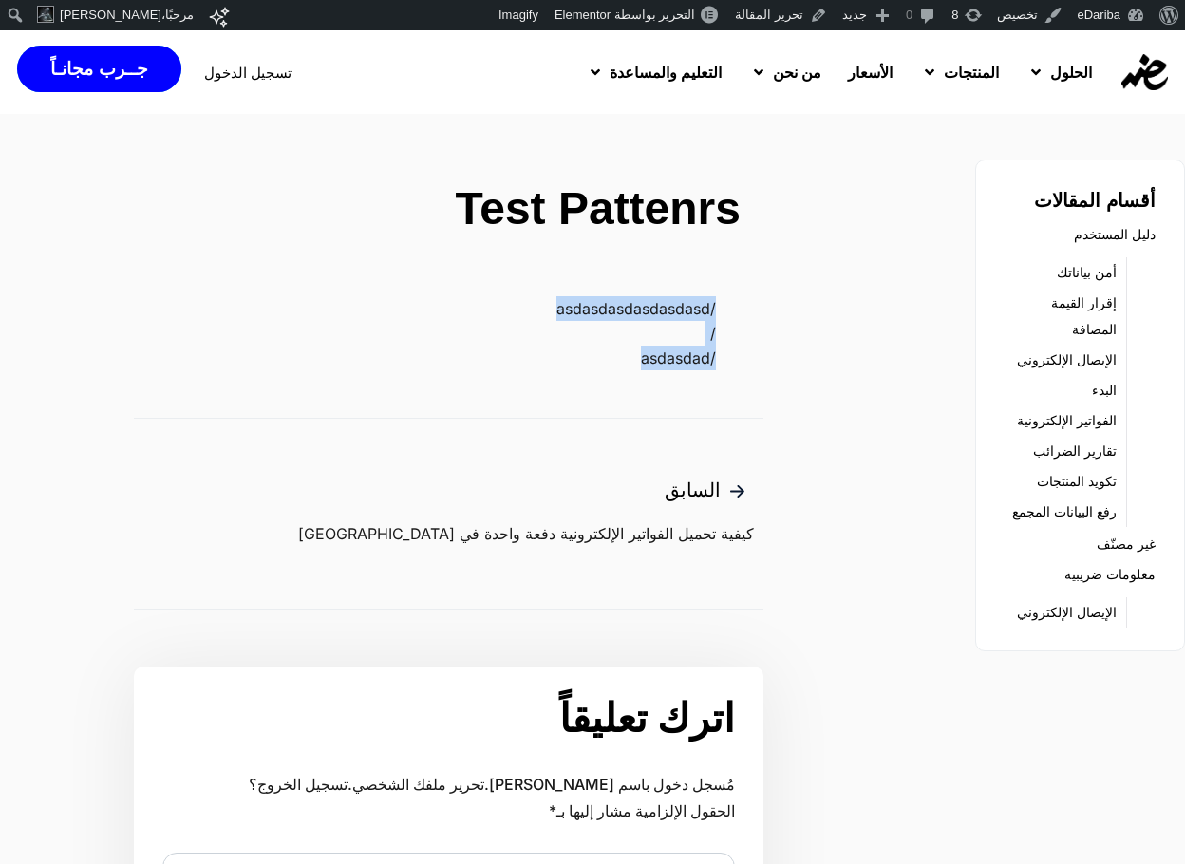
click at [699, 321] on p "/asdasdasdasdasdasd" at bounding box center [425, 308] width 582 height 25
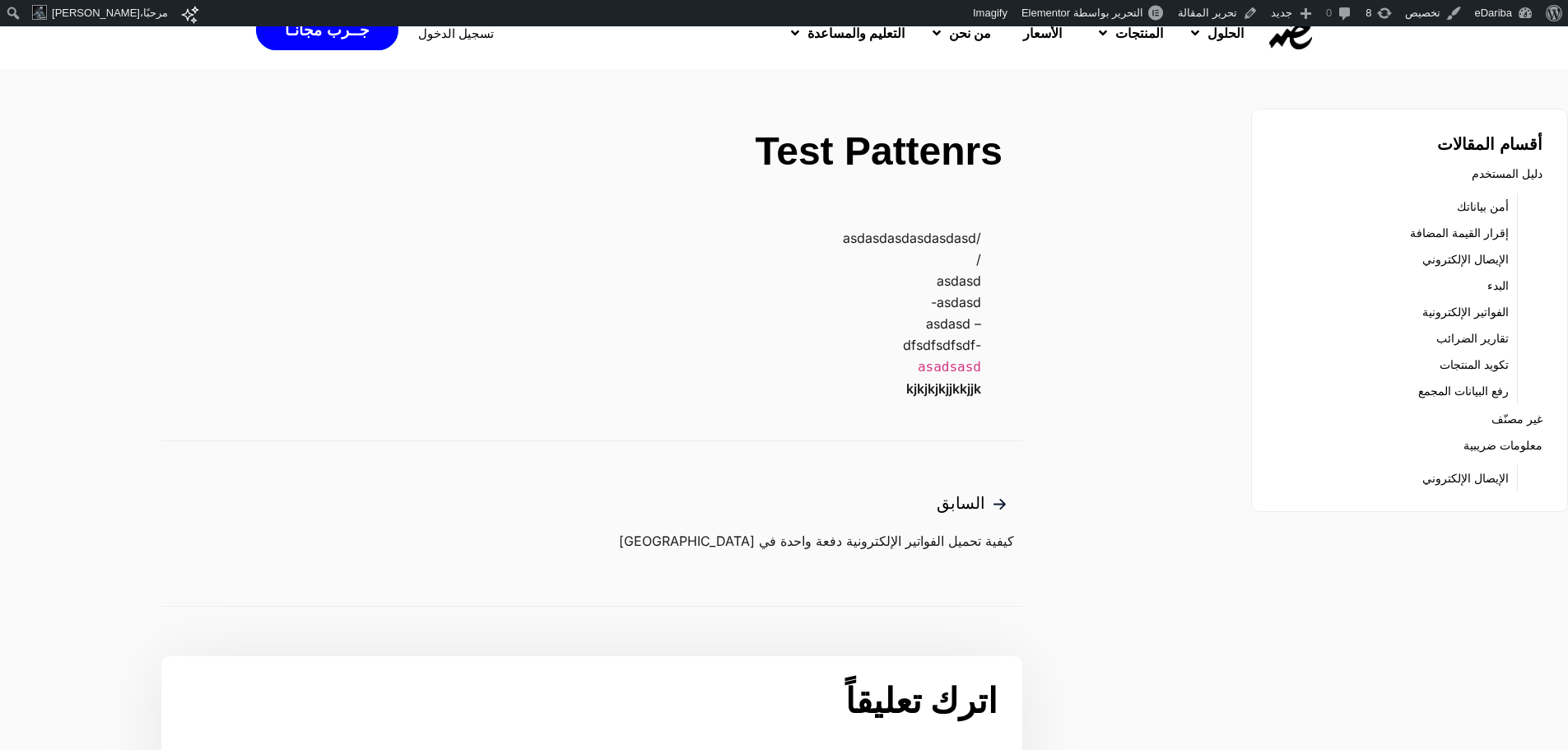
scroll to position [33, 0]
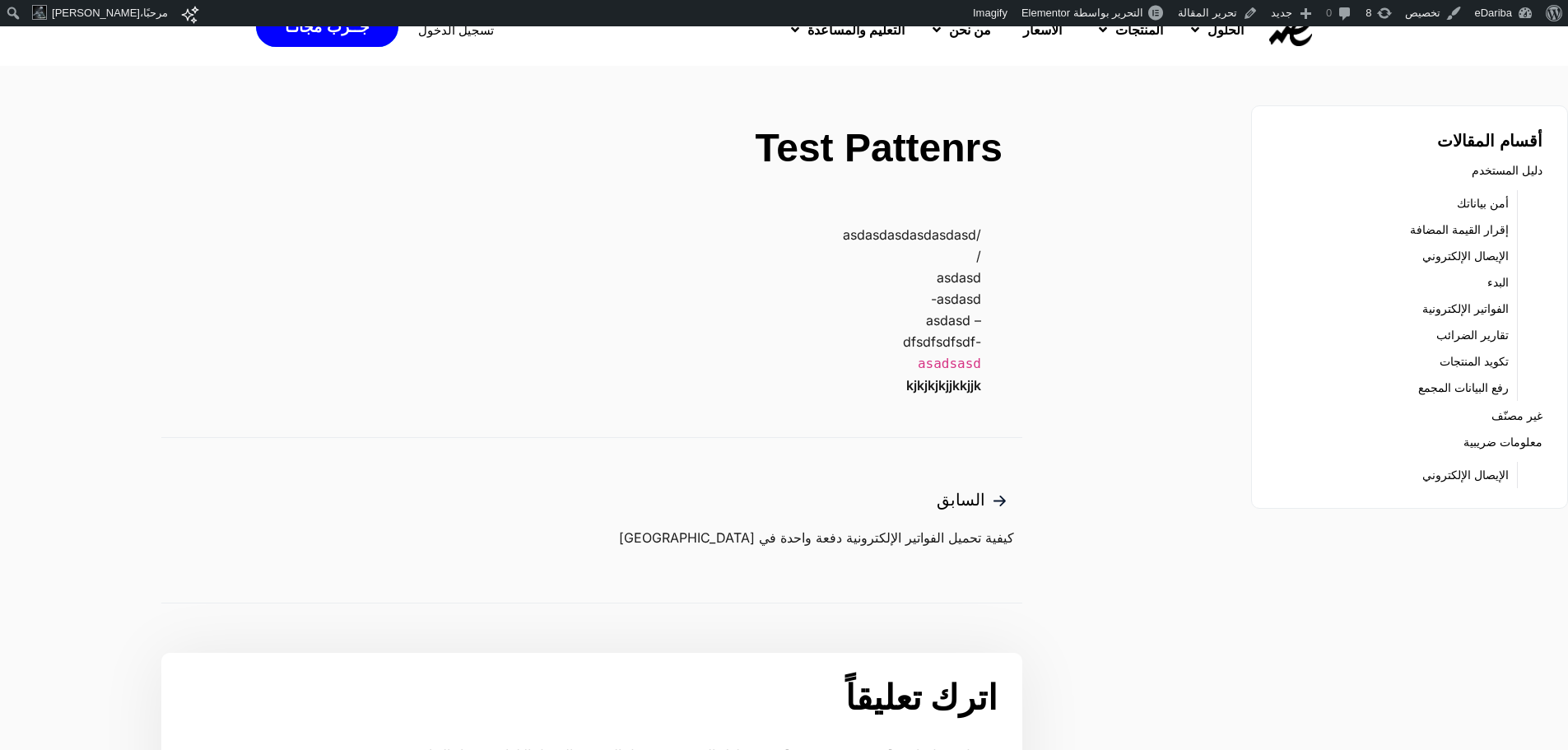
click at [517, 267] on p "/" at bounding box center [572, 256] width 820 height 22
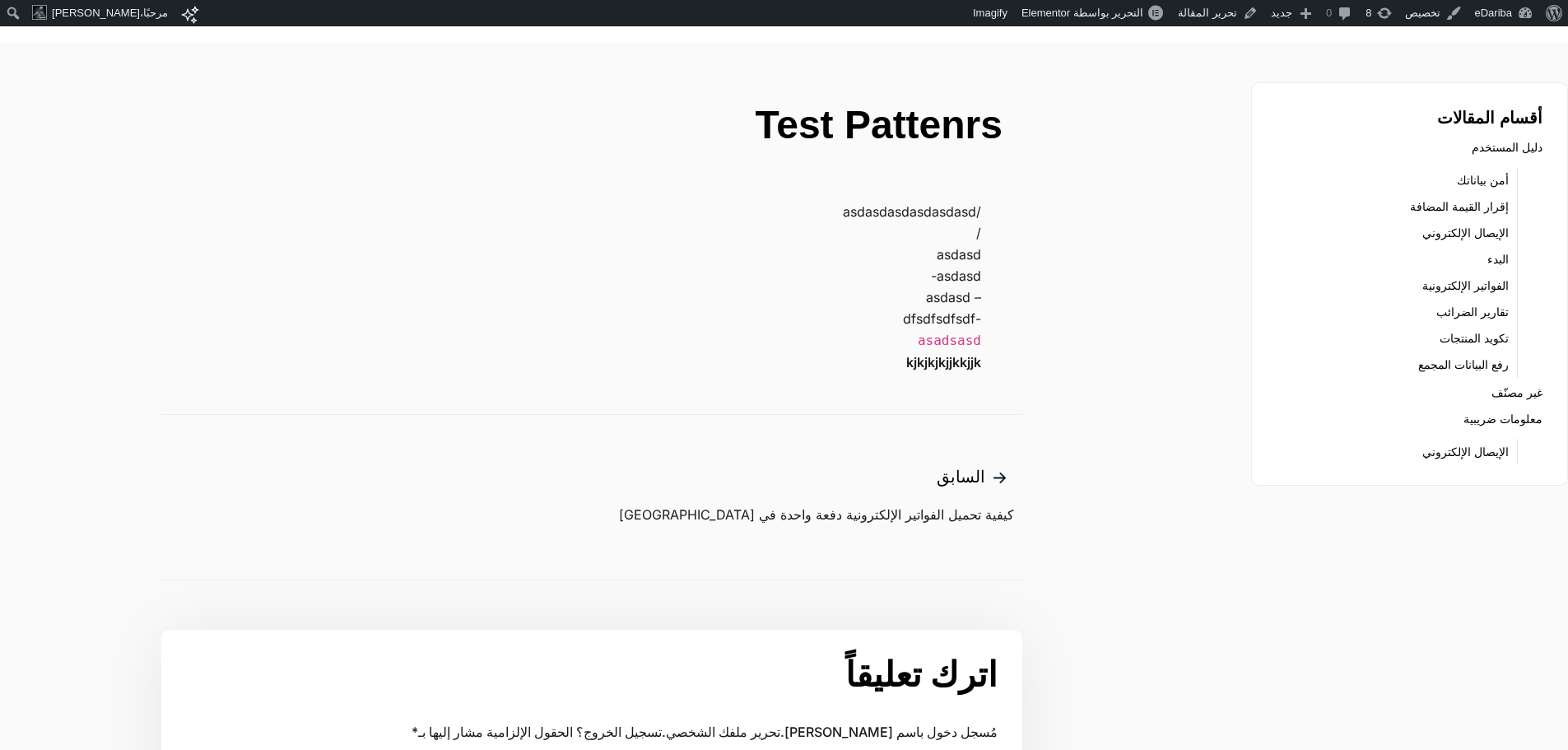
scroll to position [57, 0]
click at [518, 242] on p "/" at bounding box center [572, 231] width 820 height 22
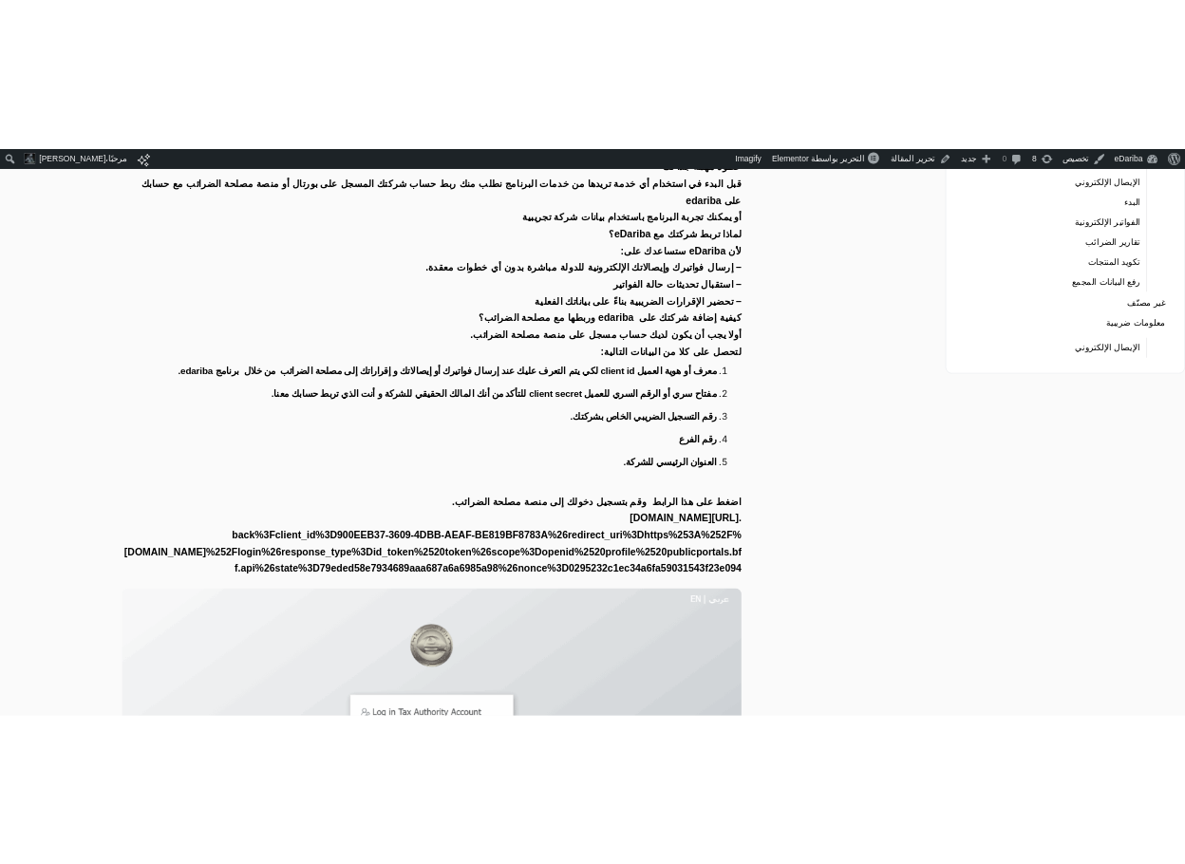
scroll to position [443, 0]
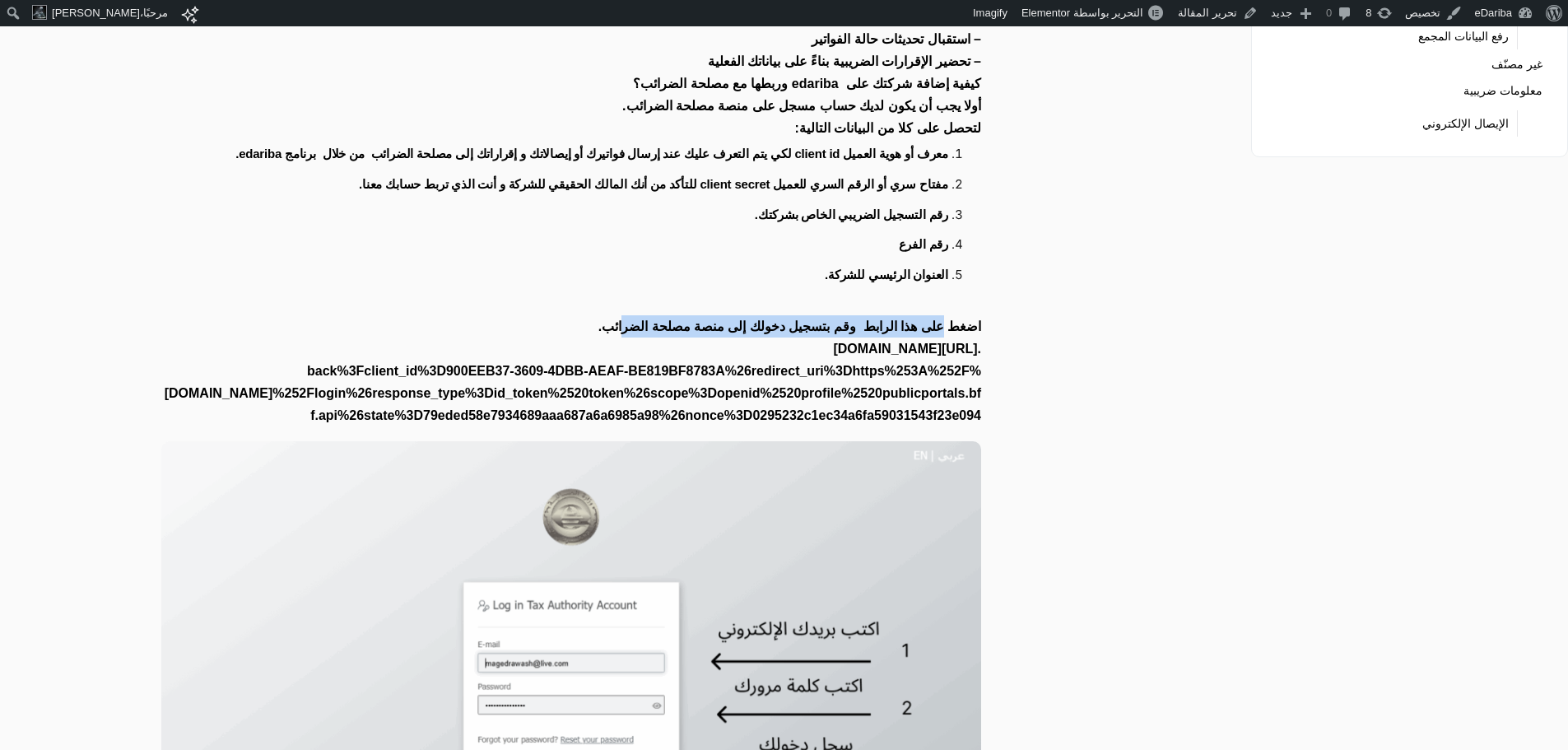
drag, startPoint x: 944, startPoint y: 317, endPoint x: 639, endPoint y: 317, distance: 305.0
click at [639, 319] on strong "اضغط على هذا الرابط وقم بتسجيل دخولك إلى منصة مصلحة الضرائب." at bounding box center [789, 326] width 382 height 14
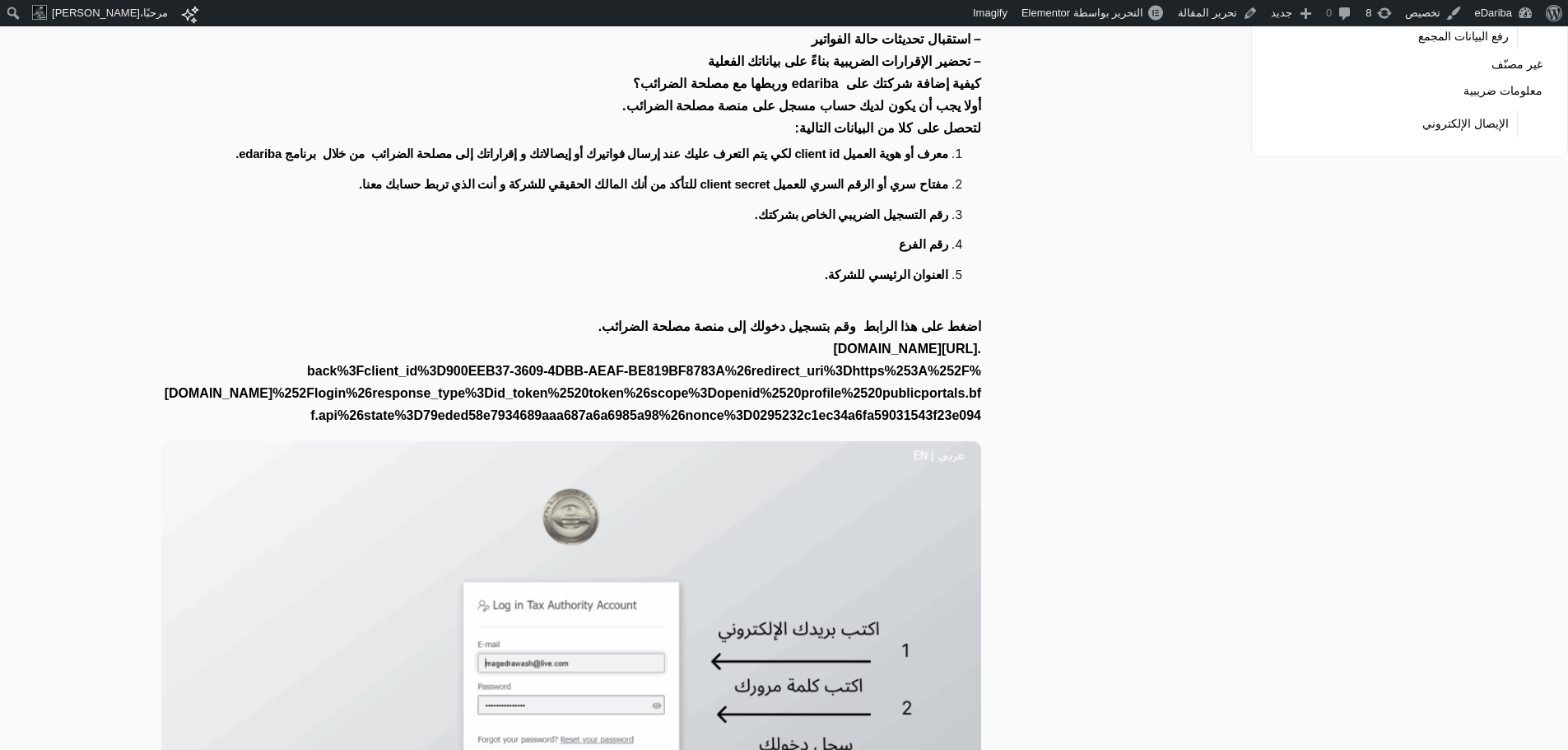
click at [441, 337] on p ". [URL][DOMAIN_NAME]" at bounding box center [572, 349] width 820 height 23
drag, startPoint x: 432, startPoint y: 336, endPoint x: 1089, endPoint y: 440, distance: 665.2
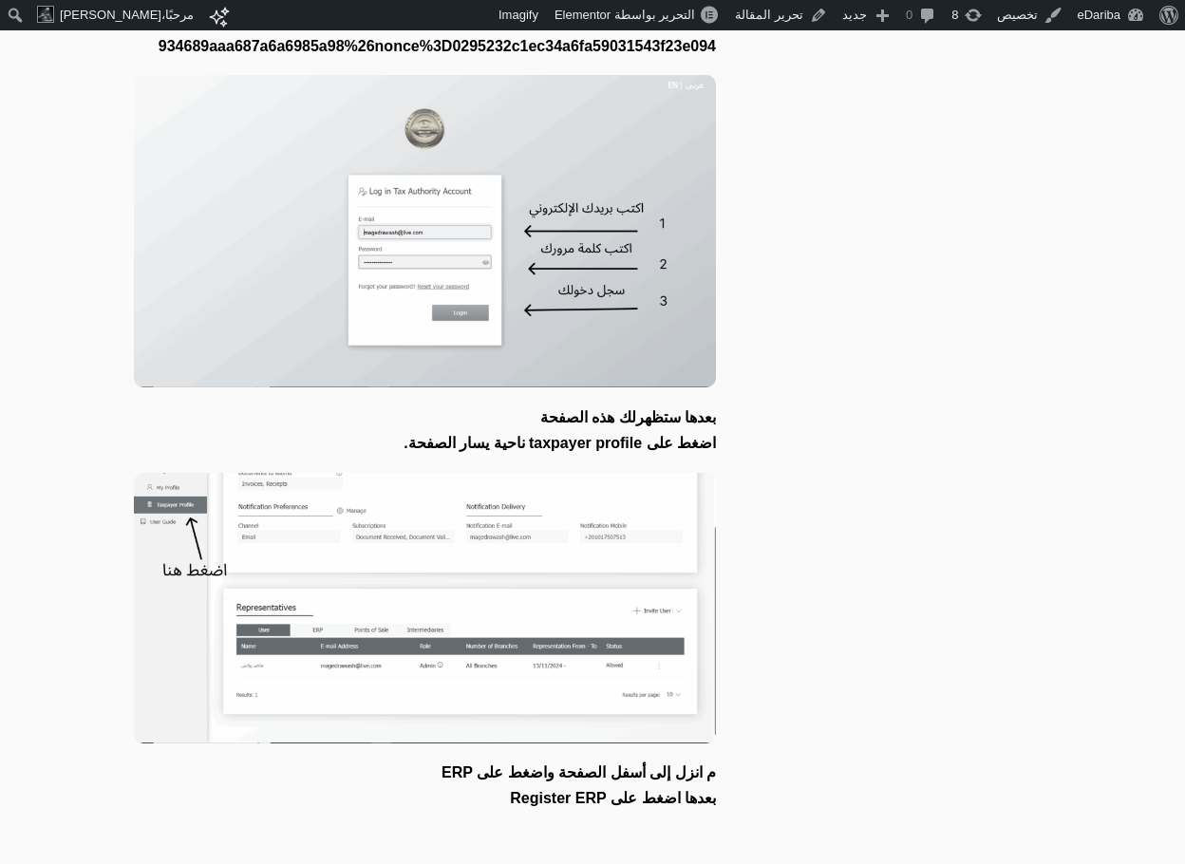
scroll to position [1149, 0]
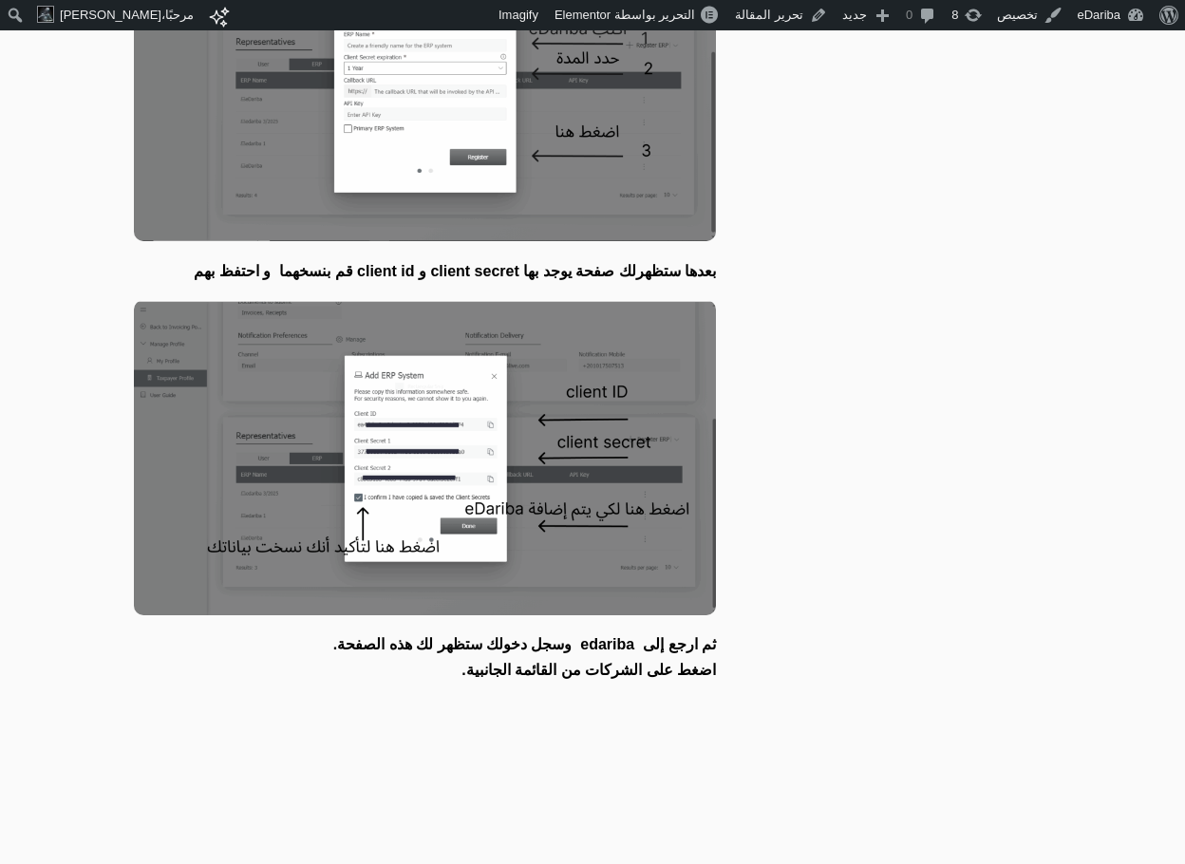
scroll to position [2335, 0]
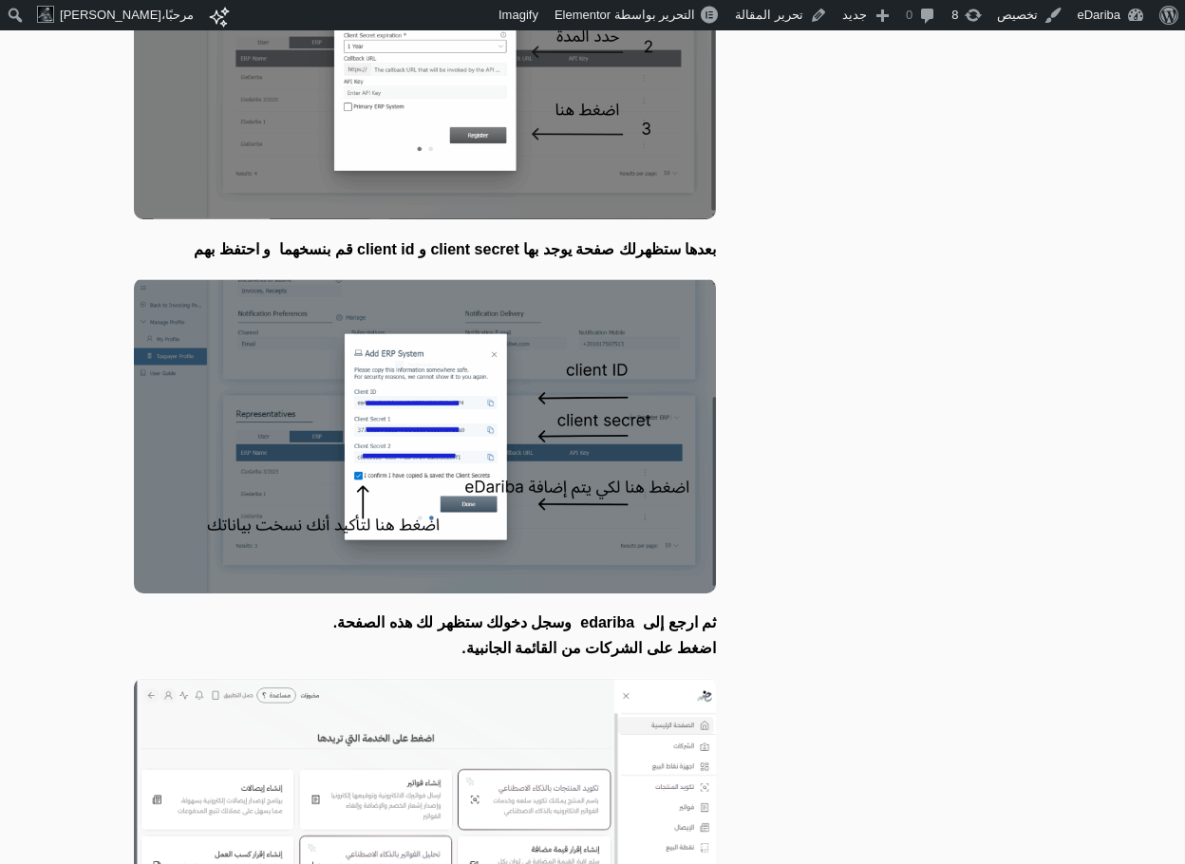
click at [633, 508] on img at bounding box center [425, 435] width 582 height 315
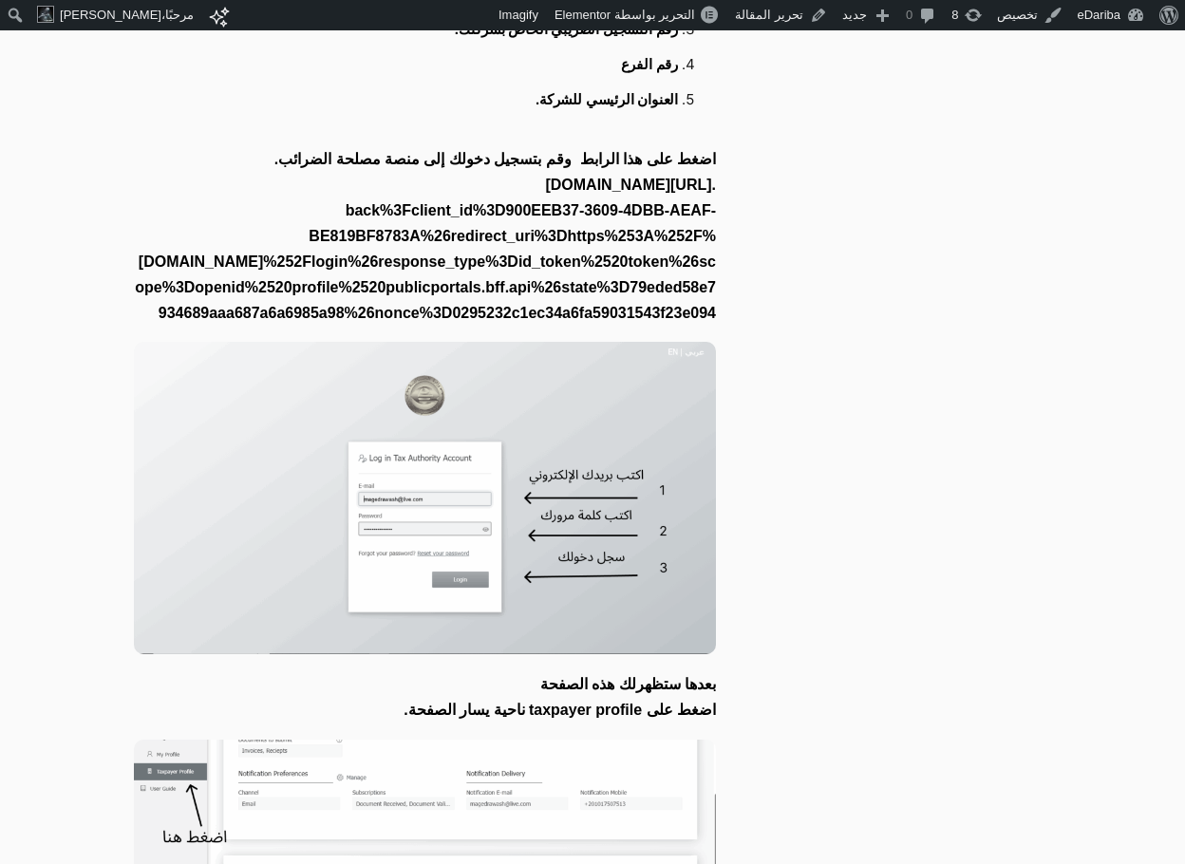
scroll to position [871, 0]
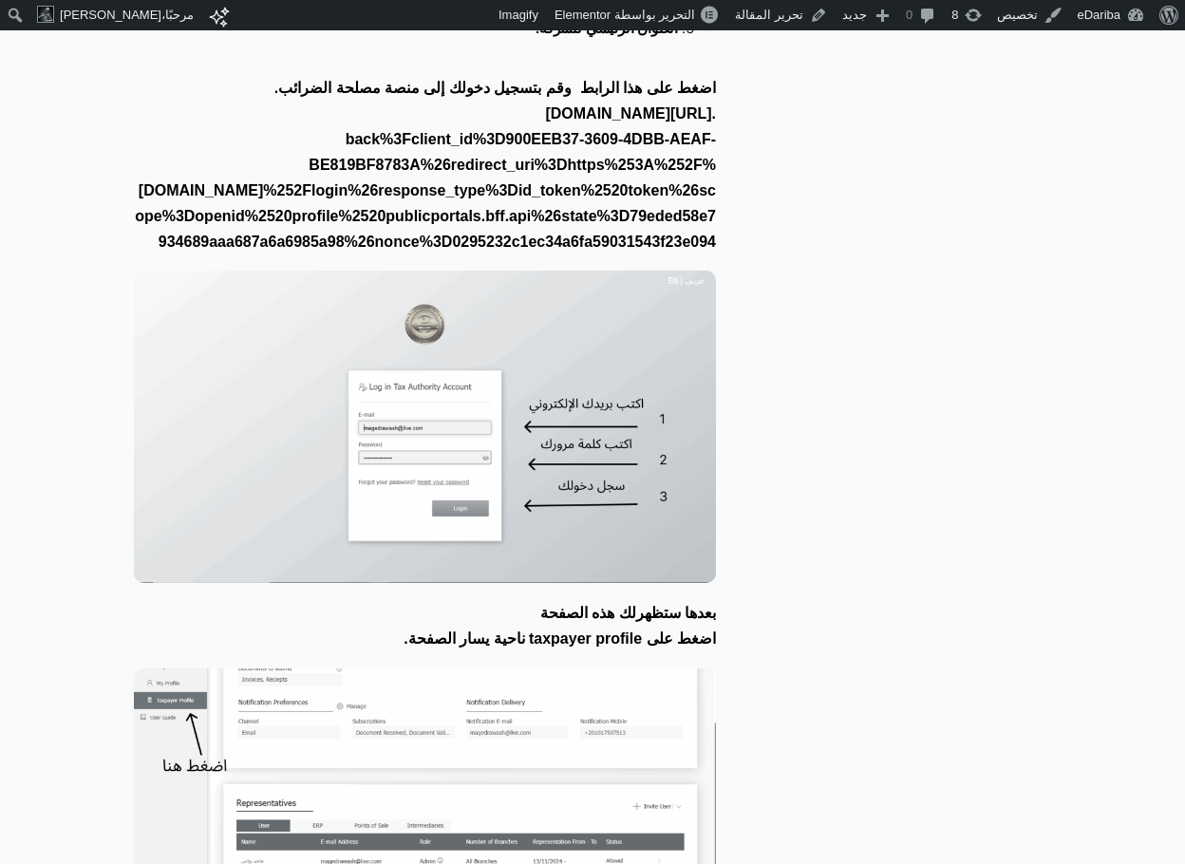
drag, startPoint x: 713, startPoint y: 102, endPoint x: 702, endPoint y: 104, distance: 11.7
click at [702, 104] on p ". [URL][DOMAIN_NAME]" at bounding box center [425, 114] width 582 height 26
drag, startPoint x: 702, startPoint y: 104, endPoint x: 740, endPoint y: 105, distance: 38.0
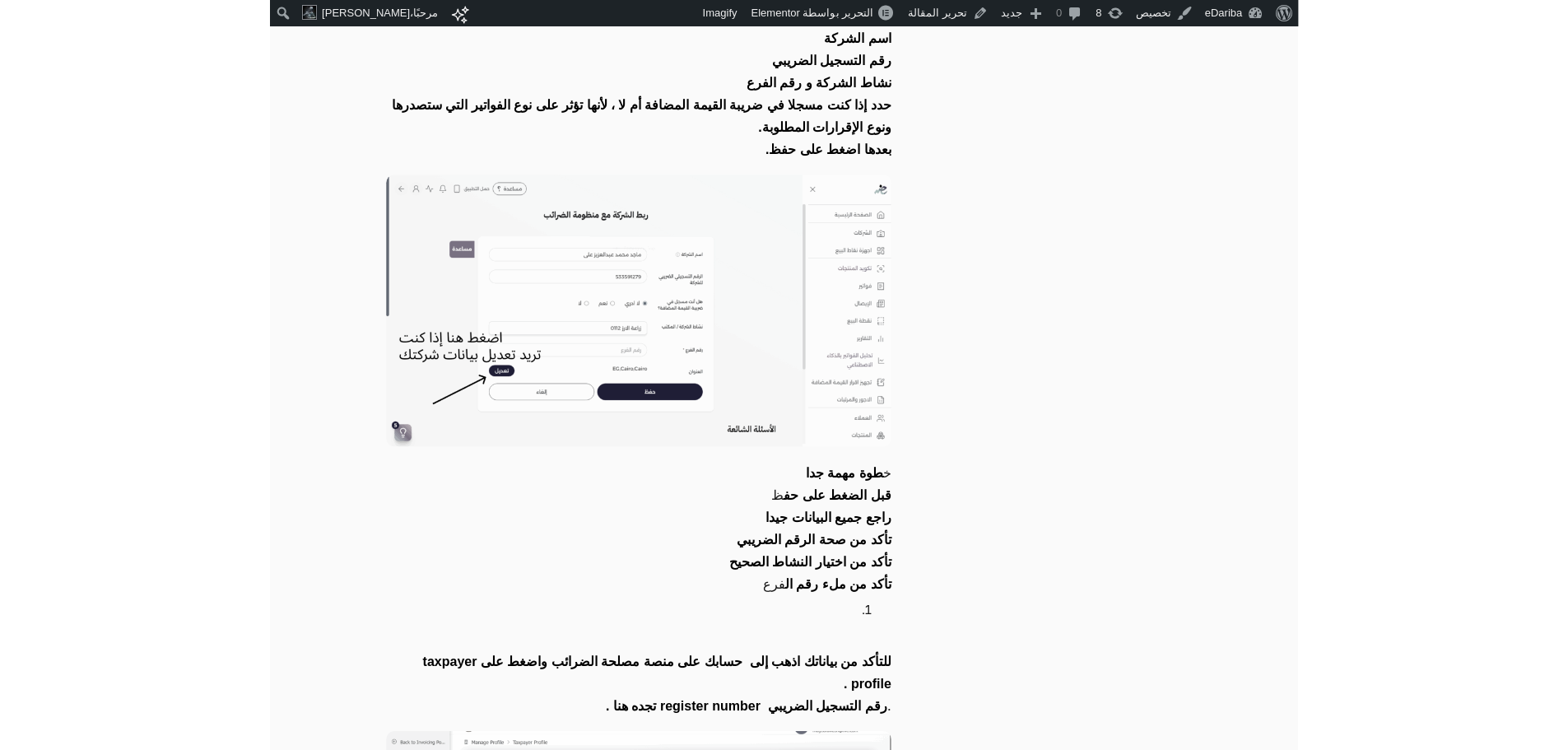
scroll to position [4072, 0]
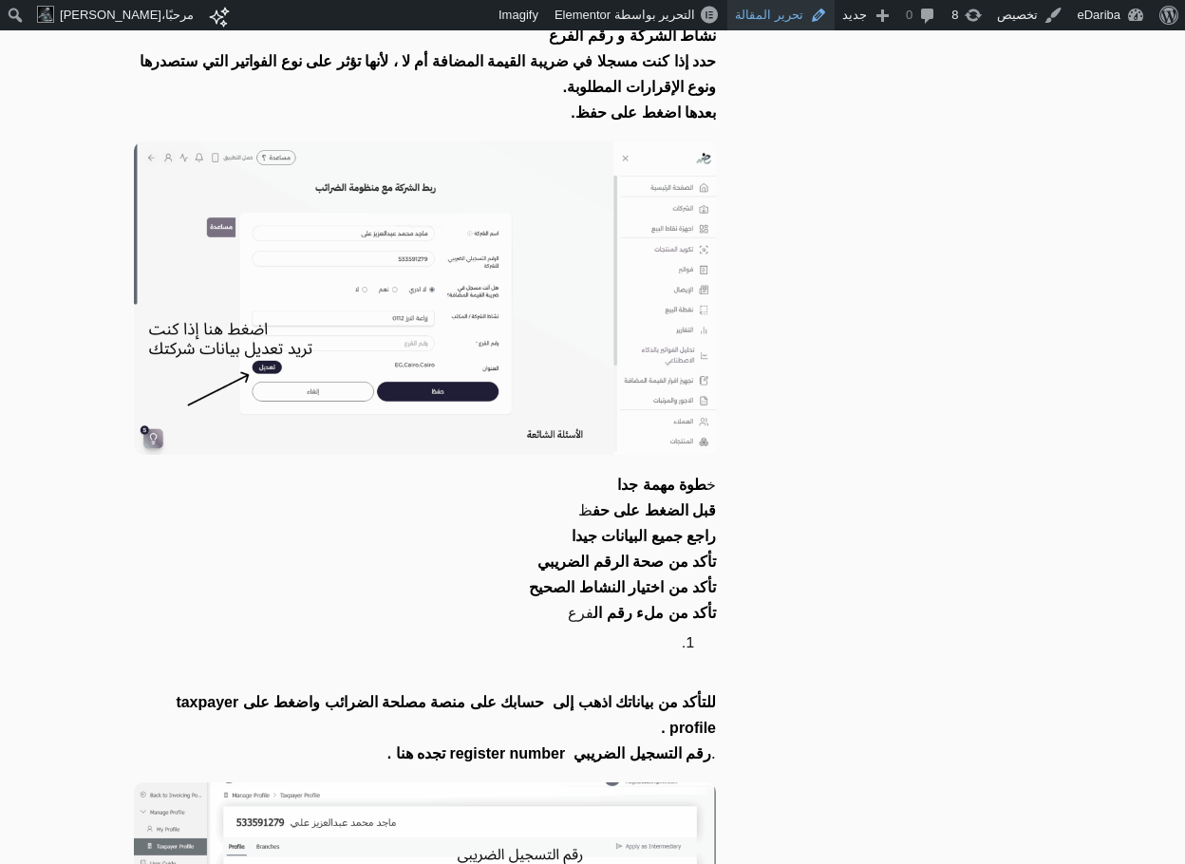
click at [775, 16] on link "تحرير المقالة" at bounding box center [780, 15] width 107 height 30
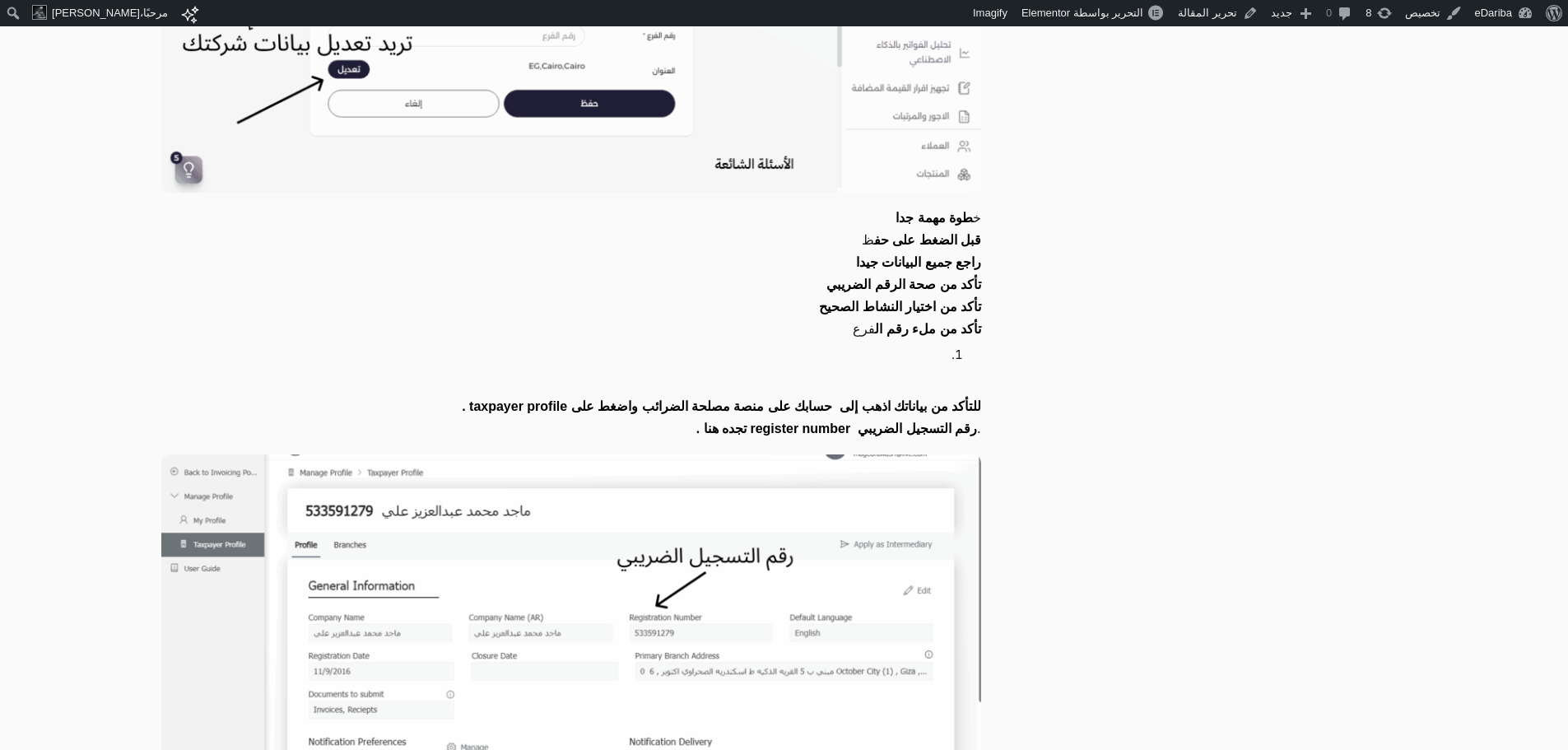
scroll to position [5555, 0]
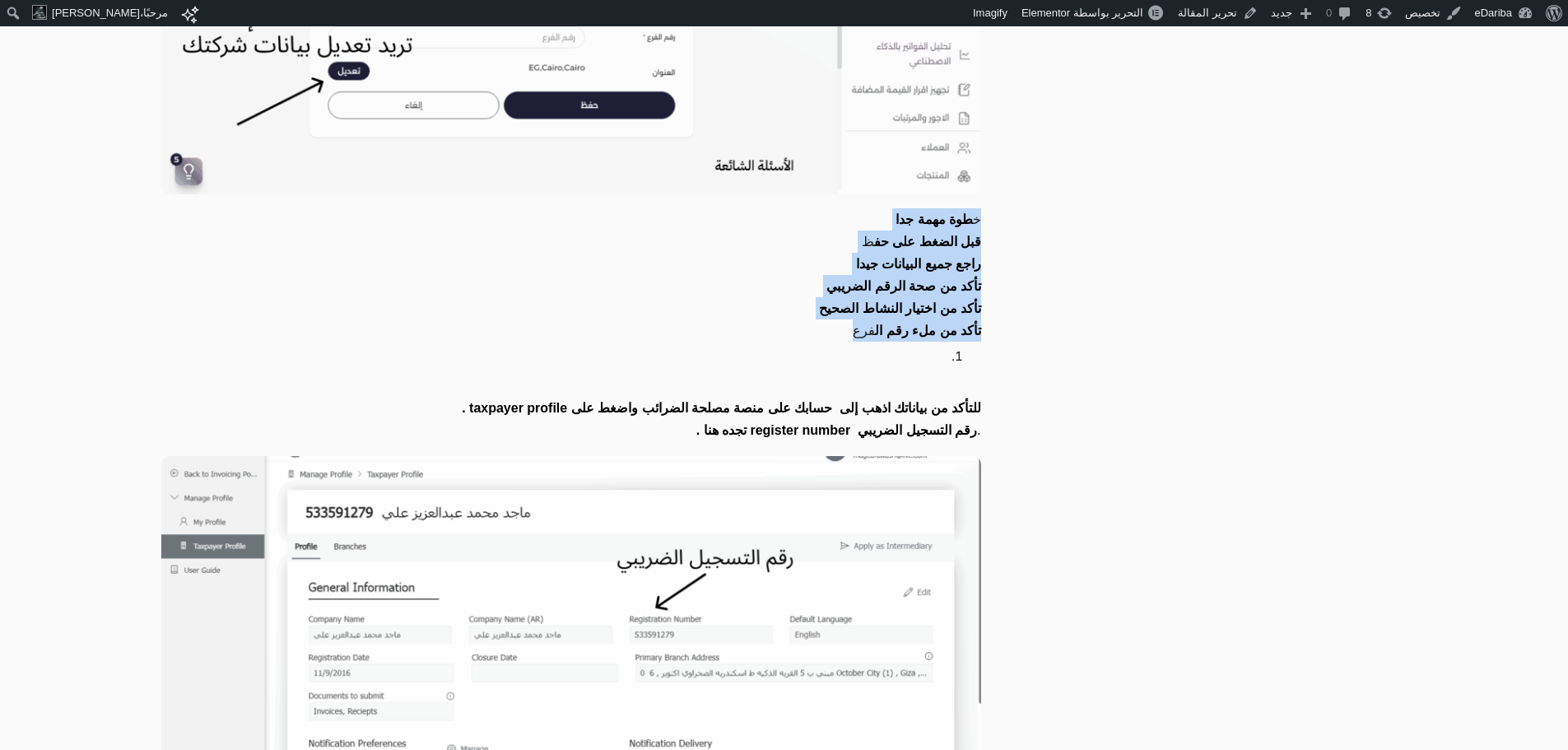
drag, startPoint x: 852, startPoint y: 314, endPoint x: 1031, endPoint y: 206, distance: 209.1
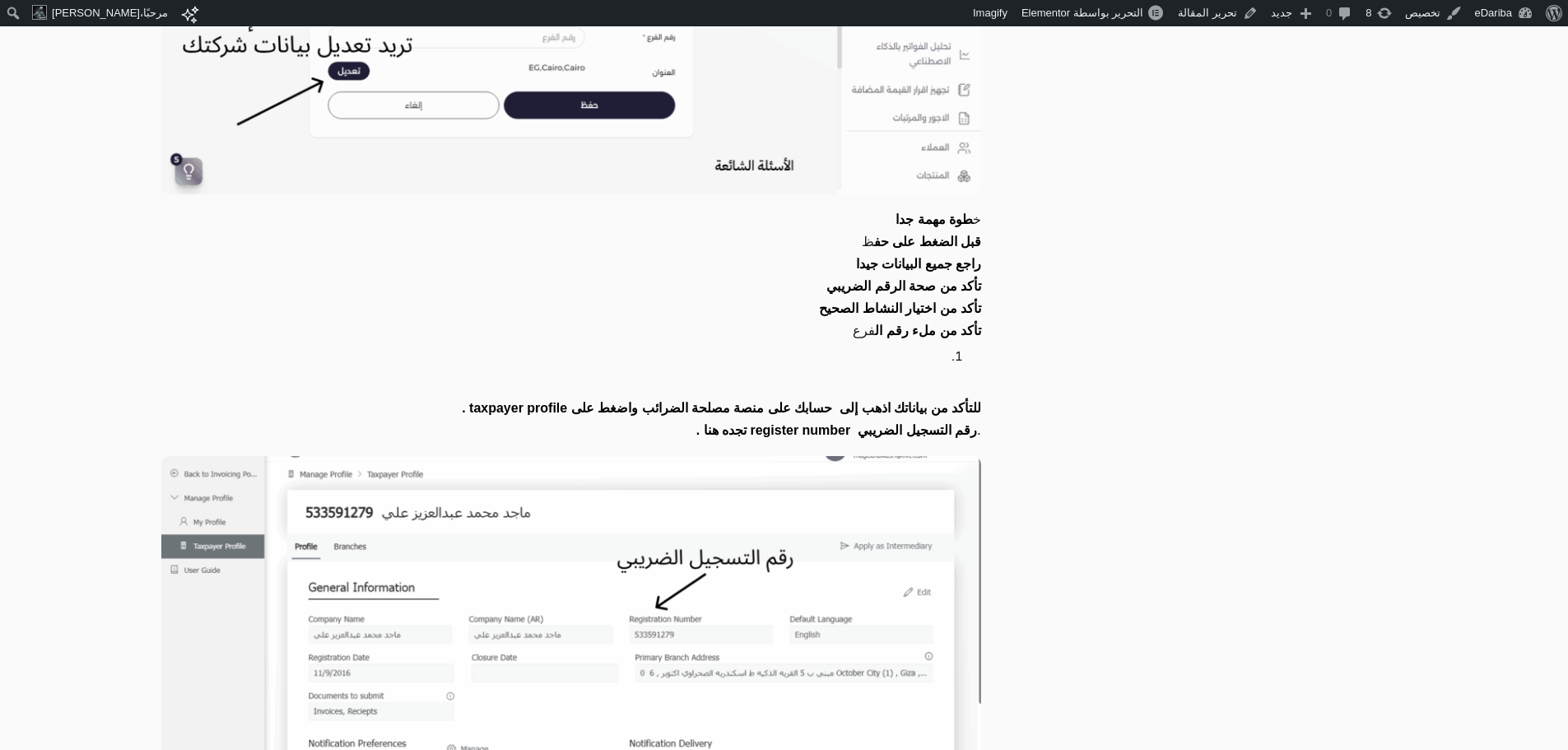
click at [897, 345] on li at bounding box center [570, 356] width 756 height 30
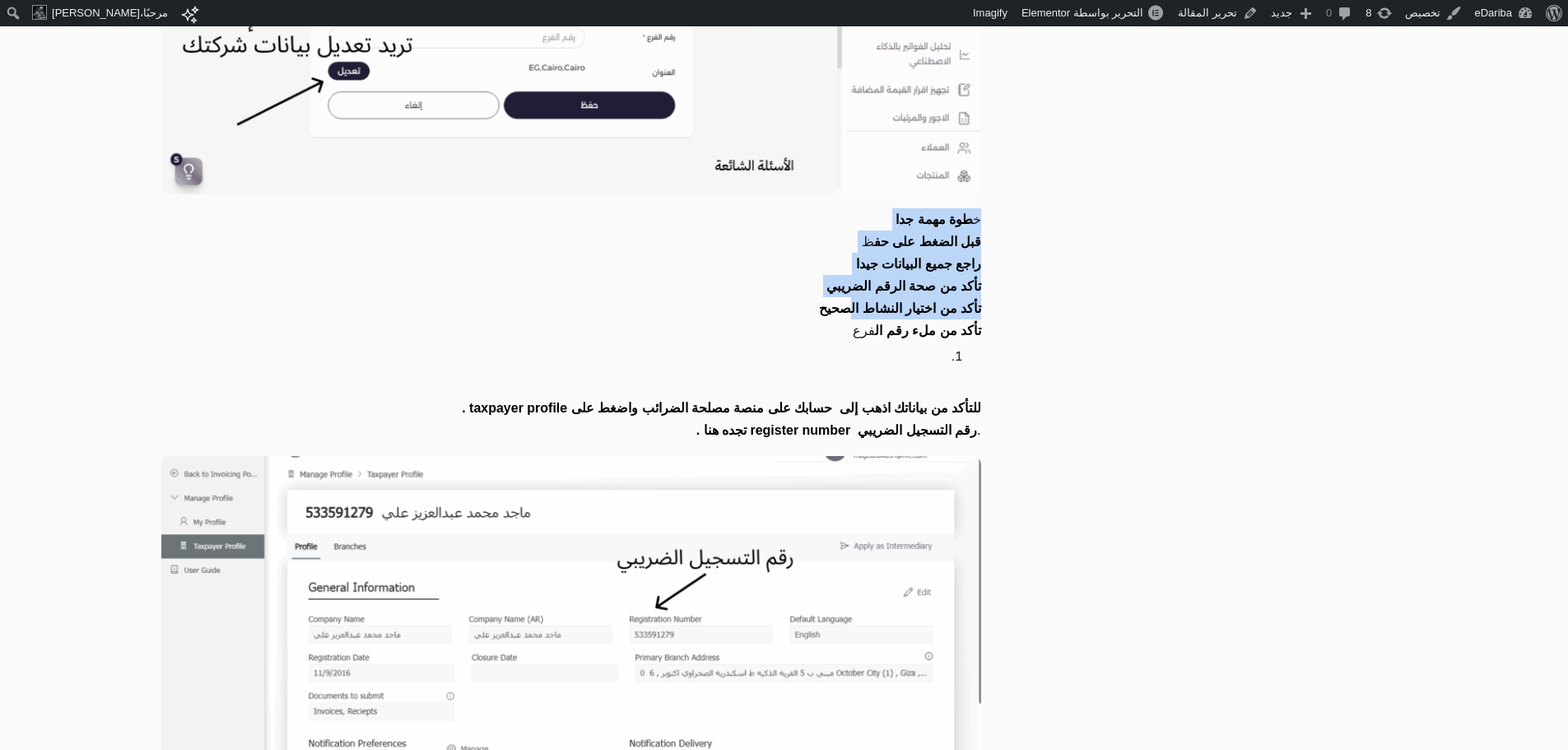
drag, startPoint x: 856, startPoint y: 301, endPoint x: 1014, endPoint y: 188, distance: 194.2
click at [886, 301] on strong "تأكد من اختيار النشاط الصحيح" at bounding box center [900, 308] width 162 height 14
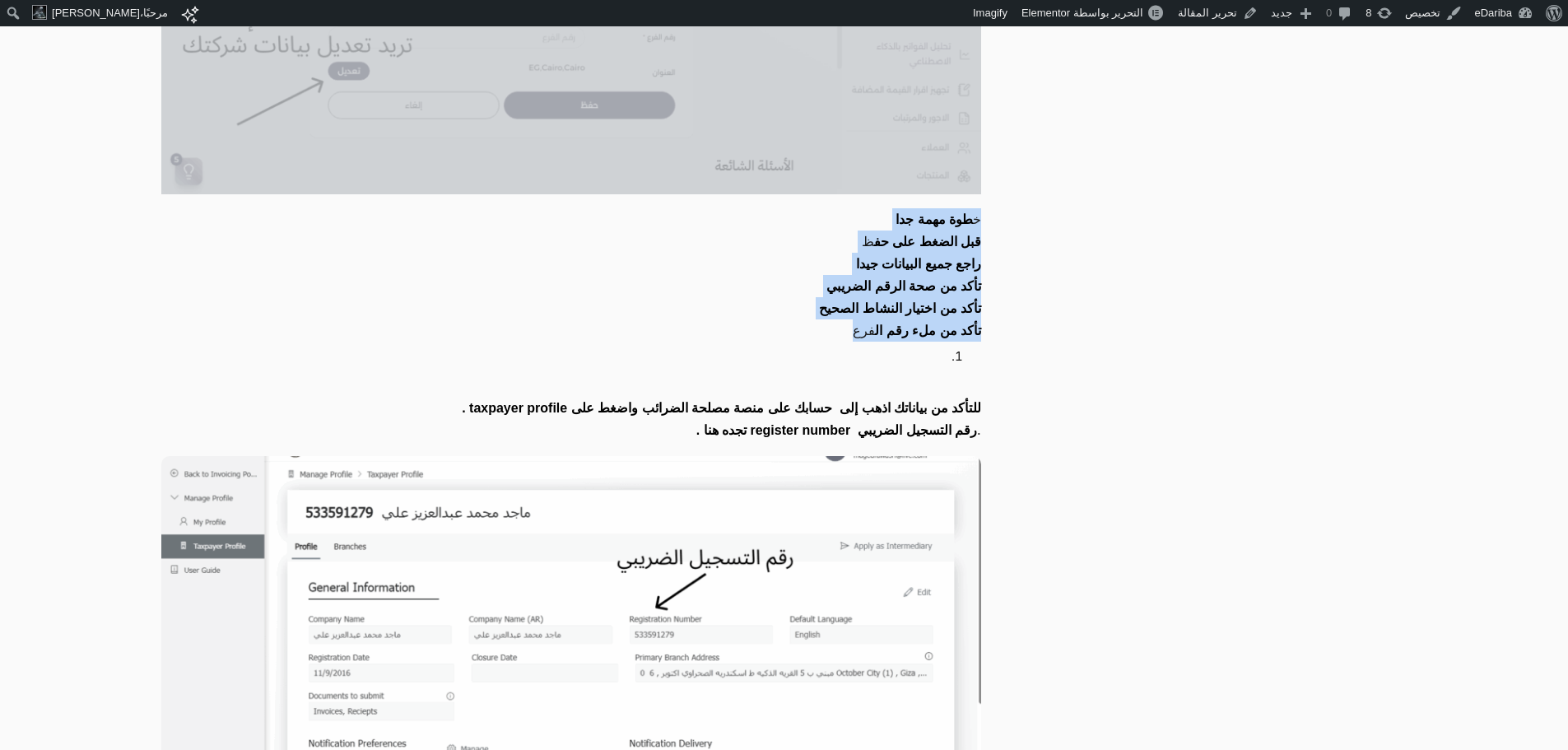
drag, startPoint x: 854, startPoint y: 308, endPoint x: 1039, endPoint y: 179, distance: 225.5
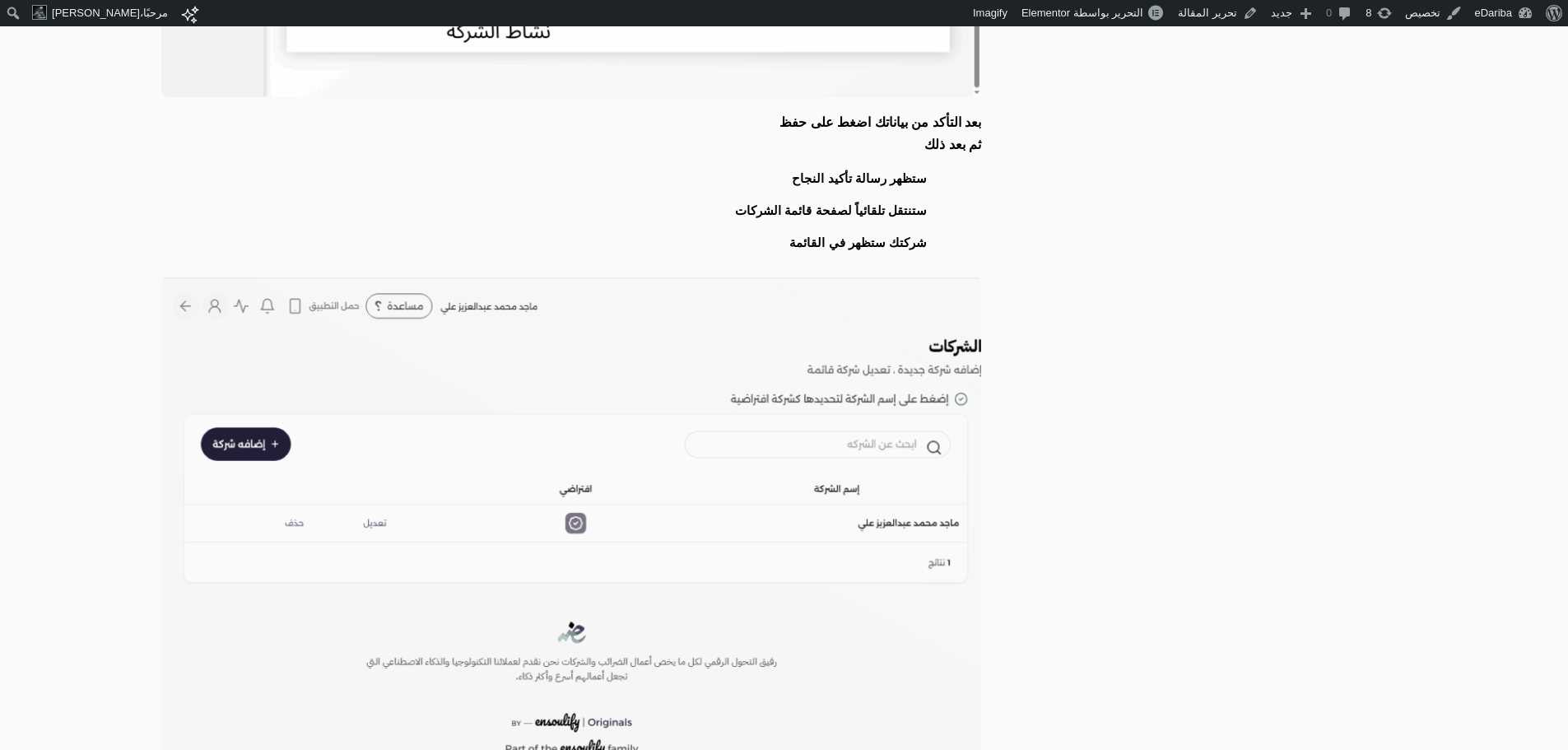
scroll to position [6851, 0]
